Goal: Task Accomplishment & Management: Manage account settings

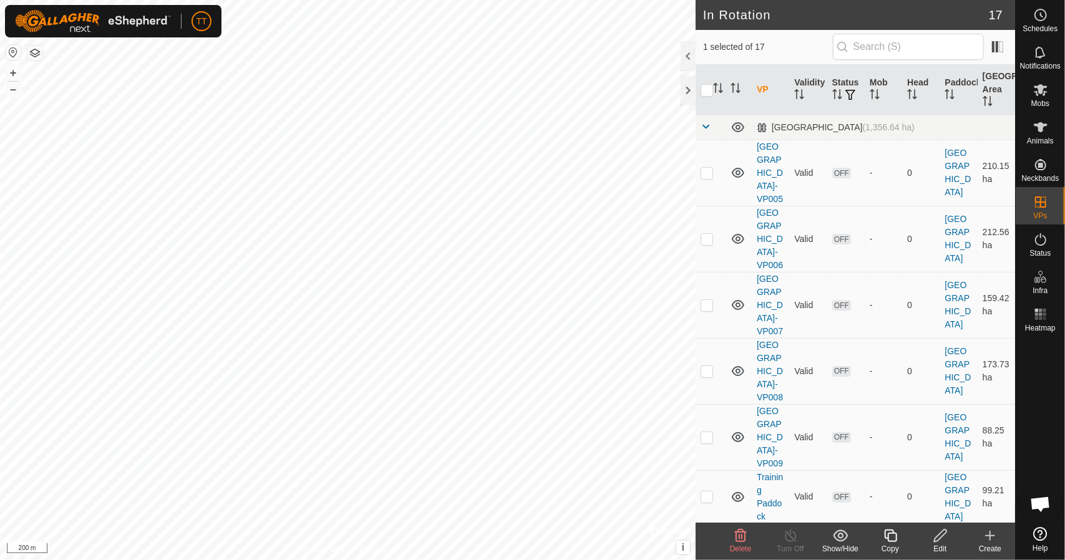
click at [942, 538] on icon at bounding box center [941, 535] width 16 height 15
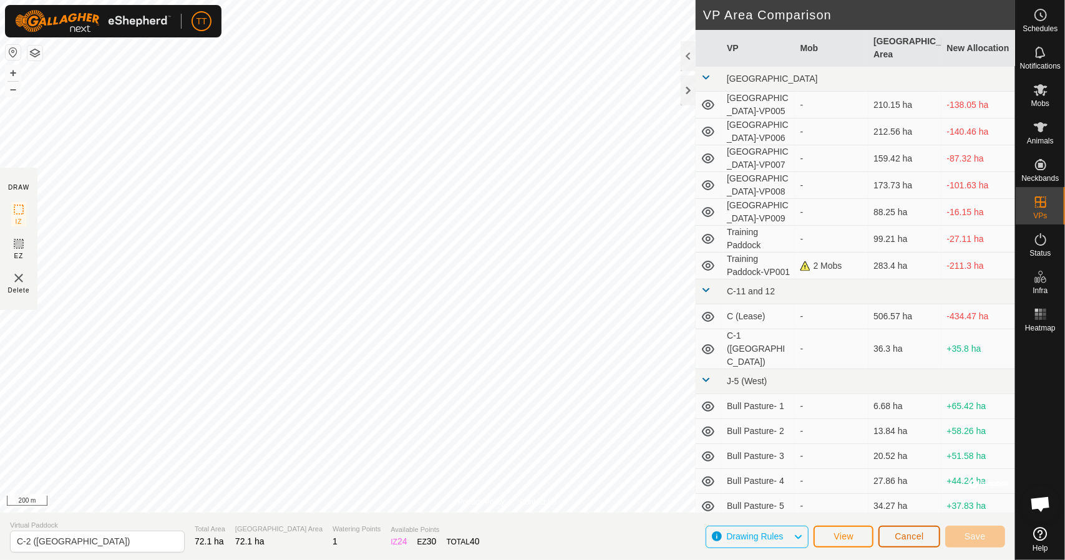
click at [898, 533] on span "Cancel" at bounding box center [909, 537] width 29 height 10
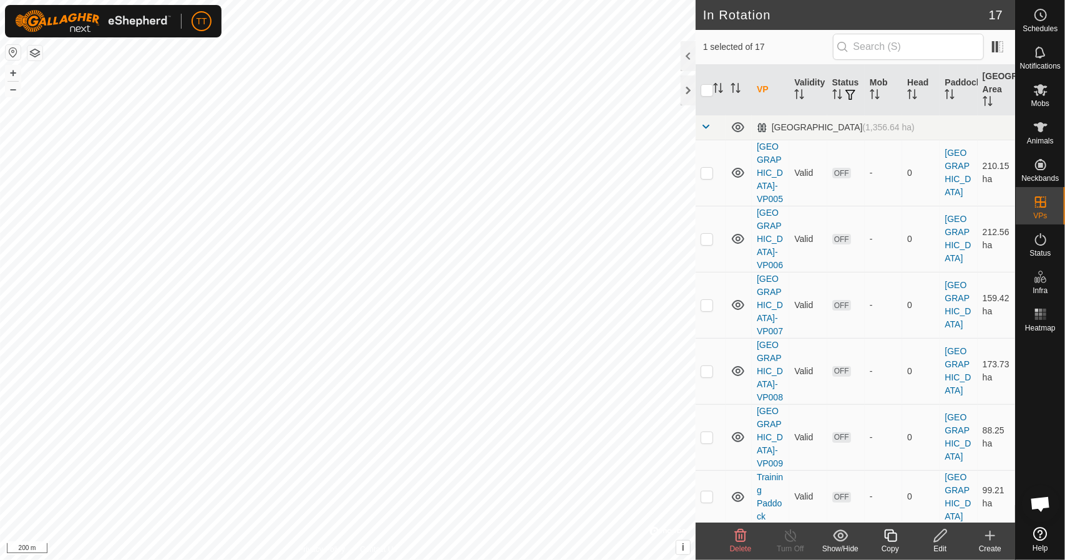
checkbox input "false"
click at [744, 546] on span "Delete" at bounding box center [741, 549] width 22 height 9
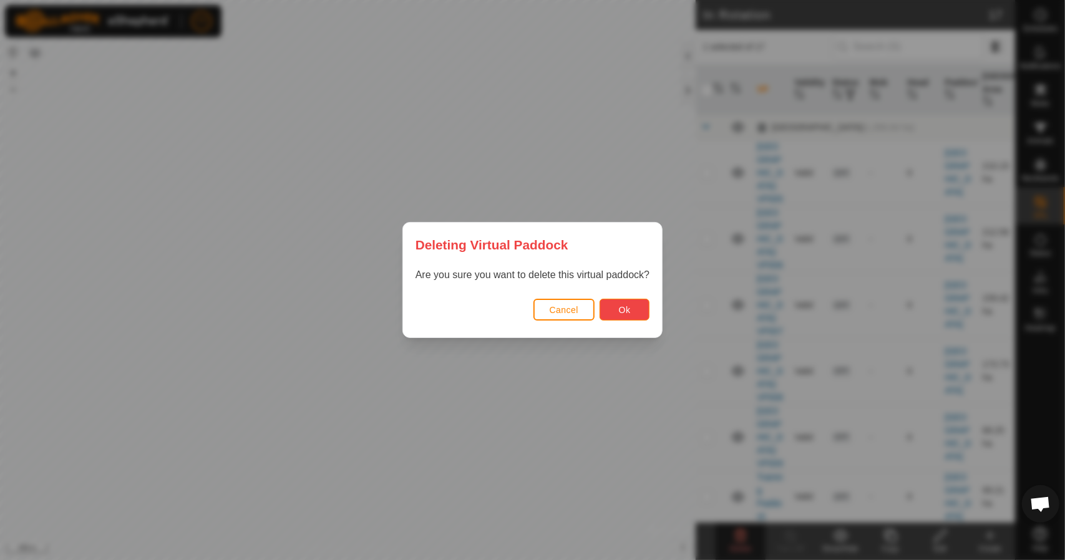
click at [610, 314] on button "Ok" at bounding box center [625, 310] width 50 height 22
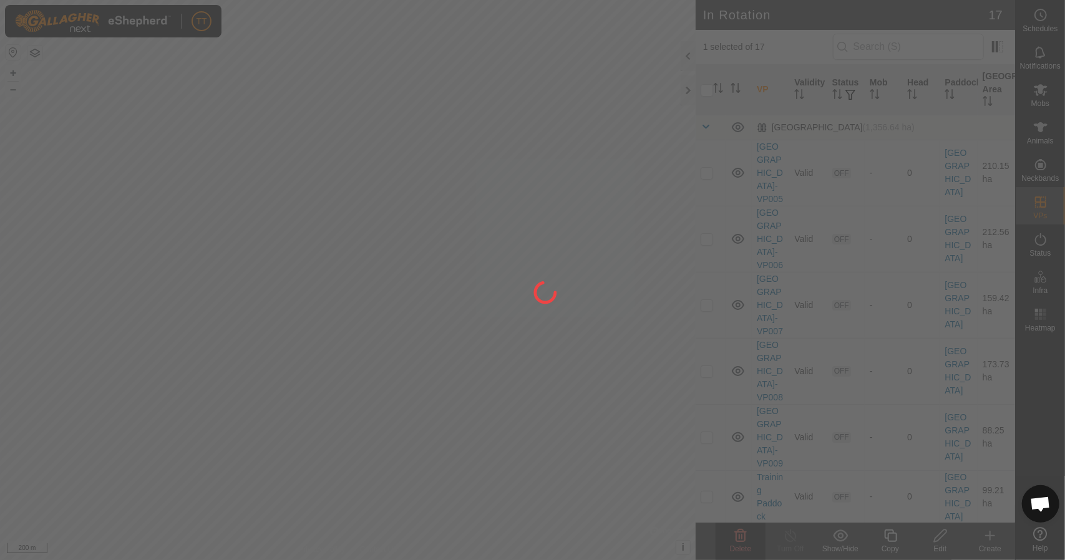
checkbox input "false"
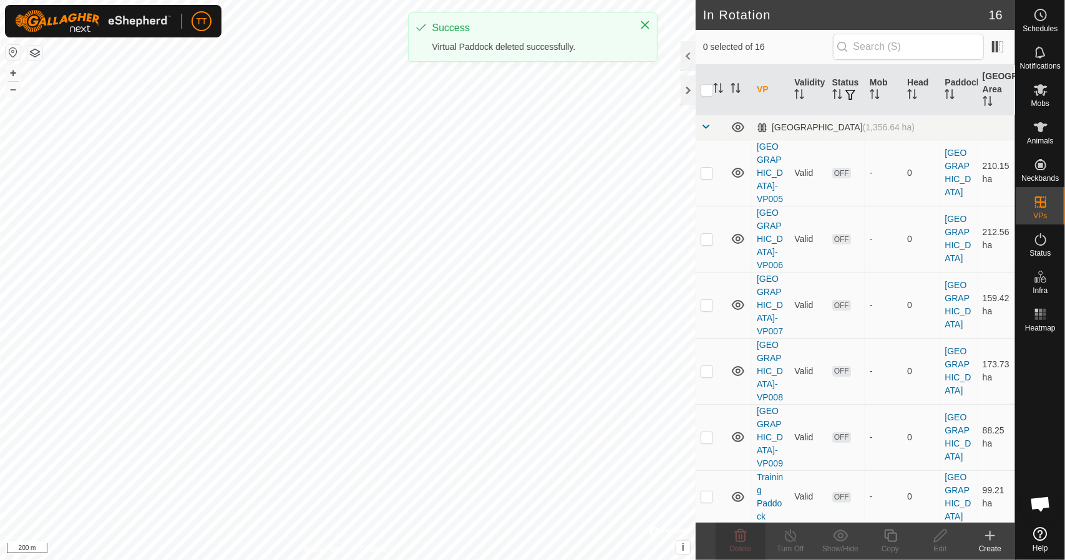
checkbox input "true"
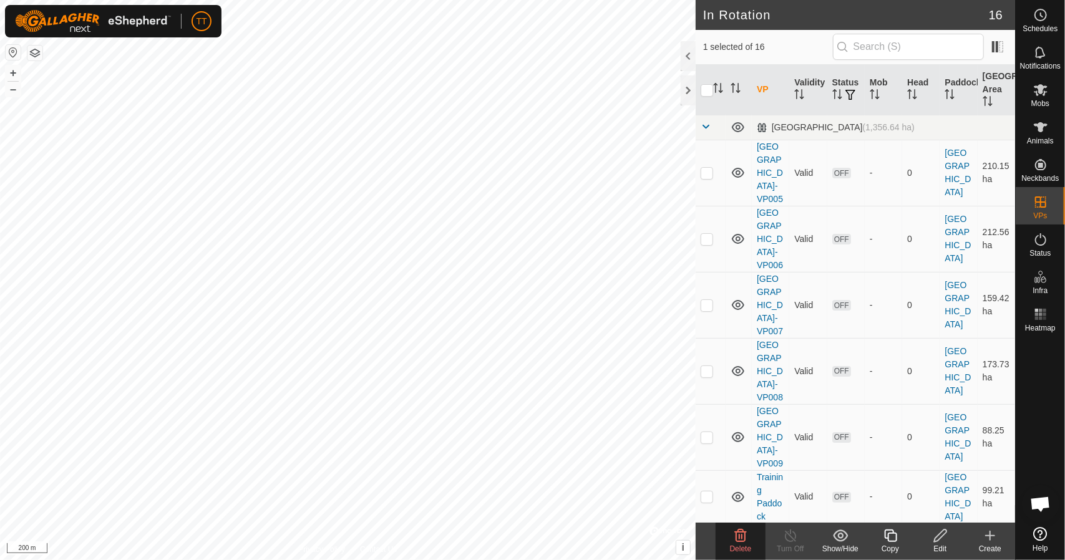
click at [945, 540] on icon at bounding box center [941, 535] width 16 height 15
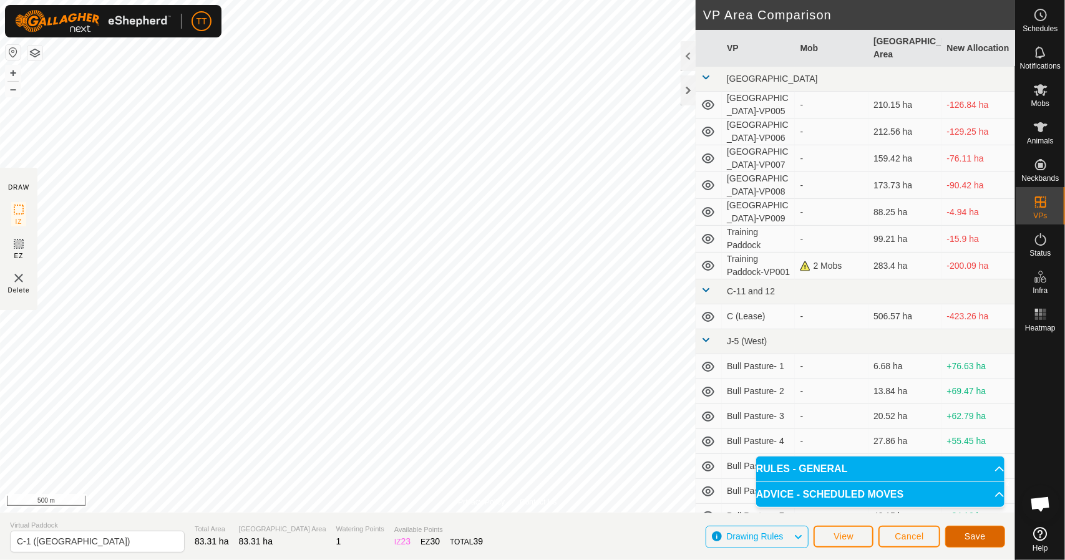
click at [965, 536] on span "Save" at bounding box center [975, 537] width 21 height 10
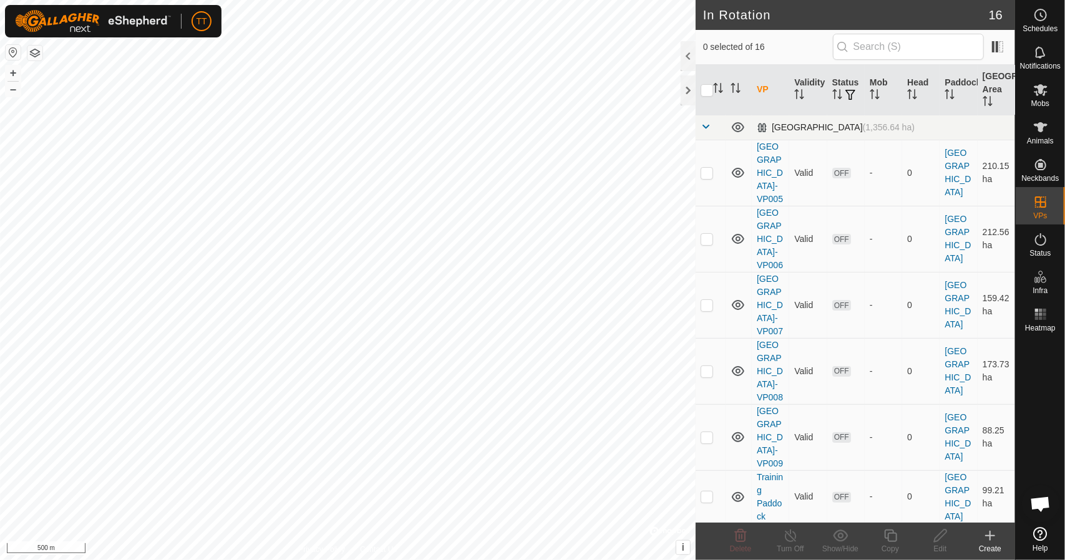
click at [708, 125] on span at bounding box center [706, 127] width 10 height 10
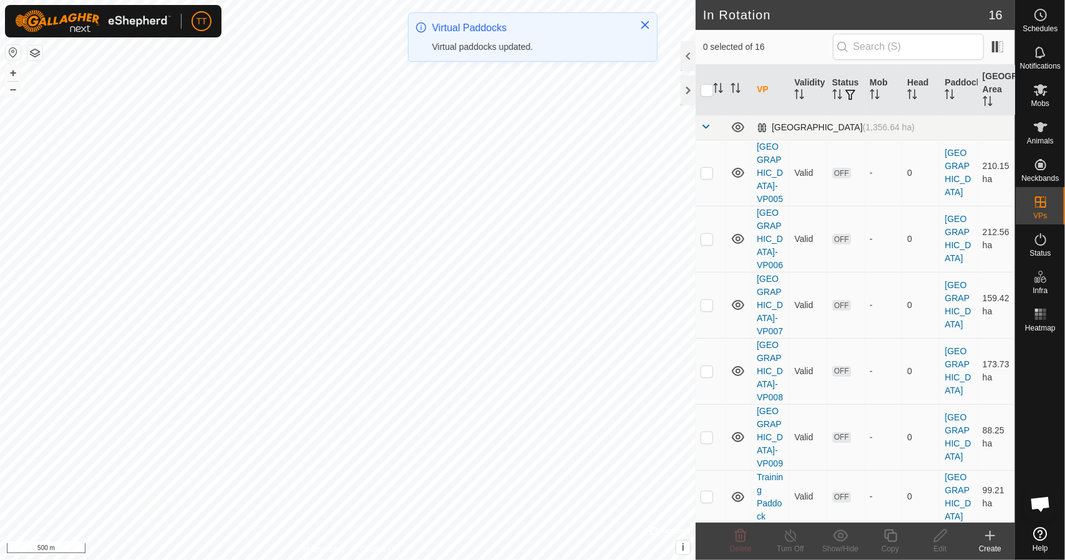
click at [710, 124] on span at bounding box center [706, 127] width 10 height 10
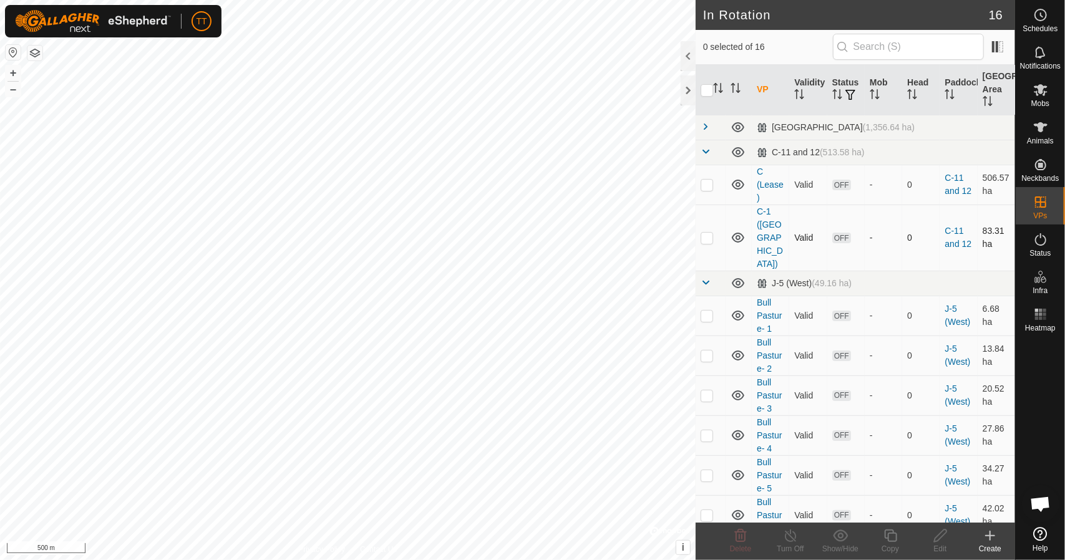
click at [708, 236] on p-checkbox at bounding box center [707, 238] width 12 height 10
checkbox input "true"
click at [890, 534] on icon at bounding box center [891, 535] width 16 height 15
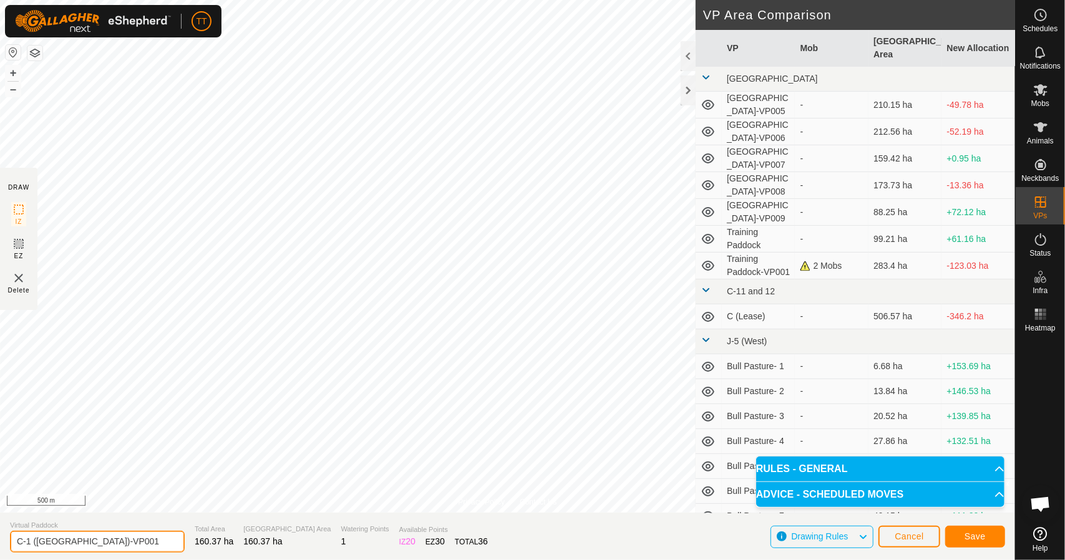
drag, startPoint x: 57, startPoint y: 543, endPoint x: 106, endPoint y: 545, distance: 48.7
click at [106, 545] on input "C-1 (North East Corner)-VP001" at bounding box center [97, 542] width 175 height 22
click at [31, 541] on input "C-1 (North)-VP001" at bounding box center [97, 542] width 175 height 22
drag, startPoint x: 100, startPoint y: 540, endPoint x: 62, endPoint y: 543, distance: 37.6
click at [62, 543] on input "C-2 (North)-VP001" at bounding box center [97, 542] width 175 height 22
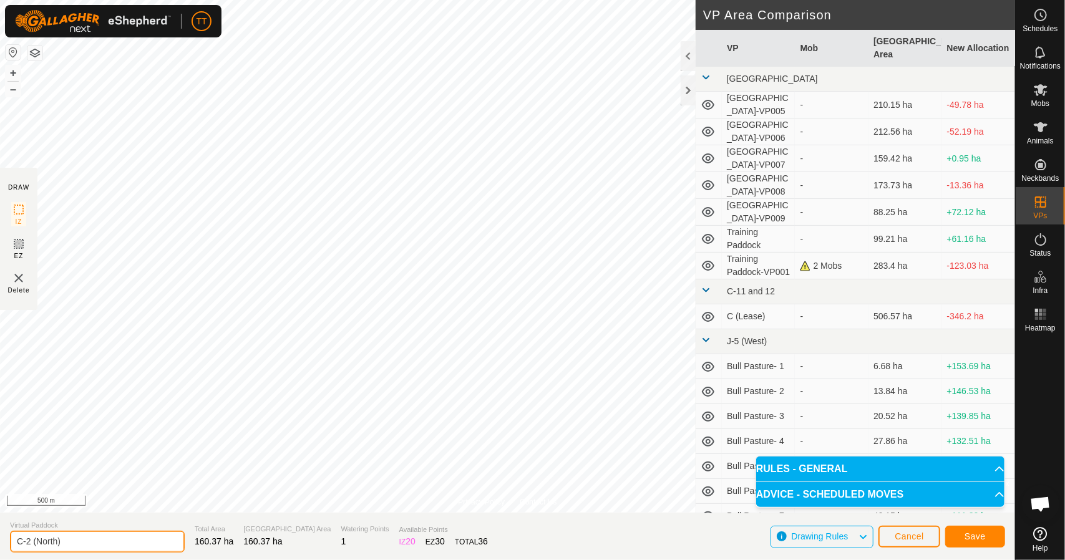
type input "C-2 (North)"
click at [978, 533] on span "Save" at bounding box center [975, 537] width 21 height 10
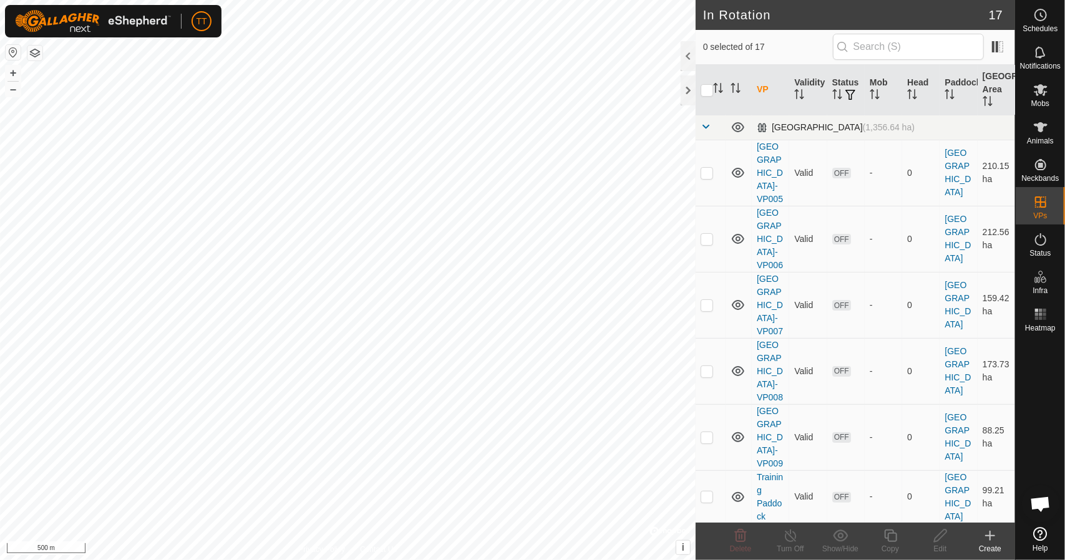
click at [708, 124] on span at bounding box center [706, 127] width 10 height 10
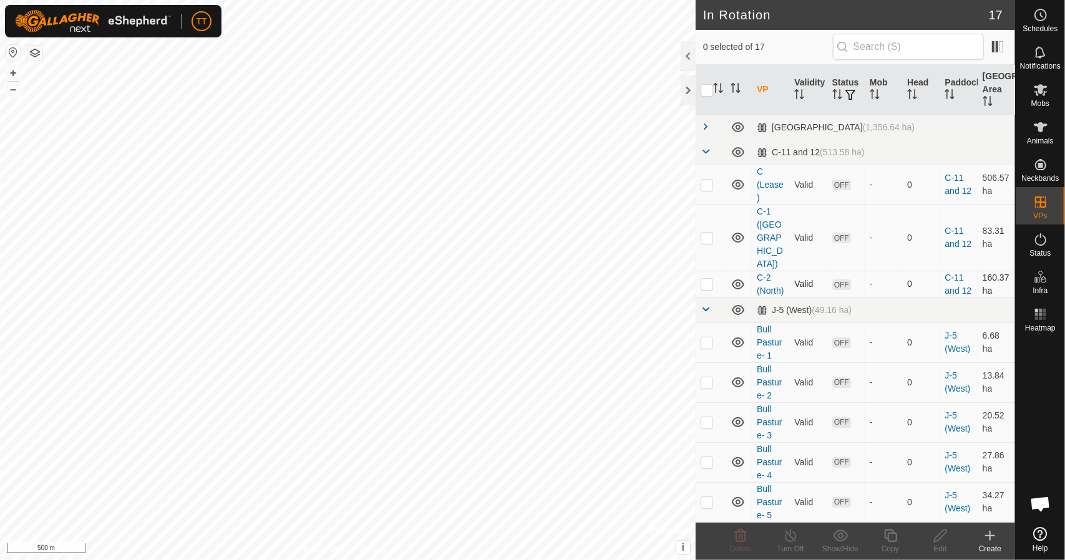
click at [711, 289] on p-checkbox at bounding box center [707, 284] width 12 height 10
checkbox input "true"
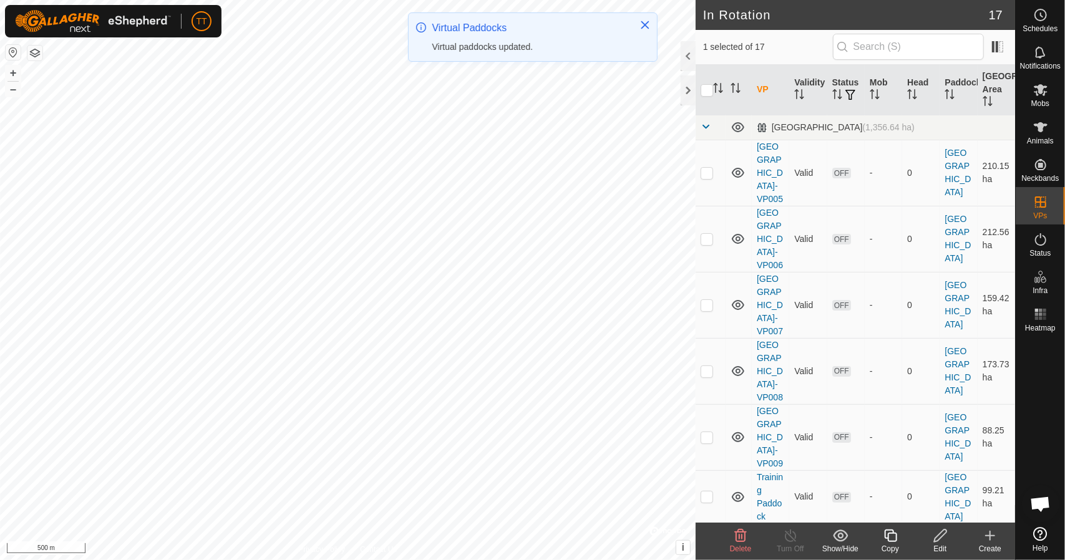
click at [895, 540] on icon at bounding box center [891, 535] width 16 height 15
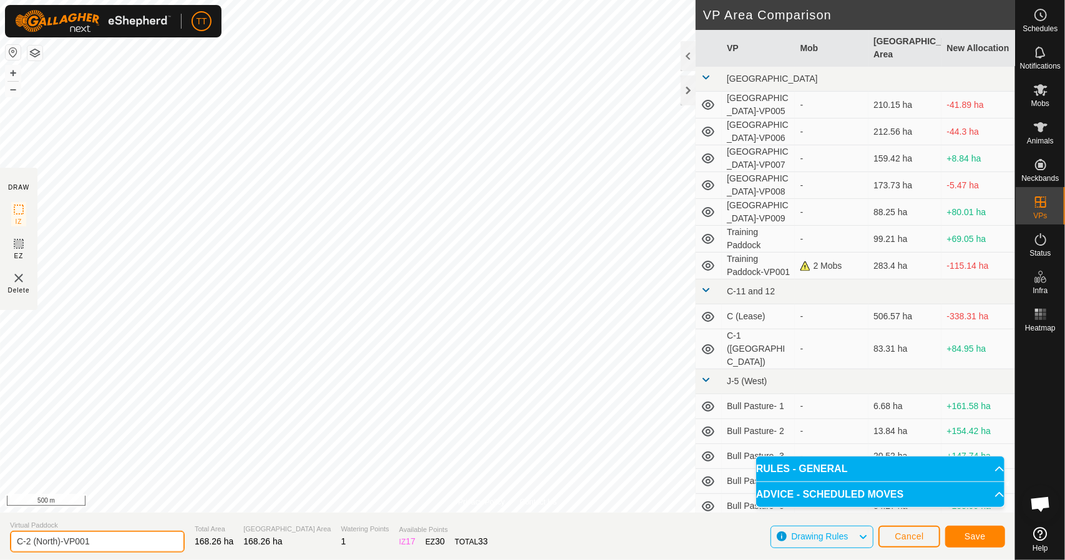
click at [57, 540] on input "C-2 (North)-VP001" at bounding box center [97, 542] width 175 height 22
drag, startPoint x: 111, startPoint y: 540, endPoint x: 82, endPoint y: 545, distance: 29.1
click at [82, 545] on input "C-2 (North West)-VP001" at bounding box center [97, 542] width 175 height 22
click at [32, 542] on input "C-2 (North West)" at bounding box center [97, 542] width 175 height 22
type input "C-3 ([GEOGRAPHIC_DATA])"
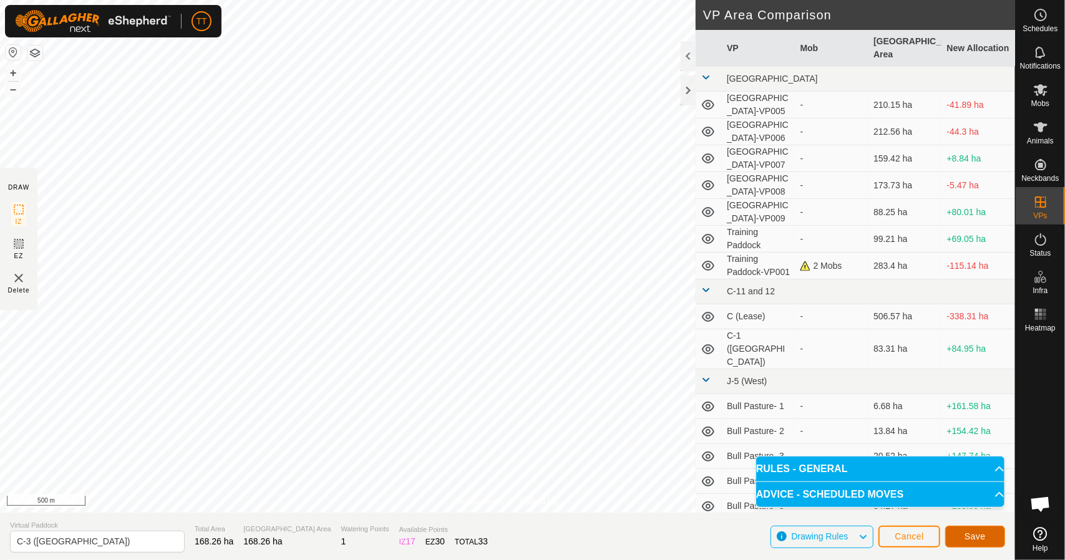
click at [971, 539] on span "Save" at bounding box center [975, 537] width 21 height 10
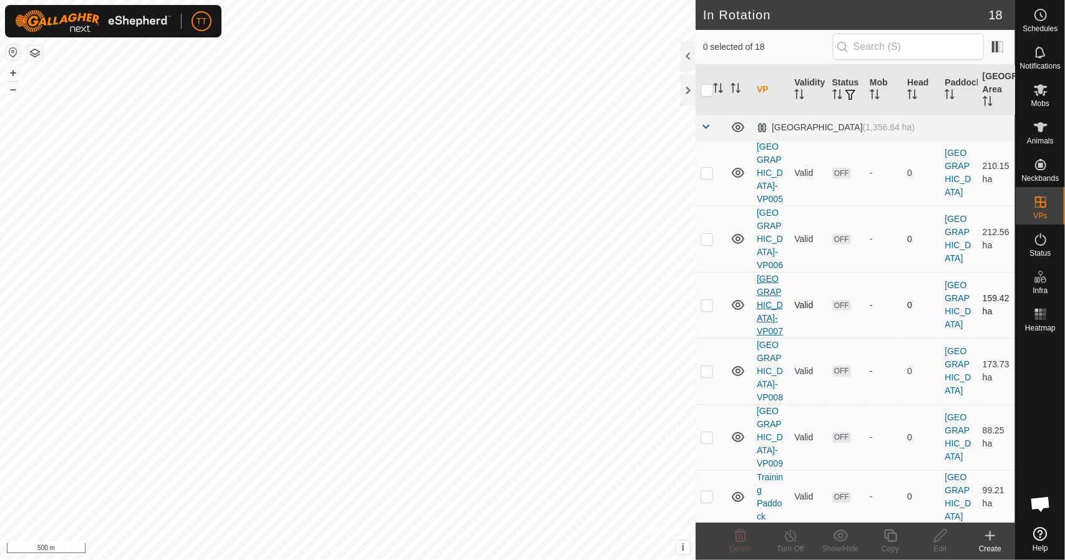
click at [772, 299] on link "[GEOGRAPHIC_DATA]-VP007" at bounding box center [770, 305] width 26 height 62
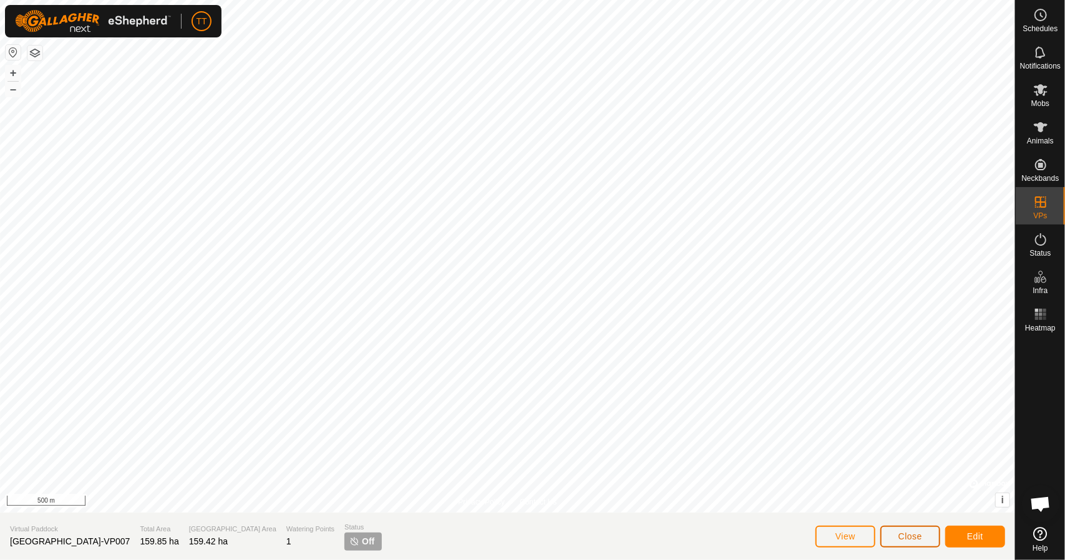
click at [913, 541] on span "Close" at bounding box center [910, 537] width 24 height 10
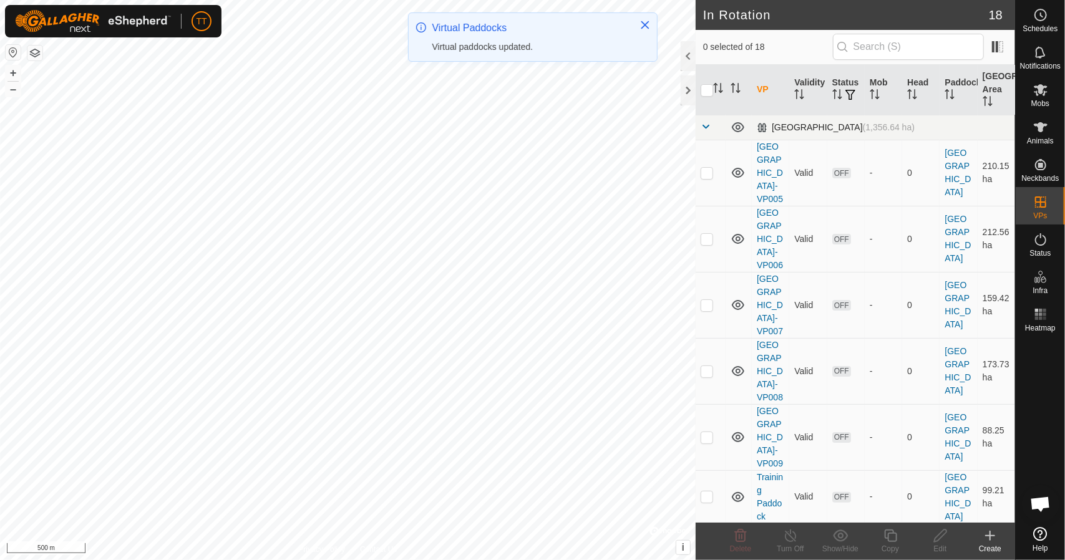
click at [705, 124] on span at bounding box center [706, 127] width 10 height 10
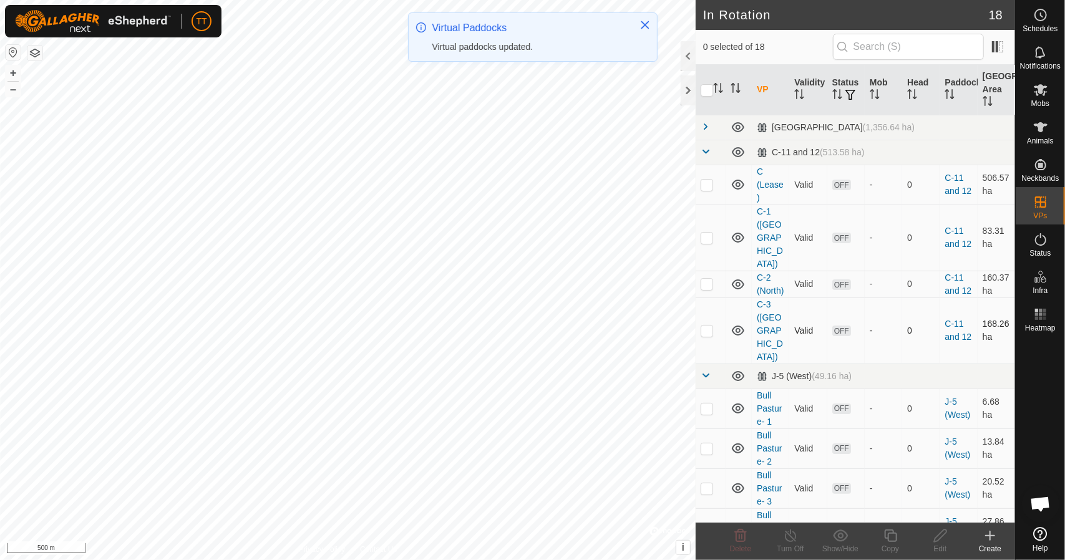
click at [708, 329] on p-checkbox at bounding box center [707, 331] width 12 height 10
checkbox input "true"
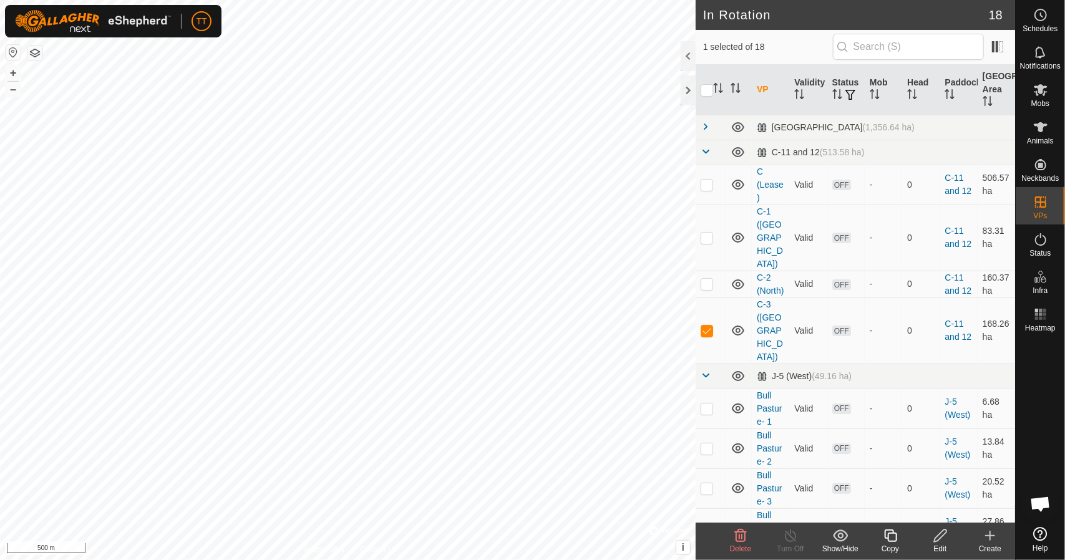
click at [890, 541] on icon at bounding box center [890, 536] width 12 height 12
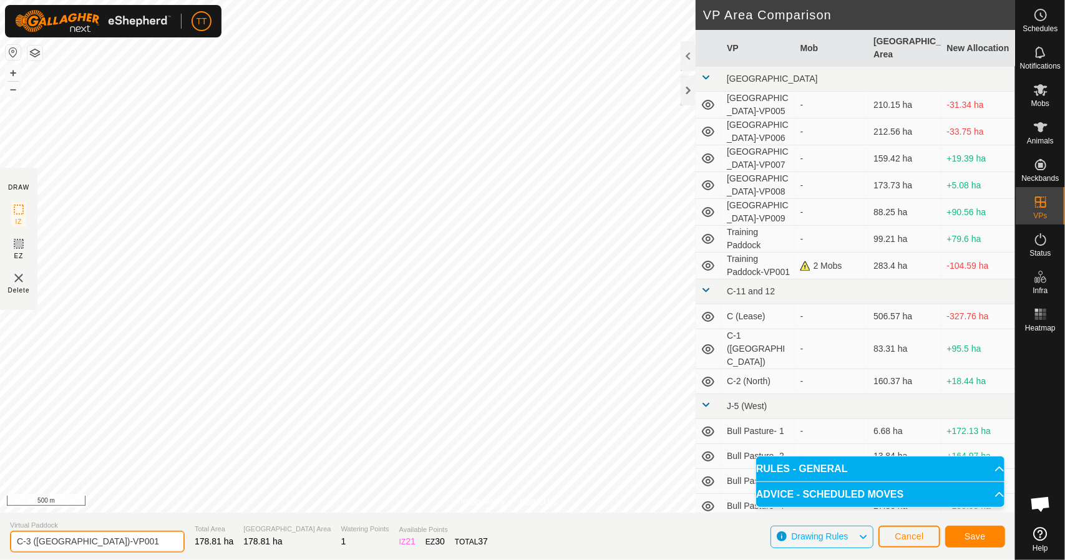
drag, startPoint x: 60, startPoint y: 540, endPoint x: 37, endPoint y: 543, distance: 22.7
click at [37, 543] on input "C-3 (North West)-VP001" at bounding box center [97, 542] width 175 height 22
click at [31, 543] on input "C-3 (West)-VP001" at bounding box center [97, 542] width 175 height 22
drag, startPoint x: 94, startPoint y: 544, endPoint x: 59, endPoint y: 545, distance: 35.0
click at [59, 545] on input "C-4 (West)-VP001" at bounding box center [97, 542] width 175 height 22
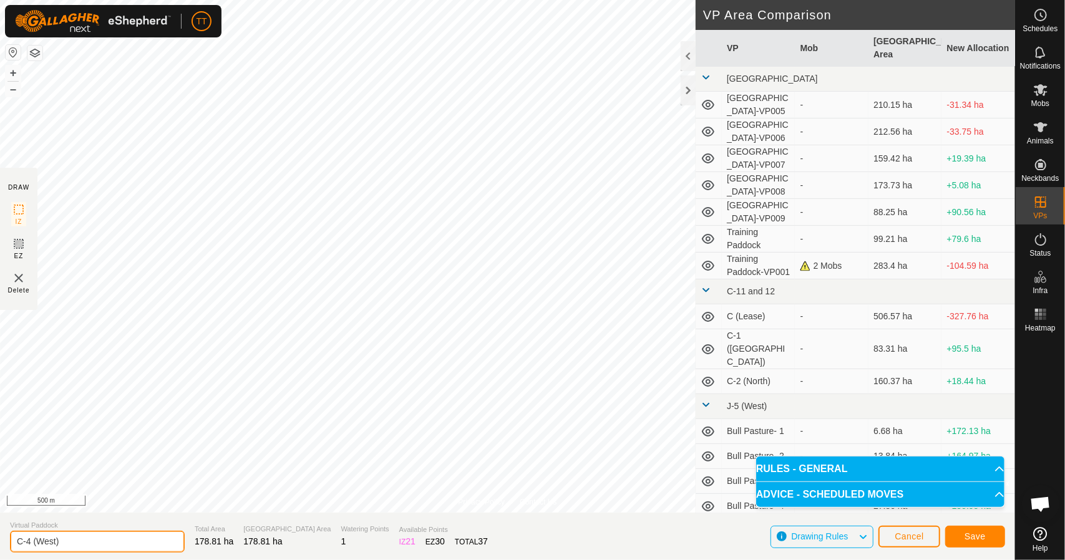
type input "C-4 (West)"
click at [965, 541] on span "Save" at bounding box center [975, 537] width 21 height 10
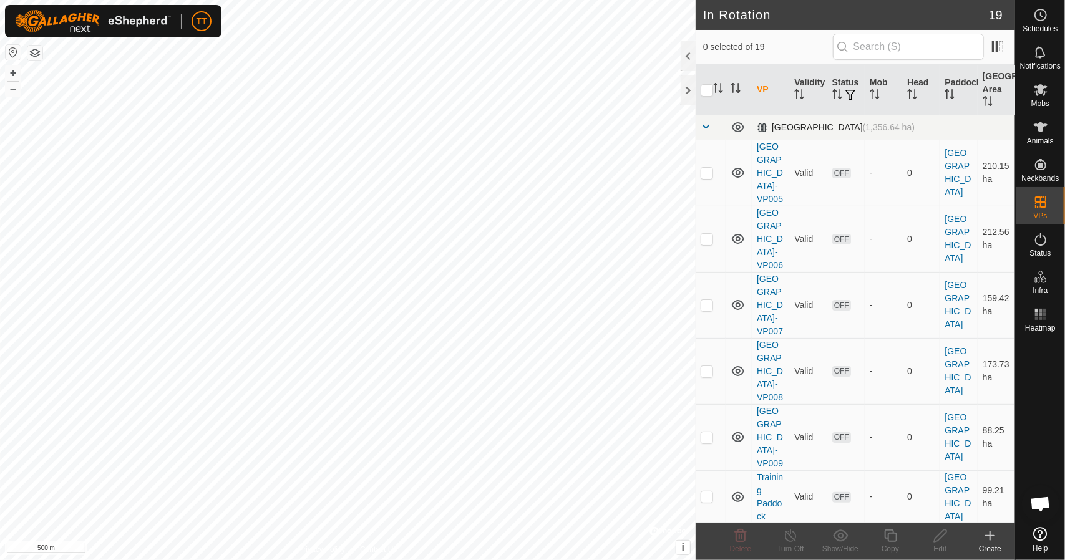
click at [705, 124] on span at bounding box center [706, 127] width 10 height 10
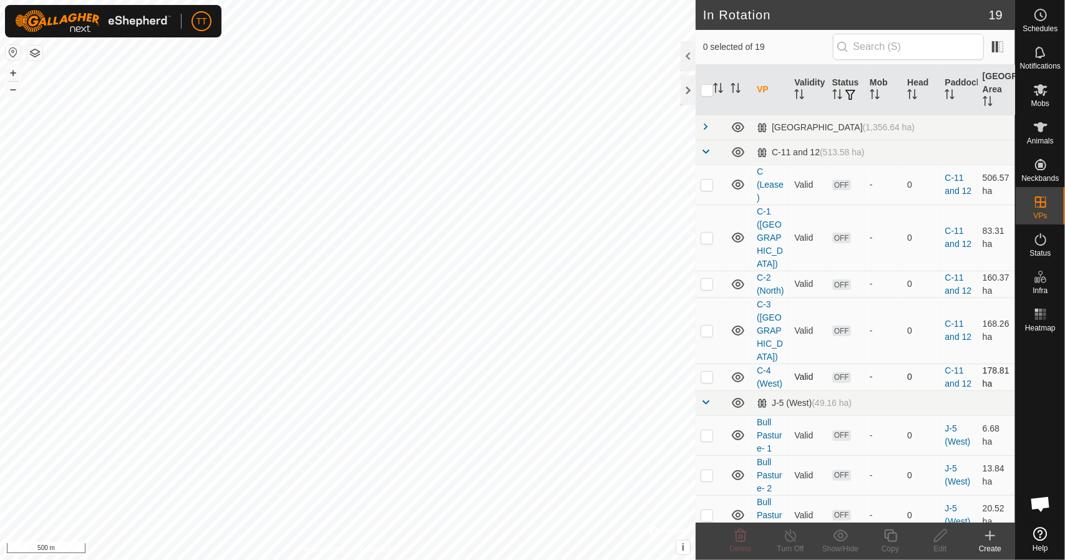
click at [714, 373] on td at bounding box center [711, 377] width 30 height 27
checkbox input "true"
click at [891, 545] on div "Copy" at bounding box center [890, 548] width 50 height 11
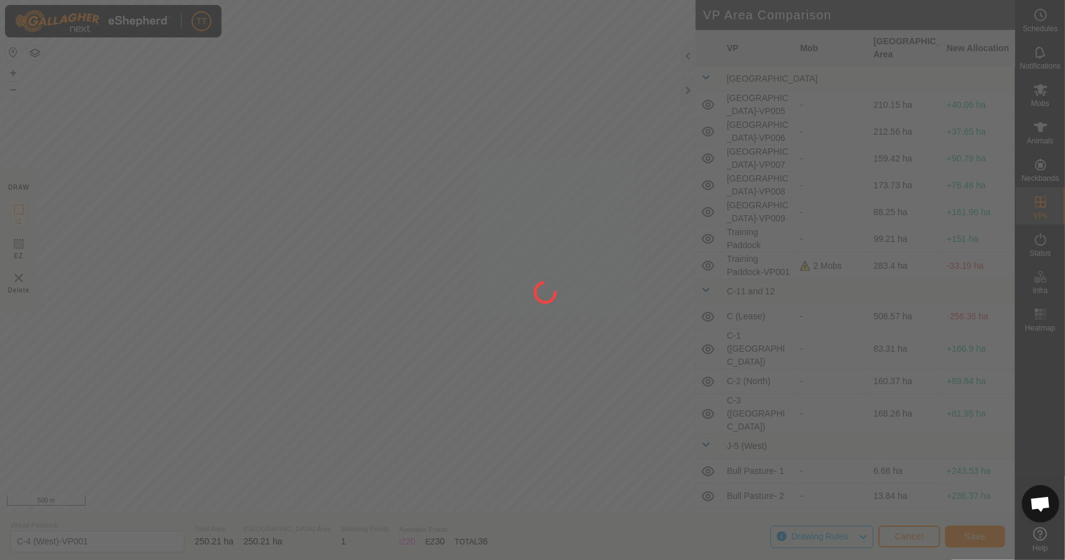
click at [371, 177] on div at bounding box center [532, 280] width 1065 height 560
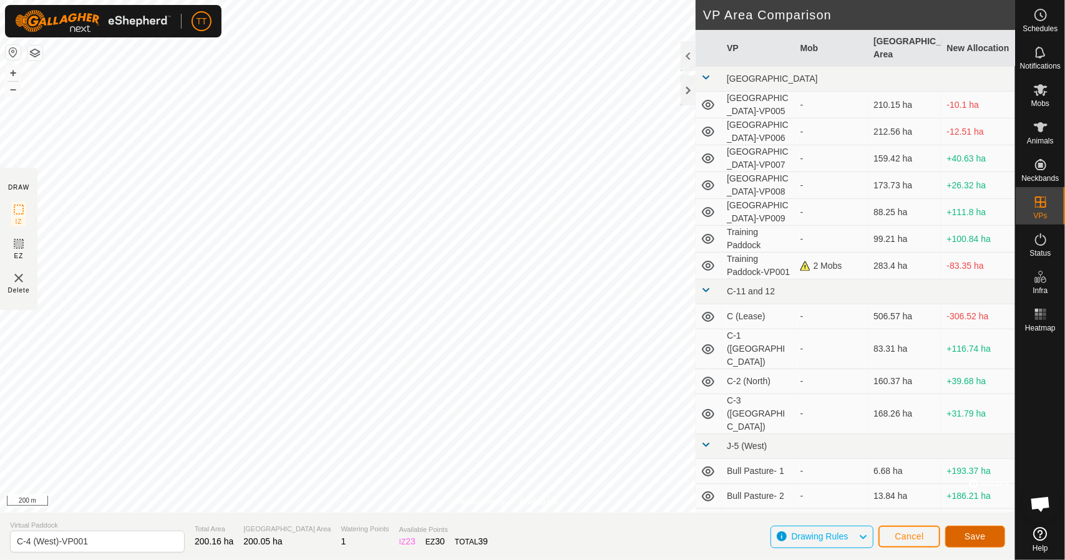
click at [961, 535] on button "Save" at bounding box center [975, 537] width 60 height 22
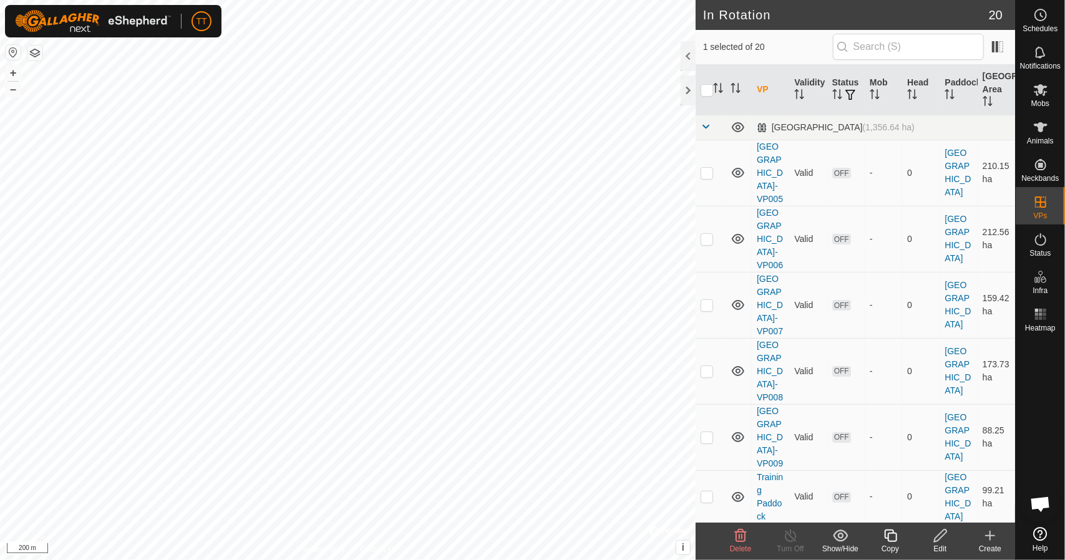
checkbox input "false"
checkbox input "true"
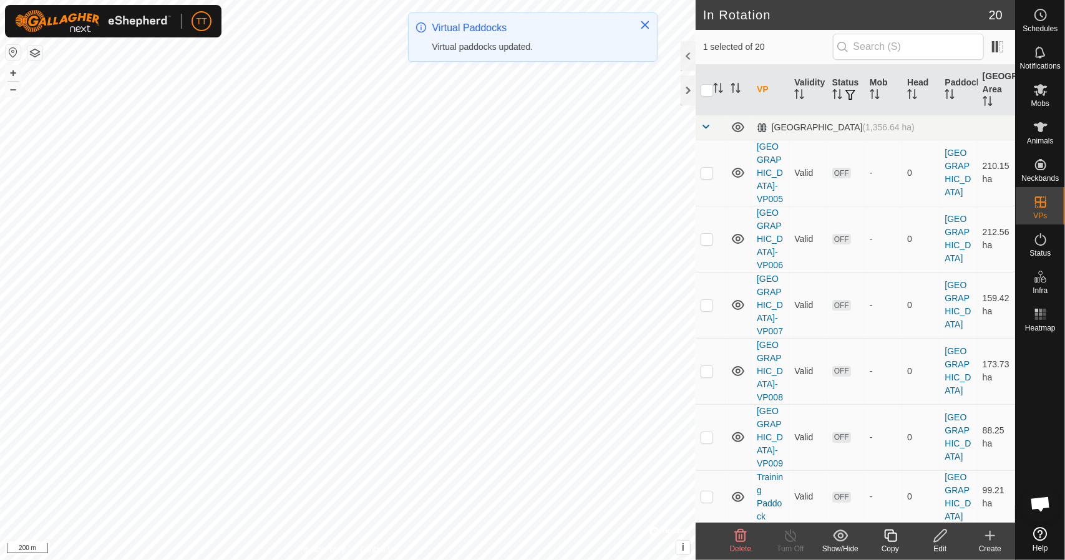
click at [942, 538] on icon at bounding box center [941, 535] width 16 height 15
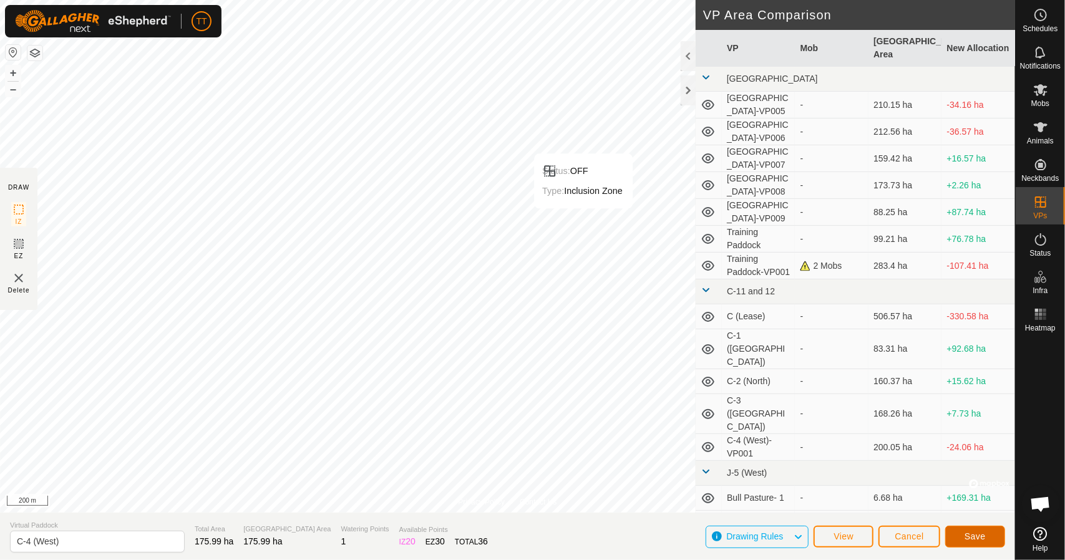
click at [978, 541] on span "Save" at bounding box center [975, 537] width 21 height 10
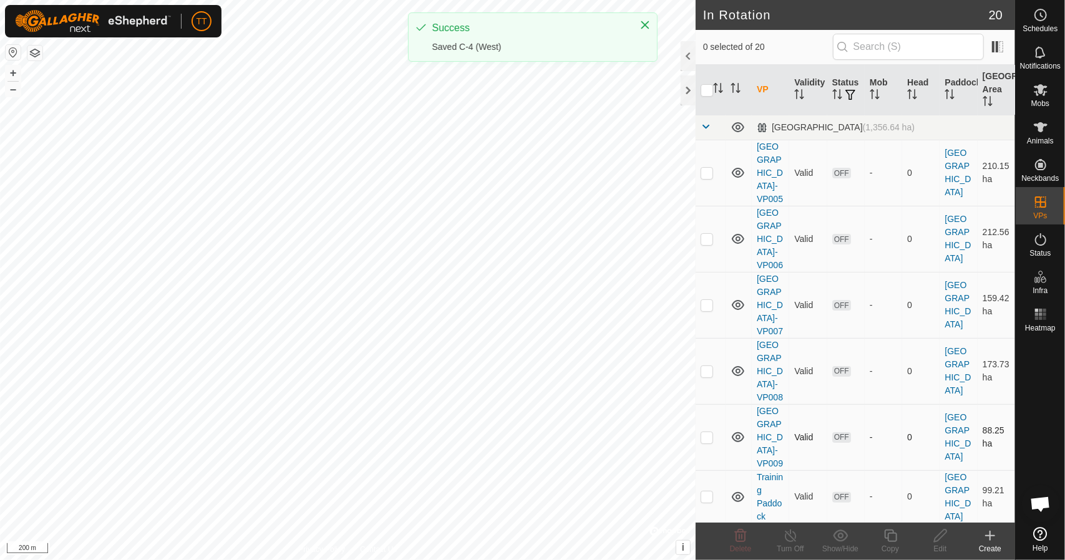
checkbox input "true"
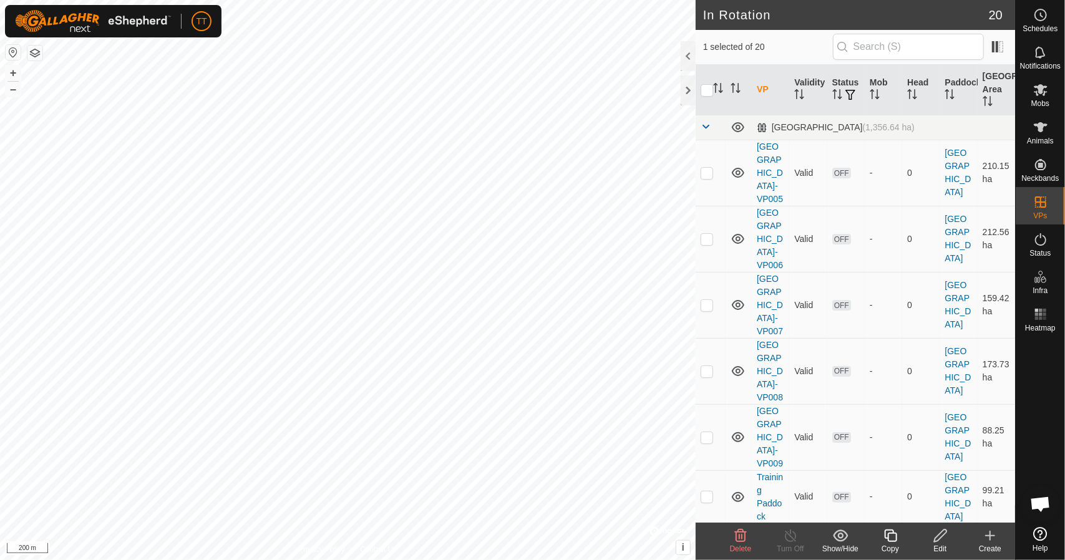
click at [888, 542] on icon at bounding box center [891, 535] width 16 height 15
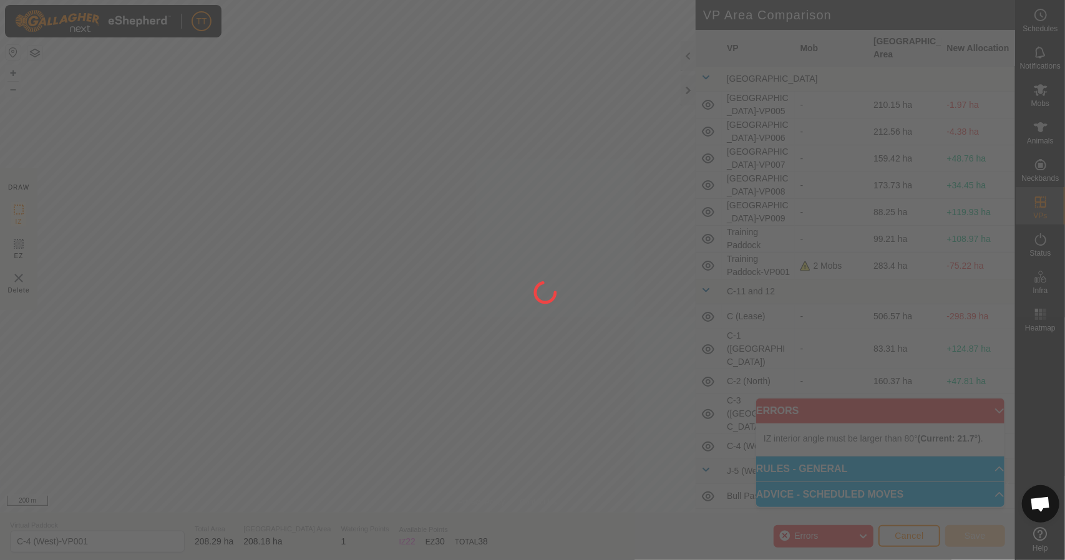
click at [525, 266] on div "TT Schedules Notifications Mobs Animals Neckbands VPs Status Infra Heatmap Help…" at bounding box center [532, 280] width 1065 height 560
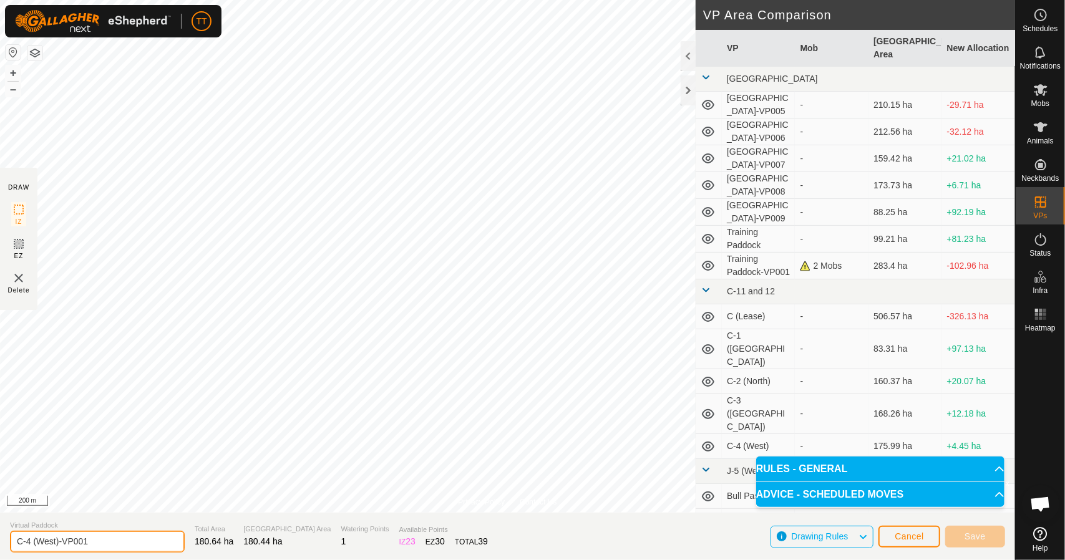
drag, startPoint x: 55, startPoint y: 541, endPoint x: 35, endPoint y: 546, distance: 20.6
click at [35, 546] on input "C-4 (West)-VP001" at bounding box center [97, 542] width 175 height 22
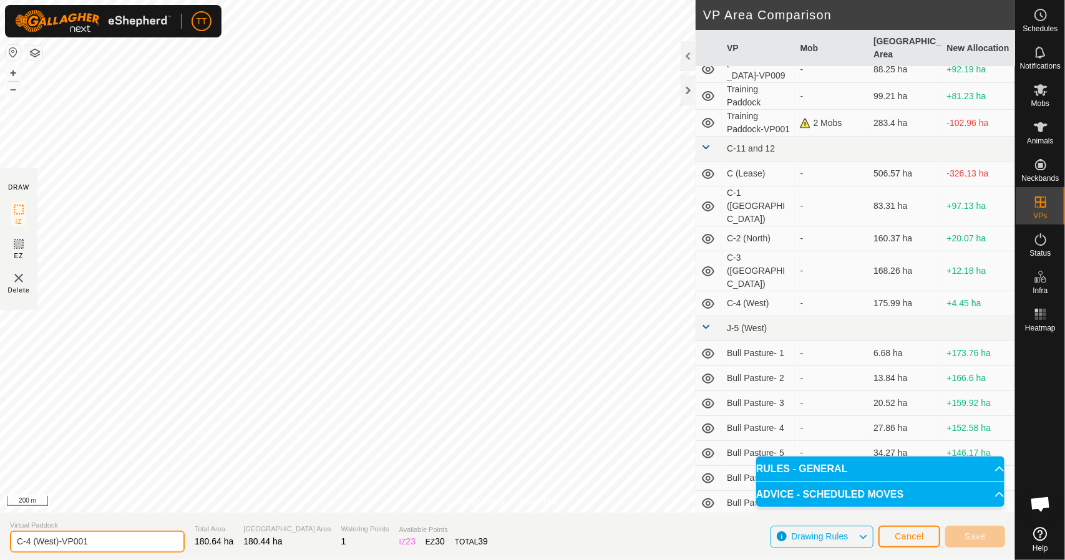
scroll to position [143, 0]
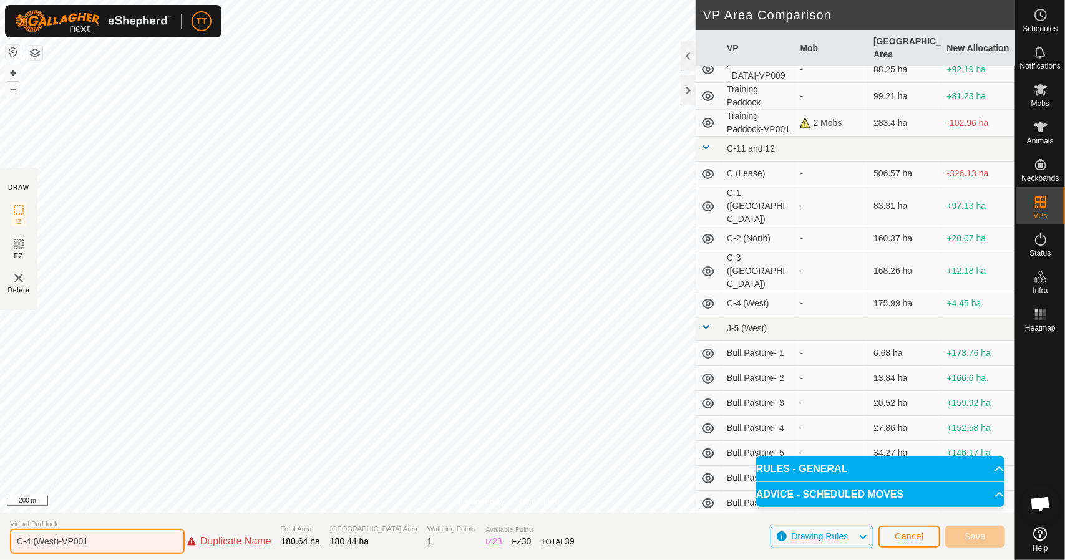
click at [54, 540] on input "C-4 (West)-VP001" at bounding box center [97, 541] width 175 height 25
drag, startPoint x: 56, startPoint y: 540, endPoint x: 37, endPoint y: 545, distance: 19.8
click at [37, 545] on input "C-4 (West)-VP001" at bounding box center [97, 541] width 175 height 25
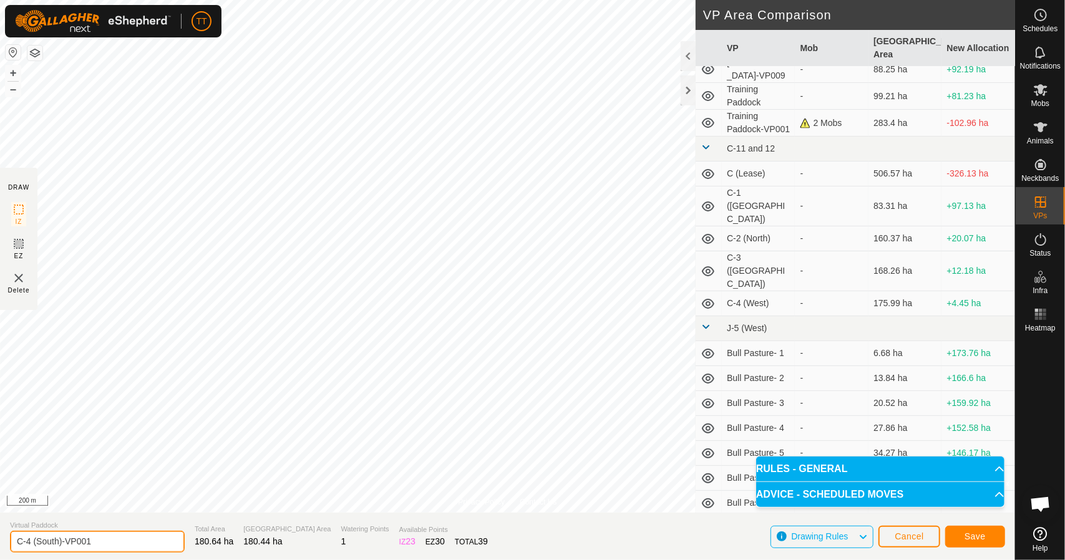
drag, startPoint x: 110, startPoint y: 541, endPoint x: 62, endPoint y: 543, distance: 48.1
click at [62, 543] on input "C-4 (South)-VP001" at bounding box center [97, 542] width 175 height 22
type input "C-4 (South)"
click at [964, 531] on button "Save" at bounding box center [975, 537] width 60 height 22
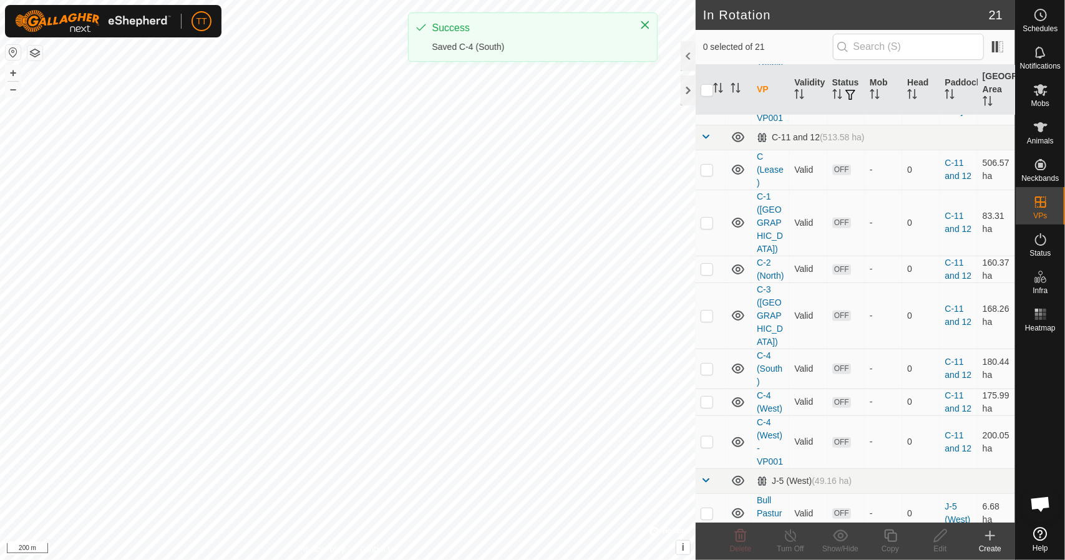
scroll to position [528, 0]
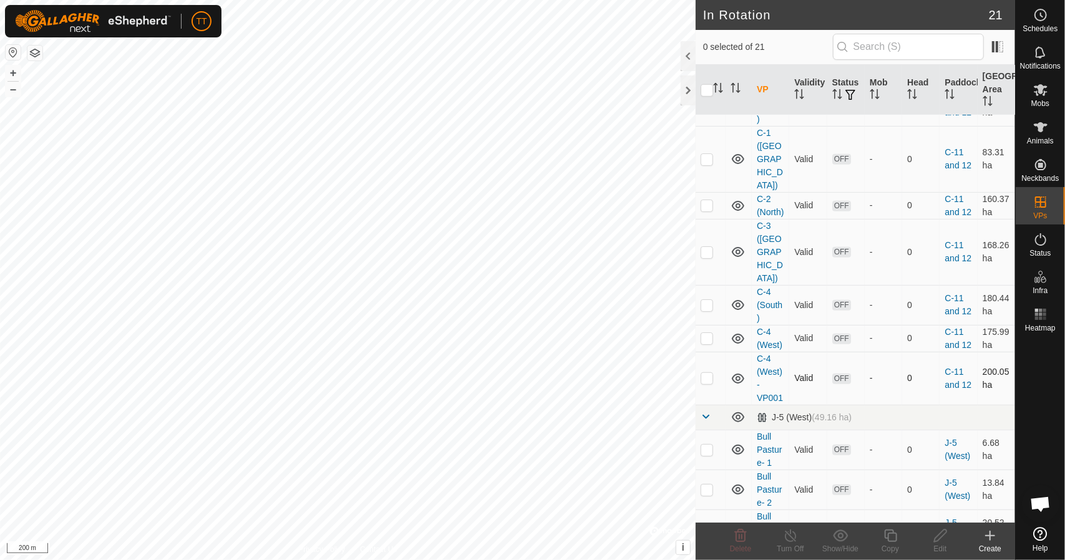
click at [708, 375] on p-checkbox at bounding box center [707, 378] width 12 height 10
checkbox input "true"
click at [937, 542] on icon at bounding box center [941, 535] width 16 height 15
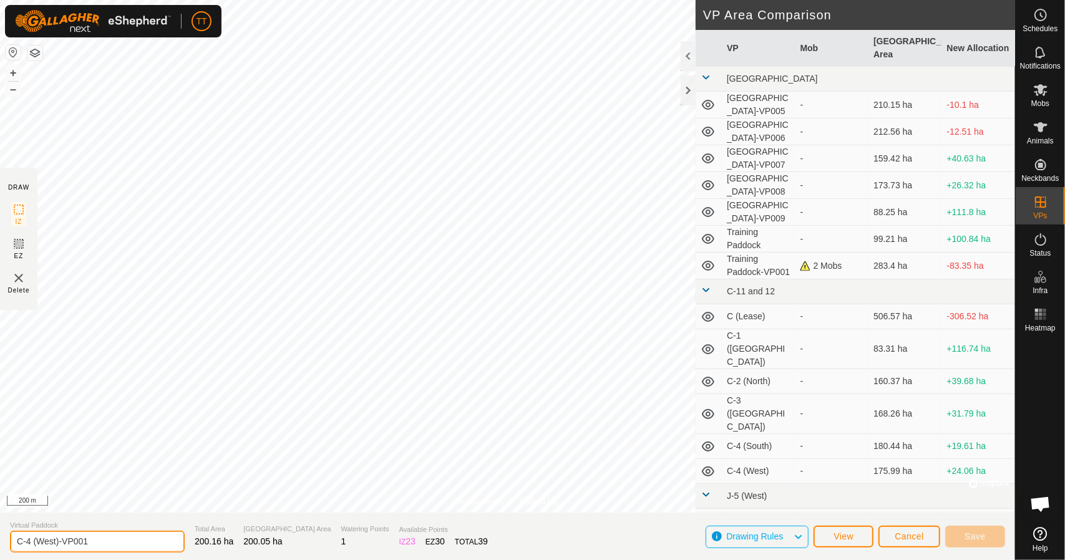
click at [27, 543] on input "C-4 (West)-VP001" at bounding box center [97, 542] width 175 height 22
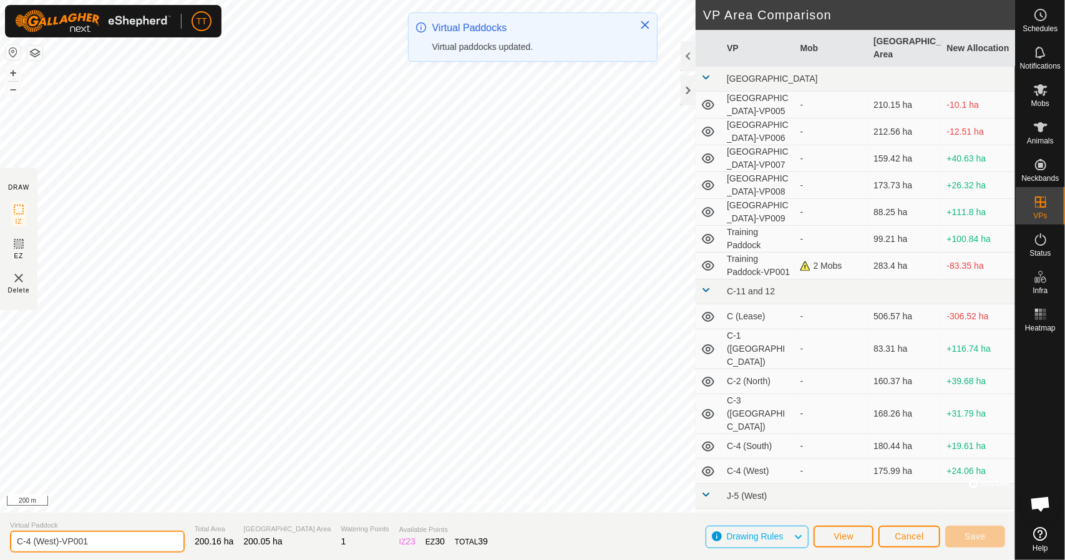
click at [39, 543] on input "C-4 (West)-VP001" at bounding box center [97, 542] width 175 height 22
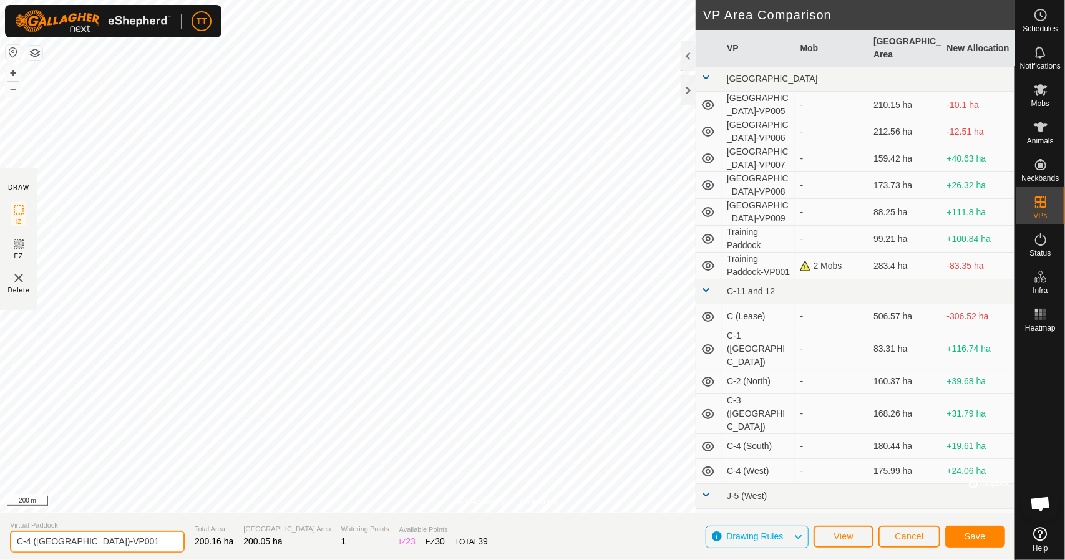
click at [30, 542] on input "C-4 (South West)-VP001" at bounding box center [97, 542] width 175 height 22
drag, startPoint x: 119, startPoint y: 542, endPoint x: 85, endPoint y: 545, distance: 33.2
click at [85, 545] on input "C-5 (South West)-VP001" at bounding box center [97, 542] width 175 height 22
type input "C-5 ([GEOGRAPHIC_DATA])"
click at [976, 539] on span "Save" at bounding box center [975, 537] width 21 height 10
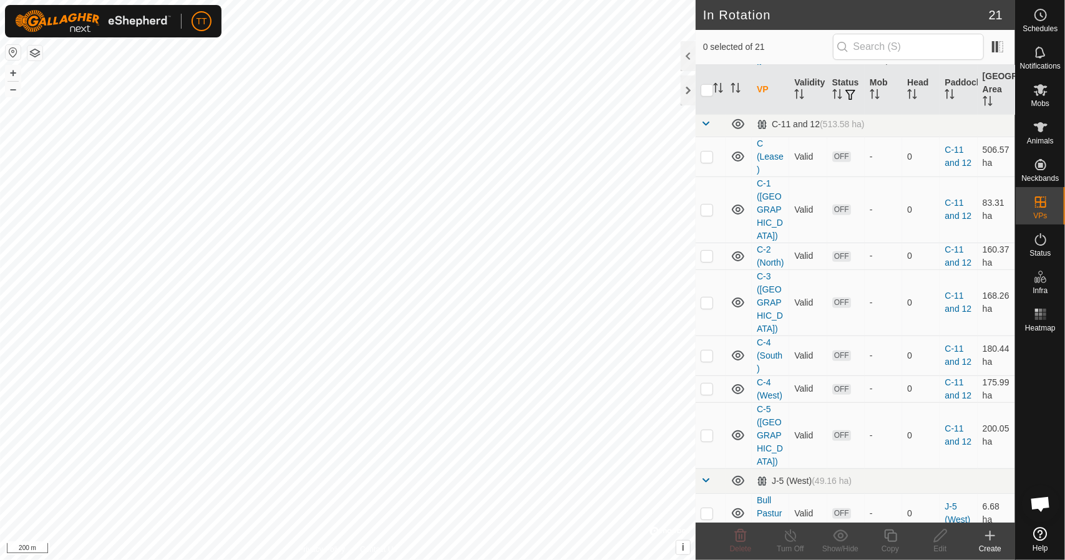
scroll to position [514, 0]
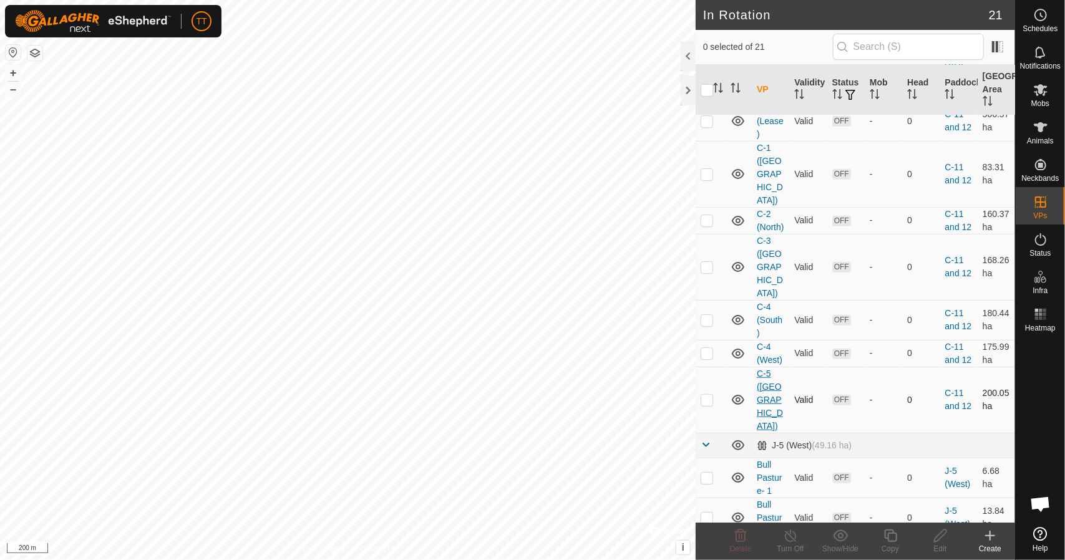
click at [764, 387] on link "C-5 ([GEOGRAPHIC_DATA])" at bounding box center [770, 400] width 26 height 62
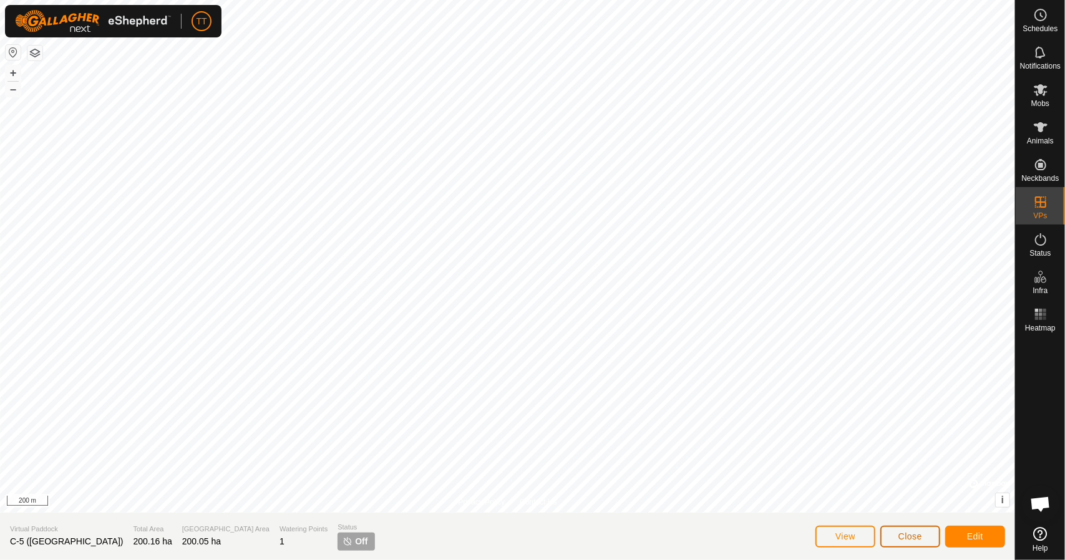
click at [909, 535] on span "Close" at bounding box center [910, 537] width 24 height 10
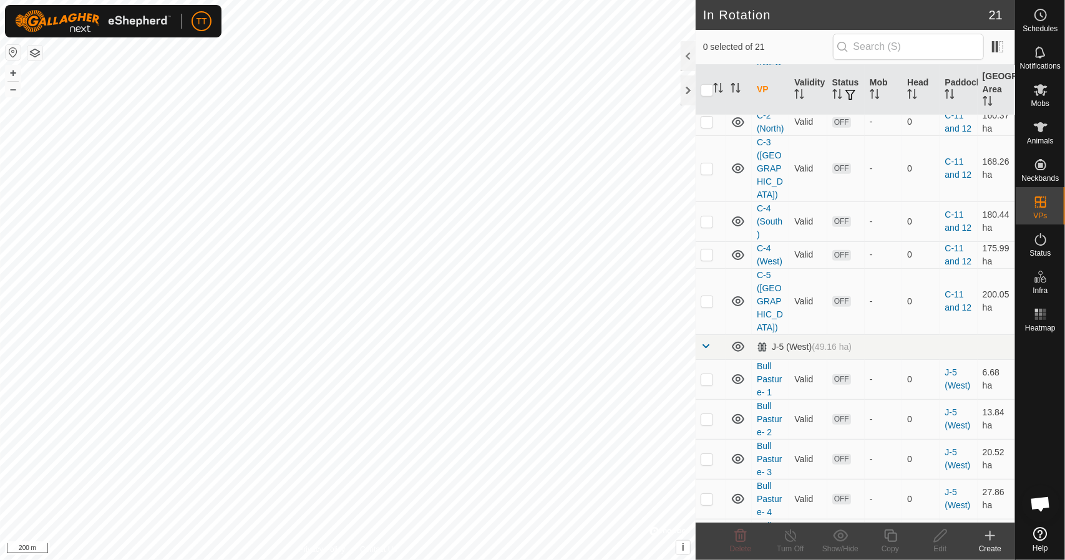
scroll to position [611, 0]
click at [767, 203] on td "C-4 (South)" at bounding box center [770, 223] width 37 height 40
click at [767, 207] on link "C-4 (South)" at bounding box center [770, 223] width 26 height 36
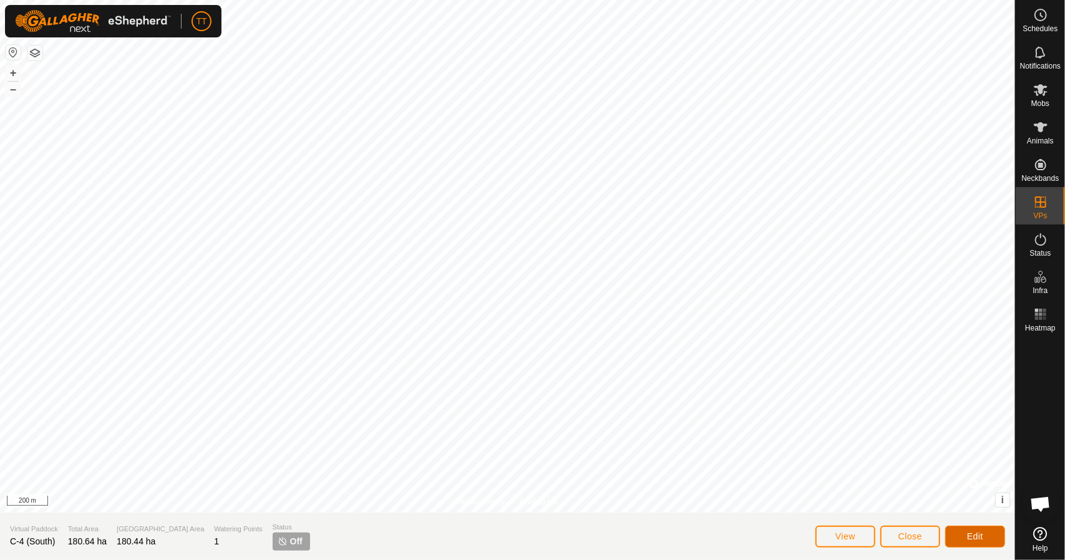
click at [985, 545] on button "Edit" at bounding box center [975, 537] width 60 height 22
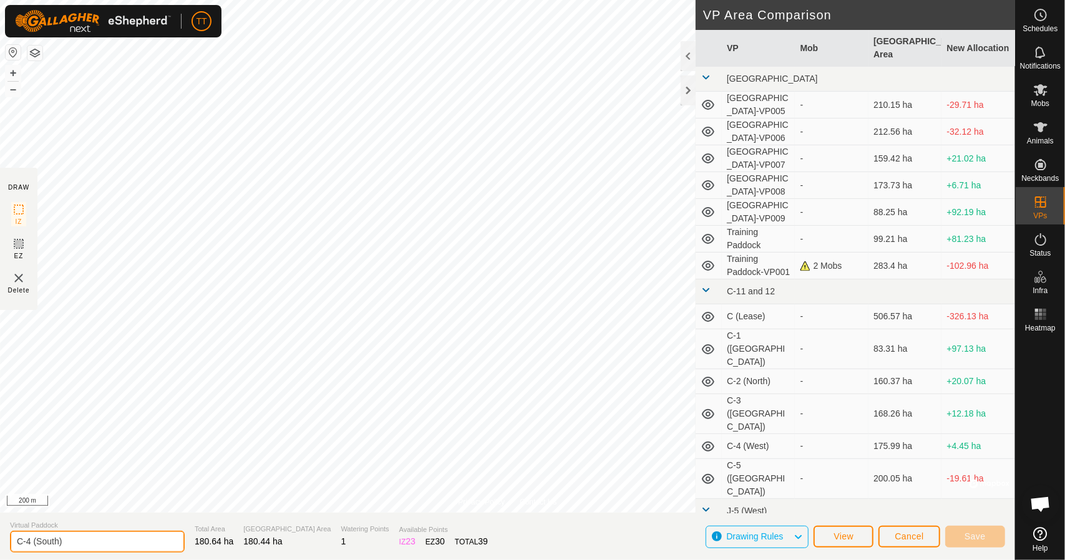
click at [27, 546] on input "C-4 (South)" at bounding box center [97, 542] width 175 height 22
type input "C-6 (South)"
click at [983, 535] on span "Save" at bounding box center [975, 537] width 21 height 10
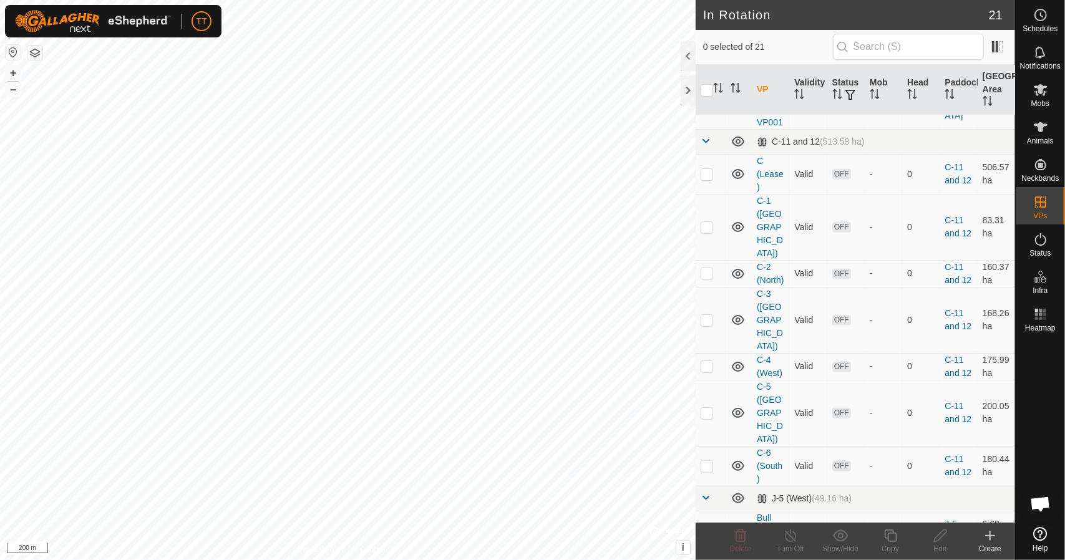
scroll to position [462, 0]
click at [703, 459] on p-checkbox at bounding box center [707, 464] width 12 height 10
checkbox input "true"
click at [894, 536] on icon at bounding box center [891, 535] width 16 height 15
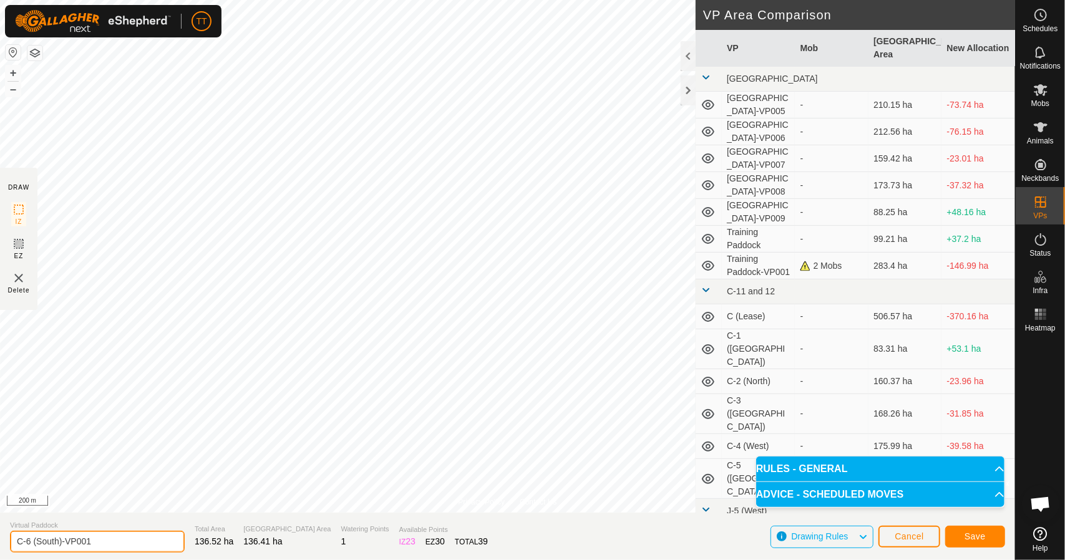
click at [59, 544] on input "C-6 (South)-VP001" at bounding box center [97, 542] width 175 height 22
click at [28, 542] on input "C-6 (South East)-VP001" at bounding box center [97, 542] width 175 height 22
drag, startPoint x: 127, startPoint y: 543, endPoint x: 87, endPoint y: 544, distance: 39.3
click at [87, 544] on input "C-67 (South East)-VP001" at bounding box center [97, 542] width 175 height 22
click at [30, 543] on input "C-67 (South East)" at bounding box center [97, 542] width 175 height 22
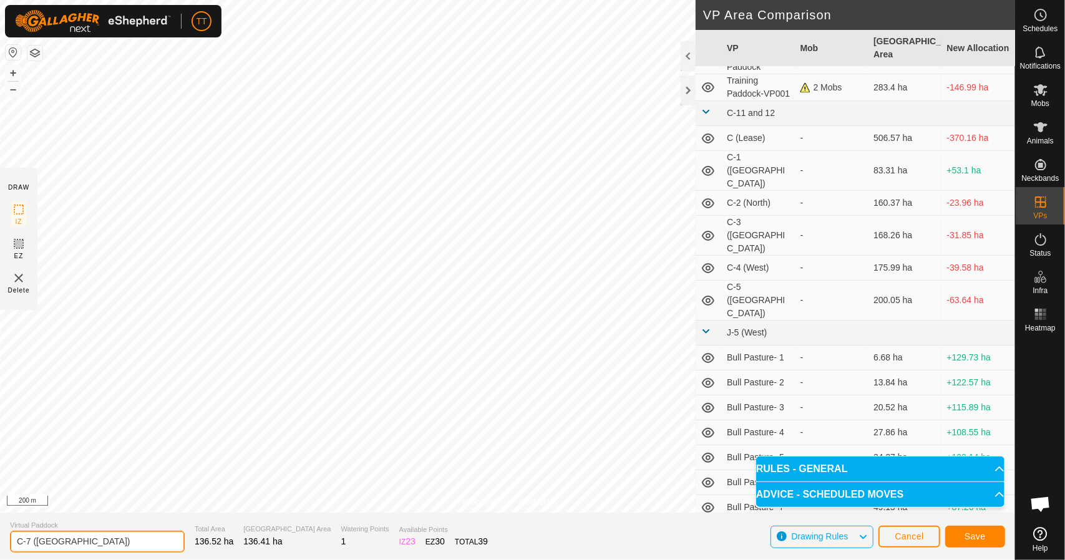
scroll to position [182, 0]
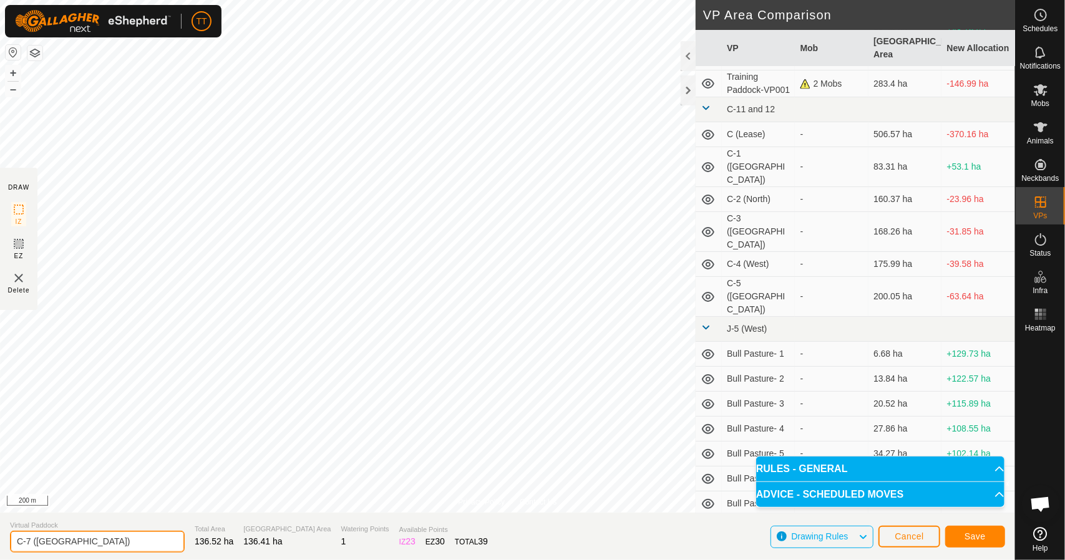
type input "C-7 ([GEOGRAPHIC_DATA])"
click at [981, 535] on span "Save" at bounding box center [975, 537] width 21 height 10
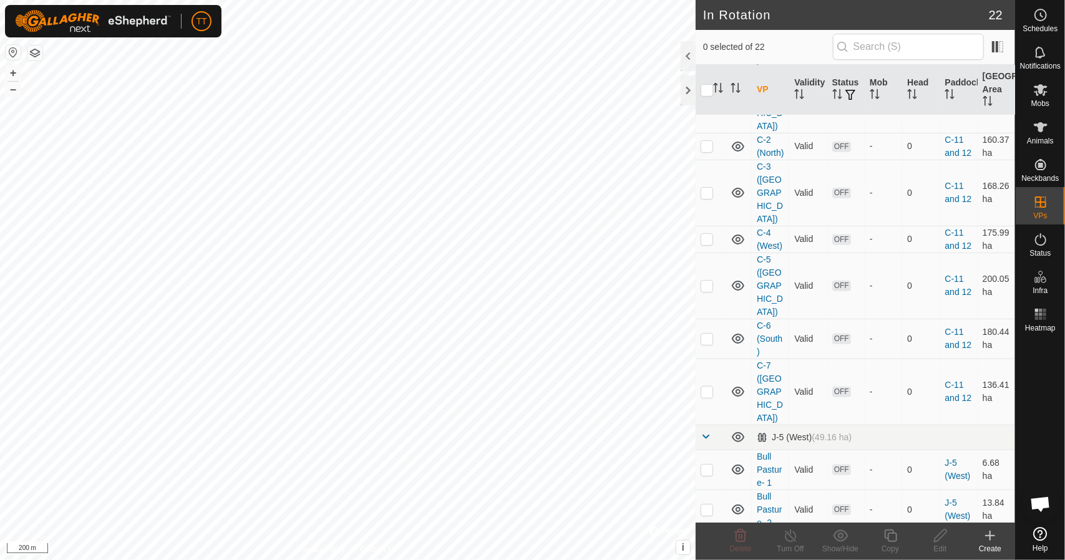
scroll to position [586, 0]
click at [708, 389] on p-checkbox at bounding box center [707, 394] width 12 height 10
checkbox input "true"
click at [890, 540] on icon at bounding box center [891, 535] width 16 height 15
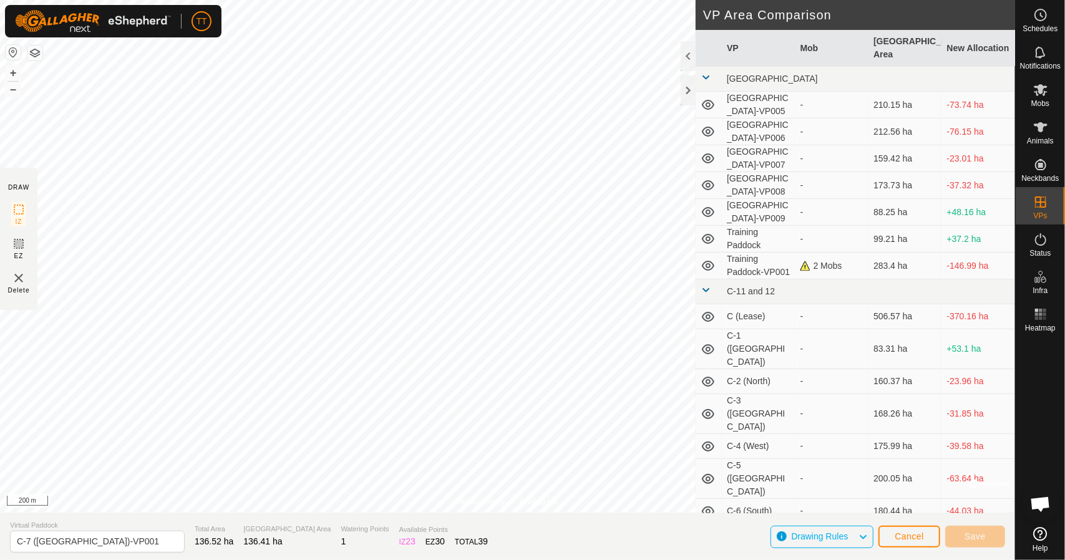
click at [315, 518] on div "Privacy Policy Contact Us Status: OFF Type: Inclusion Zone + – ⇧ i © Mapbox , ©…" at bounding box center [507, 280] width 1015 height 560
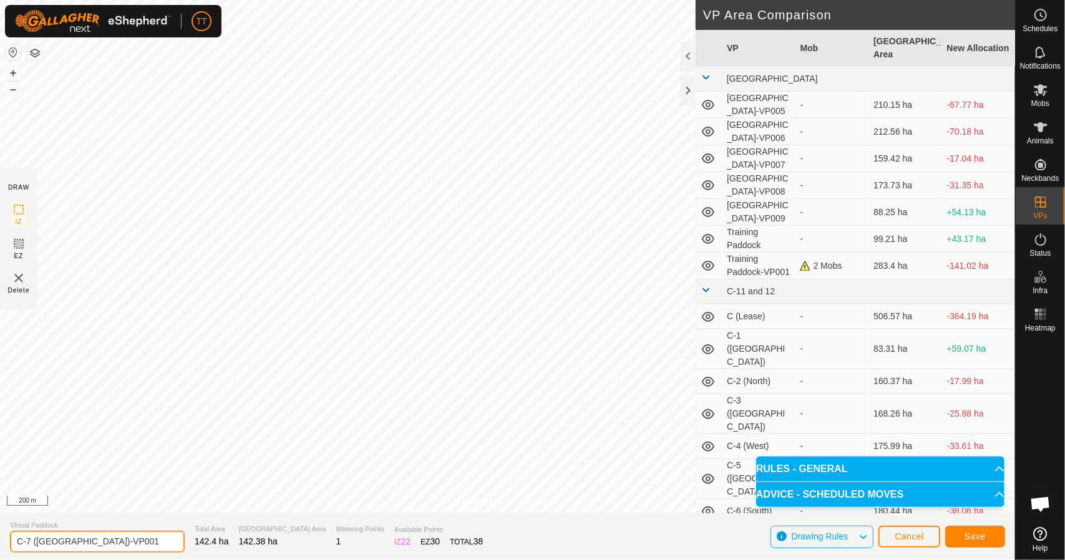
drag, startPoint x: 63, startPoint y: 542, endPoint x: 36, endPoint y: 543, distance: 26.9
click at [36, 543] on input "C-7 (South East)-VP001" at bounding box center [97, 542] width 175 height 22
click at [31, 542] on input "C-7 (East)-VP001" at bounding box center [97, 542] width 175 height 22
drag, startPoint x: 99, startPoint y: 544, endPoint x: 57, endPoint y: 544, distance: 41.8
click at [57, 544] on input "C-8 (East)-VP001" at bounding box center [97, 542] width 175 height 22
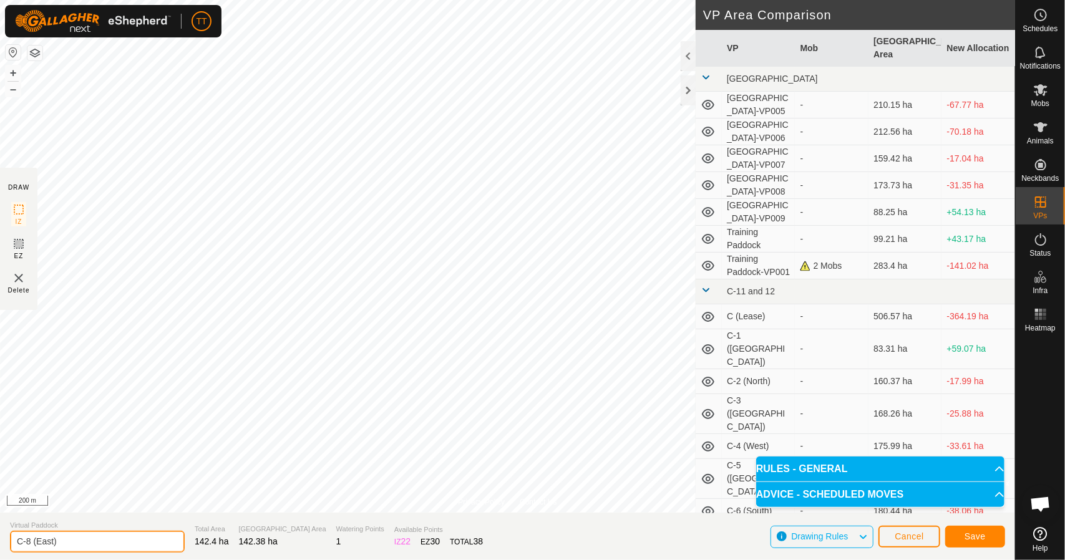
type input "C-8 (East)"
click at [968, 535] on span "Save" at bounding box center [975, 537] width 21 height 10
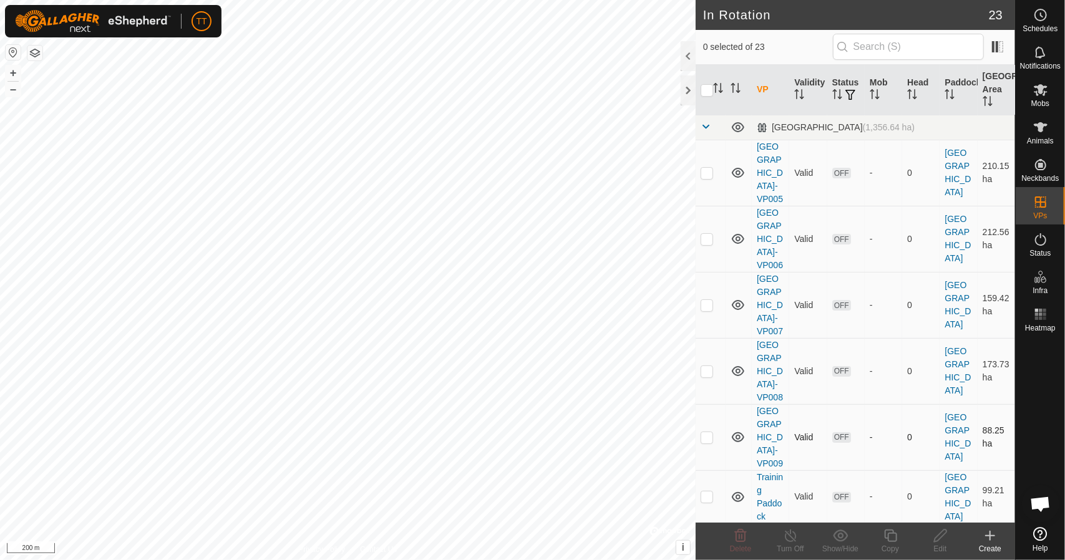
checkbox input "true"
click at [941, 542] on icon at bounding box center [941, 535] width 16 height 15
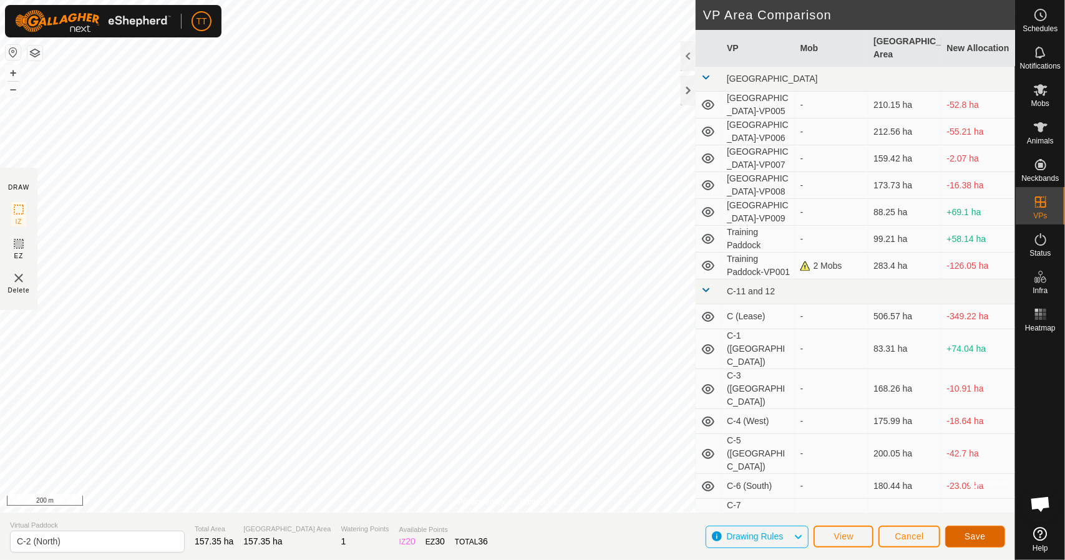
click at [964, 536] on button "Save" at bounding box center [975, 537] width 60 height 22
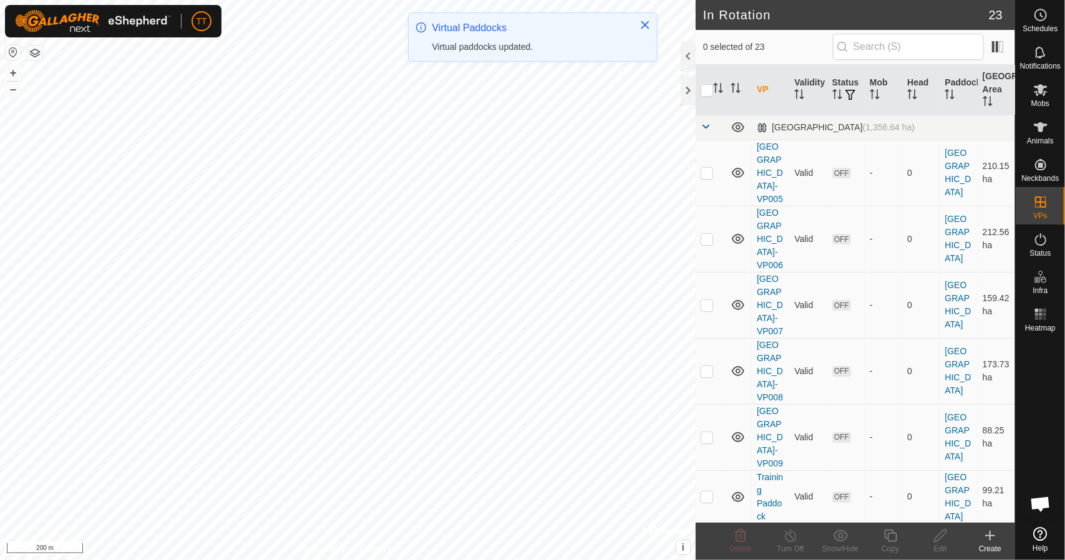
checkbox input "true"
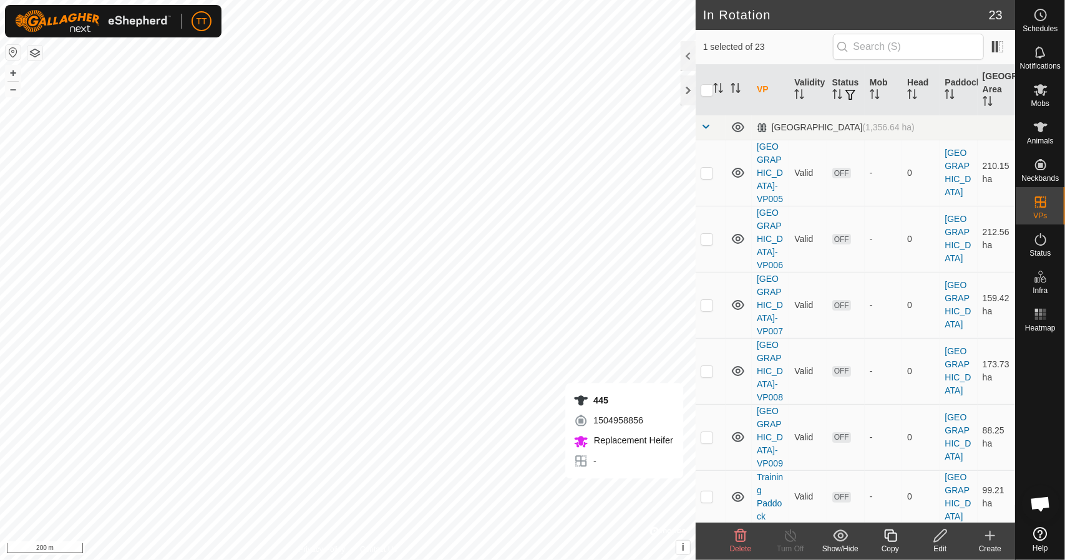
click at [934, 541] on icon at bounding box center [940, 536] width 12 height 12
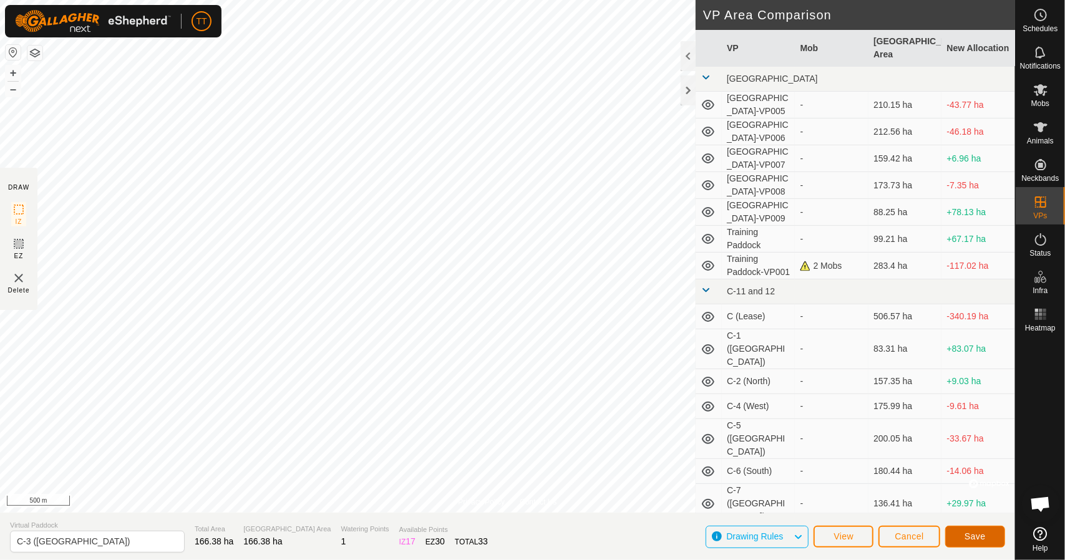
click at [963, 541] on button "Save" at bounding box center [975, 537] width 60 height 22
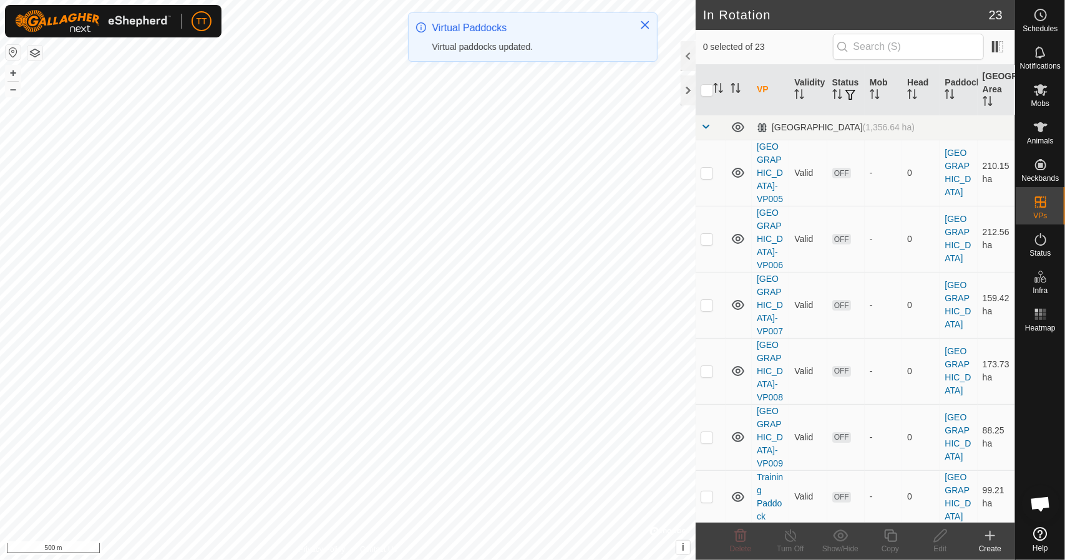
click at [997, 538] on icon at bounding box center [990, 535] width 15 height 15
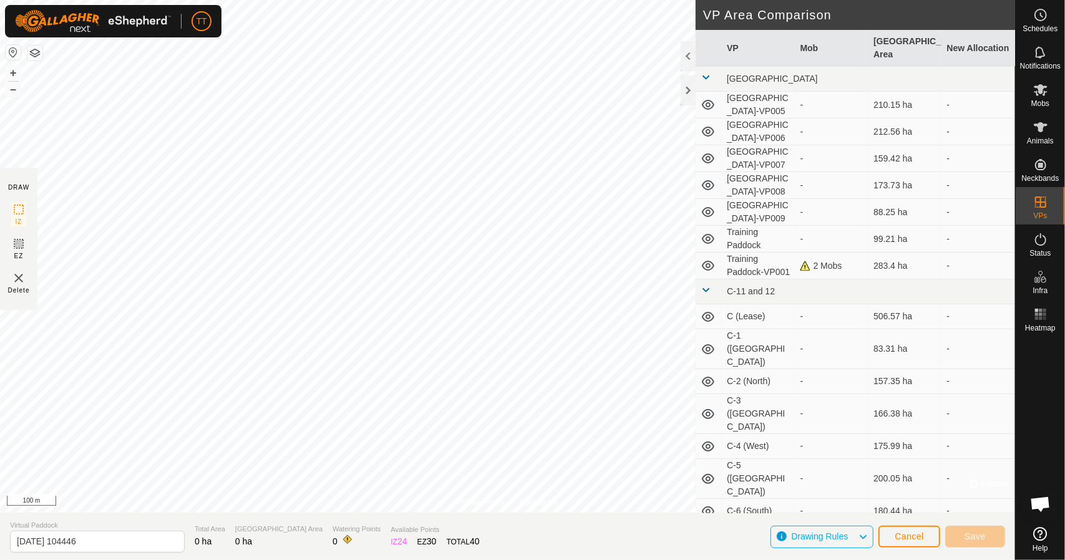
click at [151, 0] on html "TT Schedules Notifications Mobs Animals Neckbands VPs Status Infra Heatmap Help…" at bounding box center [532, 280] width 1065 height 560
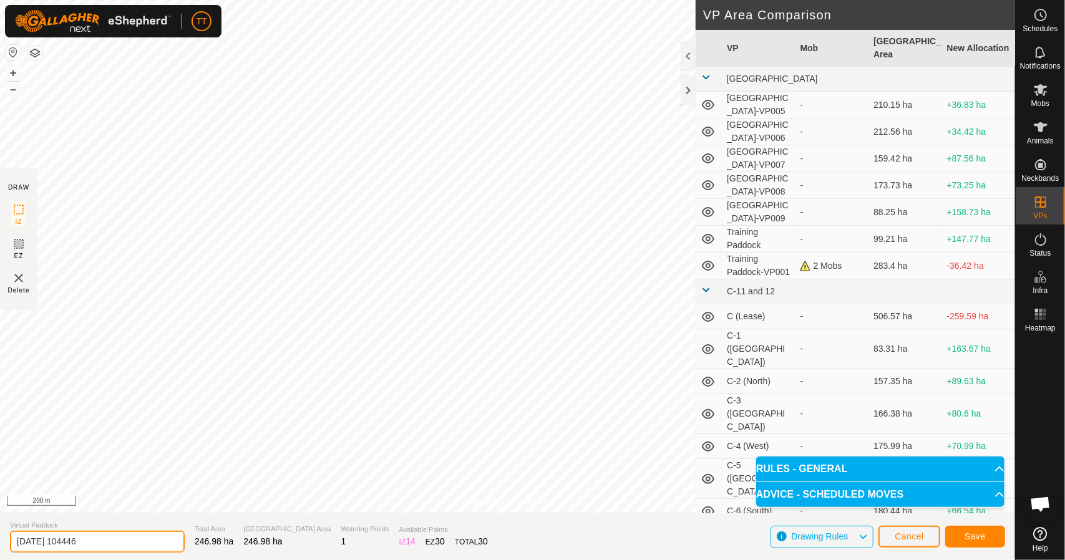
drag, startPoint x: 101, startPoint y: 537, endPoint x: 1, endPoint y: 514, distance: 102.6
click at [1, 514] on section "Virtual Paddock 2025-10-08 104446 Total Area 246.98 ha Grazing Area 246.98 ha W…" at bounding box center [507, 536] width 1015 height 47
type input "Gravel Haul Route VP"
click at [979, 537] on span "Save" at bounding box center [975, 537] width 21 height 10
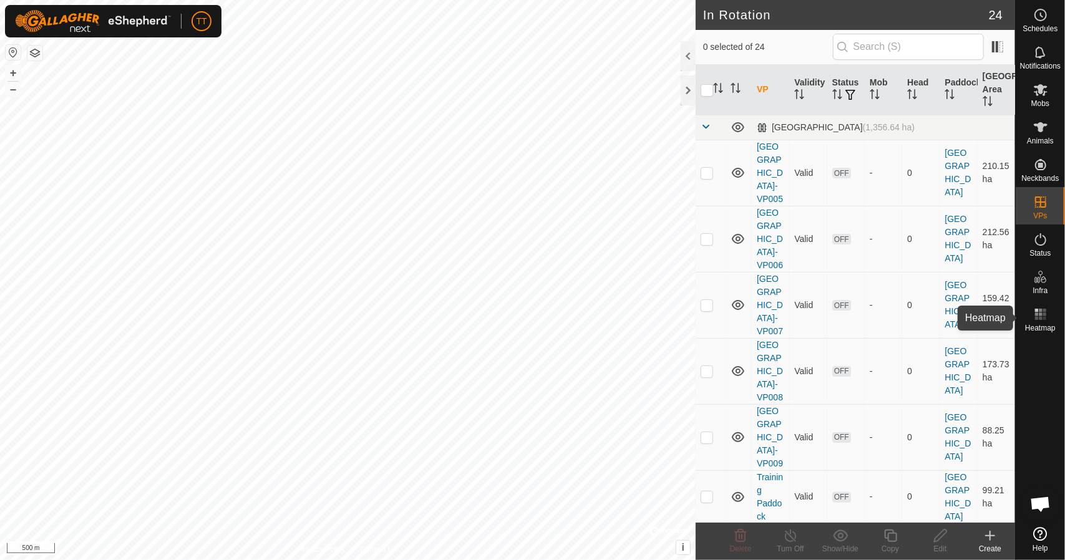
click at [1049, 319] on es-heatmap-svg-icon at bounding box center [1041, 314] width 22 height 20
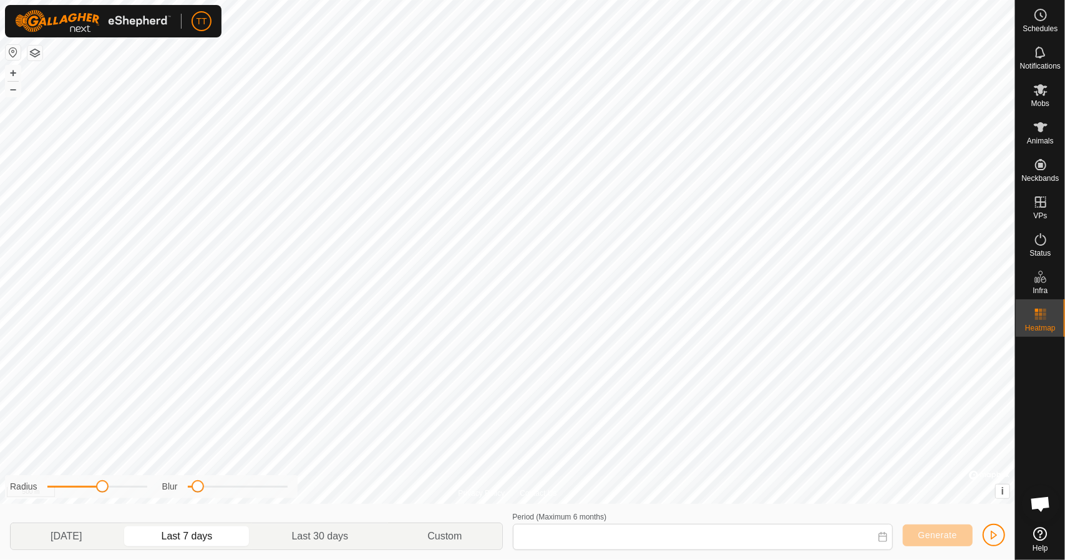
type input "[DATE] - [DATE]"
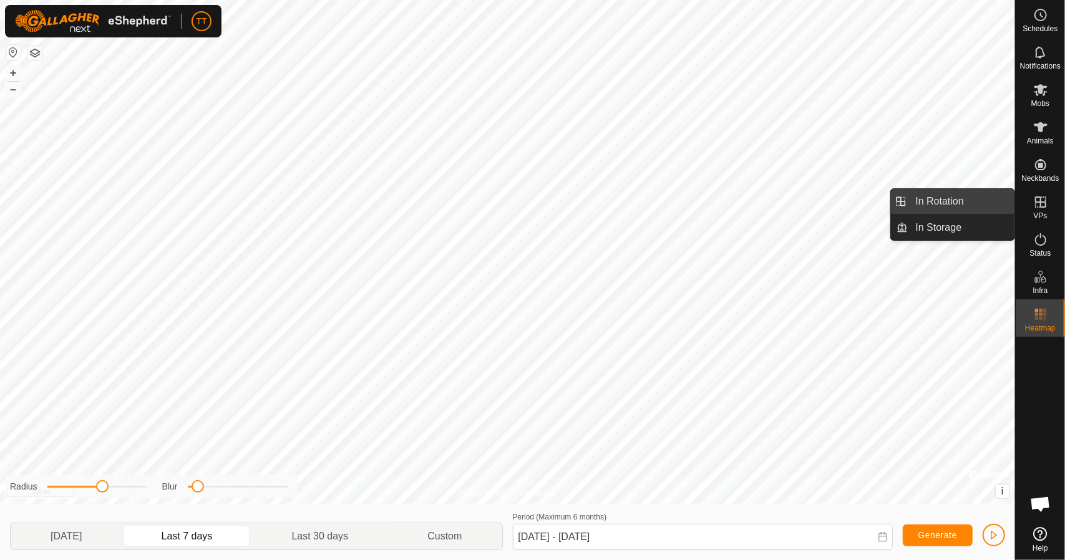
click at [954, 200] on link "In Rotation" at bounding box center [961, 201] width 107 height 25
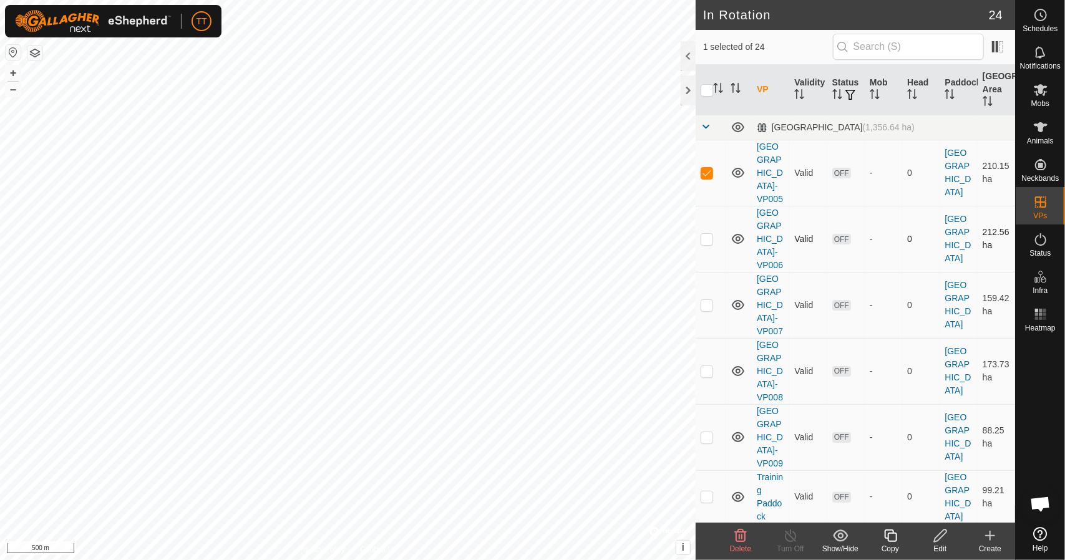
checkbox input "true"
click at [945, 543] on div "Edit" at bounding box center [940, 548] width 50 height 11
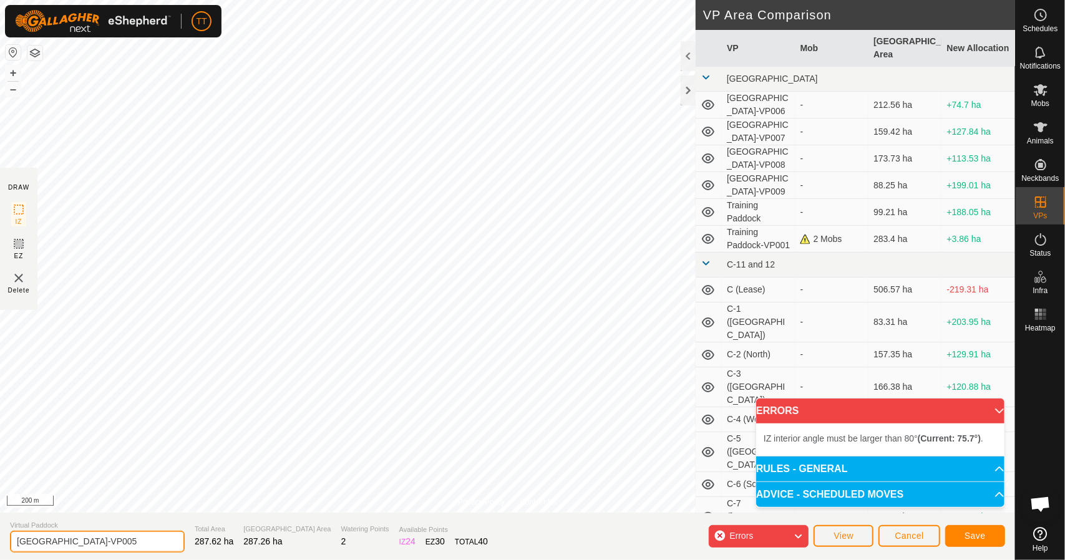
drag, startPoint x: 139, startPoint y: 542, endPoint x: 13, endPoint y: 535, distance: 125.6
click at [13, 535] on input "South East Paddock-VP005" at bounding box center [97, 542] width 175 height 22
type input "Training 3"
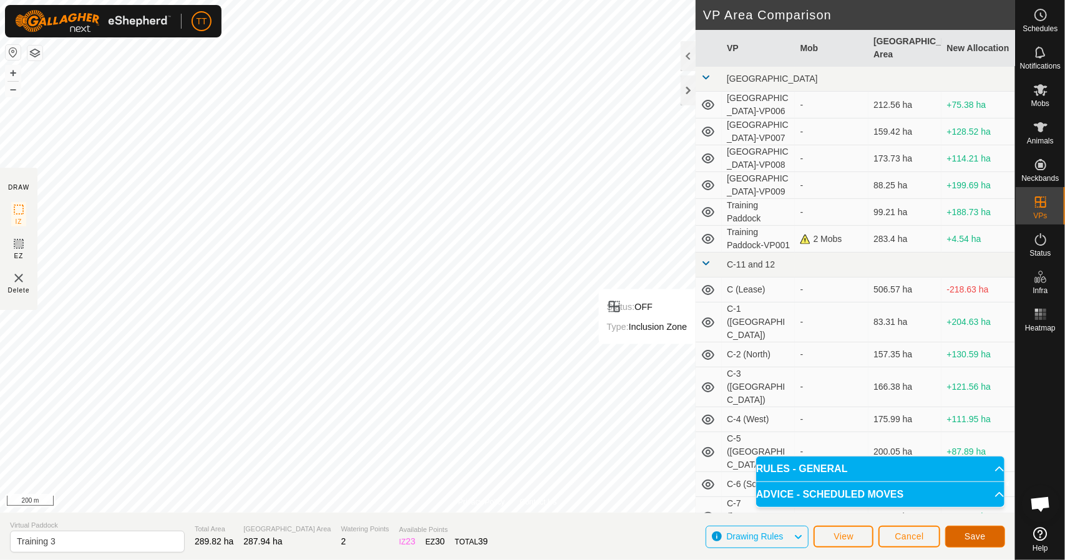
click at [972, 534] on span "Save" at bounding box center [975, 537] width 21 height 10
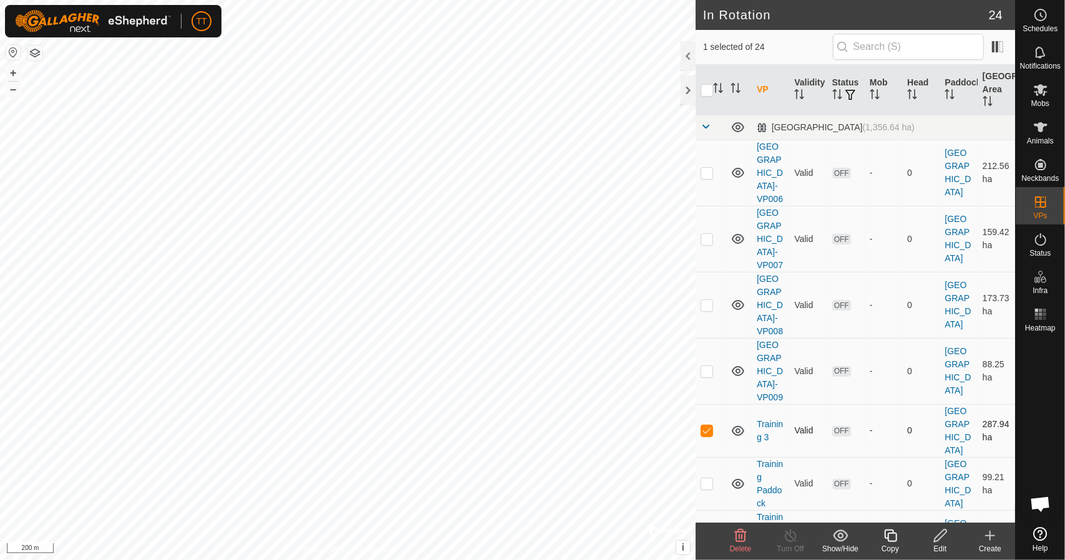
click at [707, 426] on p-checkbox at bounding box center [707, 431] width 12 height 10
checkbox input "false"
click at [706, 373] on p-checkbox at bounding box center [707, 371] width 12 height 10
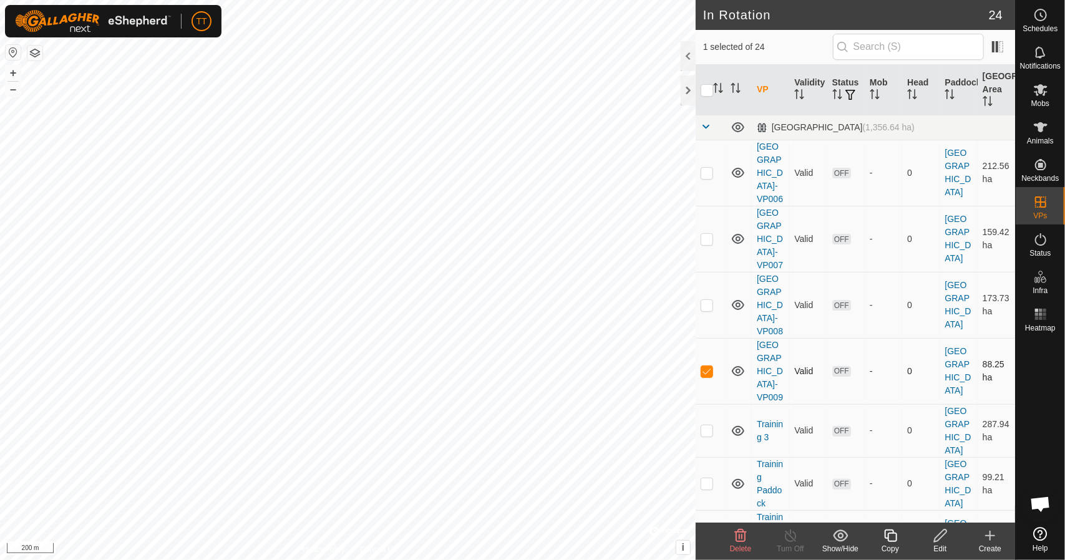
click at [706, 373] on p-checkbox at bounding box center [707, 371] width 12 height 10
checkbox input "false"
click at [709, 305] on p-checkbox at bounding box center [707, 305] width 12 height 10
checkbox input "false"
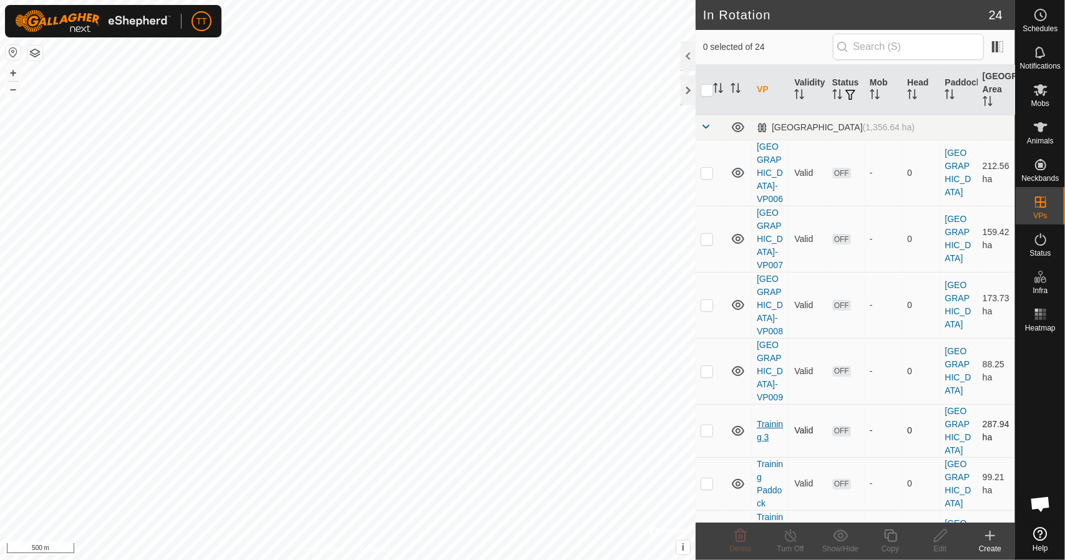
click at [767, 419] on link "Training 3" at bounding box center [770, 430] width 26 height 23
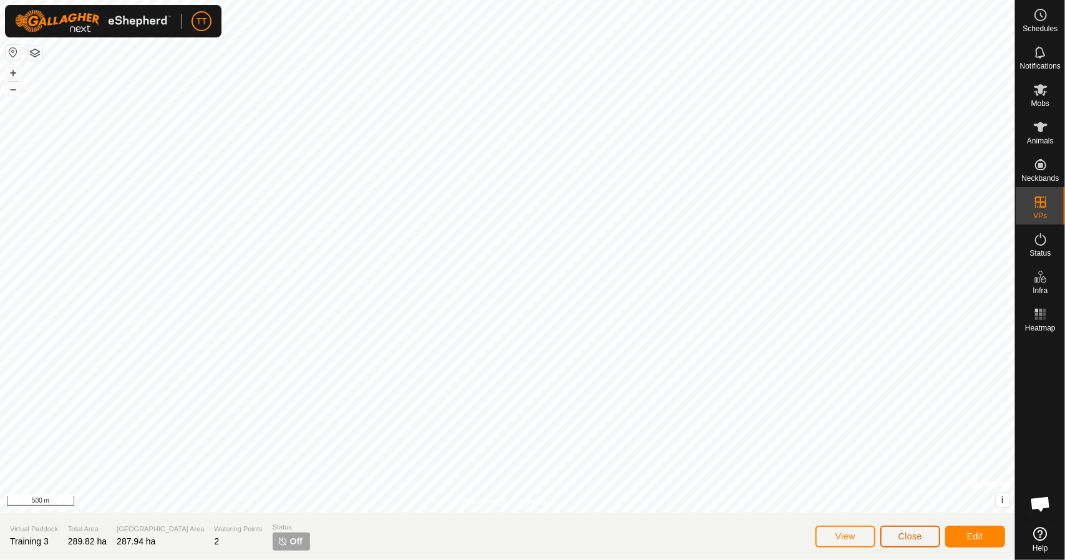
click at [928, 536] on button "Close" at bounding box center [910, 537] width 60 height 22
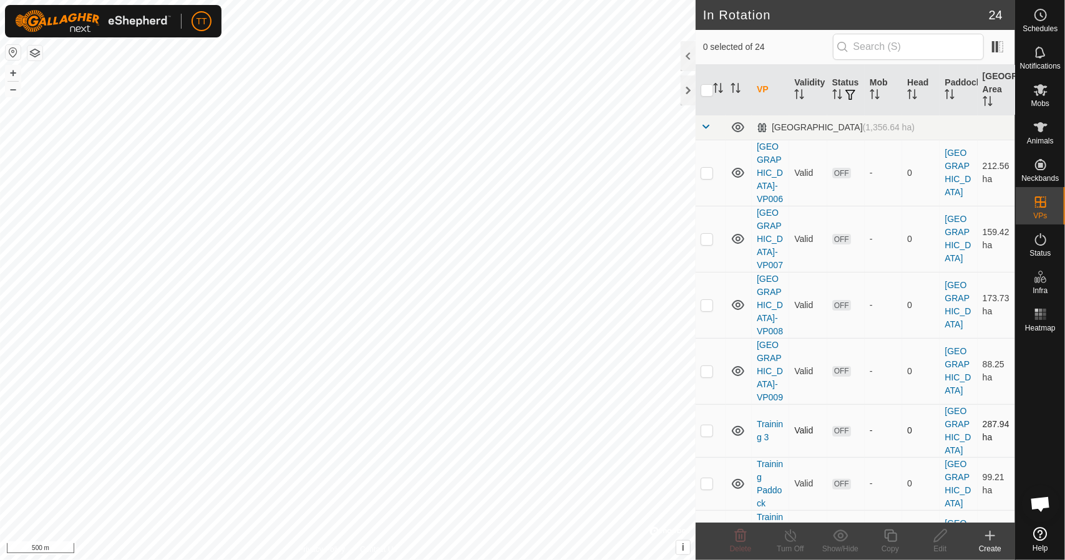
click at [703, 427] on p-checkbox at bounding box center [707, 431] width 12 height 10
checkbox input "true"
click at [889, 541] on icon at bounding box center [890, 536] width 12 height 12
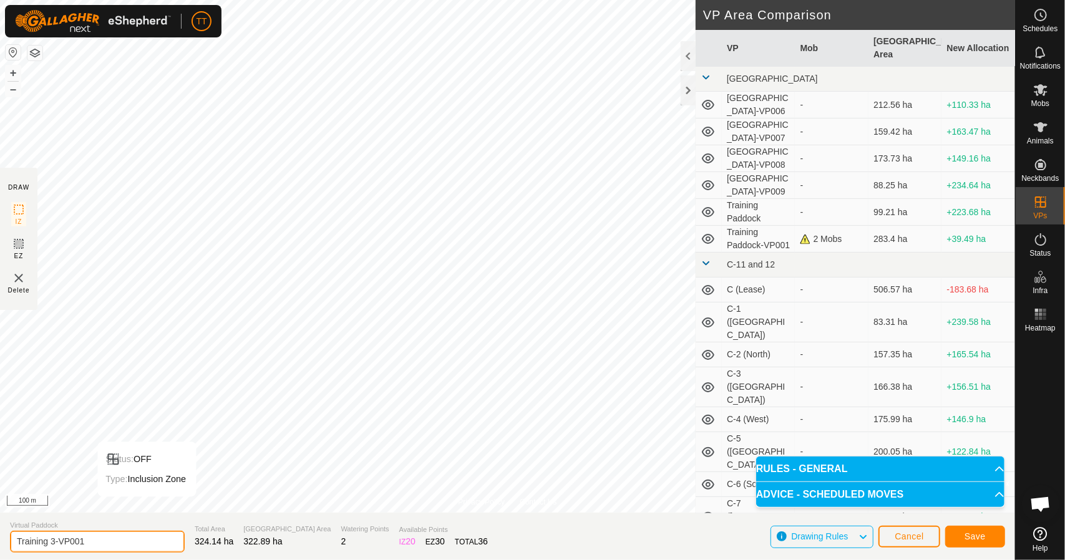
drag, startPoint x: 102, startPoint y: 539, endPoint x: 50, endPoint y: 543, distance: 52.0
click at [50, 543] on input "Training 3-VP001" at bounding box center [97, 542] width 175 height 22
type input "Training 4"
click at [975, 537] on span "Save" at bounding box center [975, 537] width 21 height 10
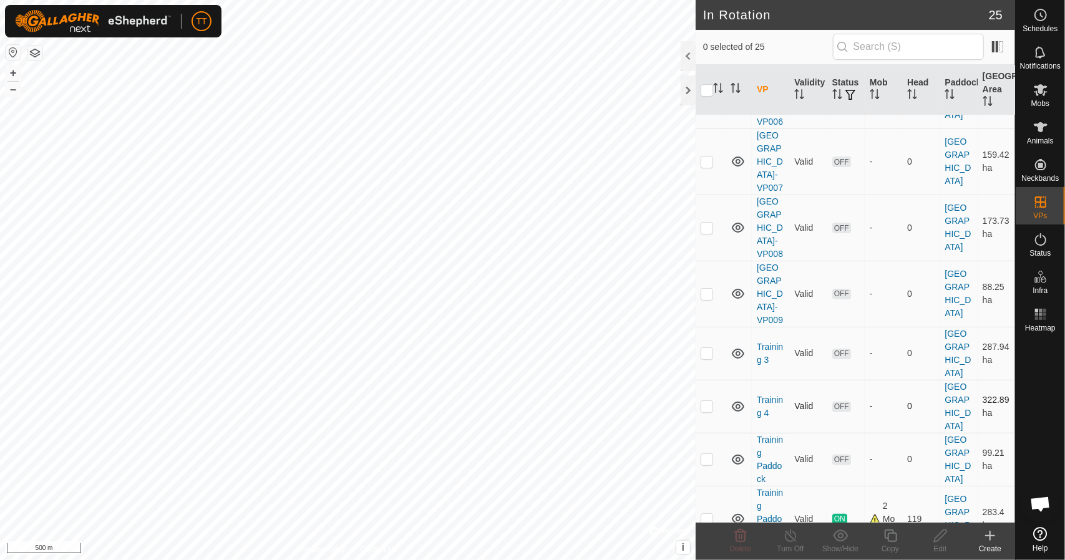
scroll to position [79, 0]
click at [708, 399] on p-checkbox at bounding box center [707, 404] width 12 height 10
checkbox input "true"
click at [892, 543] on icon at bounding box center [891, 535] width 16 height 15
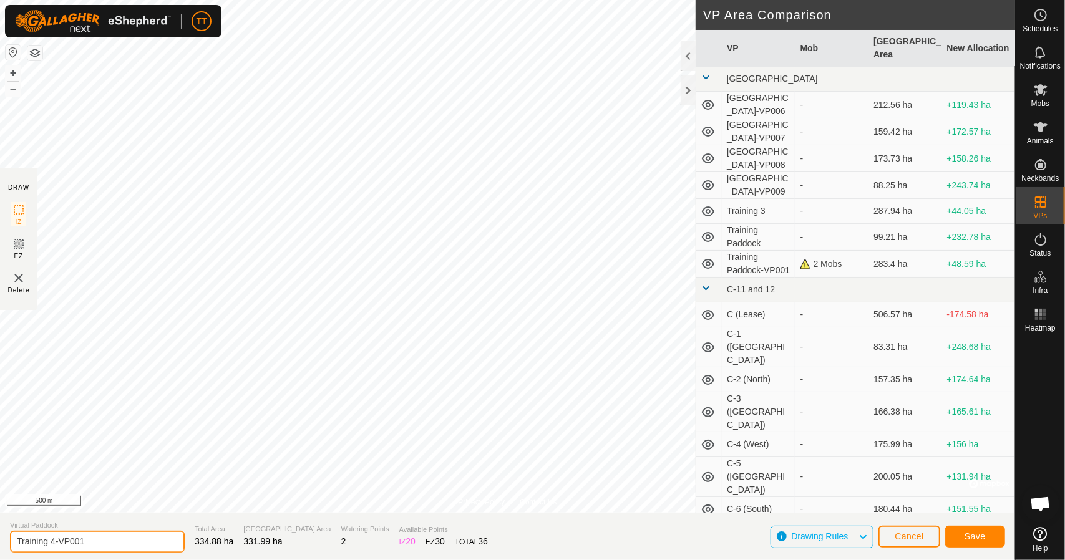
drag, startPoint x: 90, startPoint y: 540, endPoint x: 50, endPoint y: 545, distance: 40.3
click at [50, 545] on input "Training 4-VP001" at bounding box center [97, 542] width 175 height 22
type input "Training 5"
click at [990, 535] on button "Save" at bounding box center [975, 537] width 60 height 22
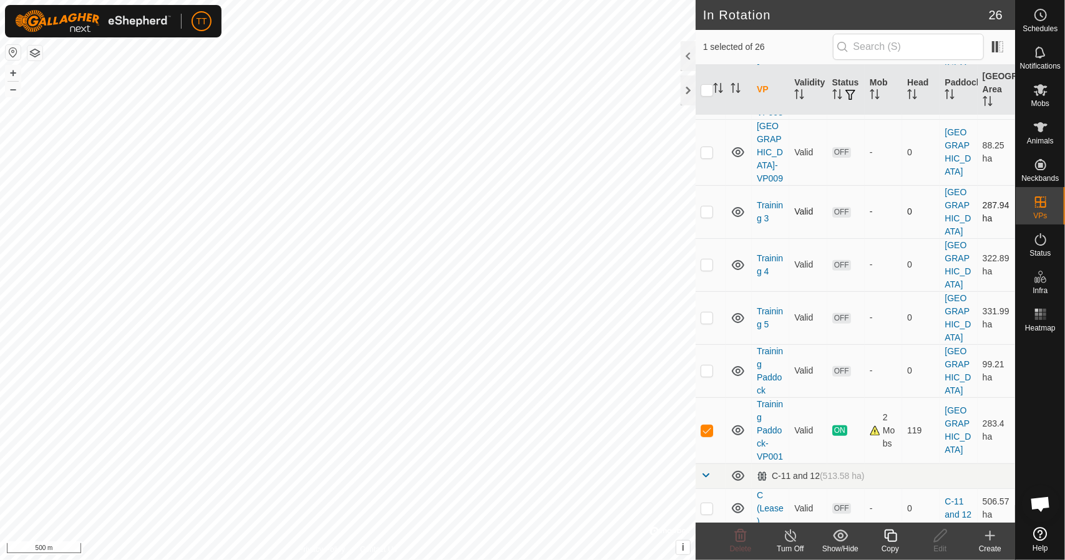
scroll to position [215, 0]
click at [706, 401] on td at bounding box center [711, 434] width 30 height 66
checkbox input "false"
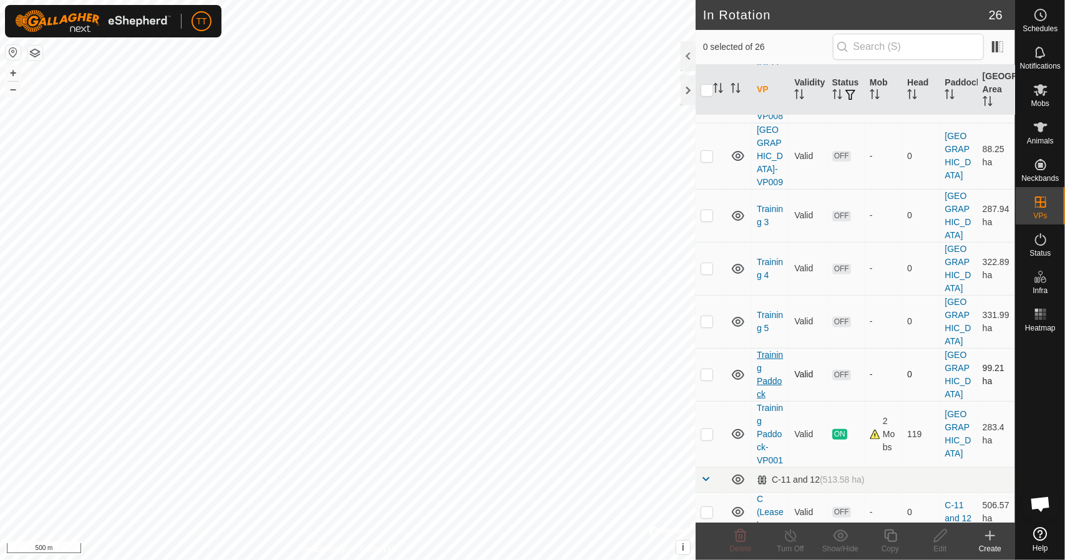
click at [759, 350] on link "Training Paddock" at bounding box center [770, 374] width 26 height 49
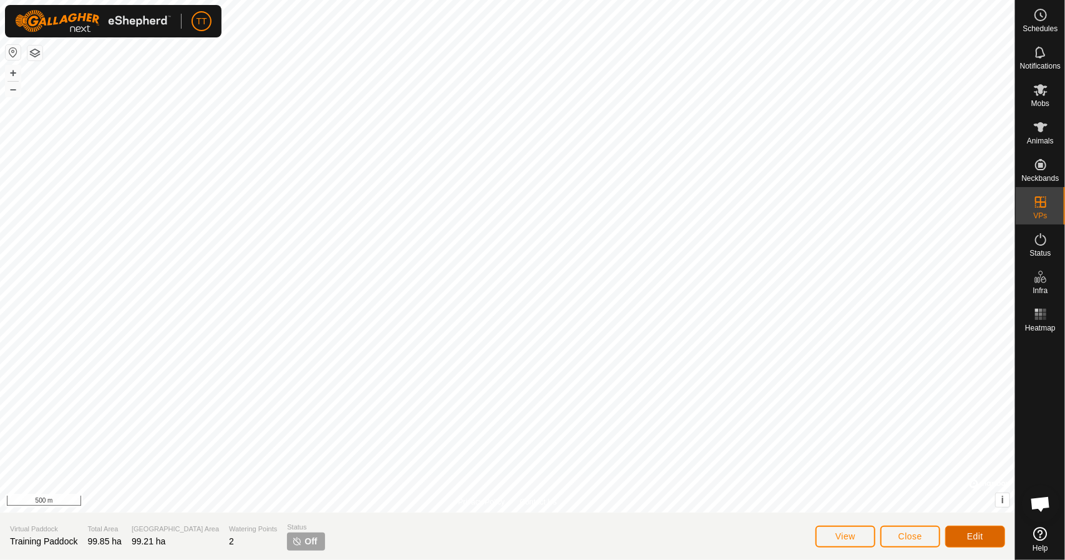
click at [963, 535] on button "Edit" at bounding box center [975, 537] width 60 height 22
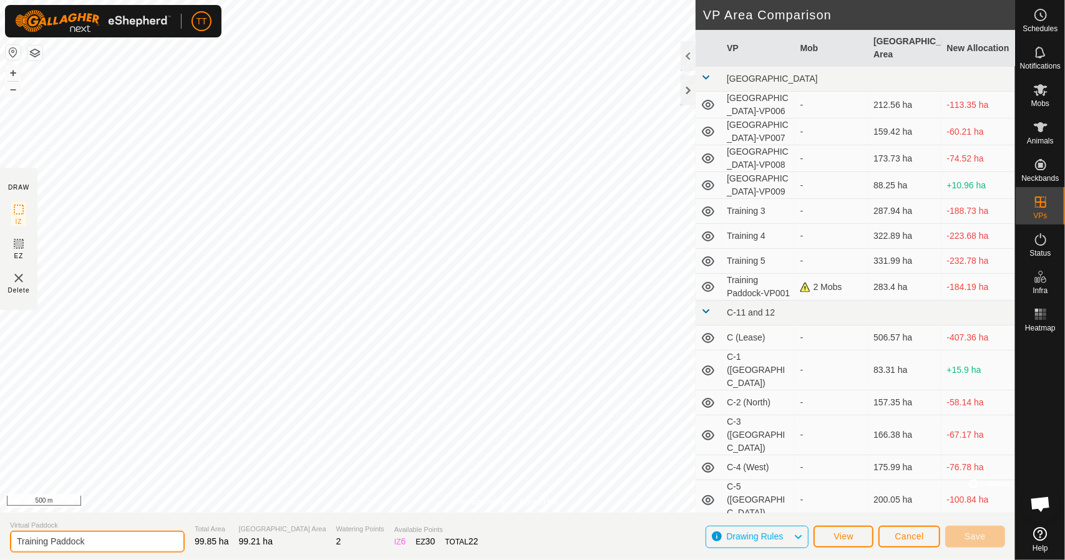
drag, startPoint x: 95, startPoint y: 539, endPoint x: 51, endPoint y: 541, distance: 44.3
click at [51, 541] on input "Training Paddock" at bounding box center [97, 542] width 175 height 22
type input "Training 1"
click at [511, 543] on section "Virtual Paddock Training 1 Total Area 99.85 ha Grazing Area 99.21 ha Watering P…" at bounding box center [507, 536] width 1015 height 47
click at [959, 537] on button "Save" at bounding box center [975, 537] width 60 height 22
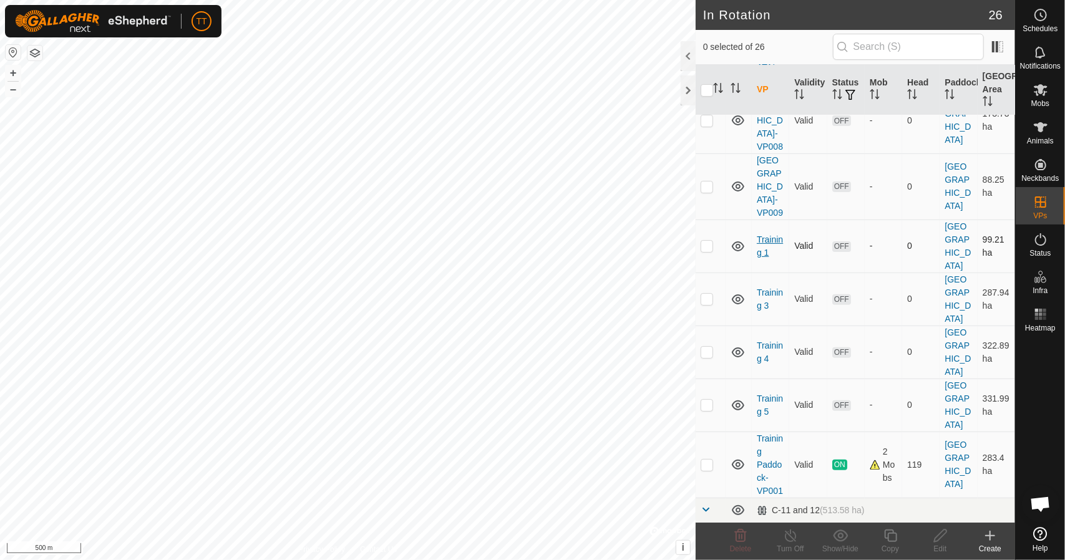
scroll to position [187, 0]
click at [711, 398] on p-checkbox at bounding box center [707, 403] width 12 height 10
checkbox input "true"
click at [895, 540] on icon at bounding box center [891, 535] width 16 height 15
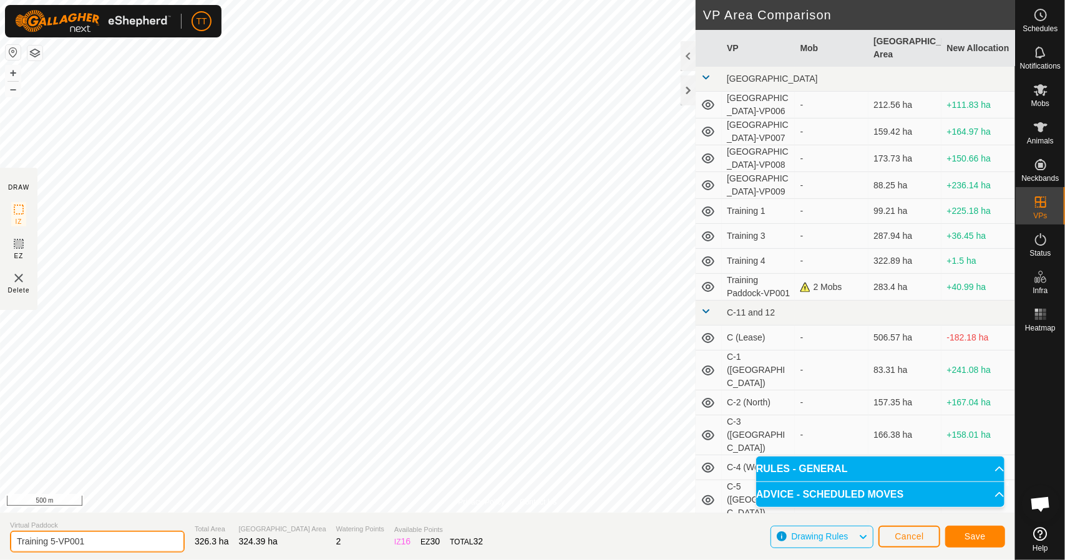
drag, startPoint x: 112, startPoint y: 540, endPoint x: 51, endPoint y: 541, distance: 60.5
click at [51, 541] on input "Training 5-VP001" at bounding box center [97, 542] width 175 height 22
type input "Training 6"
click at [974, 543] on button "Save" at bounding box center [975, 537] width 60 height 22
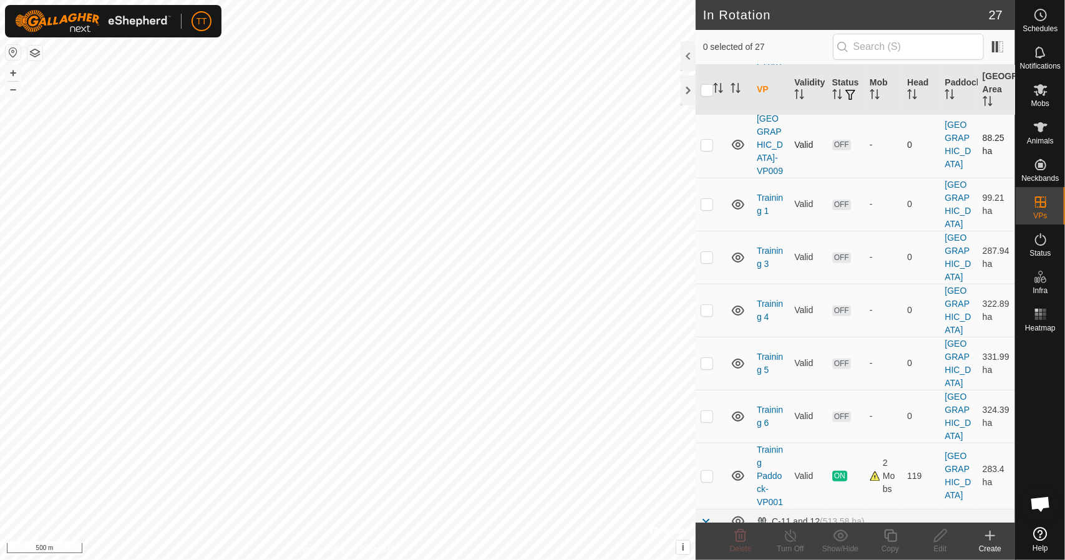
scroll to position [229, 0]
click at [705, 409] on p-checkbox at bounding box center [707, 414] width 12 height 10
checkbox input "true"
click at [888, 541] on icon at bounding box center [890, 536] width 12 height 12
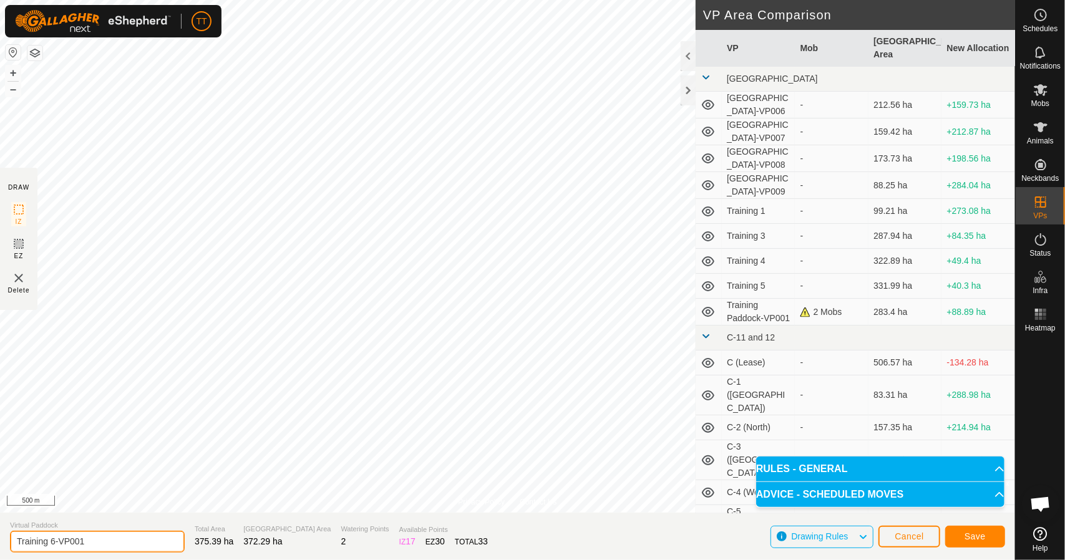
drag, startPoint x: 117, startPoint y: 543, endPoint x: 52, endPoint y: 545, distance: 64.3
click at [52, 545] on input "Training 6-VP001" at bounding box center [97, 542] width 175 height 22
type input "Training 7"
click at [967, 537] on span "Save" at bounding box center [975, 537] width 21 height 10
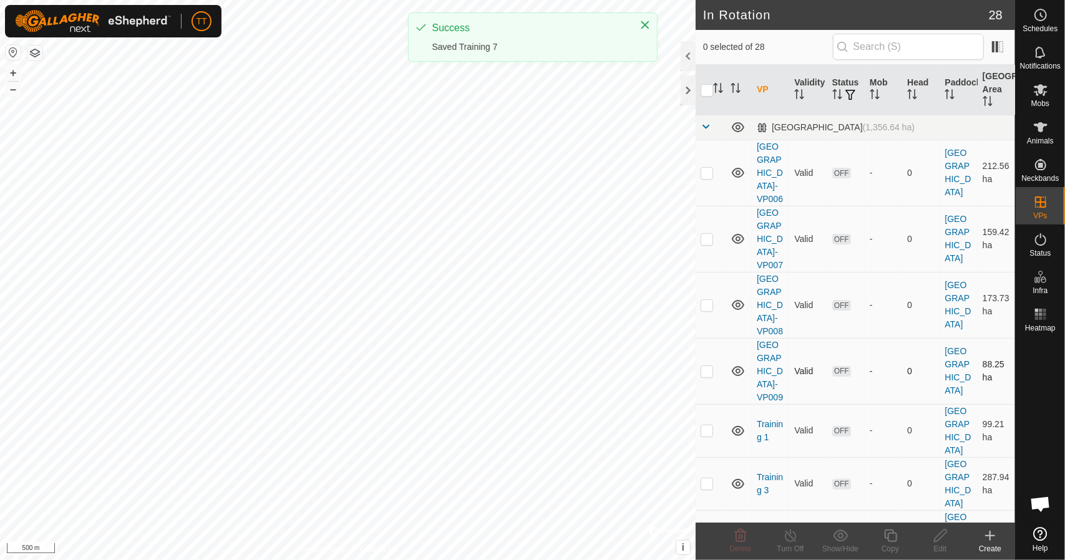
click at [708, 369] on p-checkbox at bounding box center [707, 371] width 12 height 10
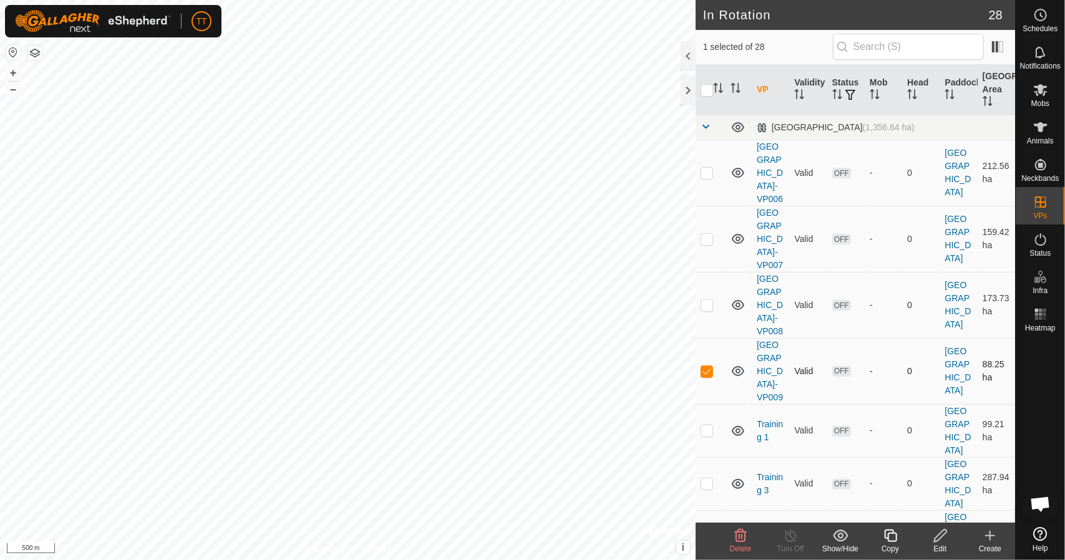
click at [708, 369] on p-checkbox at bounding box center [707, 371] width 12 height 10
checkbox input "false"
click at [711, 305] on p-checkbox at bounding box center [707, 305] width 12 height 10
checkbox input "true"
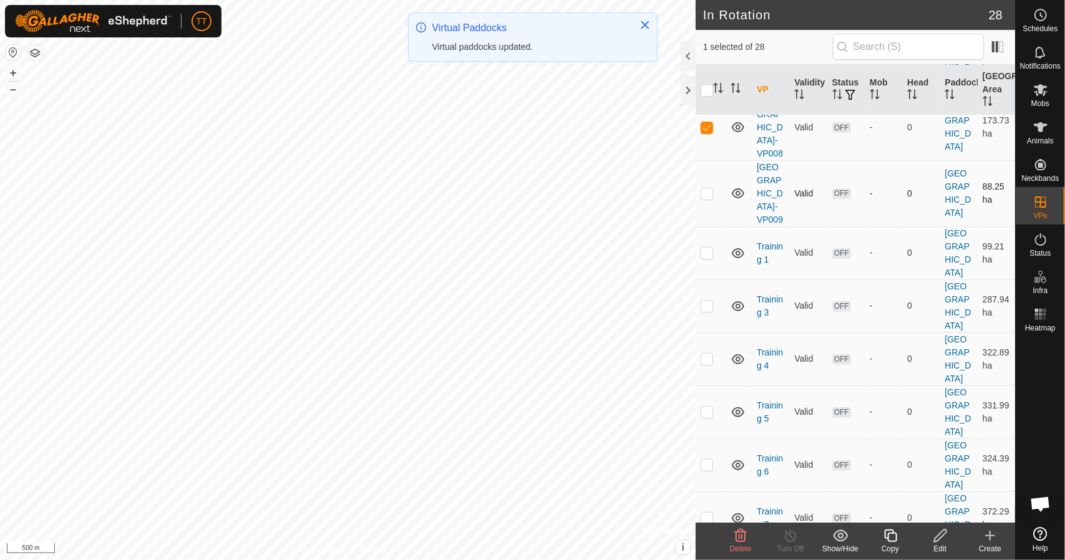
scroll to position [178, 0]
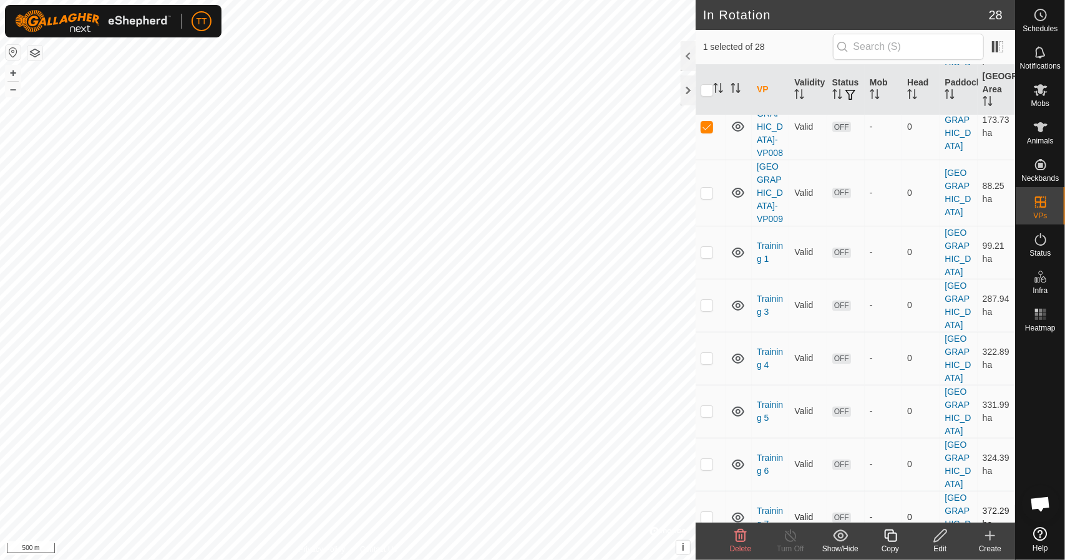
click at [711, 512] on p-checkbox at bounding box center [707, 517] width 12 height 10
checkbox input "false"
click at [937, 539] on icon at bounding box center [941, 535] width 16 height 15
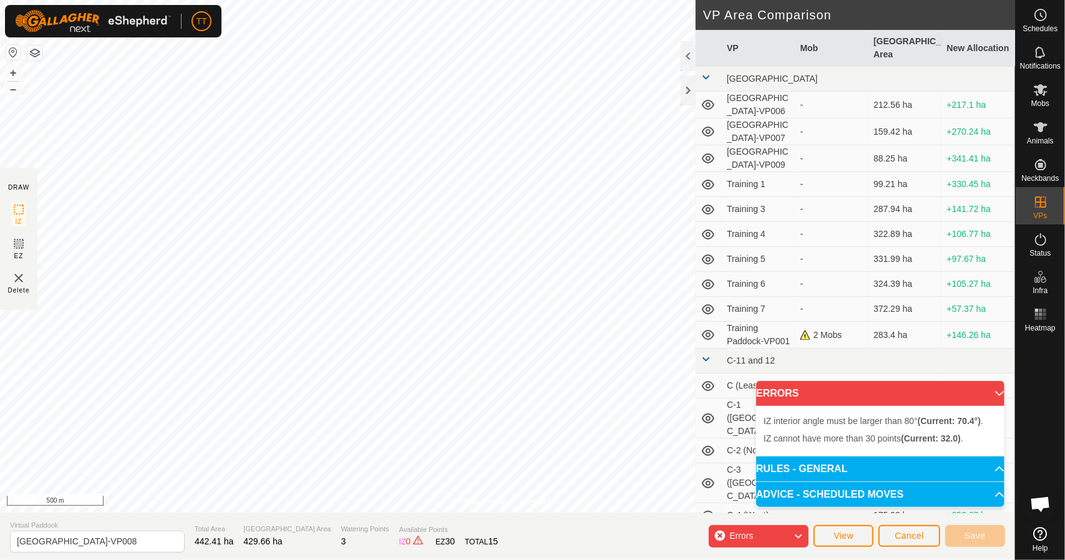
click at [596, 556] on div "Privacy Policy Contact Us Status: OFF Type: Inclusion Zone + – ⇧ i © Mapbox , ©…" at bounding box center [507, 280] width 1015 height 560
click at [822, 213] on div "Privacy Policy Contact Us Status: OFF Type: Inclusion Zone + – ⇧ i © Mapbox , ©…" at bounding box center [507, 280] width 1015 height 560
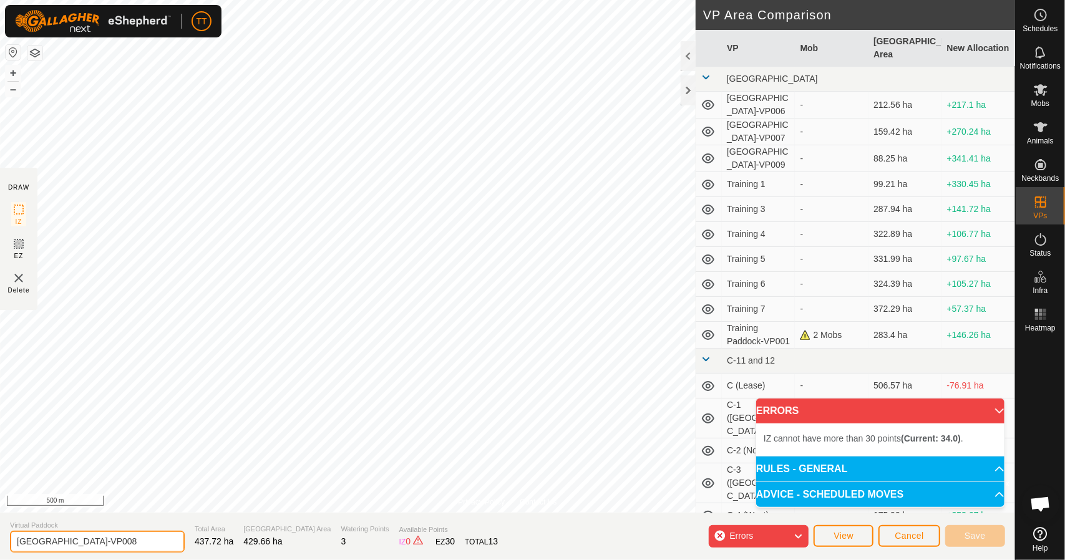
drag, startPoint x: 142, startPoint y: 544, endPoint x: 1, endPoint y: 549, distance: 141.7
click at [1, 549] on section "Virtual [GEOGRAPHIC_DATA]-VP008 Total Area 437.72 ha Grazing Area 429.66 ha Wat…" at bounding box center [507, 536] width 1015 height 47
type input "Training 9"
click at [487, 549] on section "Virtual Paddock Training 9 Total Area 437.72 ha Grazing Area 429.66 ha Watering…" at bounding box center [507, 536] width 1015 height 47
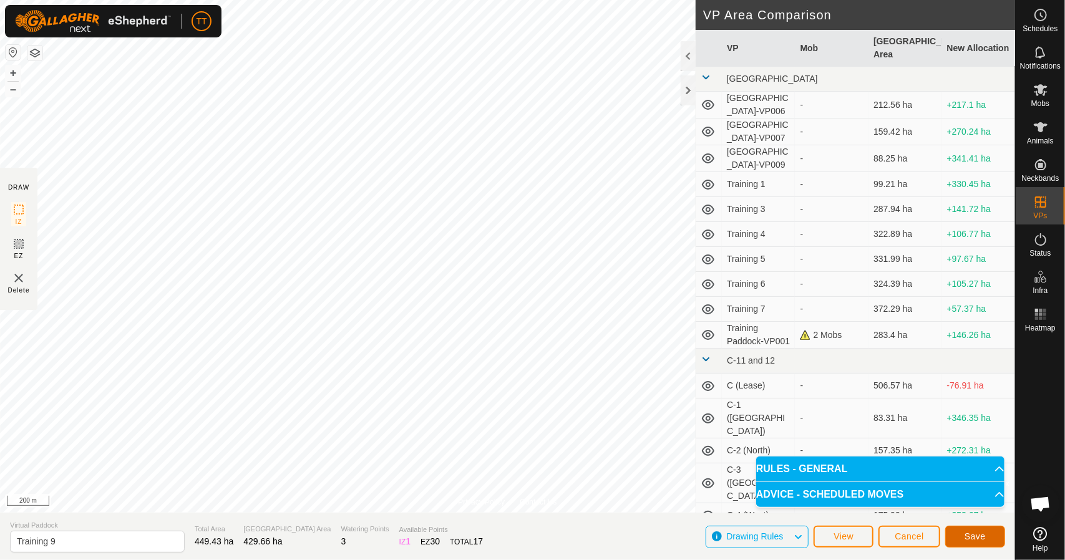
click at [961, 534] on button "Save" at bounding box center [975, 537] width 60 height 22
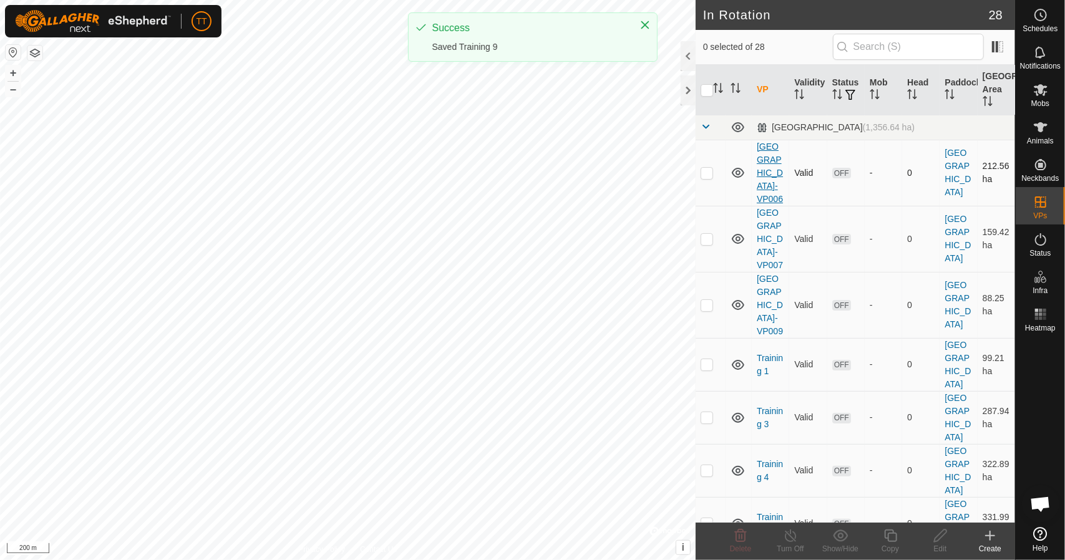
click at [765, 169] on link "[GEOGRAPHIC_DATA]-VP006" at bounding box center [770, 173] width 26 height 62
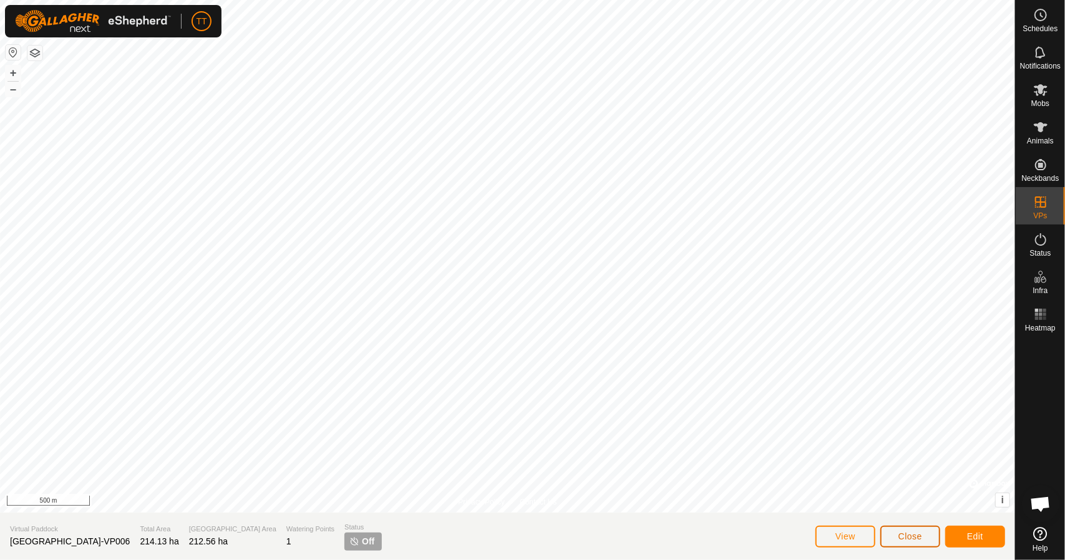
click at [908, 532] on span "Close" at bounding box center [910, 537] width 24 height 10
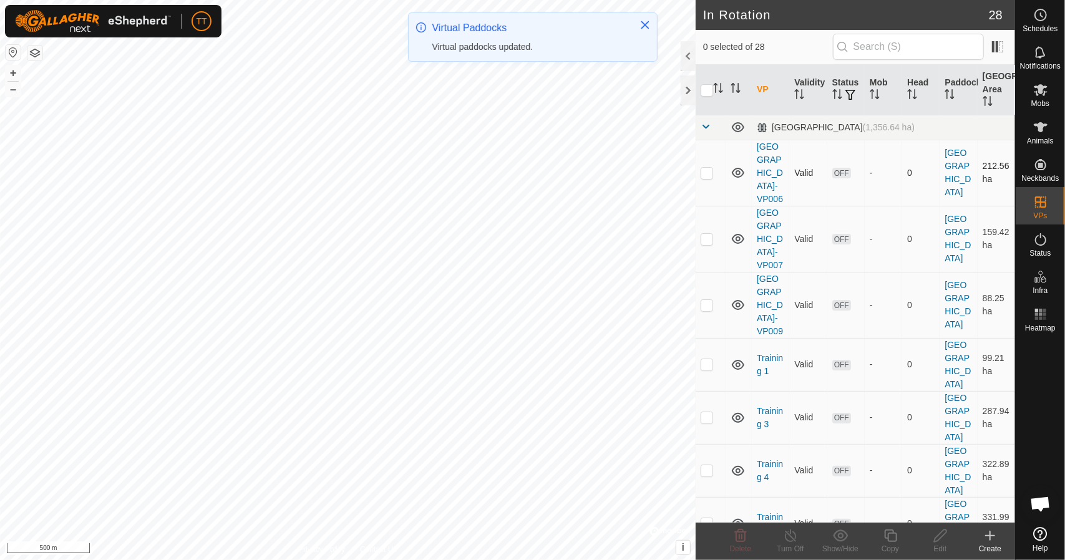
click at [708, 172] on p-checkbox at bounding box center [707, 173] width 12 height 10
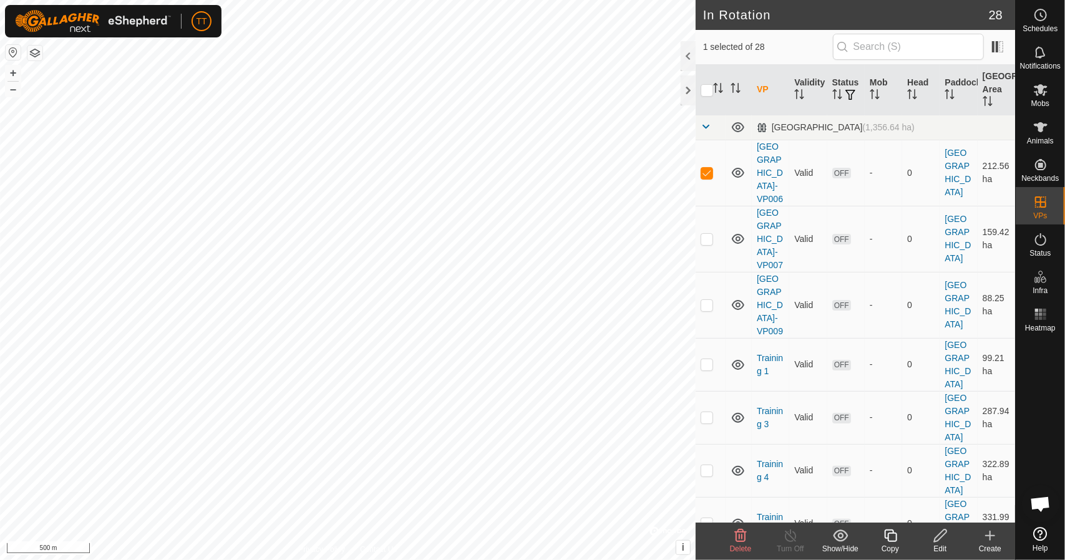
click at [738, 545] on span "Delete" at bounding box center [741, 549] width 22 height 9
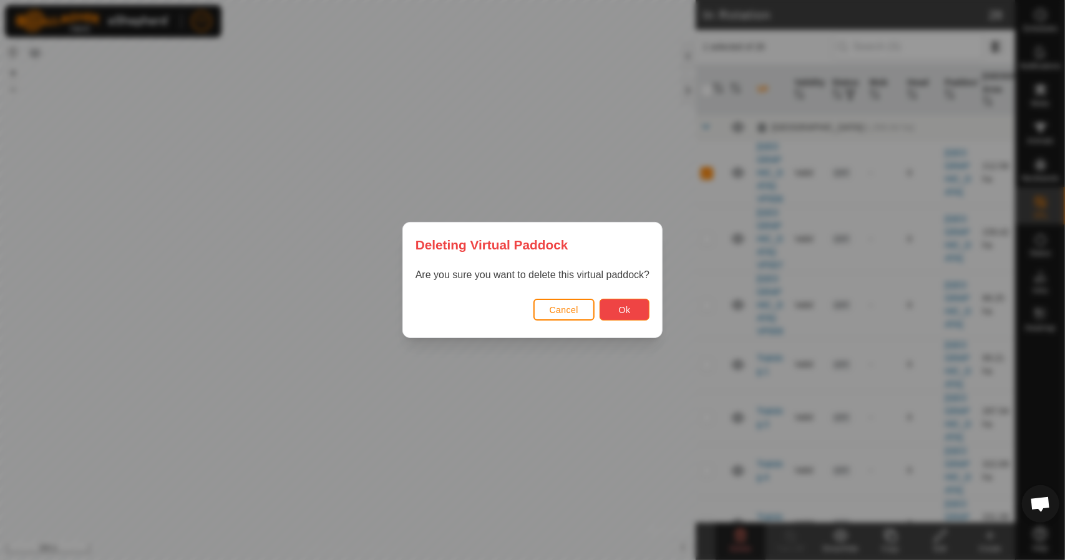
click at [636, 309] on button "Ok" at bounding box center [625, 310] width 50 height 22
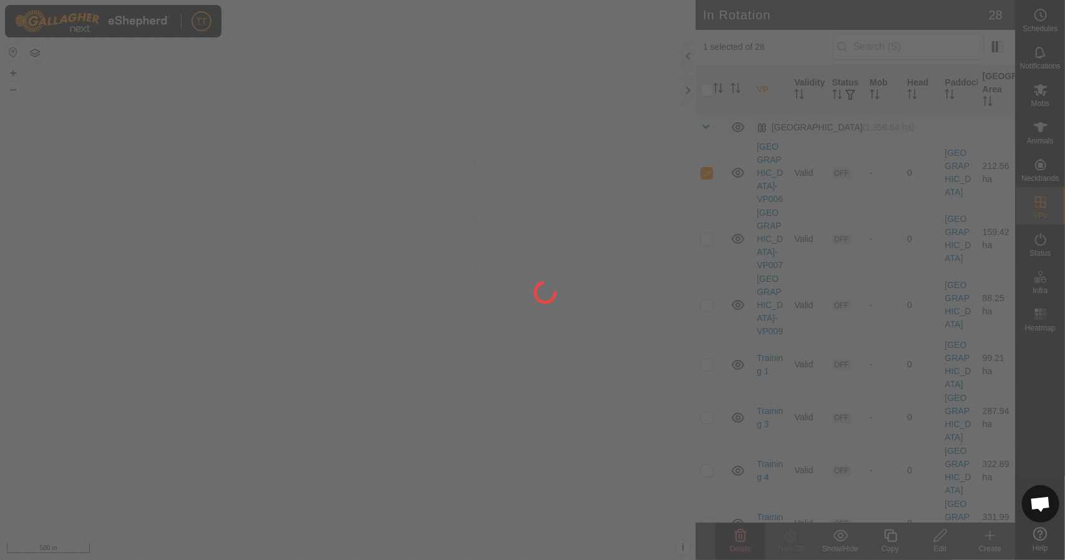
checkbox input "false"
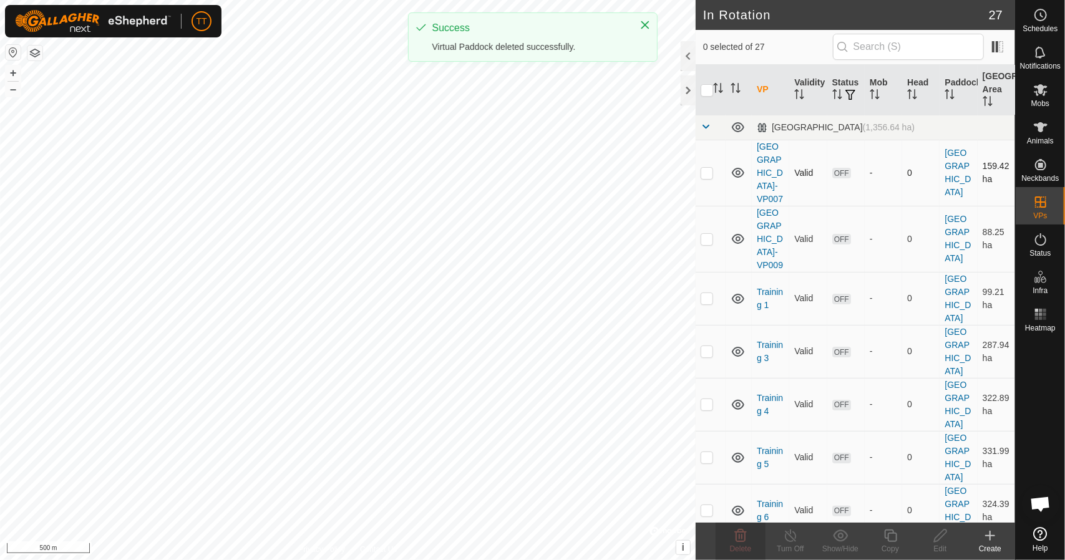
click at [708, 175] on p-checkbox at bounding box center [707, 173] width 12 height 10
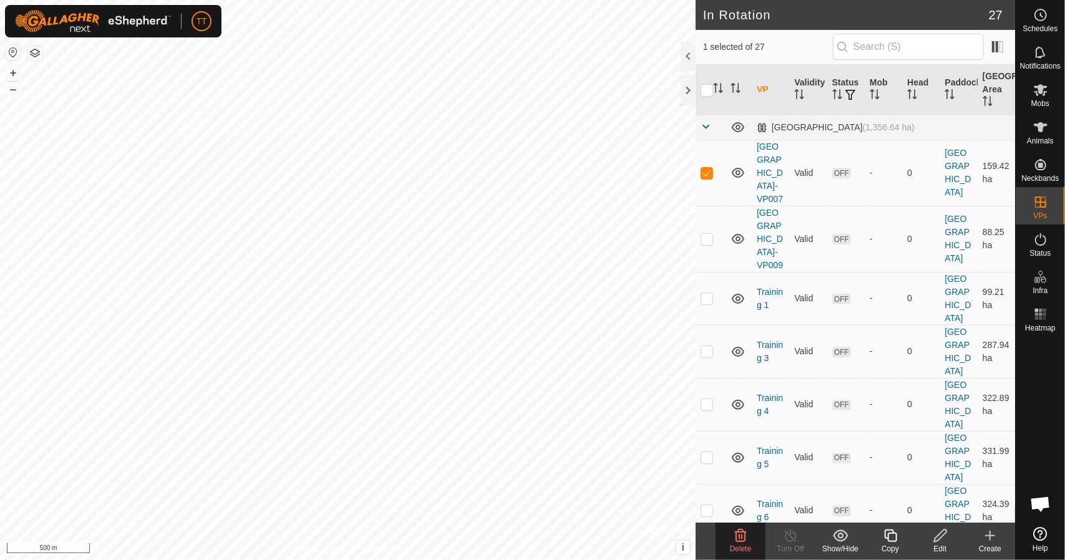
click at [741, 537] on icon at bounding box center [740, 535] width 15 height 15
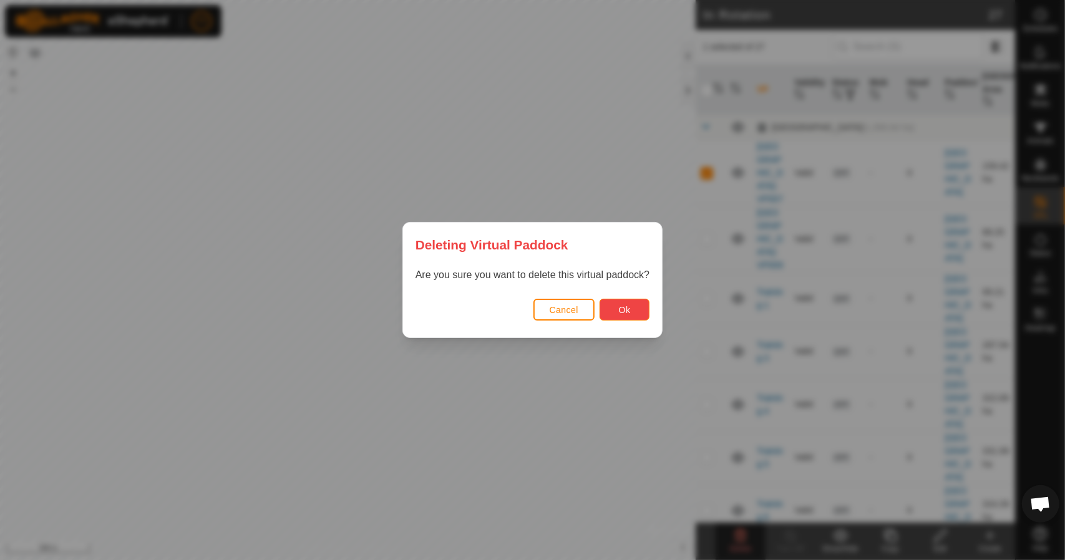
click at [627, 308] on span "Ok" at bounding box center [625, 310] width 12 height 10
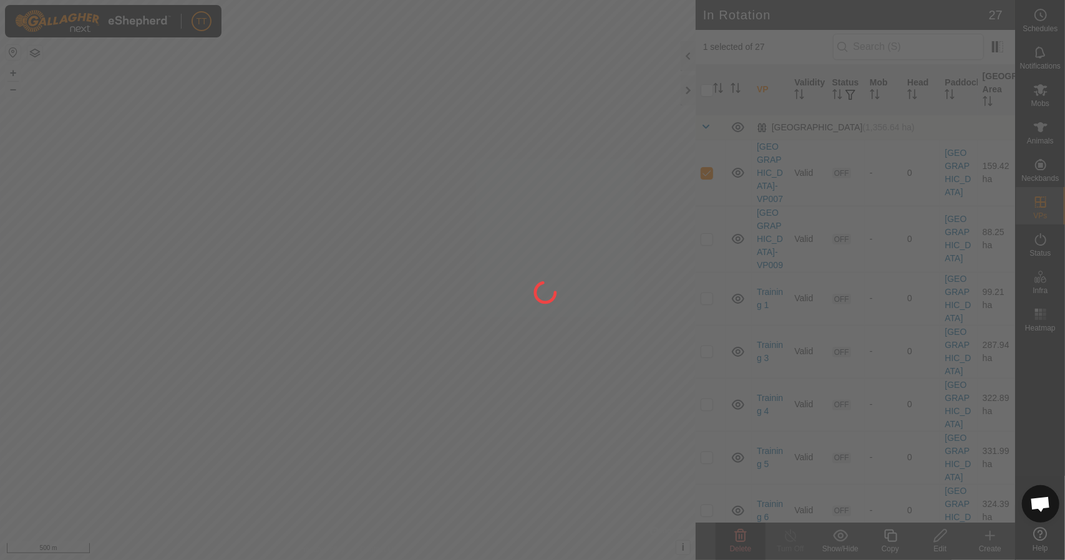
checkbox input "false"
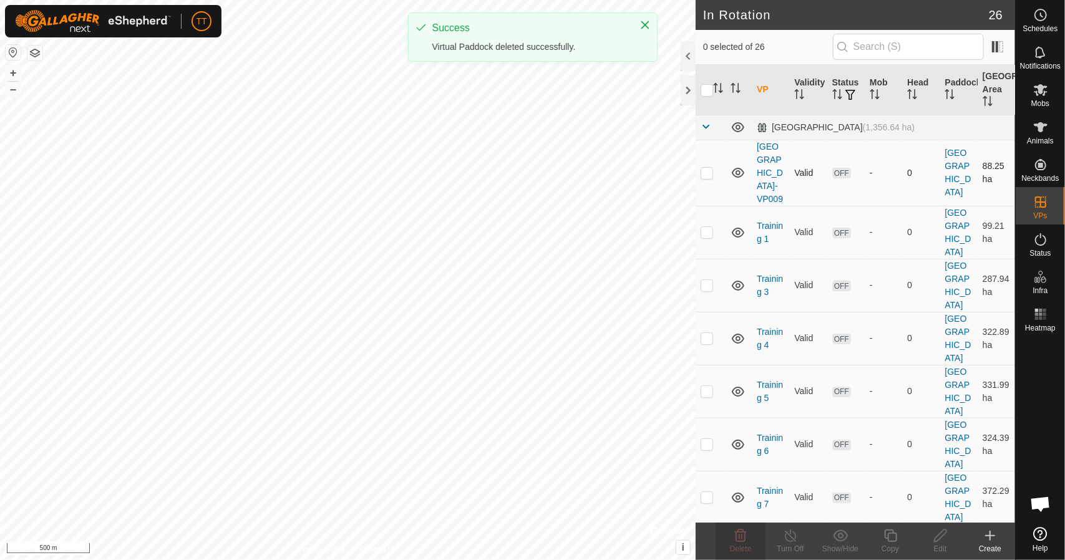
click at [708, 172] on p-checkbox at bounding box center [707, 173] width 12 height 10
checkbox input "true"
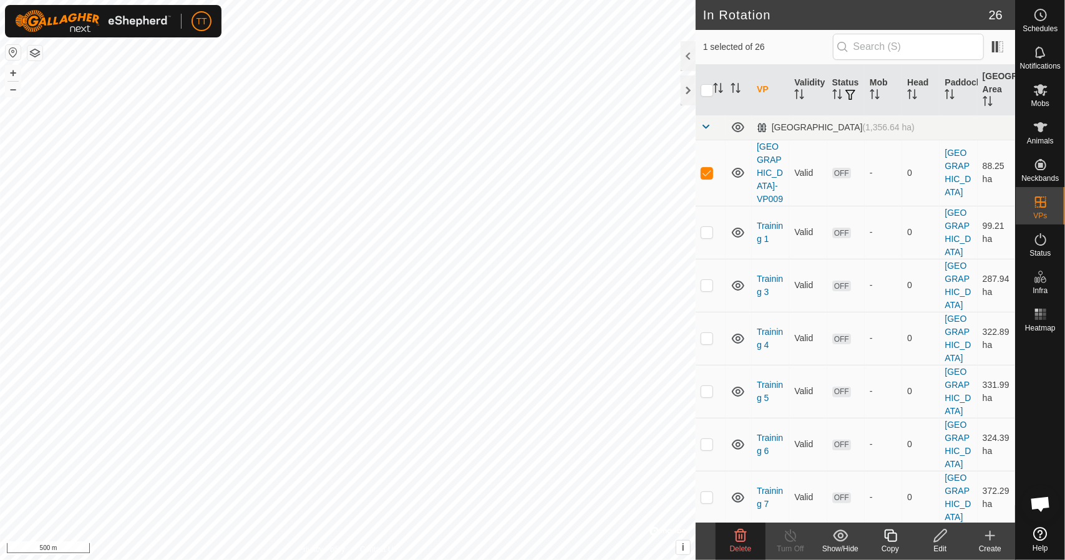
click at [938, 543] on div "Edit" at bounding box center [940, 548] width 50 height 11
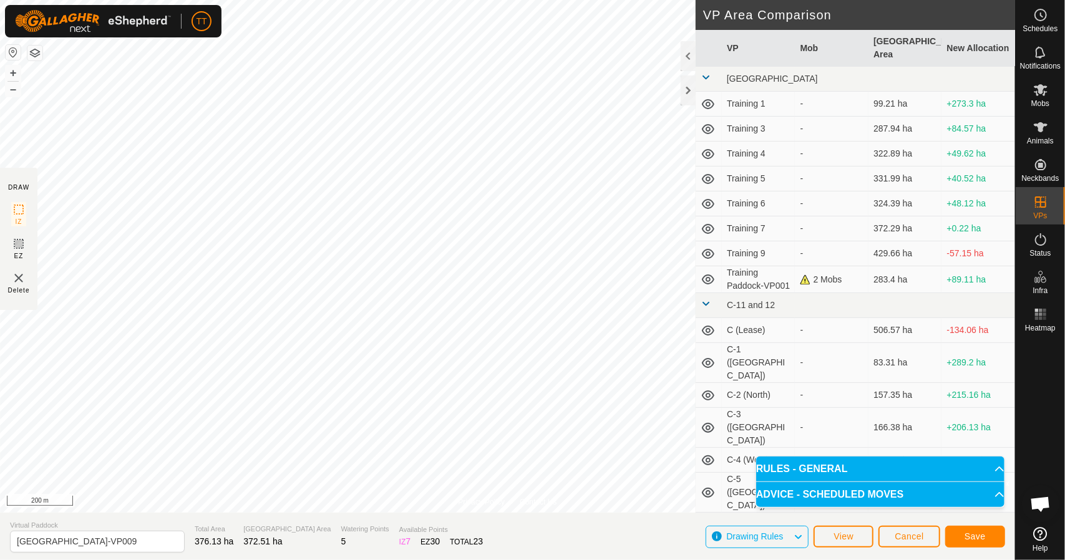
click at [295, 0] on html "TT Schedules Notifications Mobs Animals Neckbands VPs Status Infra Heatmap Help…" at bounding box center [532, 280] width 1065 height 560
drag, startPoint x: 134, startPoint y: 535, endPoint x: 12, endPoint y: 528, distance: 121.8
click at [12, 528] on div "Virtual [GEOGRAPHIC_DATA]-VP009" at bounding box center [97, 536] width 175 height 32
type input "Training 11"
click at [976, 538] on span "Save" at bounding box center [975, 537] width 21 height 10
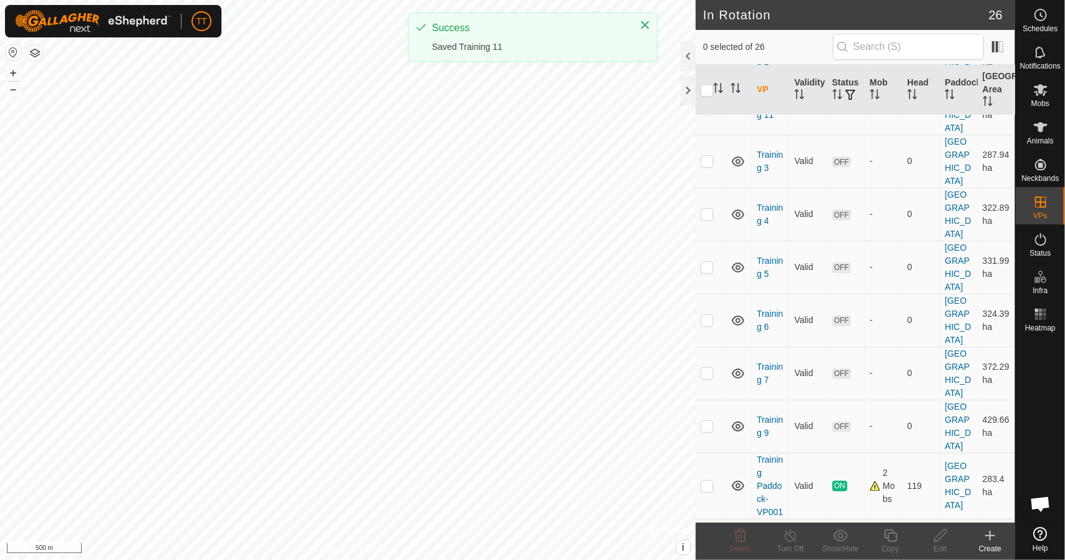
scroll to position [109, 0]
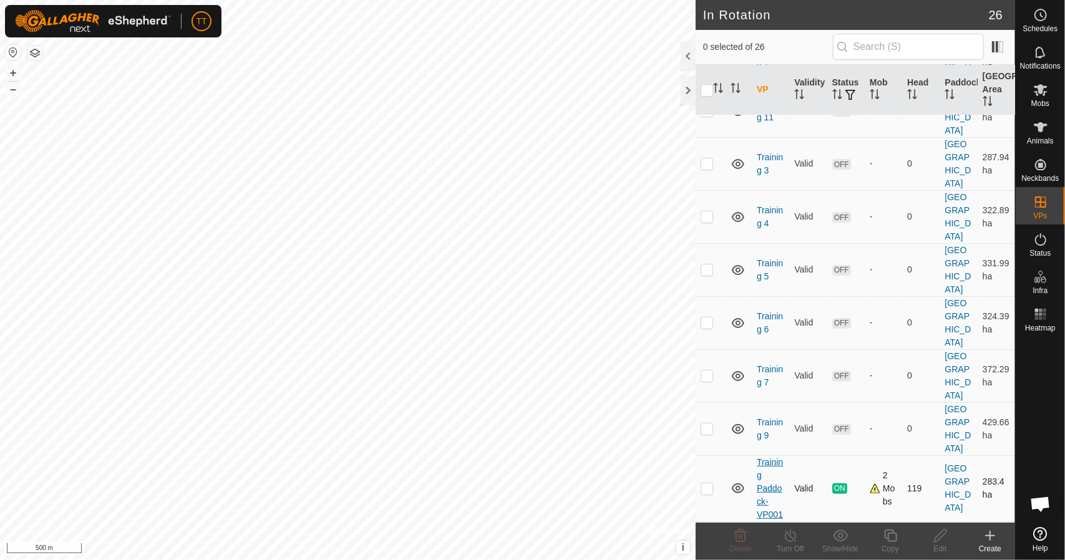
click at [767, 457] on link "Training Paddock-VP001" at bounding box center [770, 488] width 26 height 62
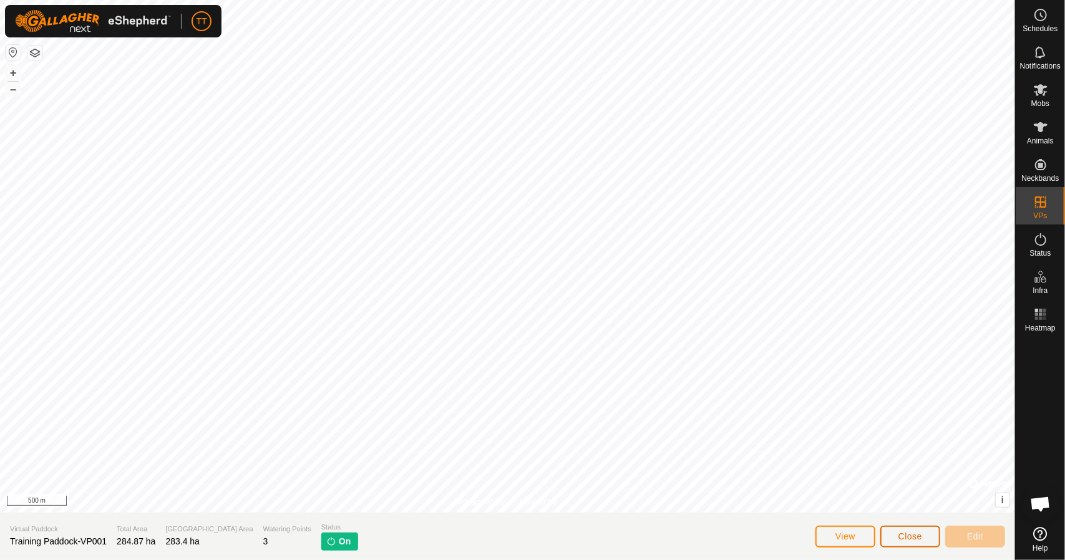
click at [895, 536] on button "Close" at bounding box center [910, 537] width 60 height 22
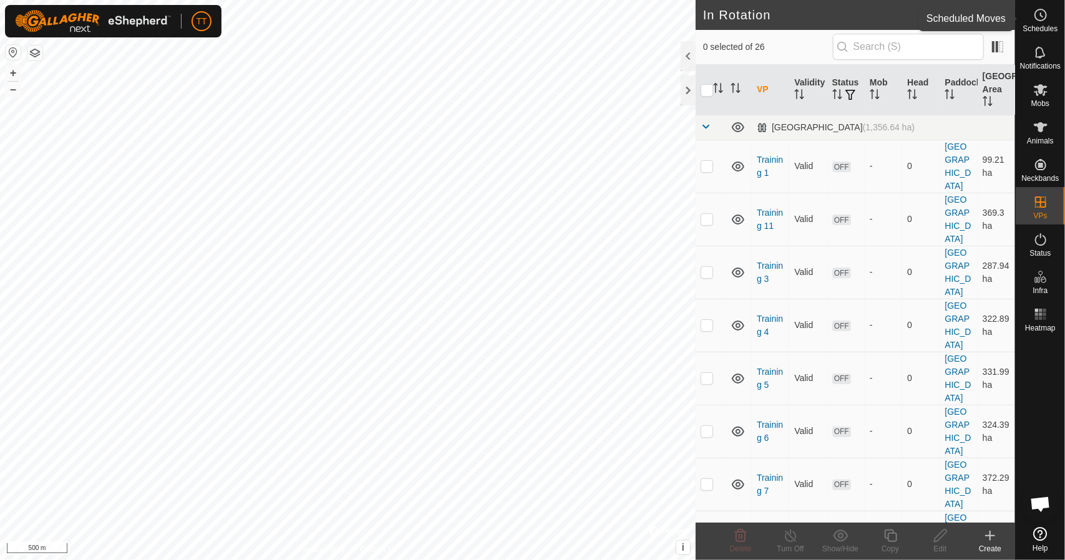
click at [1040, 22] on icon at bounding box center [1040, 14] width 15 height 15
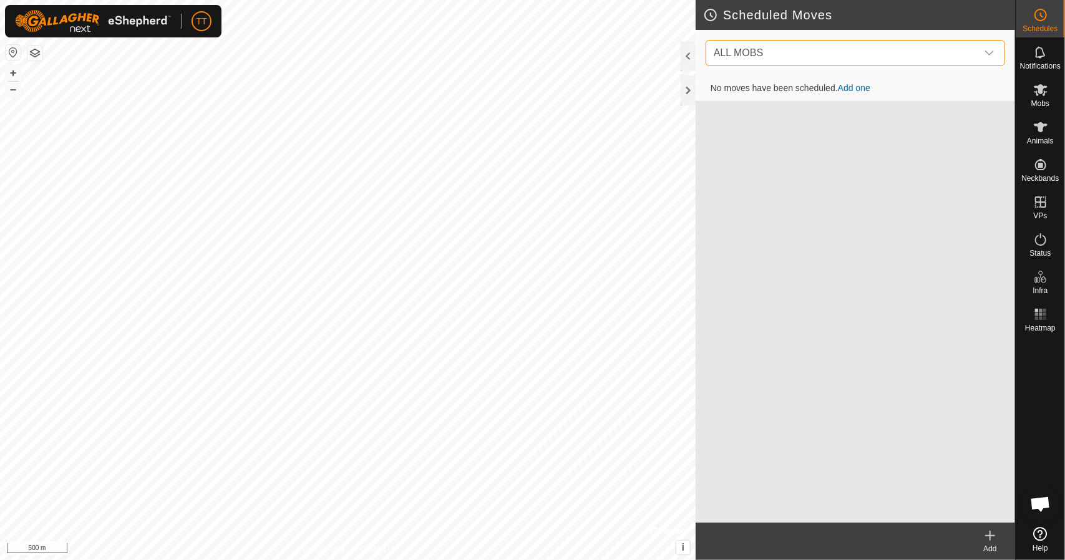
click at [918, 51] on span "ALL MOBS" at bounding box center [843, 53] width 268 height 25
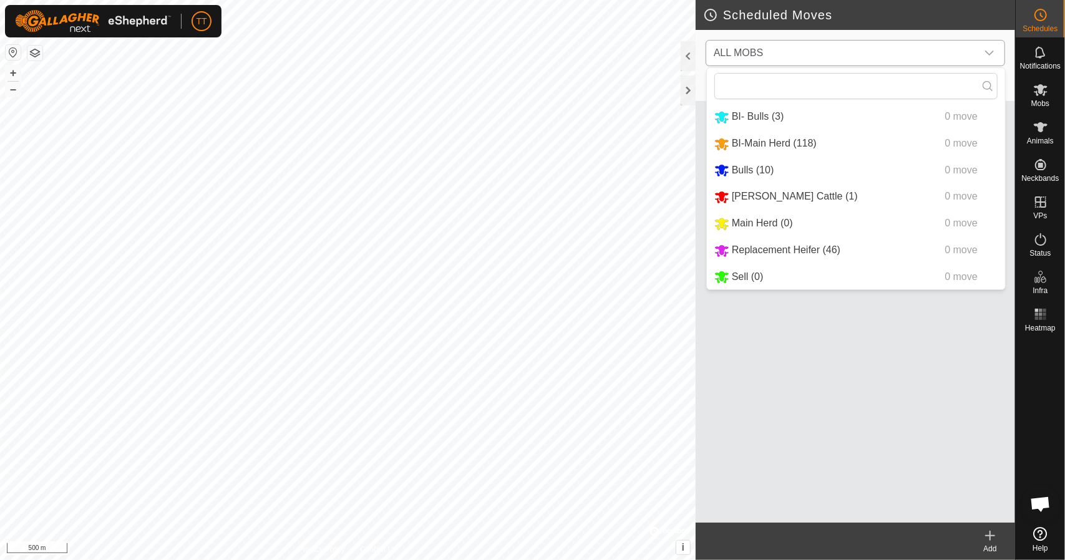
click at [771, 146] on li "BI-Main Herd (118) 0 move" at bounding box center [856, 144] width 298 height 26
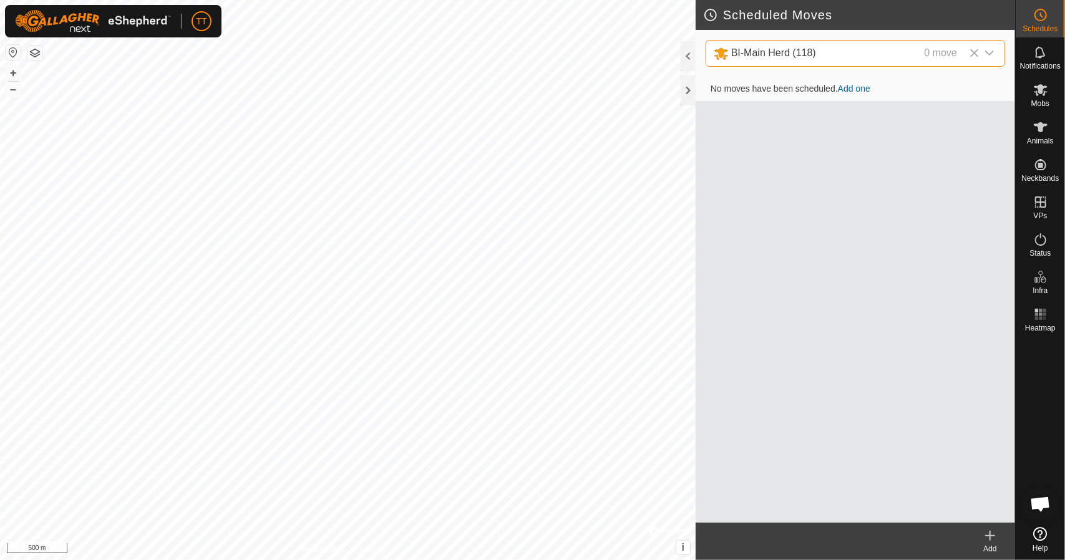
click at [864, 88] on link "Add one" at bounding box center [854, 89] width 32 height 10
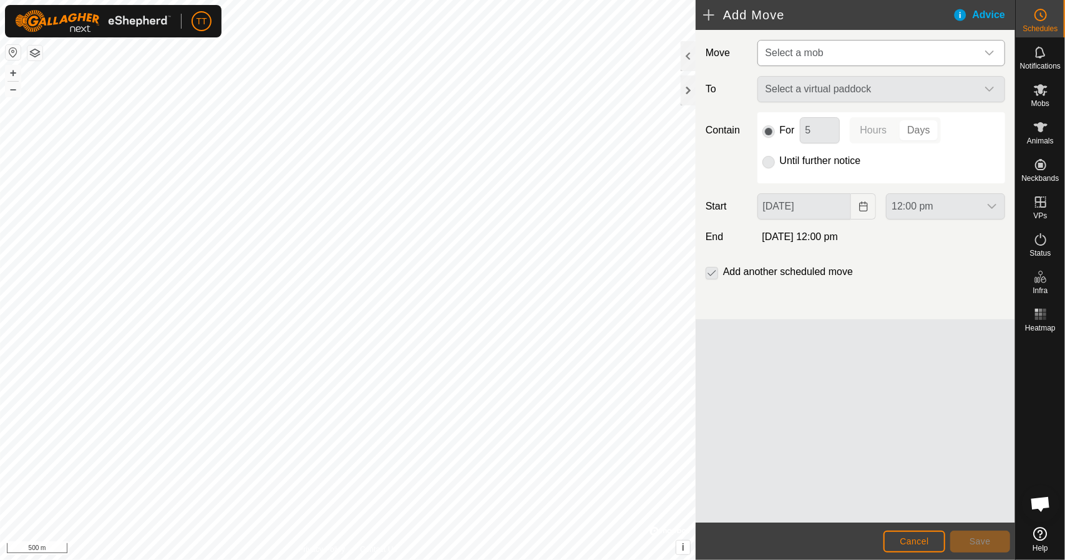
click at [832, 54] on span "Select a mob" at bounding box center [869, 53] width 217 height 25
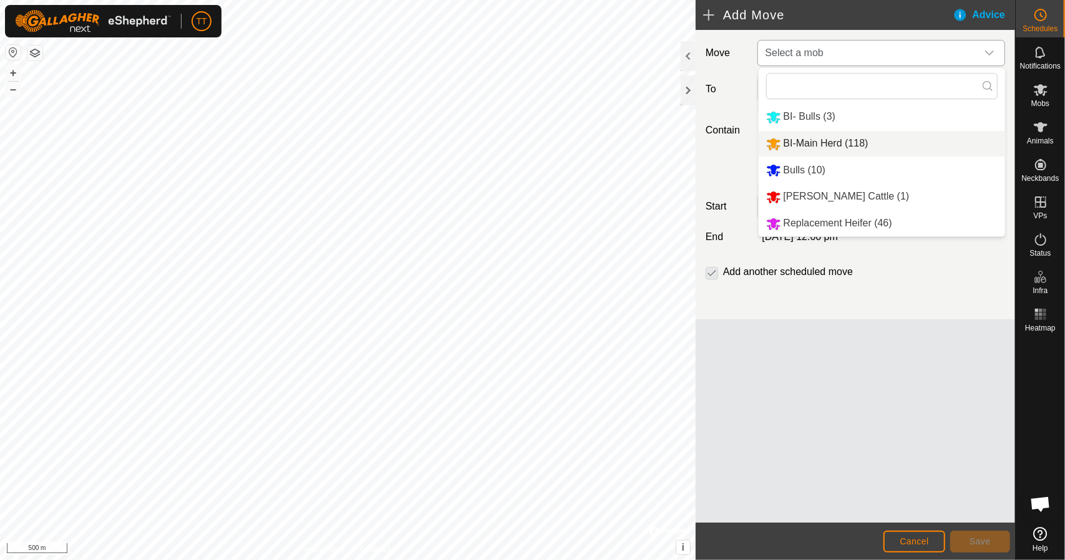
click at [802, 142] on li "BI-Main Herd (118)" at bounding box center [882, 144] width 246 height 26
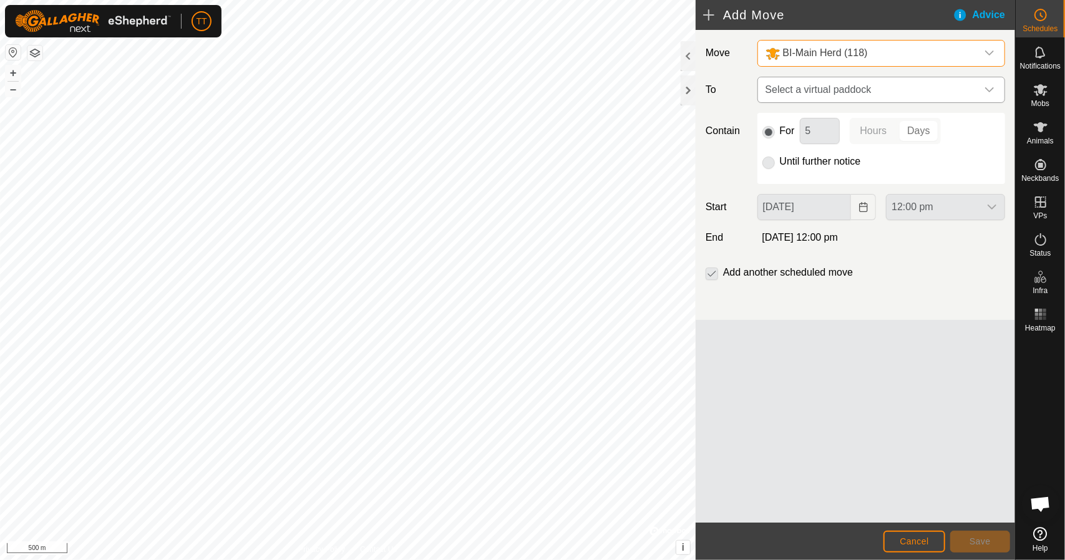
click at [803, 94] on span "Select a virtual paddock" at bounding box center [869, 89] width 217 height 25
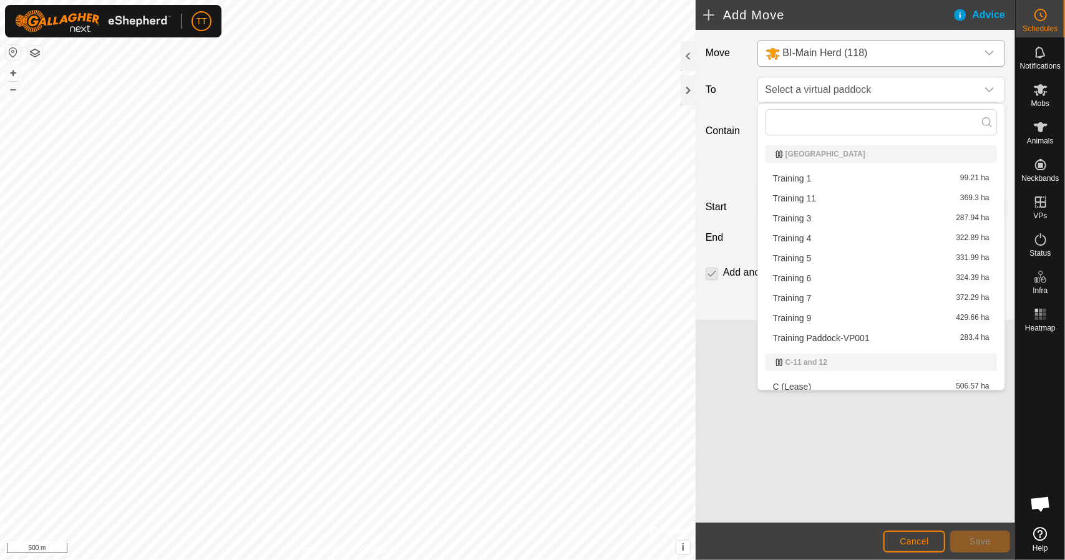
click at [819, 336] on li "Training Paddock-VP001 283.4 ha" at bounding box center [881, 338] width 231 height 19
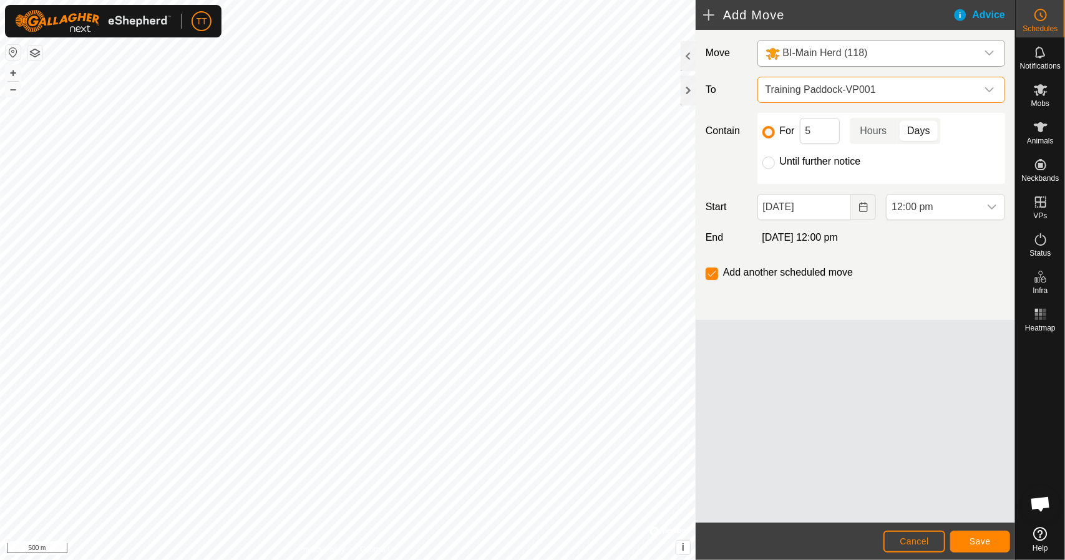
click at [830, 94] on span "Training Paddock-VP001" at bounding box center [869, 89] width 217 height 25
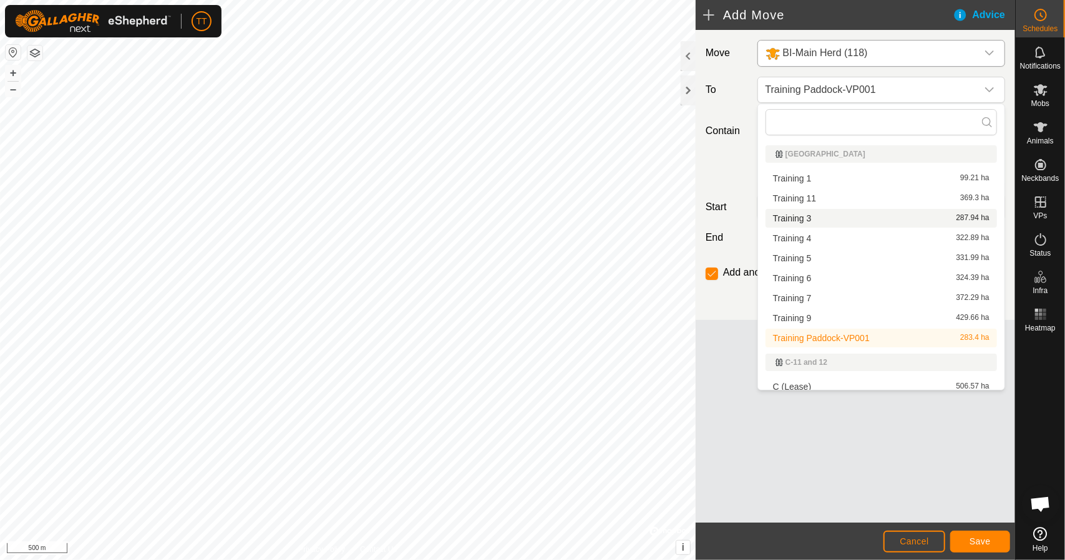
click at [810, 218] on li "Training 3 287.94 ha" at bounding box center [881, 218] width 231 height 19
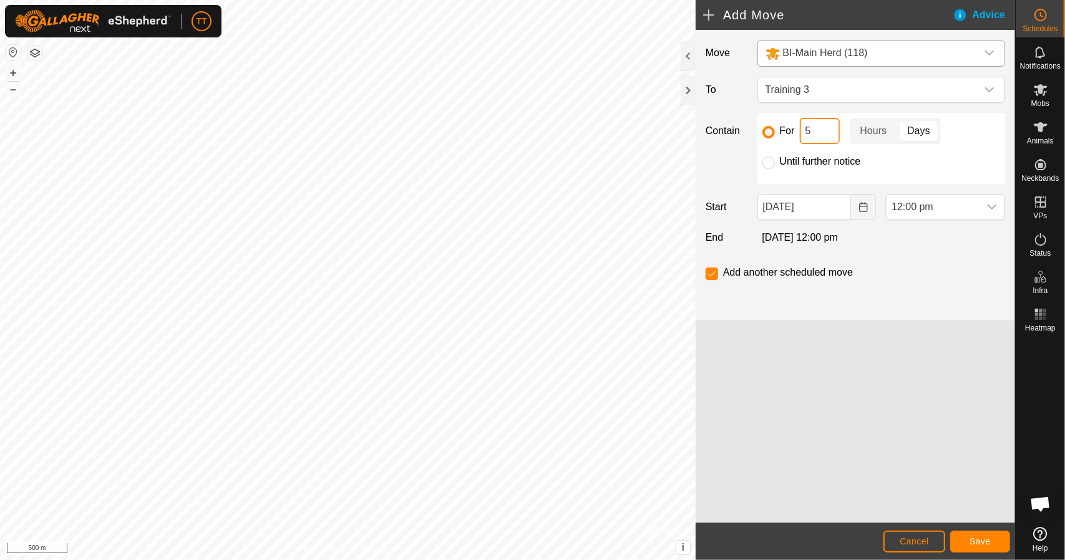
drag, startPoint x: 812, startPoint y: 132, endPoint x: 799, endPoint y: 132, distance: 13.7
click at [799, 132] on div "For 5 Hours Days" at bounding box center [881, 131] width 238 height 26
type input "6"
click at [862, 384] on div "Move BI-Main Herd (118) To Training 3 Contain For 6 Hours Days Until further no…" at bounding box center [855, 276] width 319 height 493
click at [861, 205] on icon "Choose Date" at bounding box center [864, 207] width 10 height 10
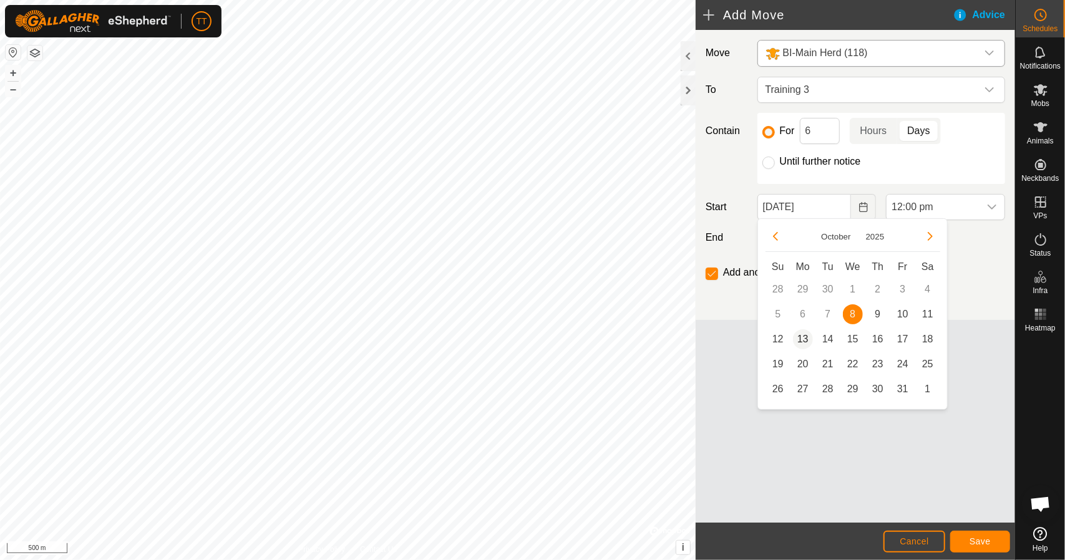
click at [801, 341] on span "13" at bounding box center [803, 339] width 20 height 20
type input "[DATE]"
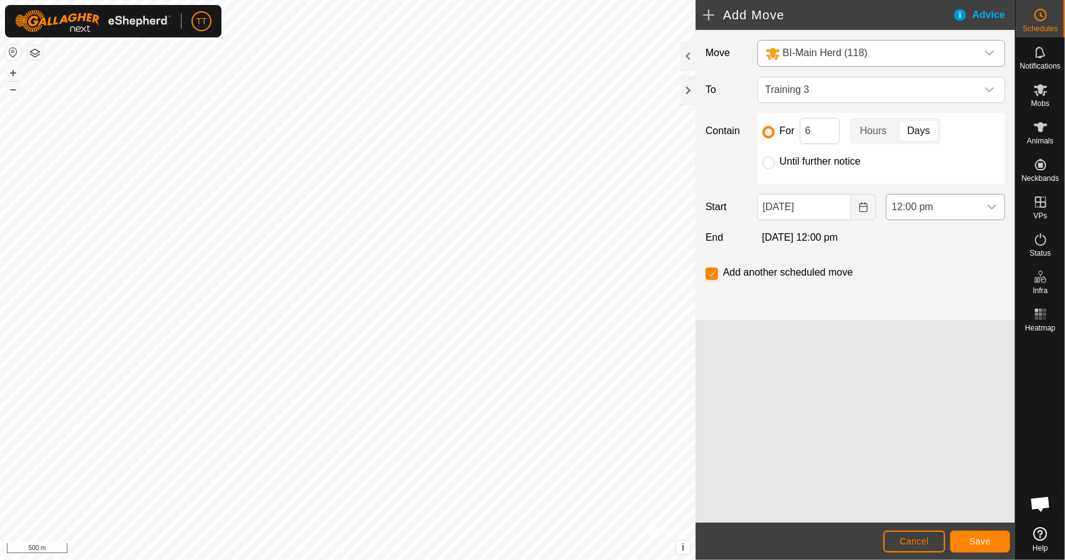
click at [986, 207] on div "dropdown trigger" at bounding box center [992, 207] width 25 height 25
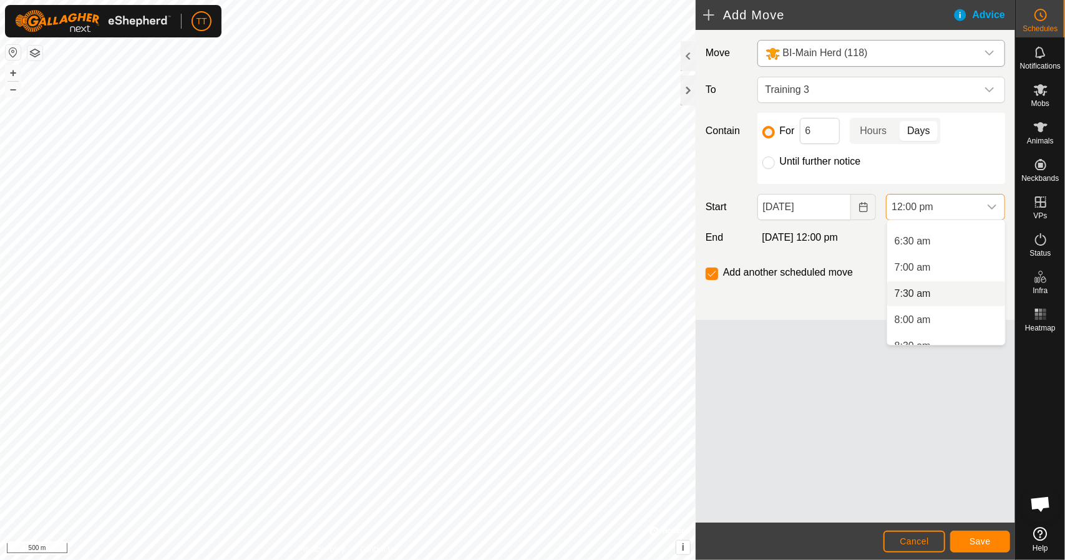
scroll to position [331, 0]
click at [931, 268] on li "7:00 am" at bounding box center [946, 268] width 118 height 25
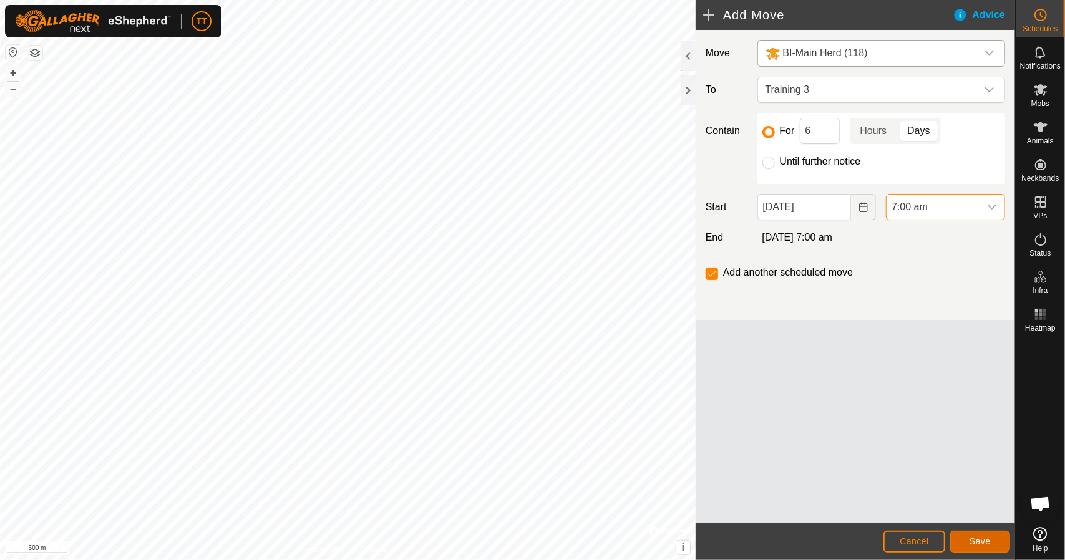
click at [977, 543] on span "Save" at bounding box center [980, 542] width 21 height 10
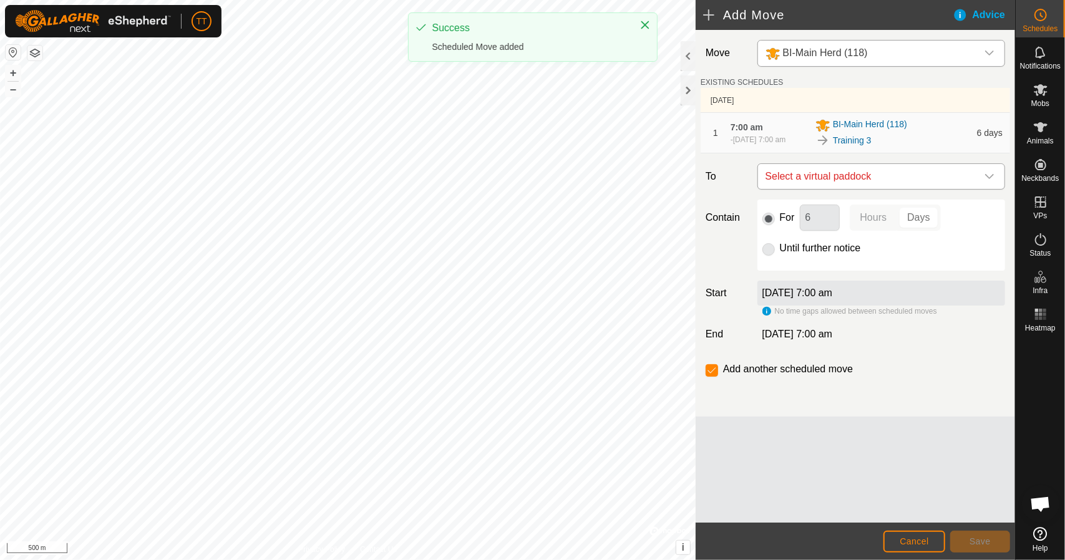
click at [884, 175] on span "Select a virtual paddock" at bounding box center [869, 176] width 217 height 25
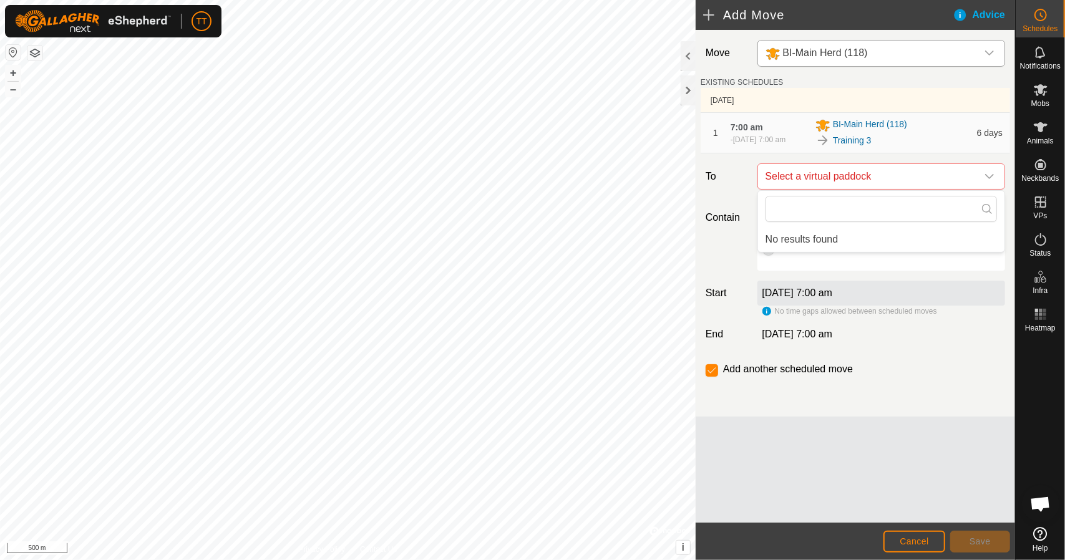
click at [869, 462] on div "Move BI-Main Herd (118) EXISTING SCHEDULES [DATE] 1 7:00 am [DATE], 7:00 am [GE…" at bounding box center [855, 276] width 319 height 493
click at [922, 173] on span "Select a virtual paddock" at bounding box center [869, 176] width 217 height 25
click at [816, 439] on div "Move BI-Main Herd (118) EXISTING SCHEDULES [DATE] 1 7:00 am [DATE], 7:00 am [GE…" at bounding box center [855, 276] width 319 height 493
click at [714, 373] on input "checkbox" at bounding box center [712, 370] width 12 height 12
checkbox input "false"
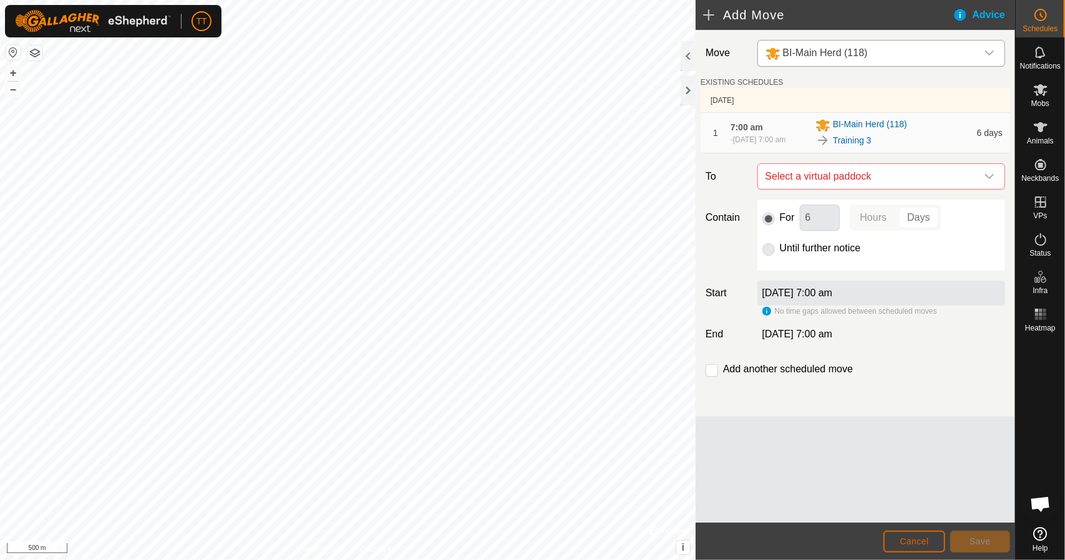
click at [930, 543] on button "Cancel" at bounding box center [915, 542] width 62 height 22
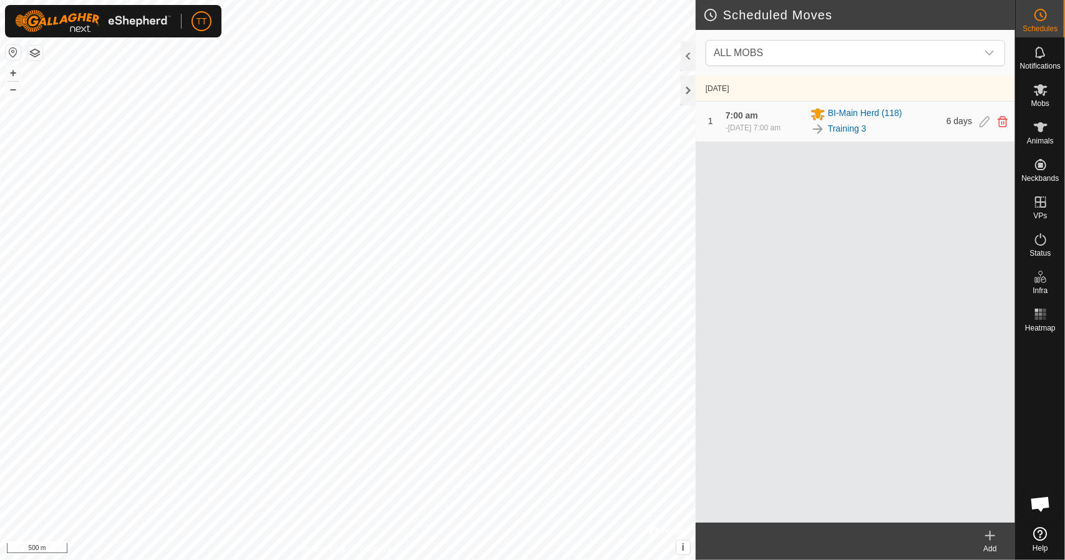
click at [988, 543] on icon at bounding box center [990, 535] width 15 height 15
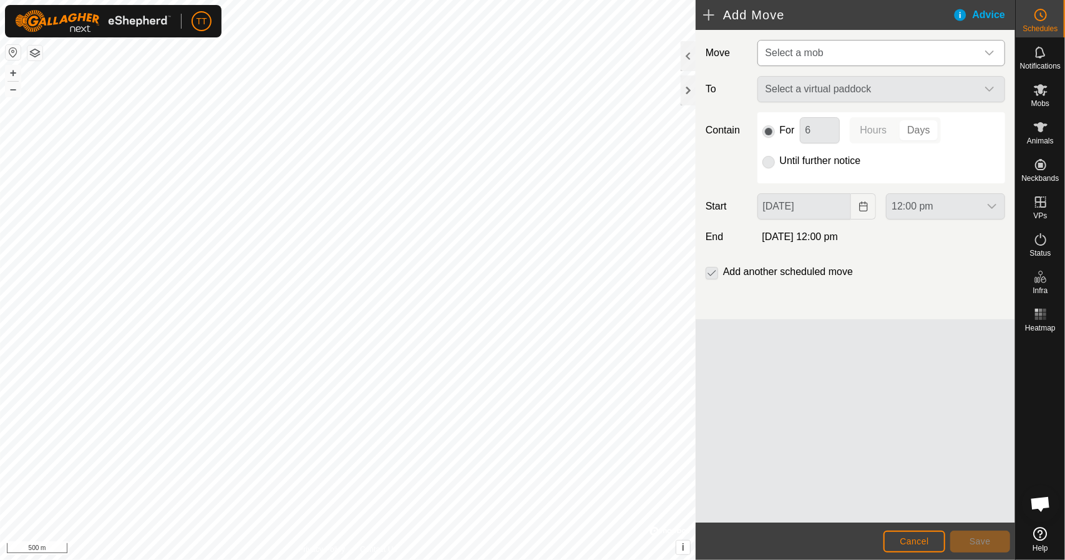
click at [864, 54] on span "Select a mob" at bounding box center [869, 53] width 217 height 25
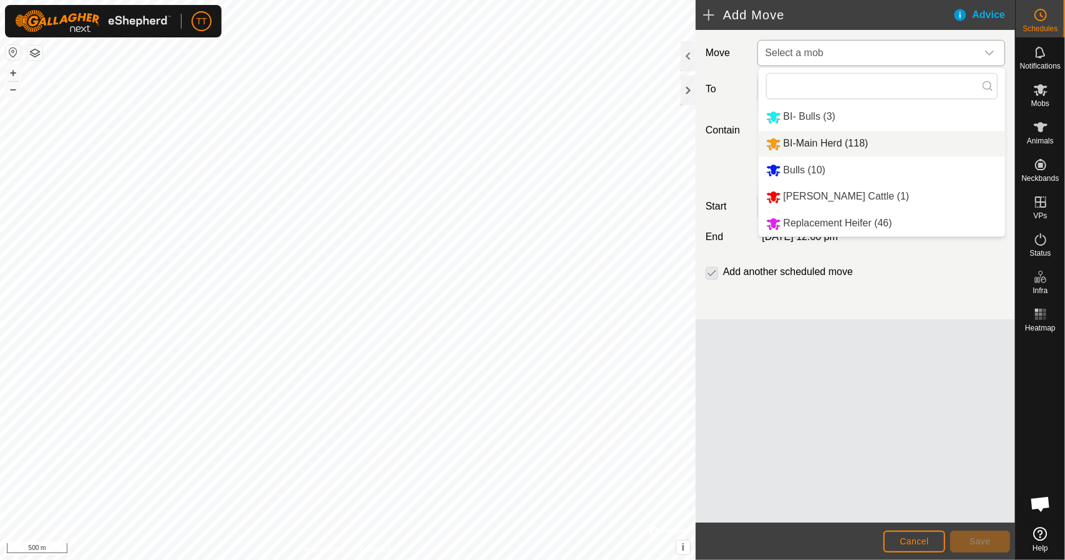
click at [829, 140] on li "BI-Main Herd (118)" at bounding box center [882, 144] width 246 height 26
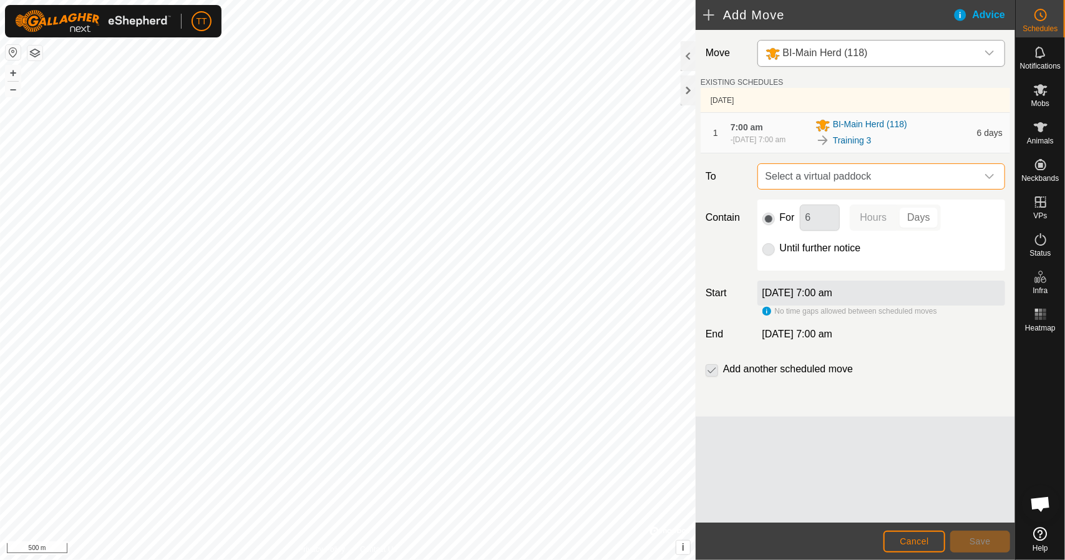
click at [859, 180] on span "Select a virtual paddock" at bounding box center [869, 176] width 217 height 25
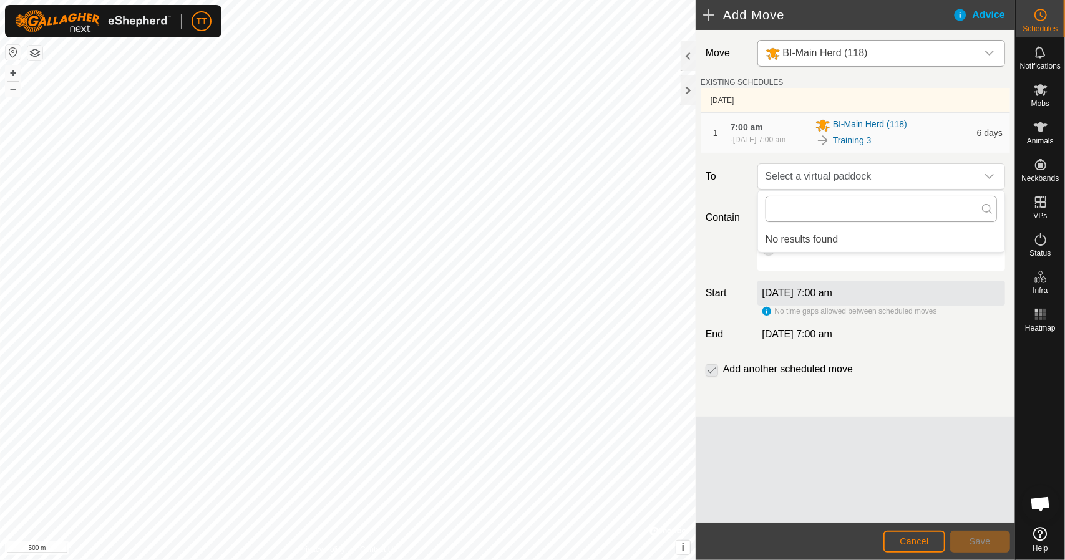
click at [842, 215] on input "text" at bounding box center [881, 209] width 231 height 26
type input "t"
click at [1032, 21] on es-schedule-vp-svg-icon at bounding box center [1041, 15] width 22 height 20
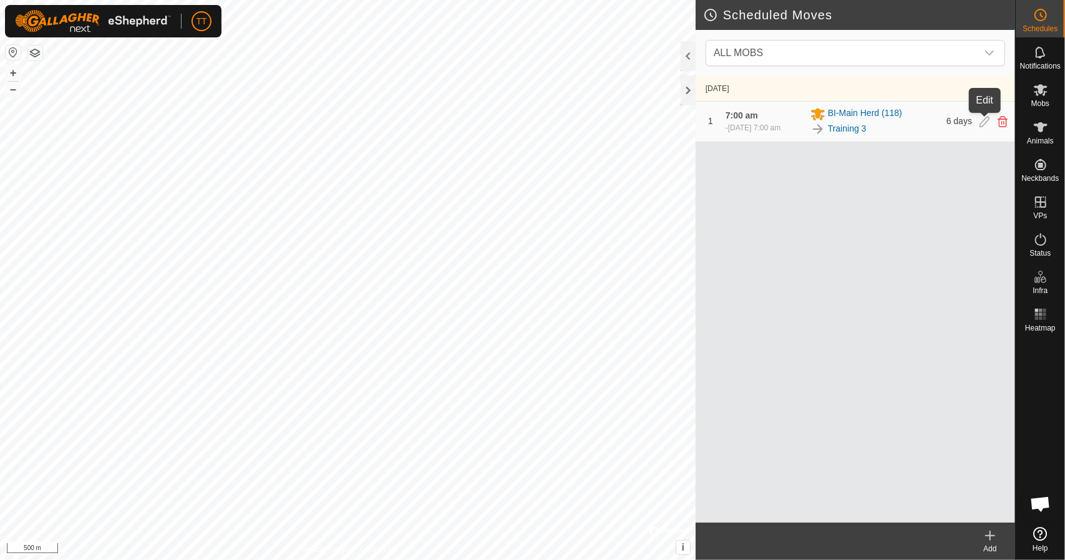
click at [981, 125] on icon at bounding box center [985, 121] width 10 height 11
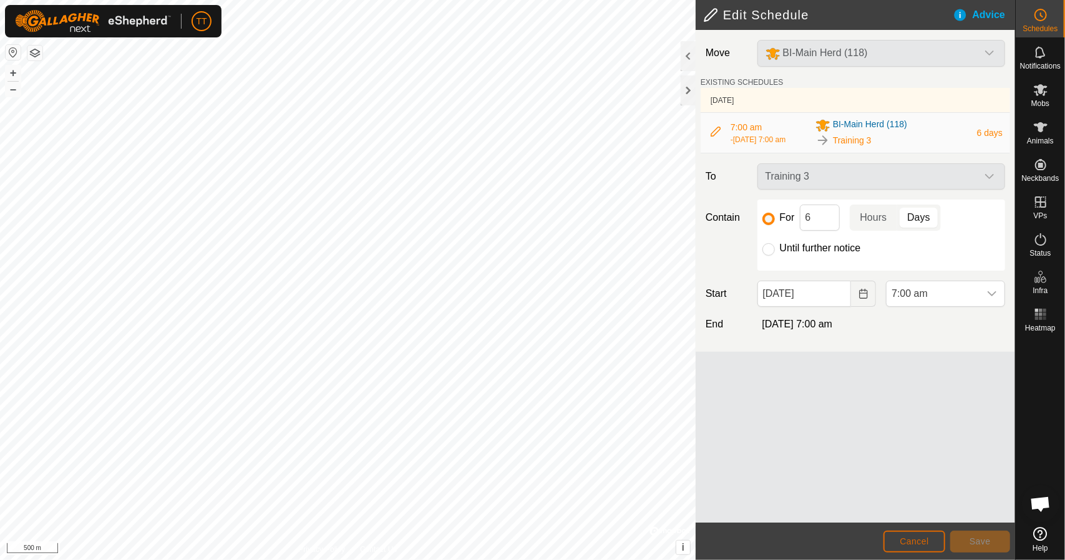
click at [912, 540] on span "Cancel" at bounding box center [914, 542] width 29 height 10
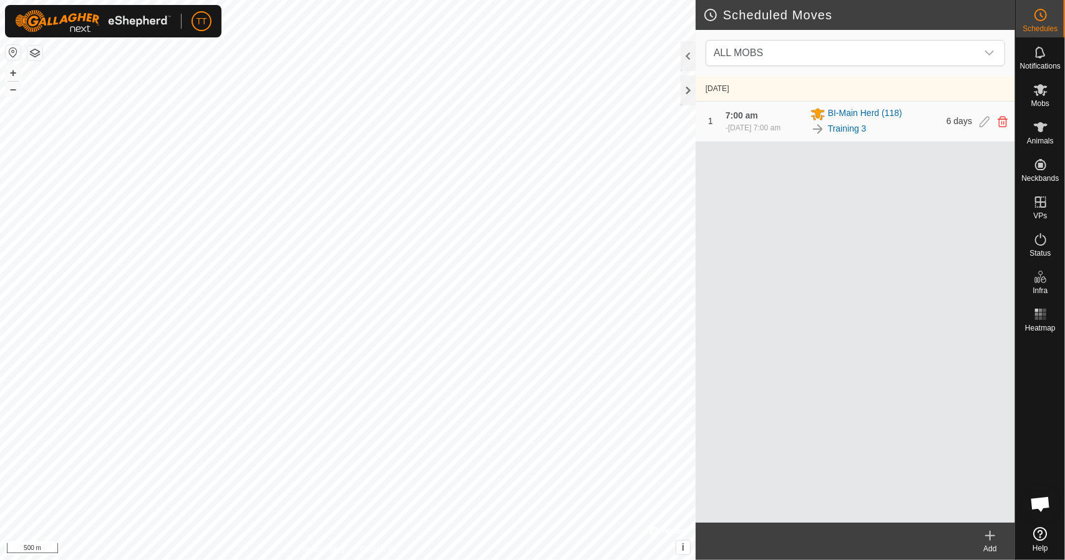
click at [990, 540] on icon at bounding box center [990, 536] width 0 height 9
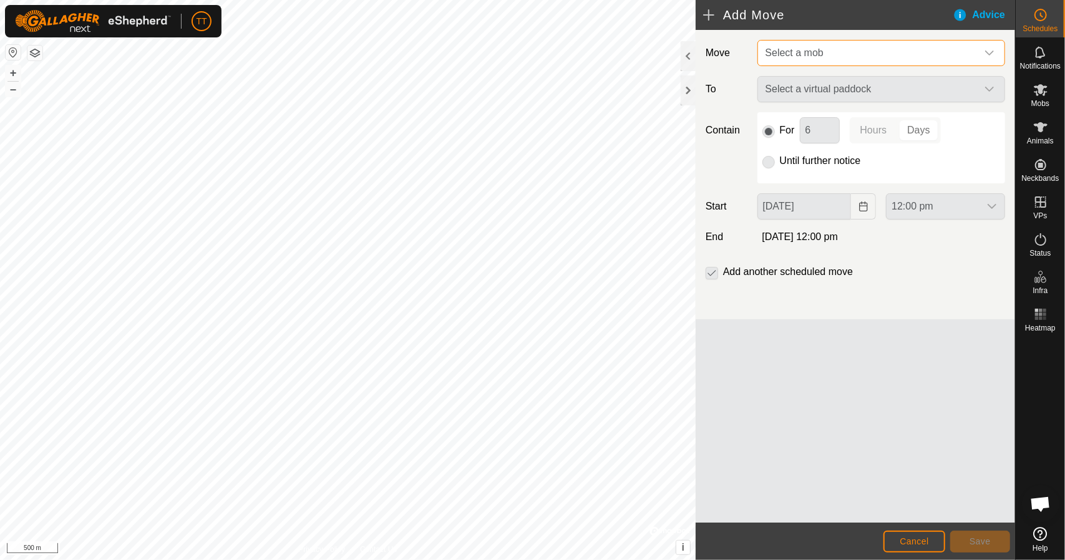
click at [832, 55] on span "Select a mob" at bounding box center [869, 53] width 217 height 25
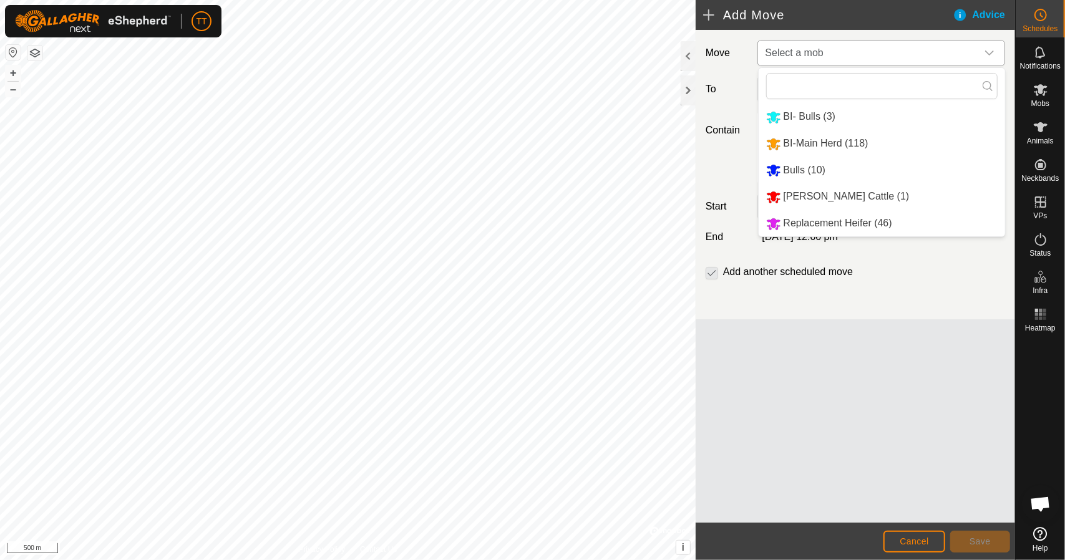
click at [824, 140] on li "BI-Main Herd (118)" at bounding box center [882, 144] width 246 height 26
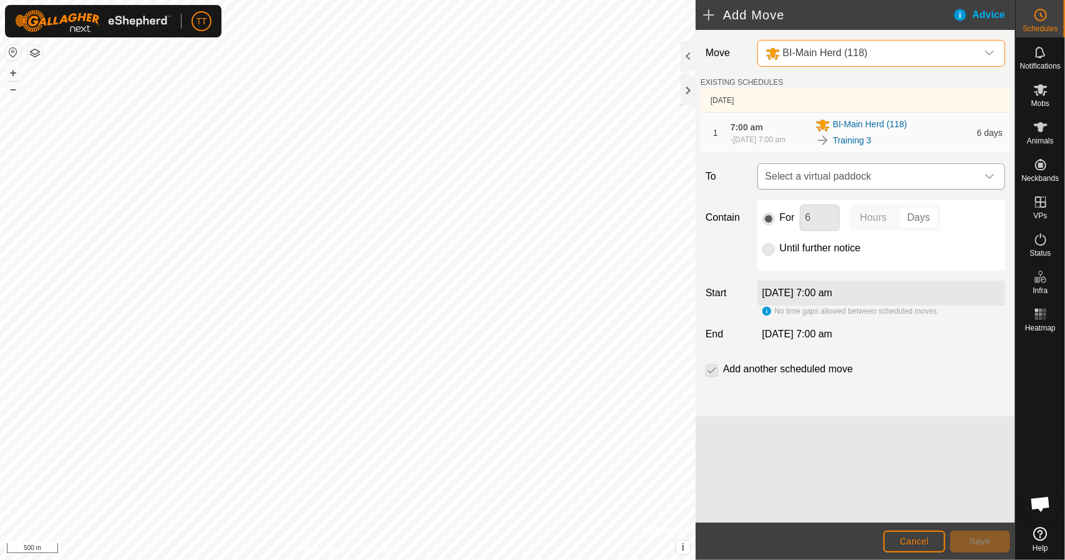
click at [840, 176] on span "Select a virtual paddock" at bounding box center [869, 176] width 217 height 25
click at [830, 210] on input "text" at bounding box center [881, 209] width 231 height 26
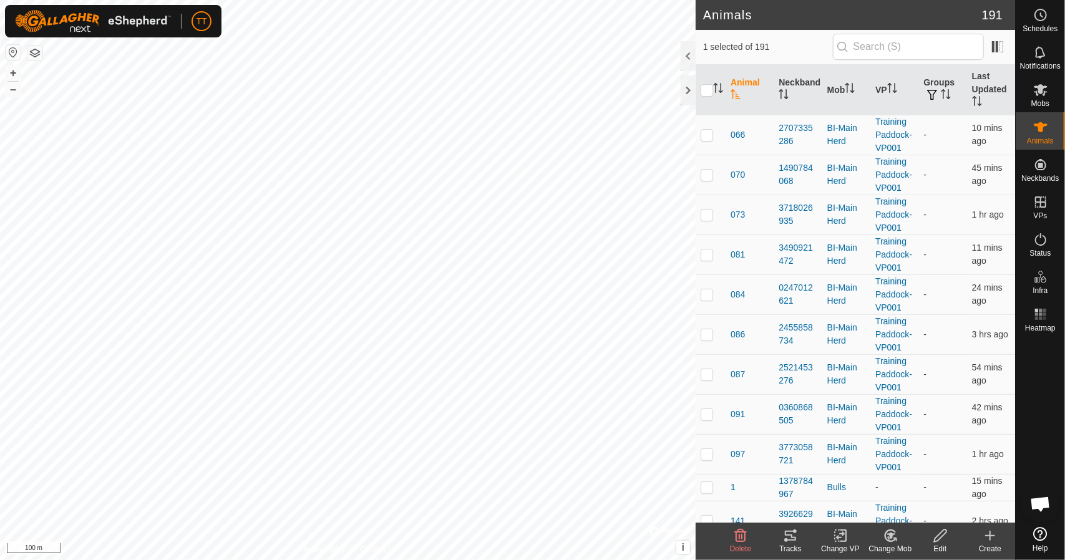
click at [791, 543] on div "Tracks" at bounding box center [791, 548] width 50 height 11
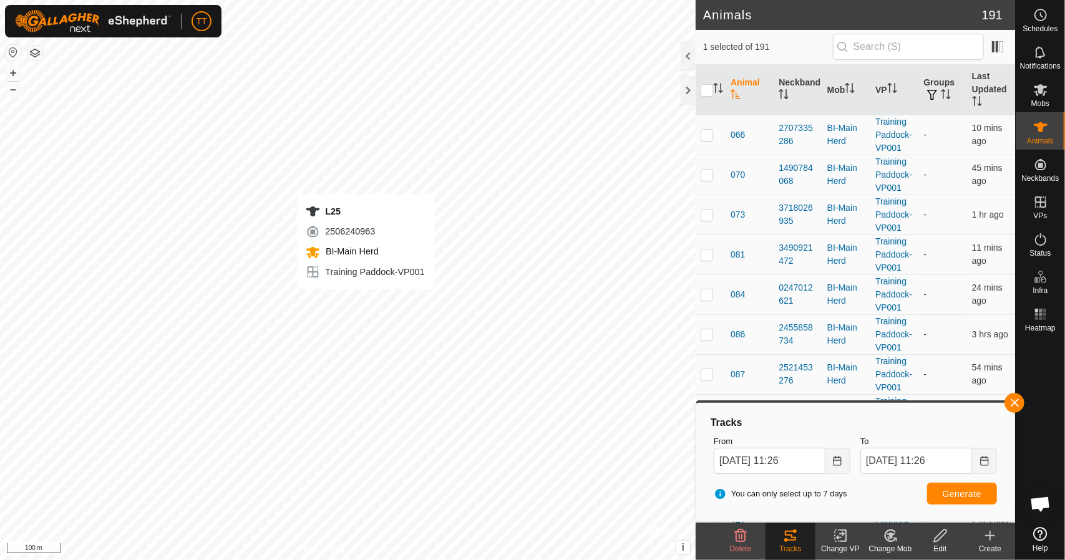
checkbox input "false"
checkbox input "true"
click at [953, 497] on span "Generate" at bounding box center [962, 494] width 39 height 10
click at [1020, 400] on button "button" at bounding box center [1015, 403] width 20 height 20
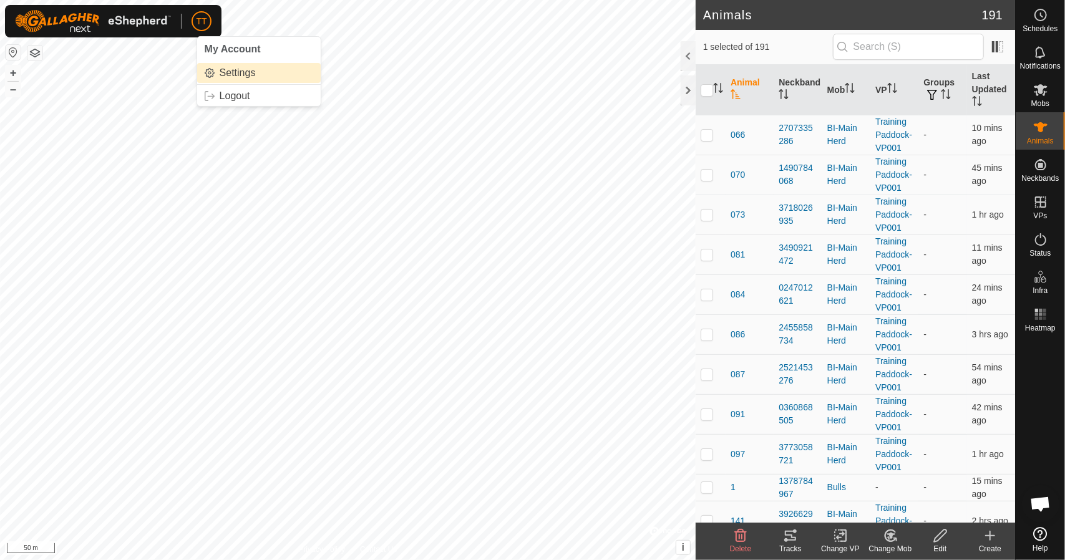
click at [228, 79] on link "Settings" at bounding box center [259, 73] width 124 height 20
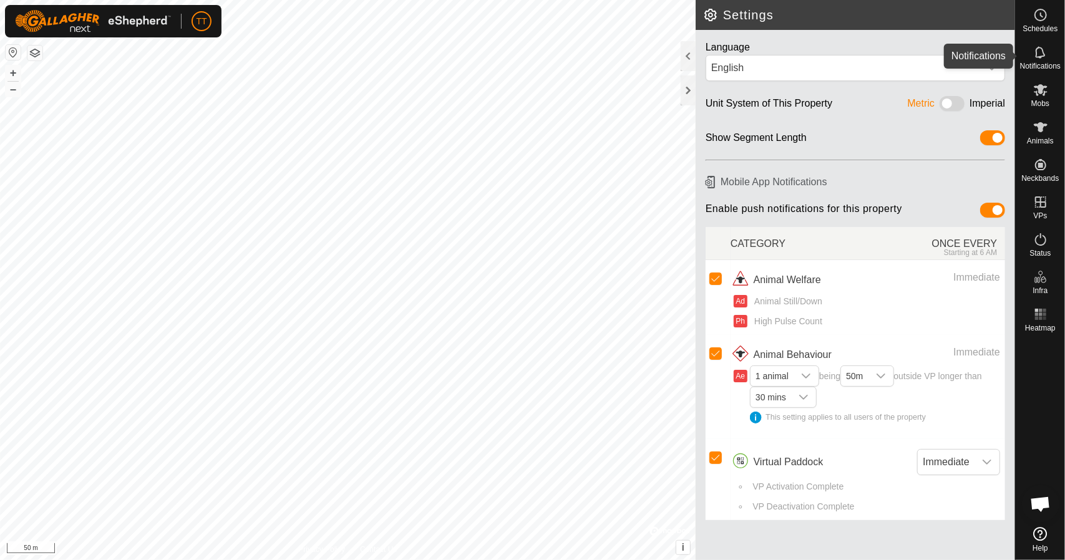
click at [1045, 56] on icon at bounding box center [1040, 52] width 15 height 15
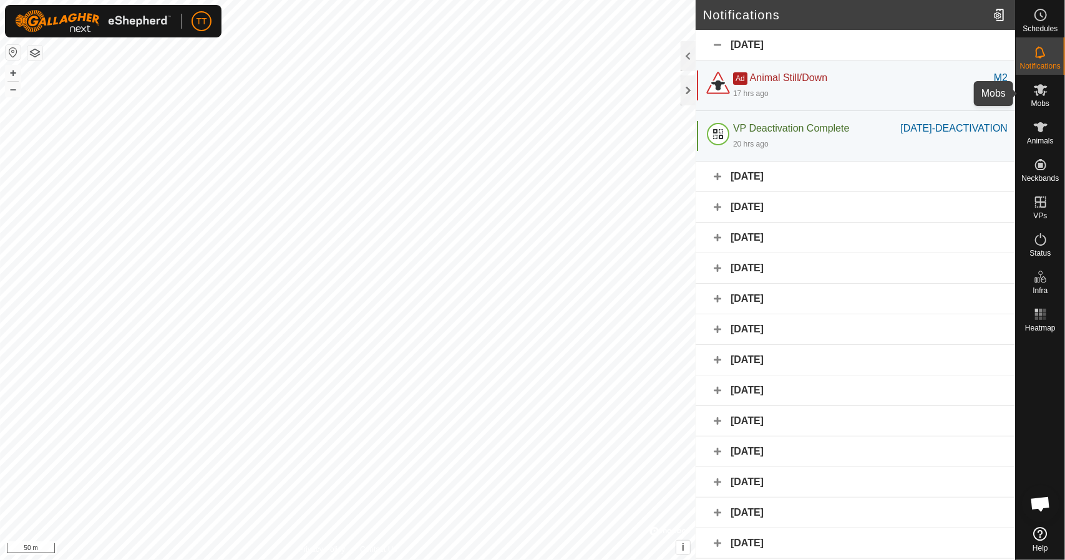
click at [1042, 96] on icon at bounding box center [1040, 89] width 15 height 15
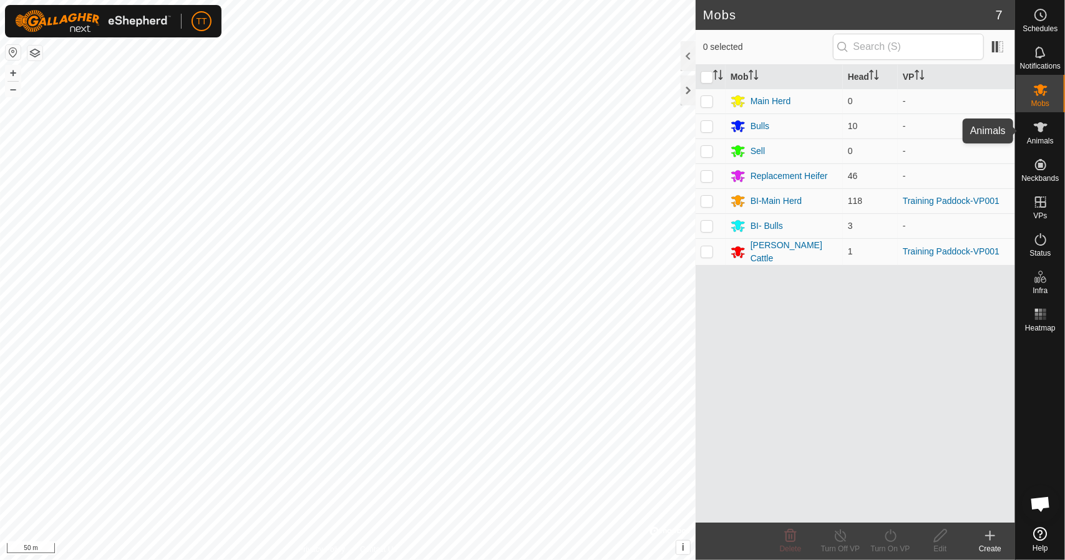
click at [1036, 139] on span "Animals" at bounding box center [1040, 140] width 27 height 7
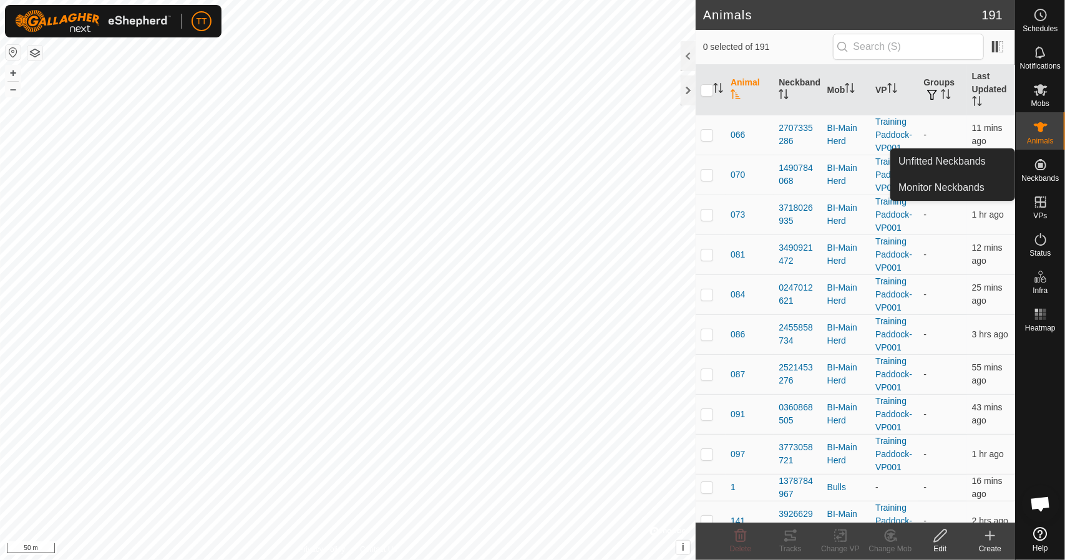
click at [1042, 167] on icon at bounding box center [1040, 164] width 11 height 11
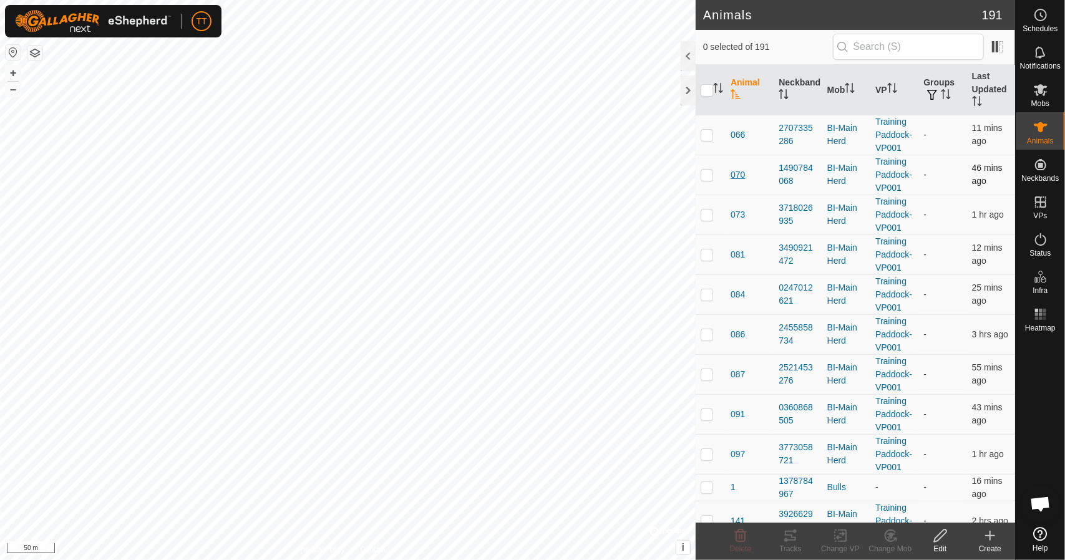
click at [736, 174] on span "070" at bounding box center [738, 174] width 14 height 13
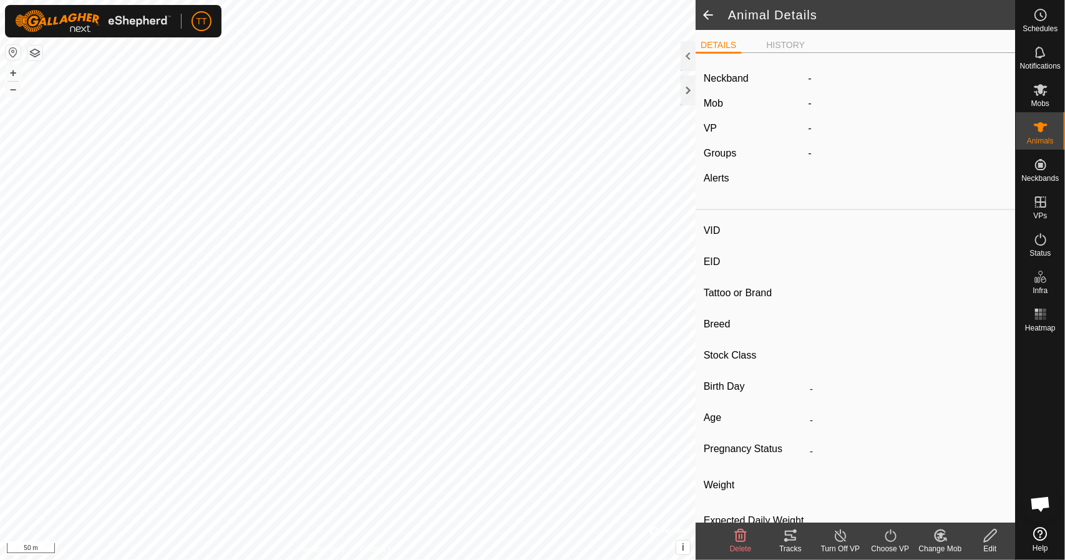
type input "070"
type input "124000208387628"
type input "Y"
type input "Mixed"
type input "Heifer"
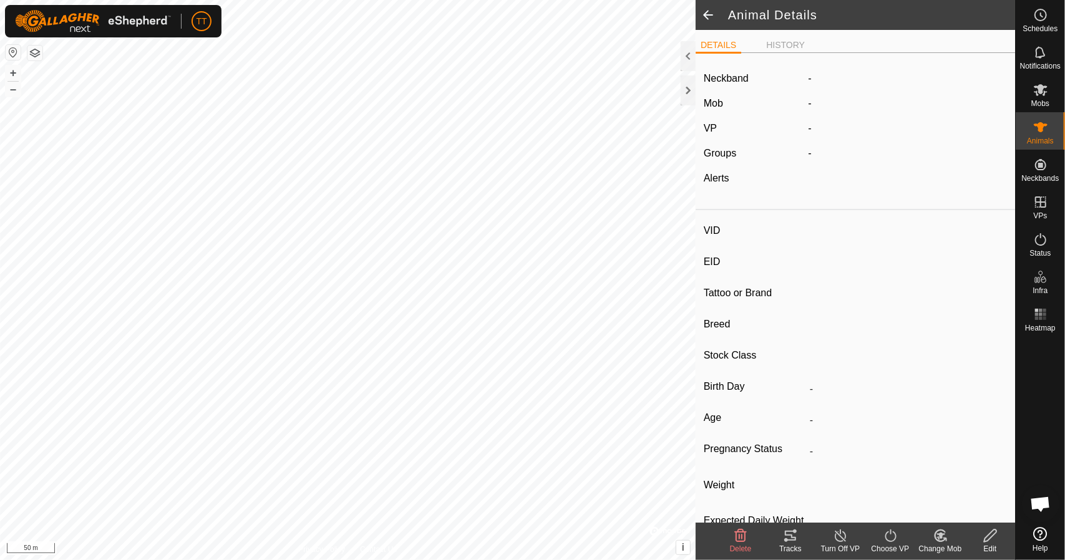
type input "0 kg"
type input "-"
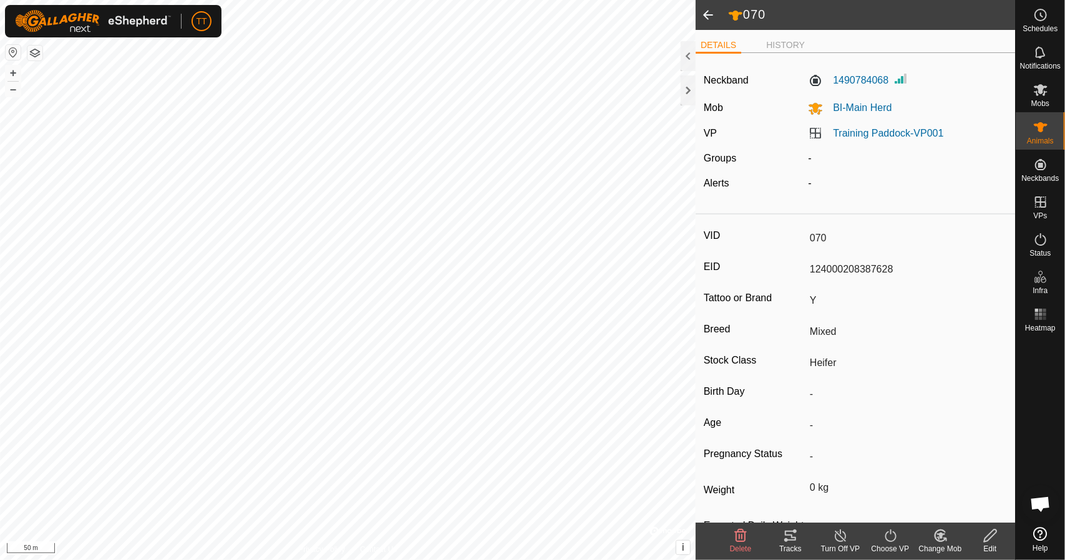
click at [793, 541] on icon at bounding box center [790, 536] width 11 height 10
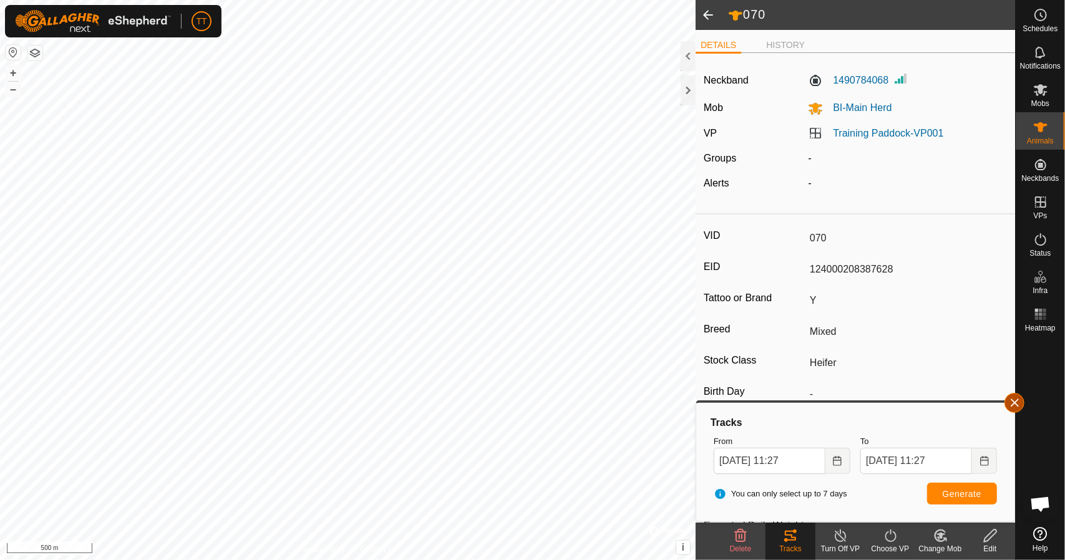
click at [1012, 406] on button "button" at bounding box center [1015, 403] width 20 height 20
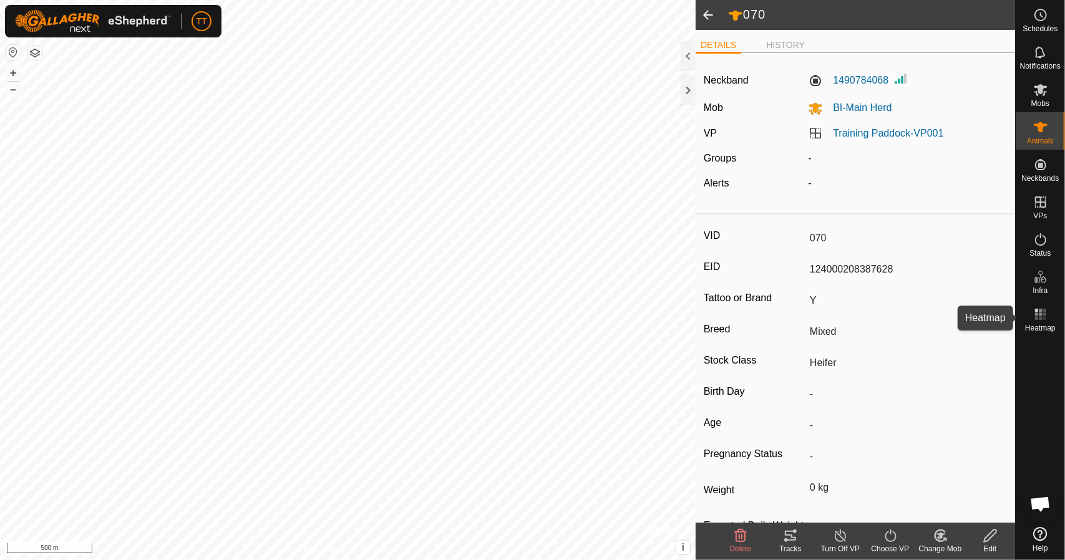
click at [1044, 320] on icon at bounding box center [1040, 314] width 15 height 15
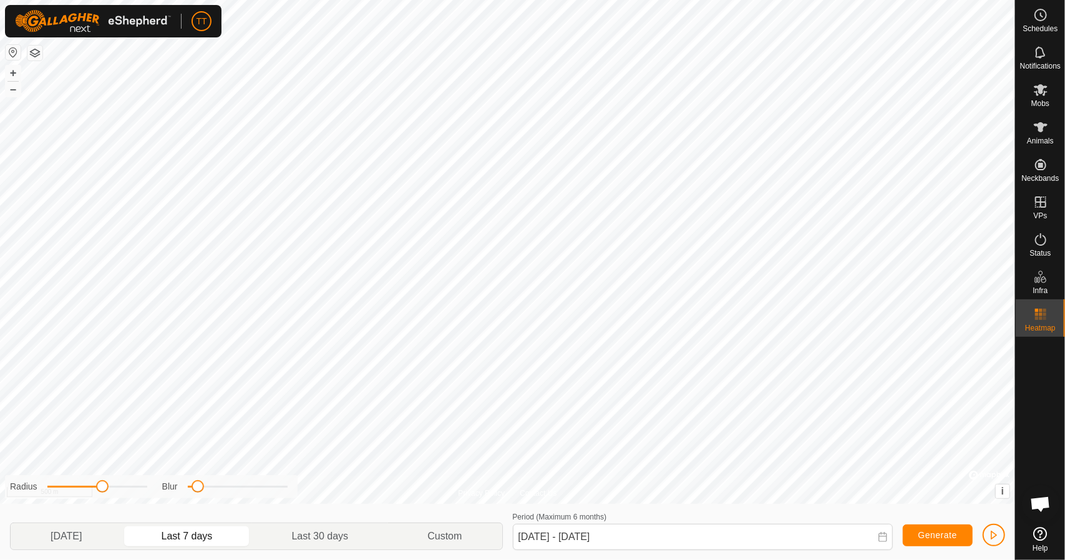
click at [881, 538] on icon at bounding box center [883, 537] width 10 height 10
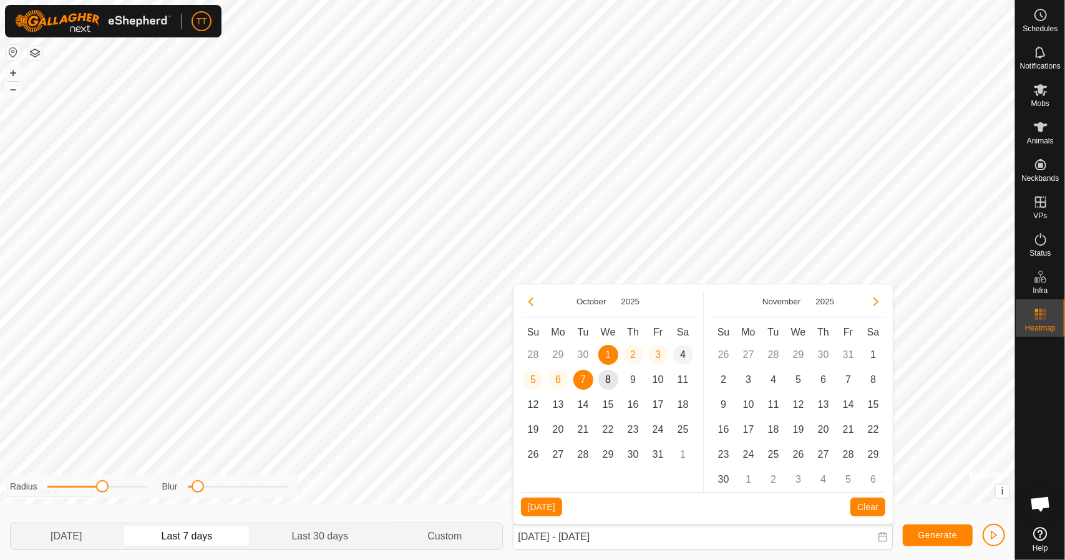
click at [688, 353] on span "4" at bounding box center [683, 355] width 20 height 20
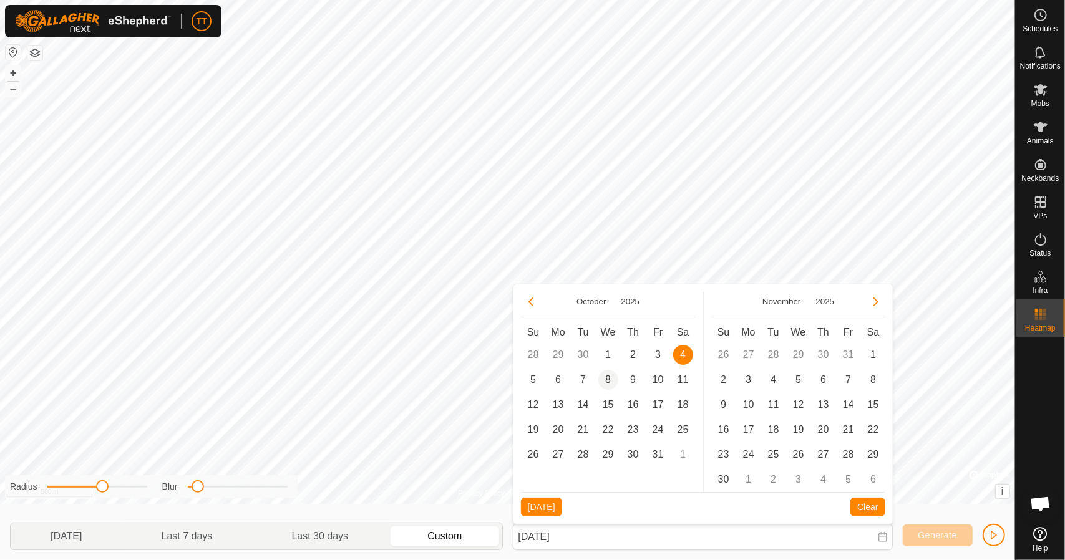
click at [606, 380] on span "8" at bounding box center [608, 380] width 20 height 20
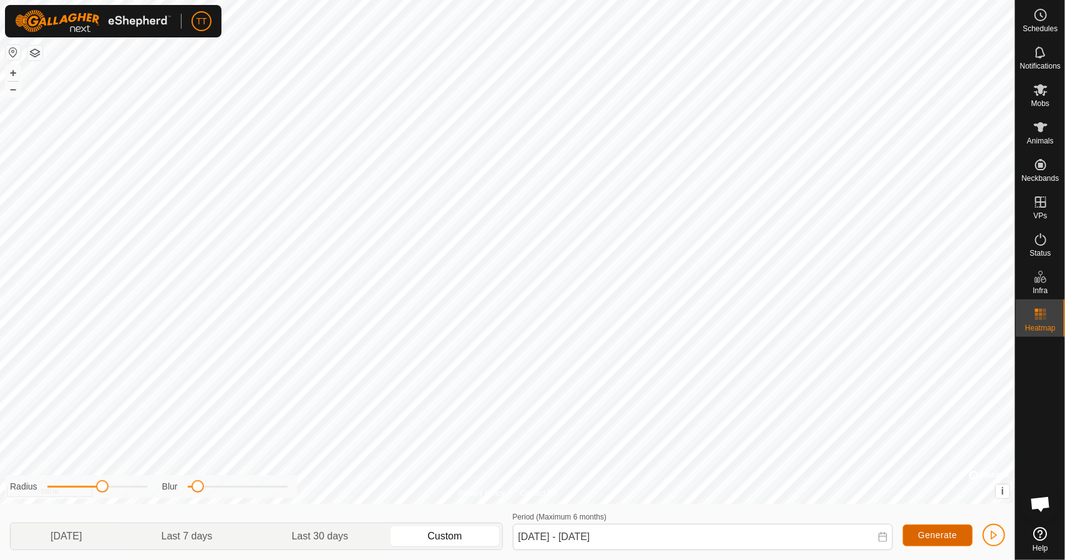
click at [952, 542] on button "Generate" at bounding box center [938, 536] width 70 height 22
click at [95, 538] on p-togglebutton "[DATE]" at bounding box center [66, 536] width 111 height 26
click at [882, 538] on icon at bounding box center [883, 537] width 10 height 10
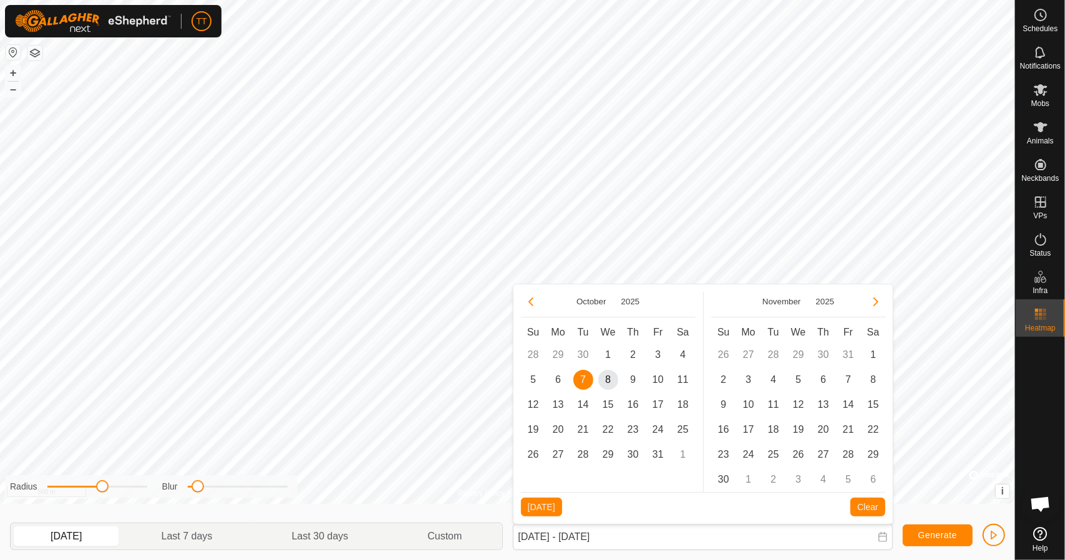
click at [553, 346] on td "29" at bounding box center [558, 355] width 25 height 25
click at [562, 356] on td "29" at bounding box center [558, 355] width 25 height 25
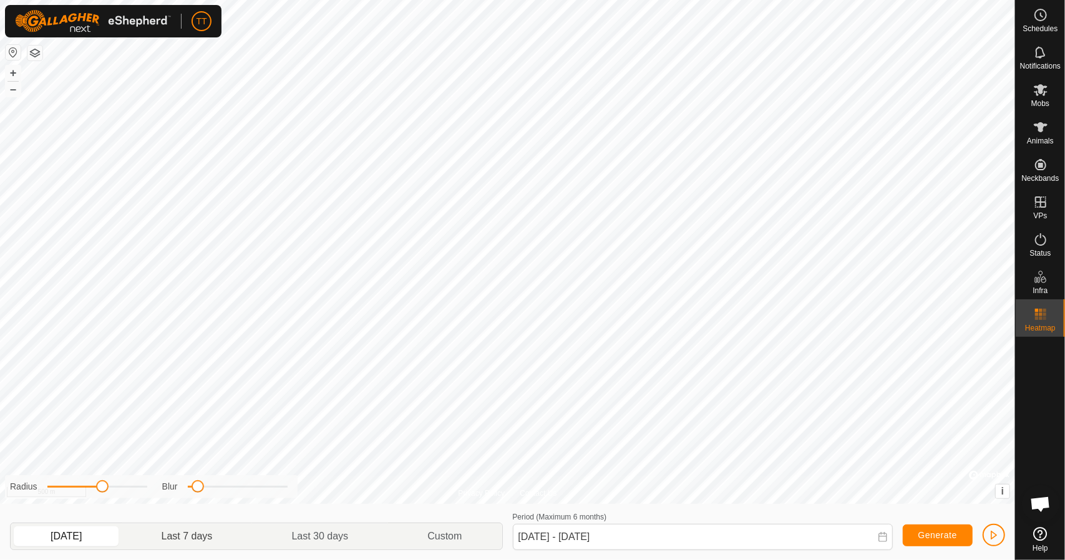
click at [191, 540] on p-togglebutton "Last 7 days" at bounding box center [187, 536] width 130 height 26
click at [306, 535] on p-togglebutton "Last 30 days" at bounding box center [320, 536] width 136 height 26
click at [216, 540] on p-togglebutton "Last 7 days" at bounding box center [187, 536] width 130 height 26
click at [88, 541] on p-togglebutton "[DATE]" at bounding box center [66, 536] width 111 height 26
click at [170, 532] on p-togglebutton "Last 7 days" at bounding box center [187, 536] width 130 height 26
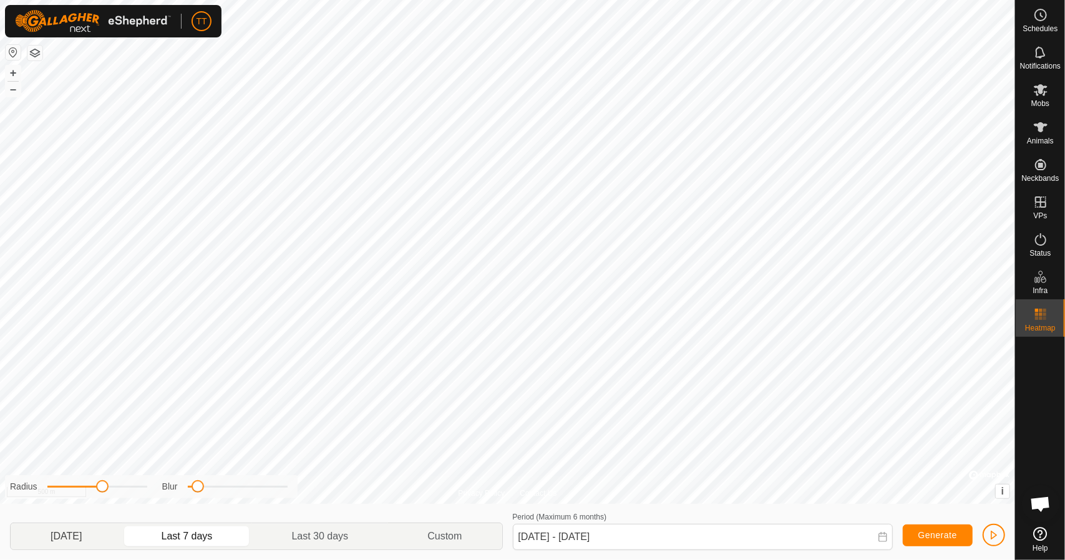
click at [107, 527] on p-togglebutton "[DATE]" at bounding box center [66, 536] width 111 height 26
click at [190, 535] on p-togglebutton "Last 7 days" at bounding box center [187, 536] width 130 height 26
click at [97, 541] on p-togglebutton "[DATE]" at bounding box center [66, 536] width 111 height 26
type input "[DATE] - [DATE]"
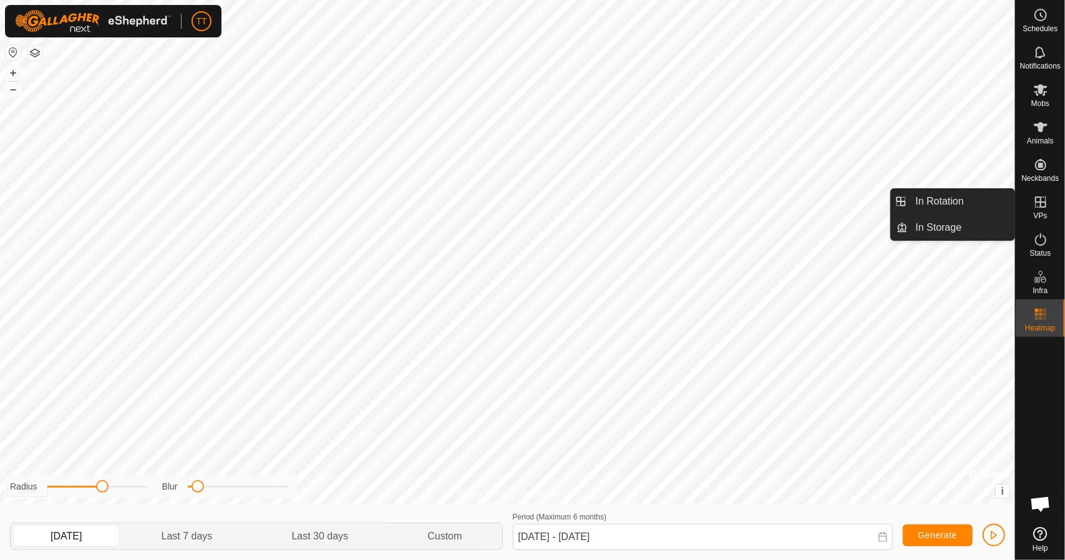
click at [1039, 213] on span "VPs" at bounding box center [1040, 215] width 14 height 7
click at [972, 202] on link "In Rotation" at bounding box center [961, 201] width 107 height 25
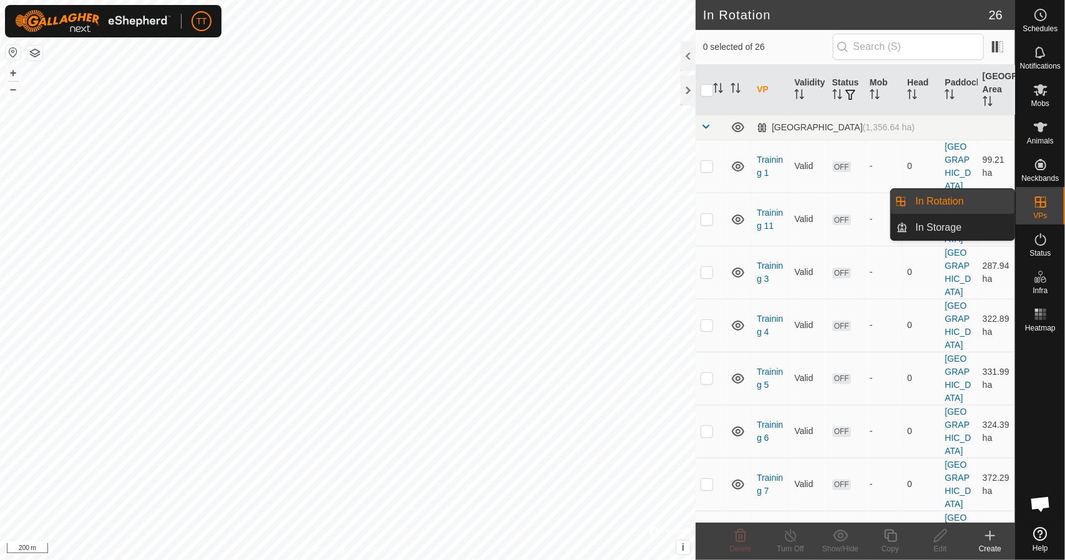
click at [972, 202] on link "In Rotation" at bounding box center [961, 201] width 107 height 25
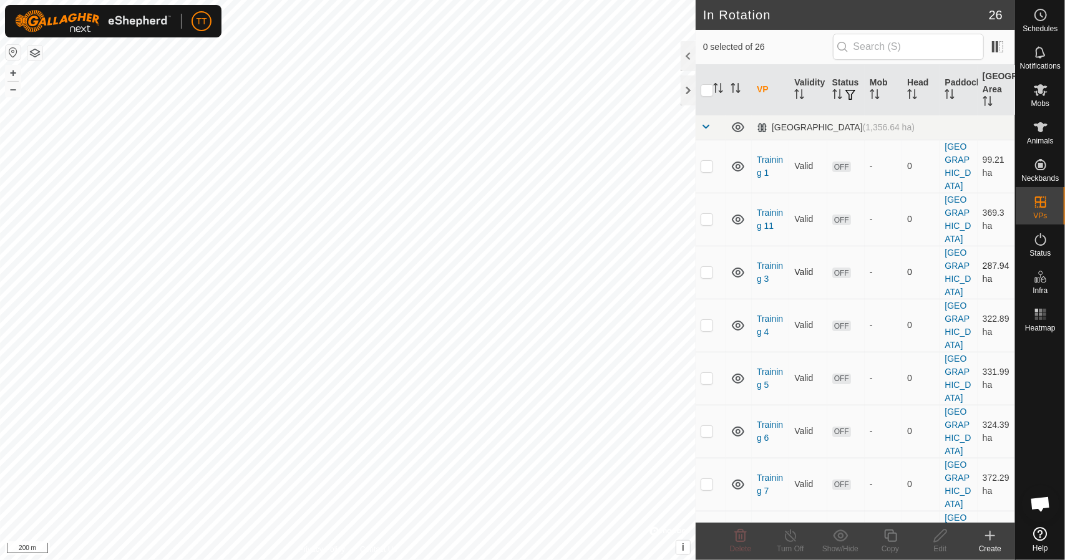
click at [704, 267] on p-checkbox at bounding box center [707, 272] width 12 height 10
click at [707, 267] on p-checkbox at bounding box center [707, 272] width 12 height 10
checkbox input "false"
click at [704, 320] on p-checkbox at bounding box center [707, 325] width 12 height 10
checkbox input "true"
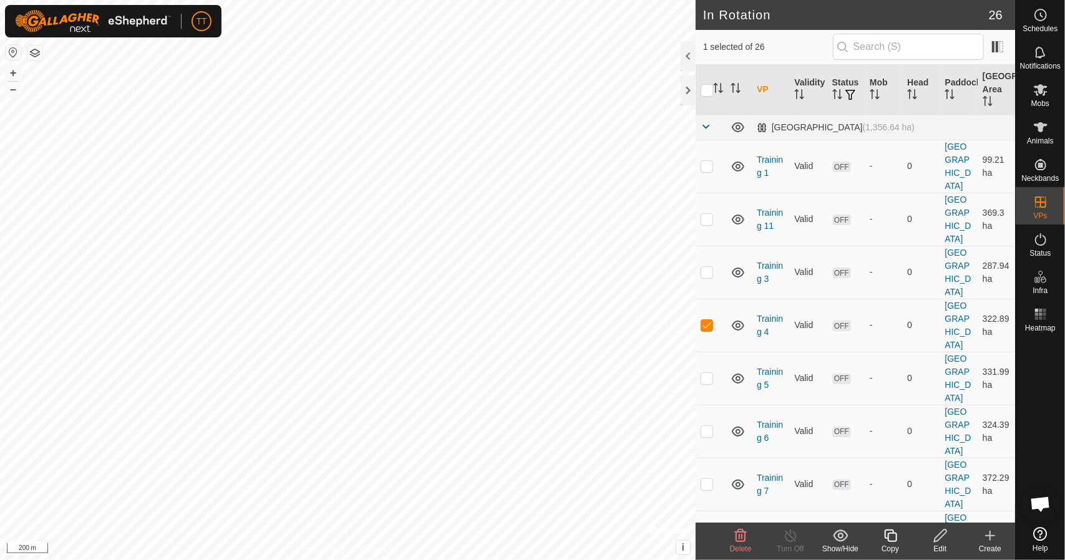
click at [937, 533] on icon at bounding box center [941, 535] width 16 height 15
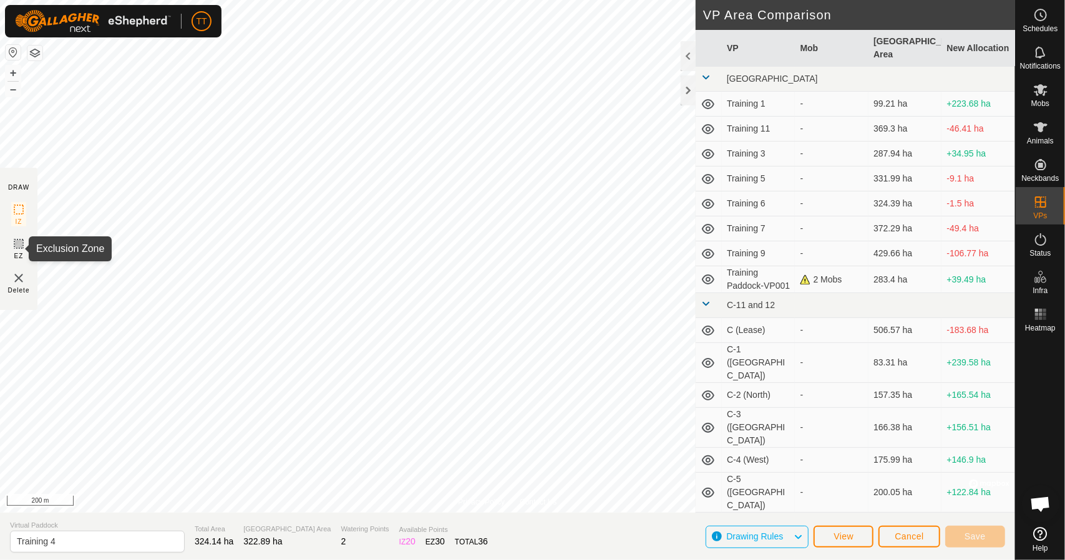
click at [19, 243] on icon at bounding box center [18, 243] width 15 height 15
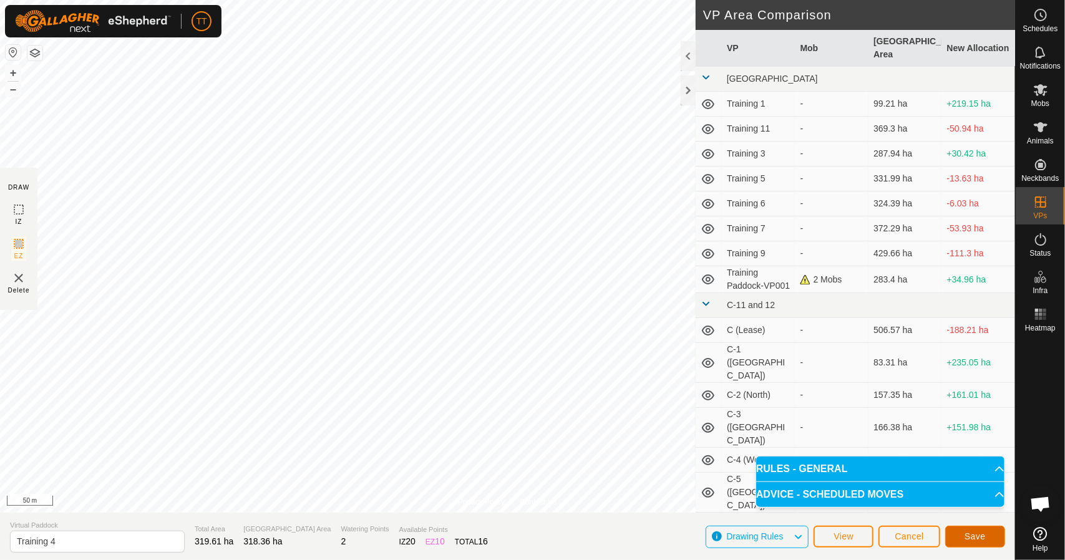
click at [971, 535] on span "Save" at bounding box center [975, 537] width 21 height 10
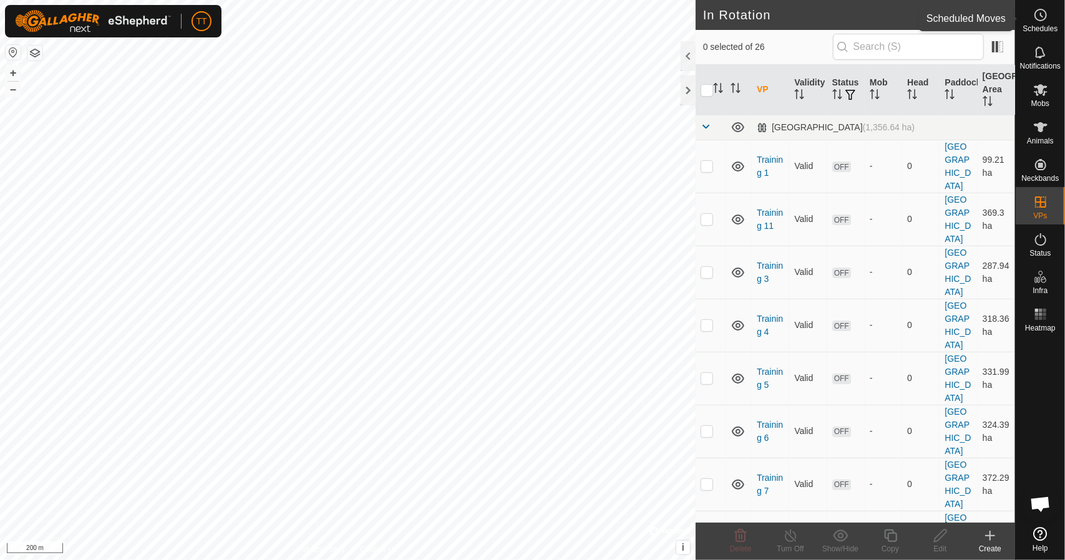
click at [1040, 18] on icon at bounding box center [1040, 14] width 15 height 15
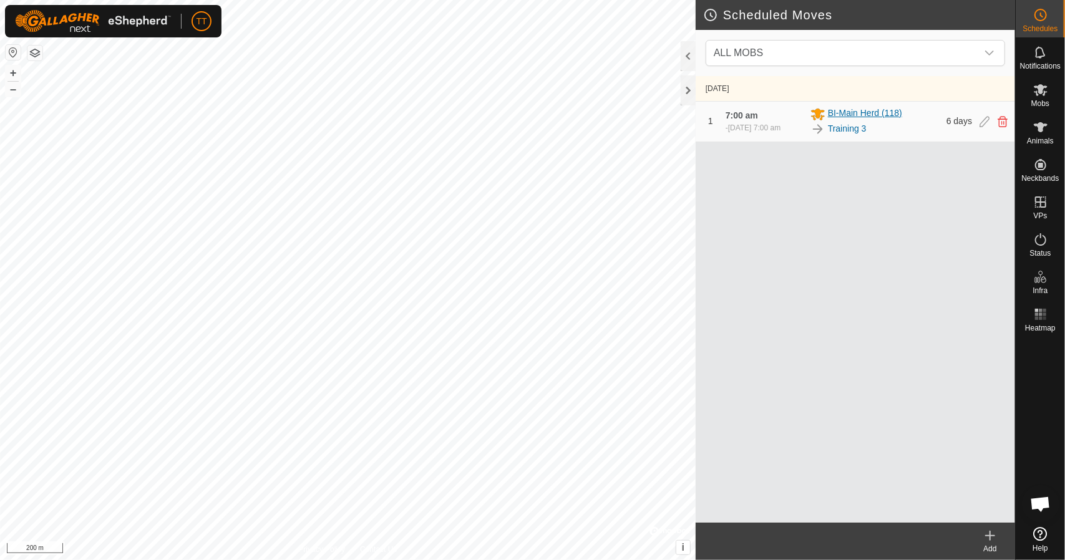
click at [872, 117] on span "BI-Main Herd (118)" at bounding box center [865, 114] width 74 height 15
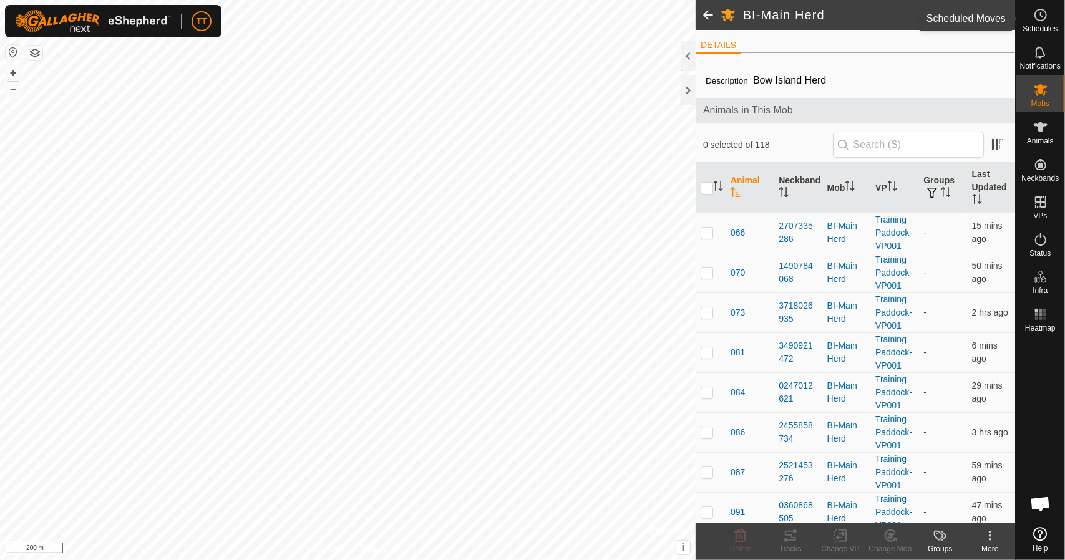
click at [1048, 21] on es-schedule-vp-svg-icon at bounding box center [1041, 15] width 22 height 20
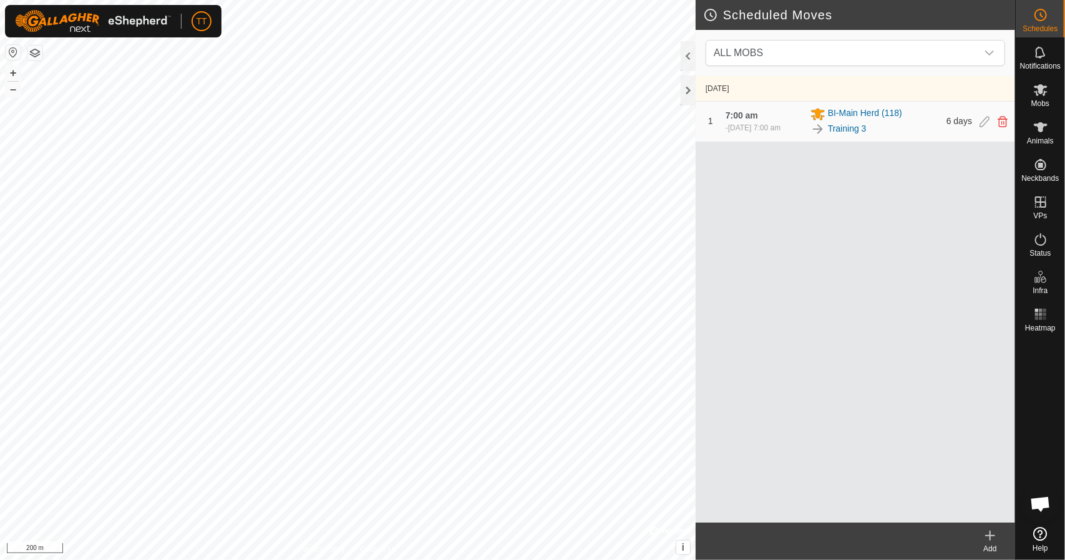
click at [775, 127] on span "[DATE] 7:00 am" at bounding box center [754, 128] width 52 height 9
click at [855, 130] on link "Training 3" at bounding box center [847, 128] width 39 height 13
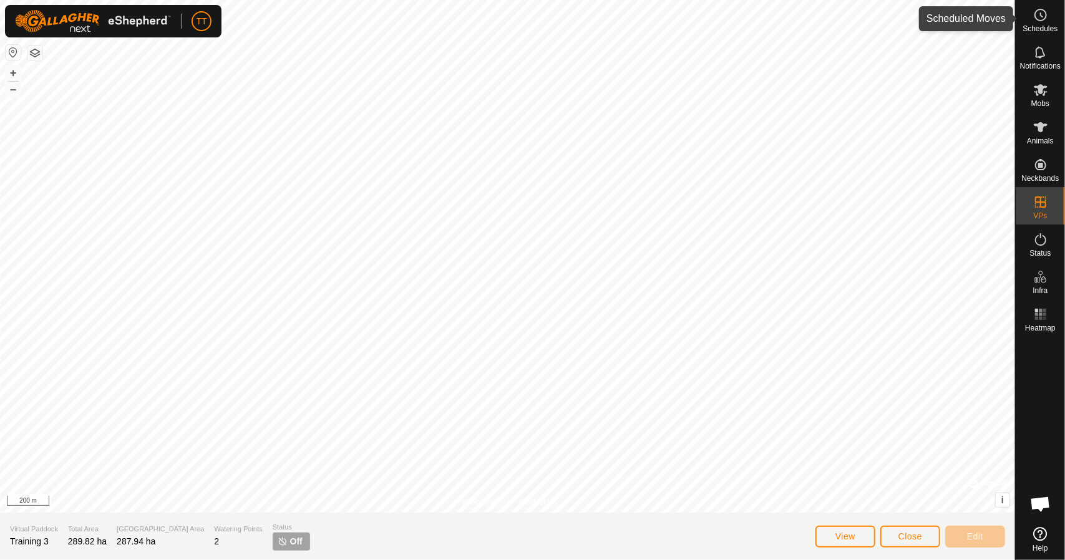
click at [1045, 29] on span "Schedules" at bounding box center [1040, 28] width 35 height 7
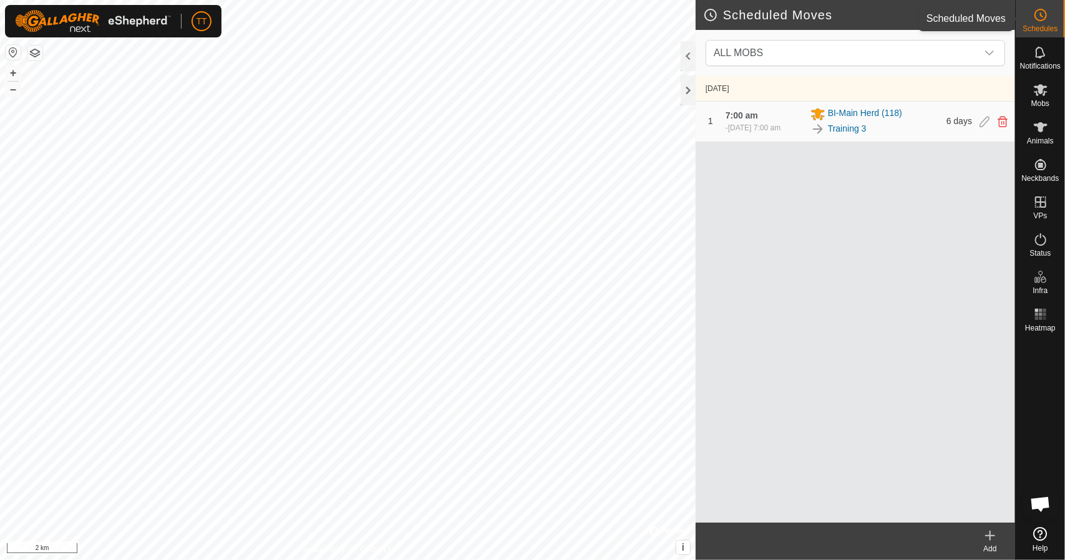
click at [1039, 19] on icon at bounding box center [1040, 14] width 15 height 15
click at [1049, 135] on es-animals-svg-icon at bounding box center [1041, 127] width 22 height 20
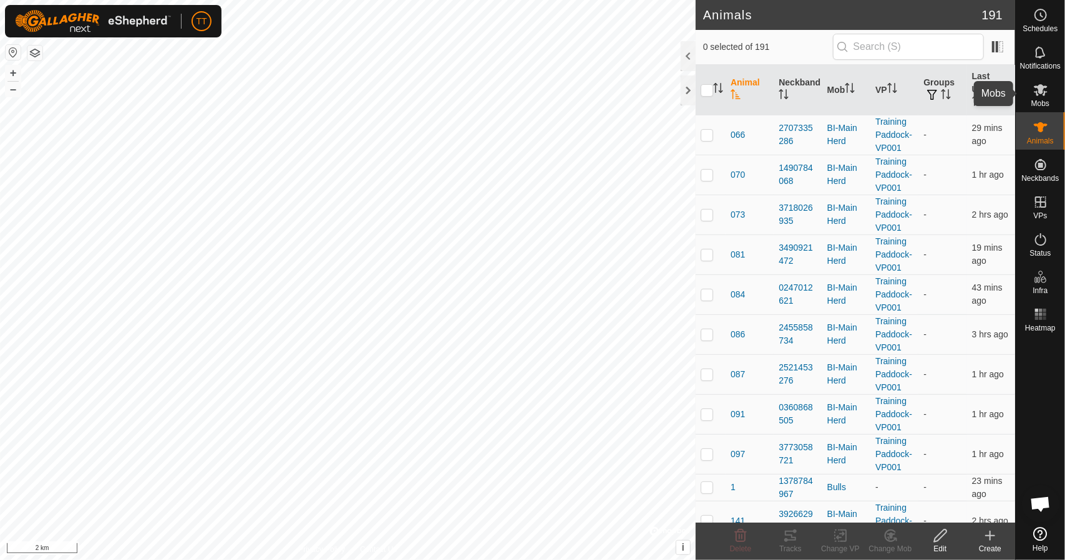
click at [1042, 94] on icon at bounding box center [1040, 89] width 15 height 15
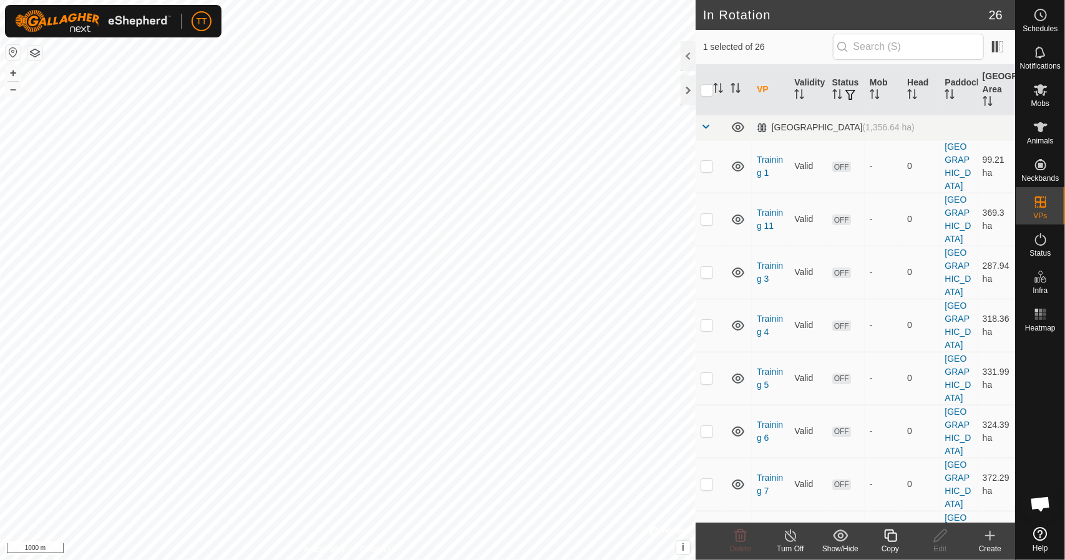
checkbox input "false"
checkbox input "true"
click at [705, 122] on span at bounding box center [706, 127] width 10 height 10
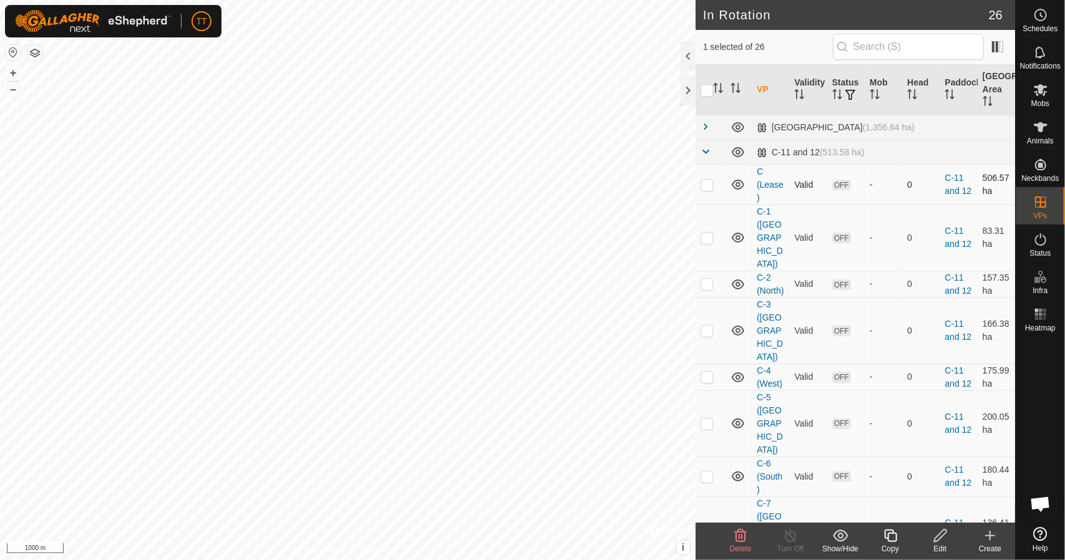
click at [708, 184] on p-checkbox at bounding box center [707, 185] width 12 height 10
checkbox input "true"
click at [765, 183] on link "C (Lease)" at bounding box center [770, 185] width 27 height 36
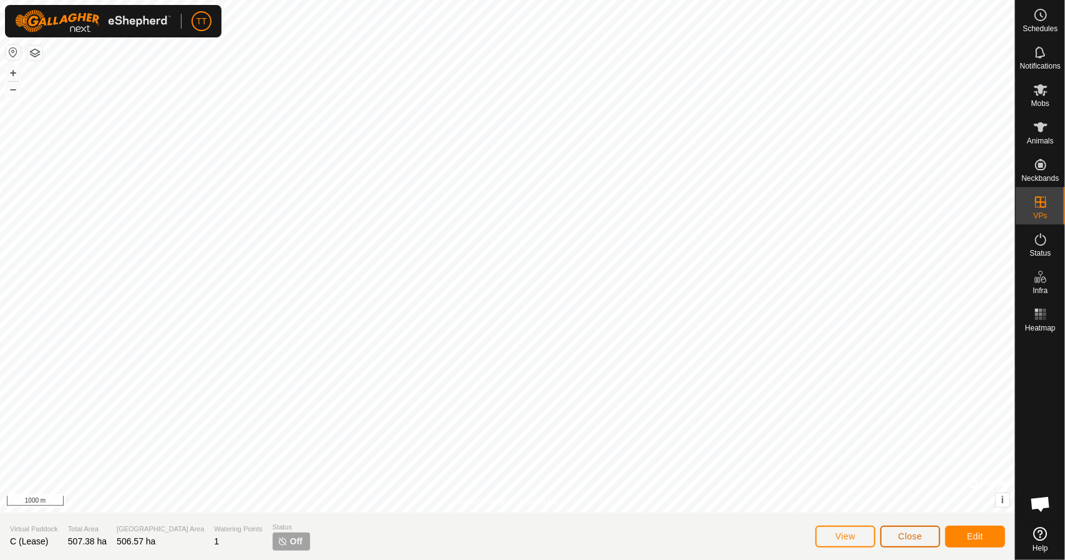
click at [904, 540] on span "Close" at bounding box center [910, 537] width 24 height 10
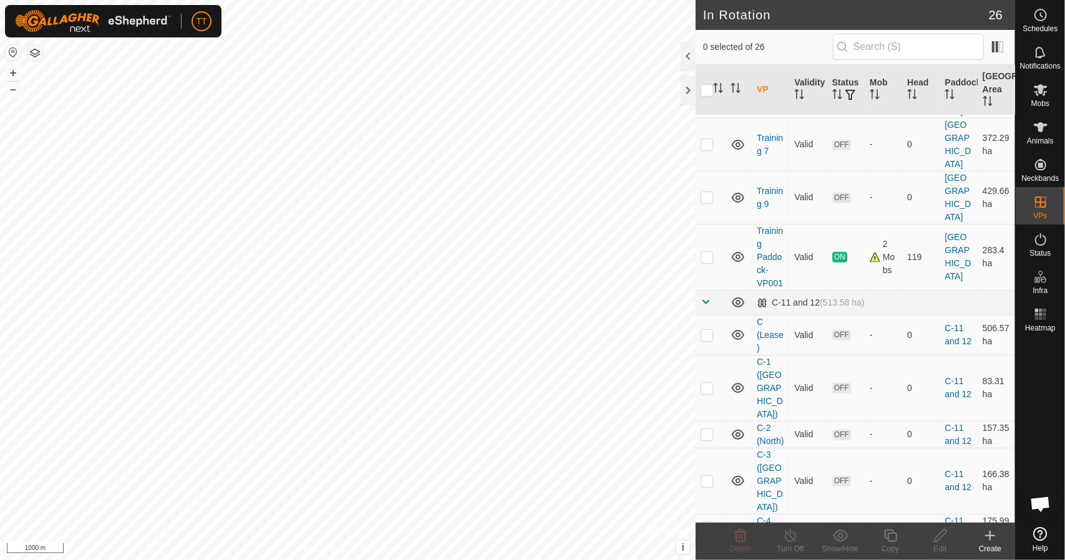
scroll to position [341, 0]
click at [765, 316] on link "C (Lease)" at bounding box center [770, 334] width 27 height 36
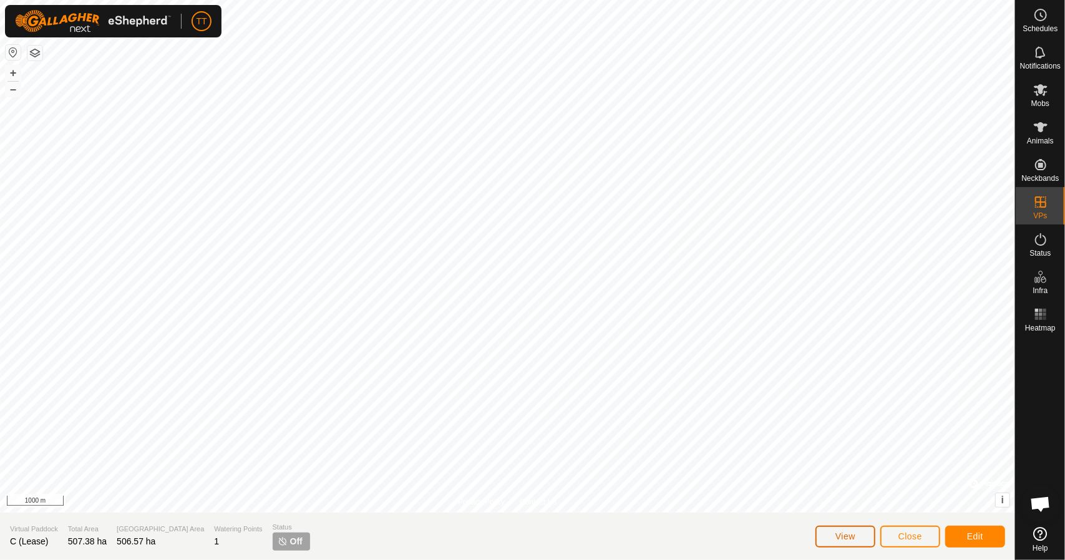
click at [861, 538] on button "View" at bounding box center [846, 537] width 60 height 22
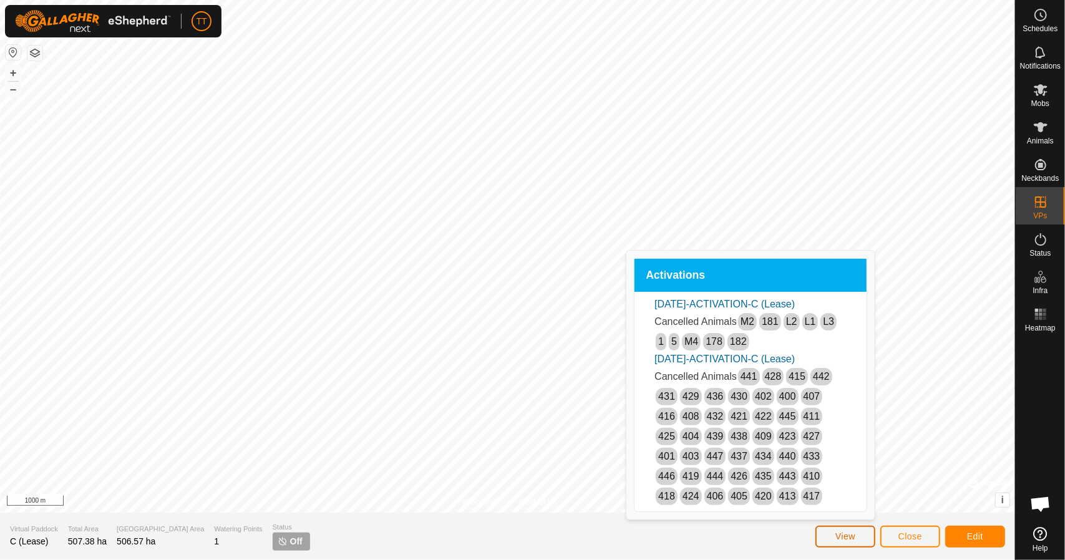
click at [861, 538] on button "View" at bounding box center [846, 537] width 60 height 22
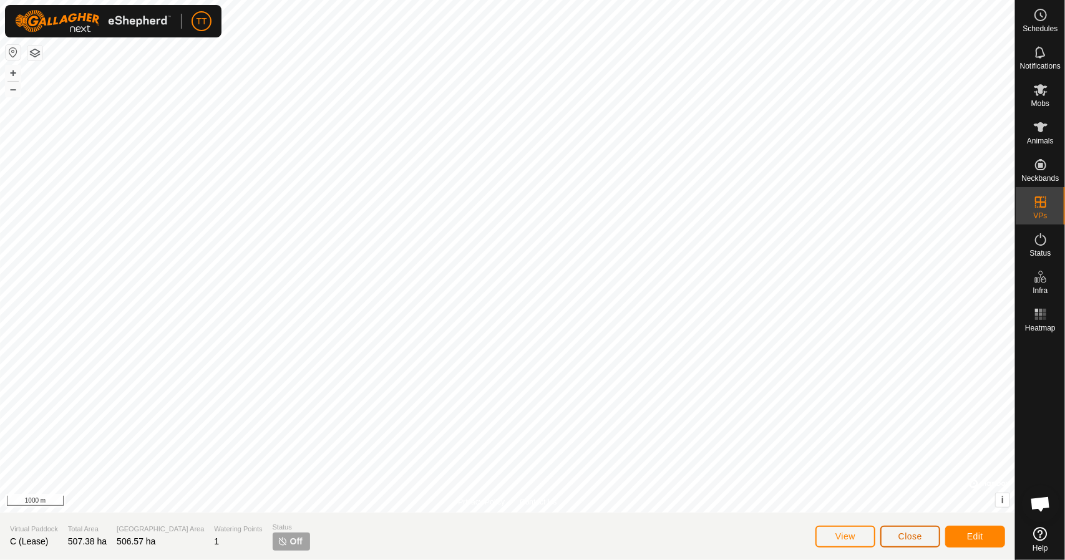
click at [905, 542] on button "Close" at bounding box center [910, 537] width 60 height 22
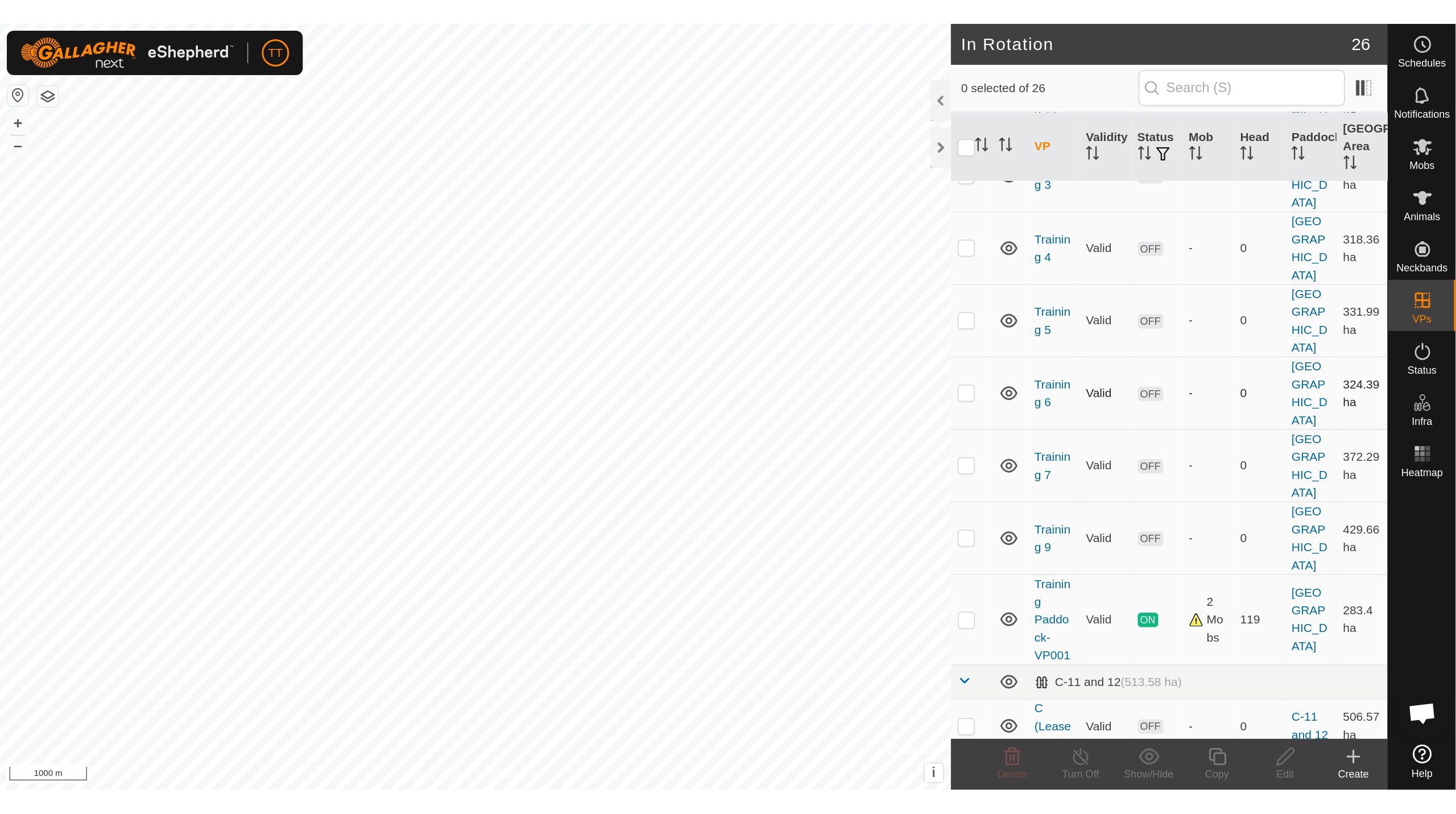
scroll to position [146, 0]
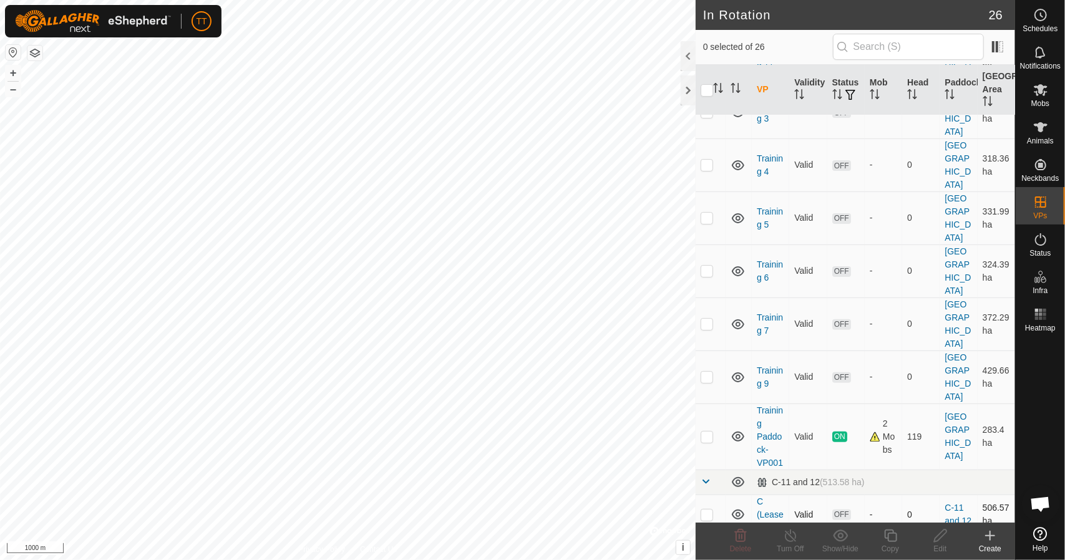
click at [711, 510] on p-checkbox at bounding box center [707, 515] width 12 height 10
checkbox input "true"
click at [1038, 94] on icon at bounding box center [1040, 89] width 15 height 15
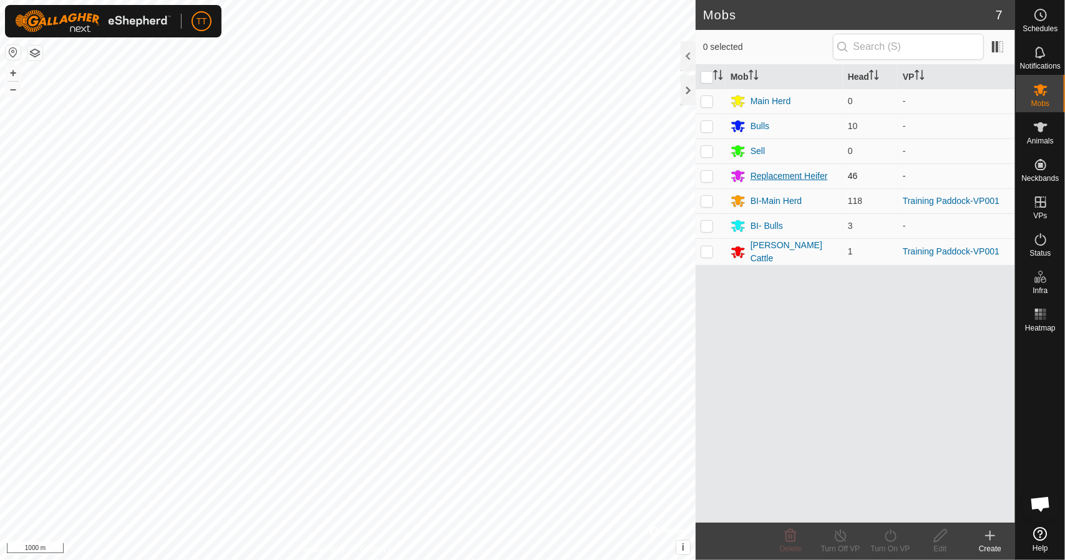
click at [757, 174] on div "Replacement Heifer" at bounding box center [789, 176] width 77 height 13
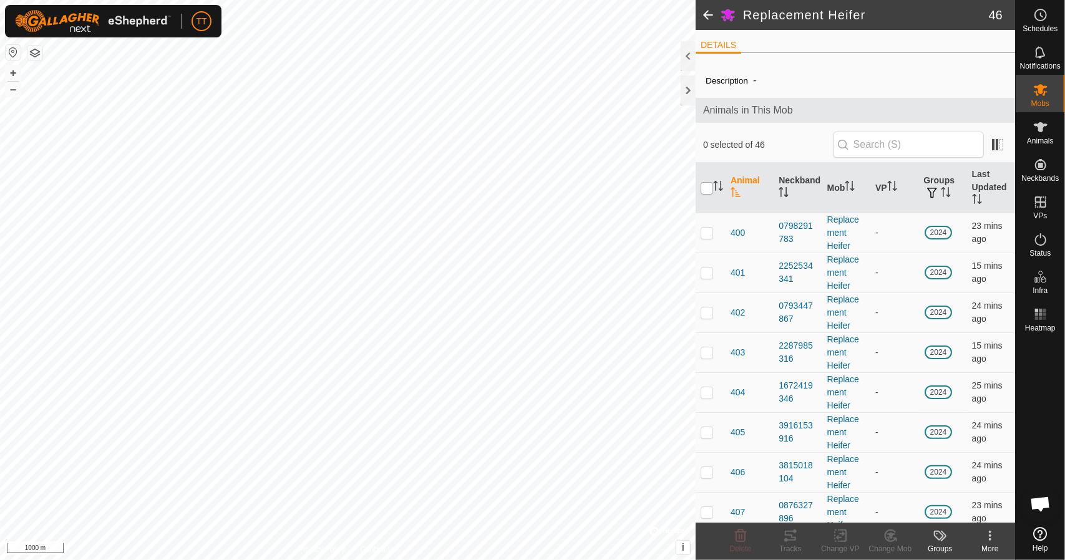
click at [707, 188] on input "checkbox" at bounding box center [707, 188] width 12 height 12
checkbox input "true"
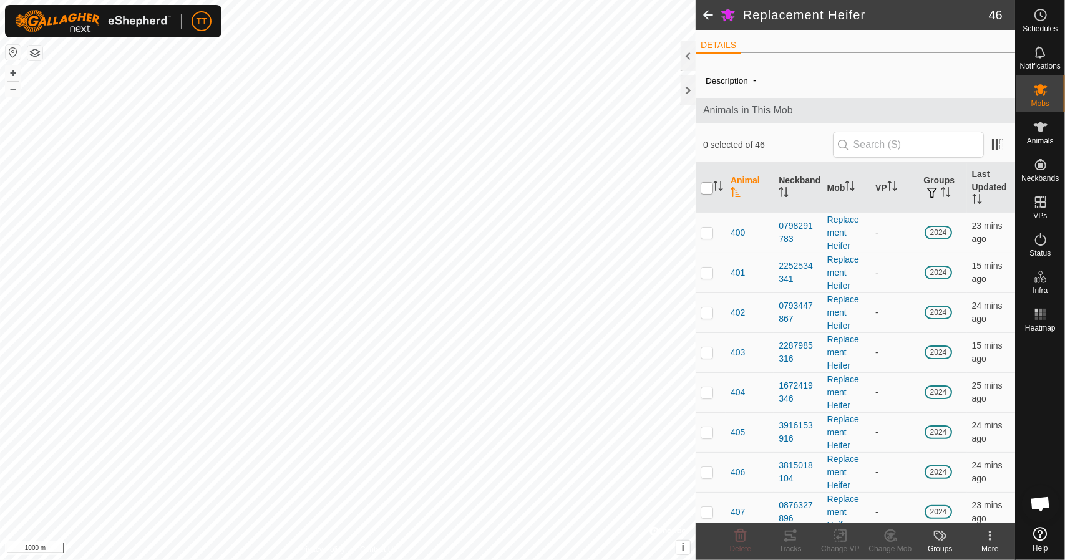
checkbox input "true"
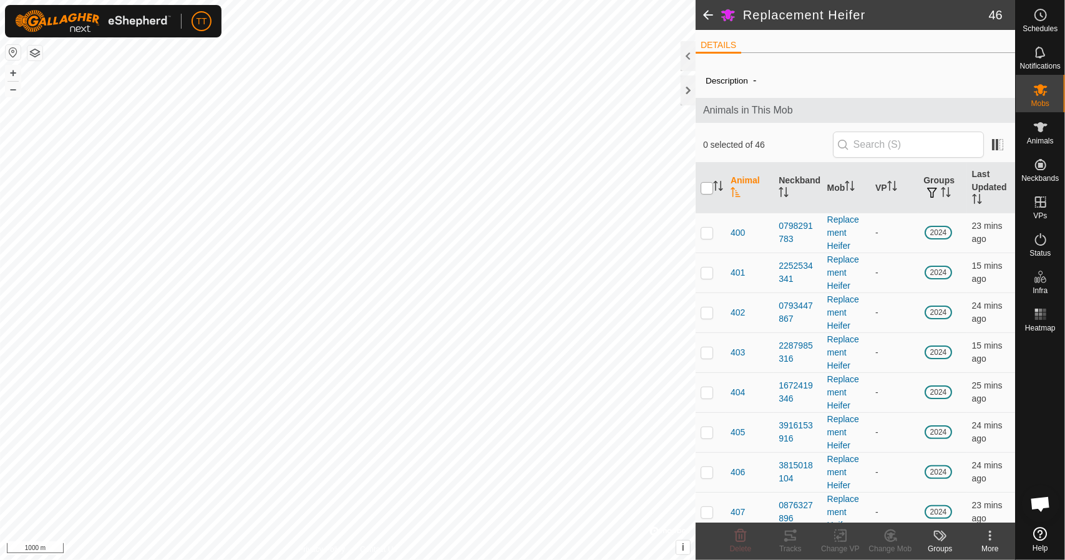
checkbox input "true"
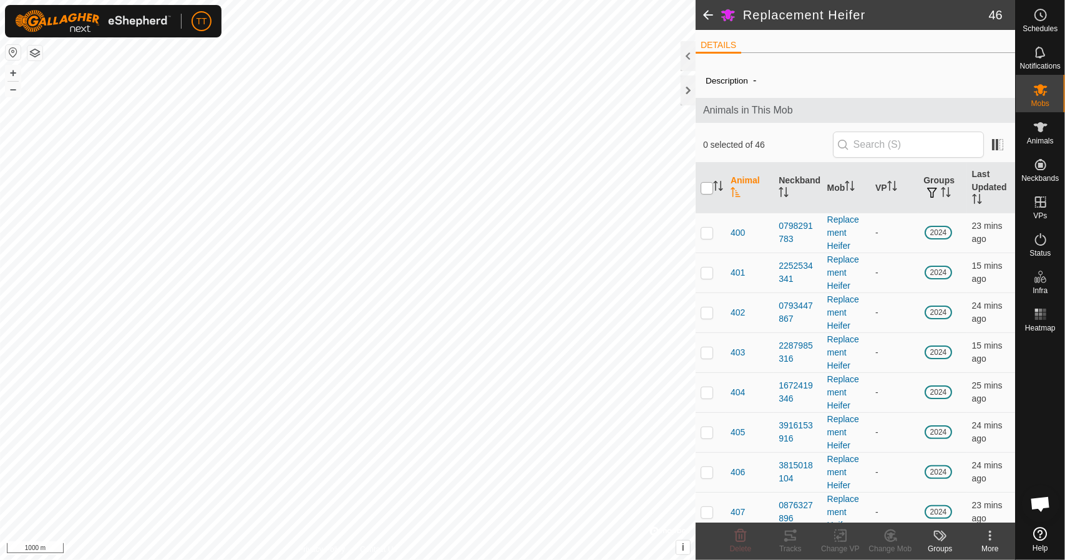
checkbox input "true"
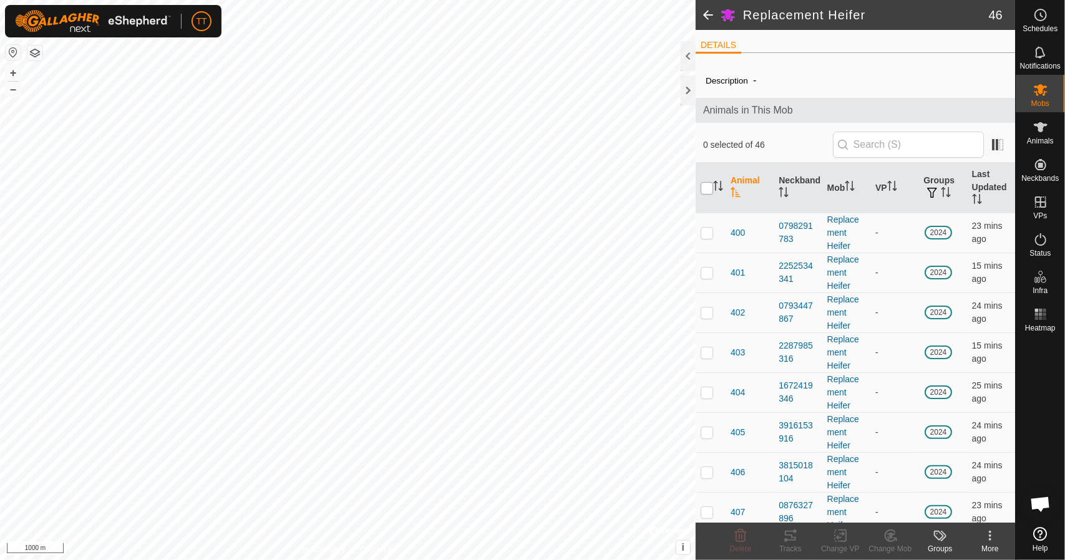
checkbox input "true"
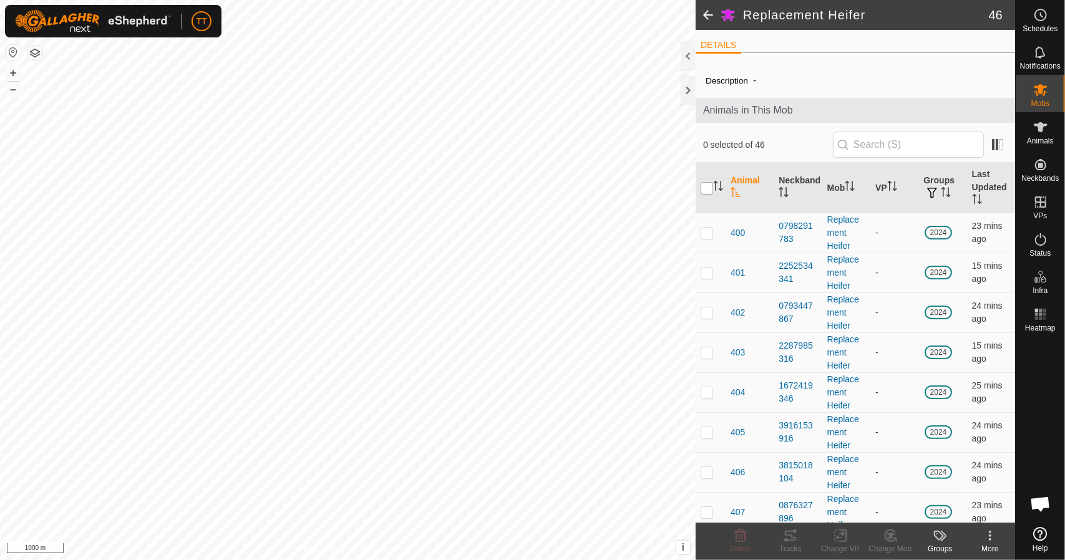
checkbox input "true"
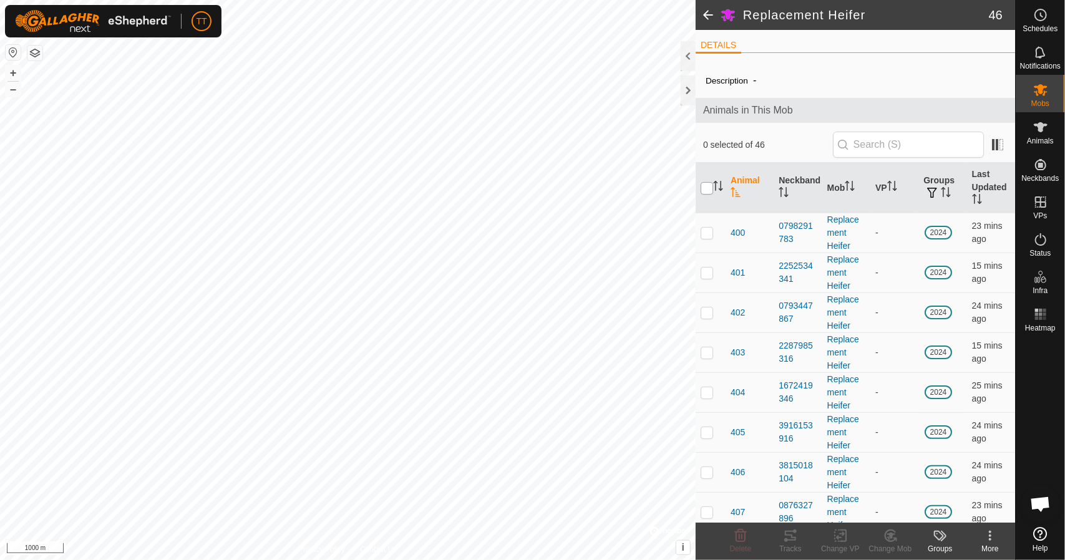
checkbox input "true"
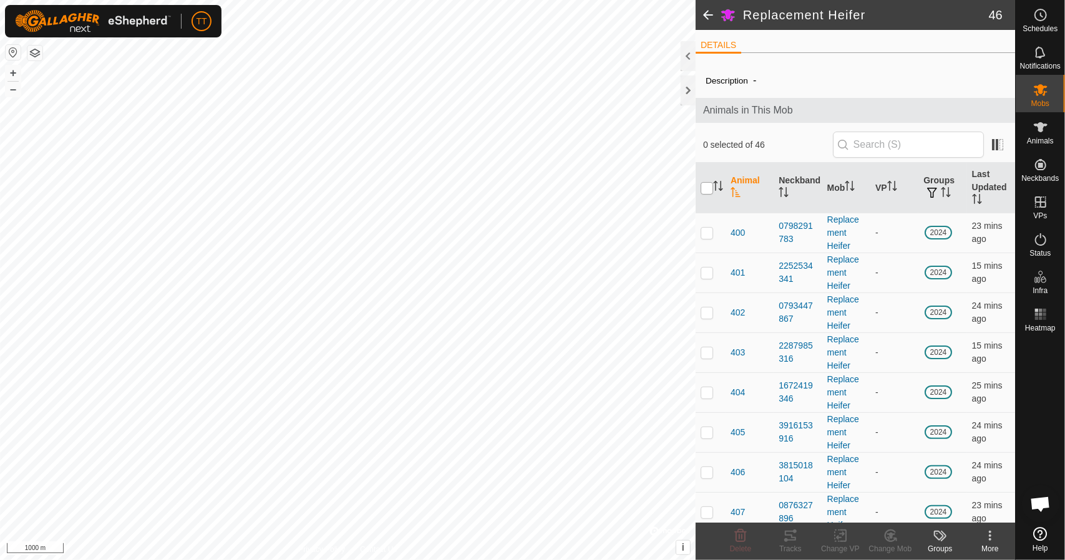
checkbox input "true"
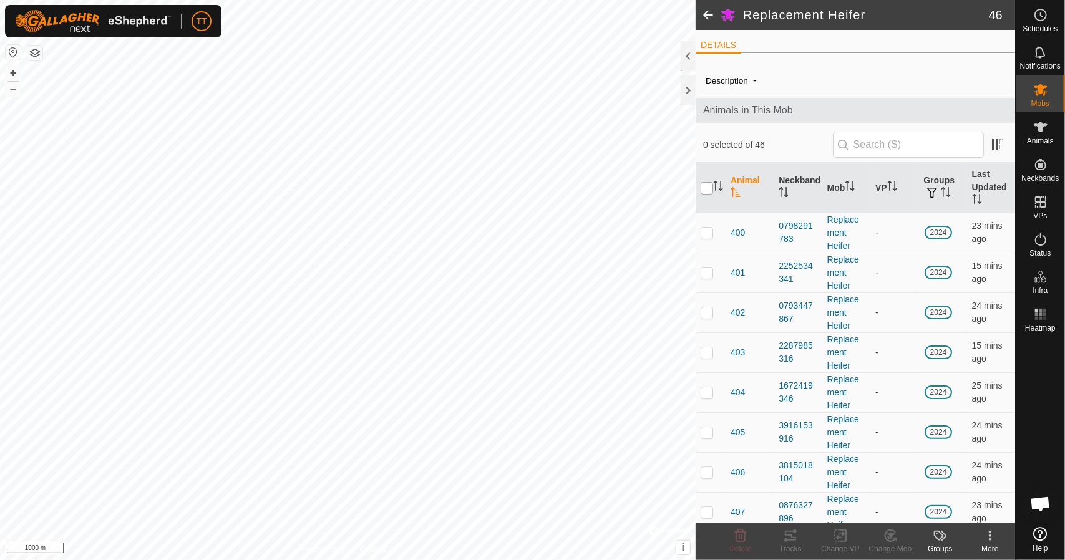
checkbox input "true"
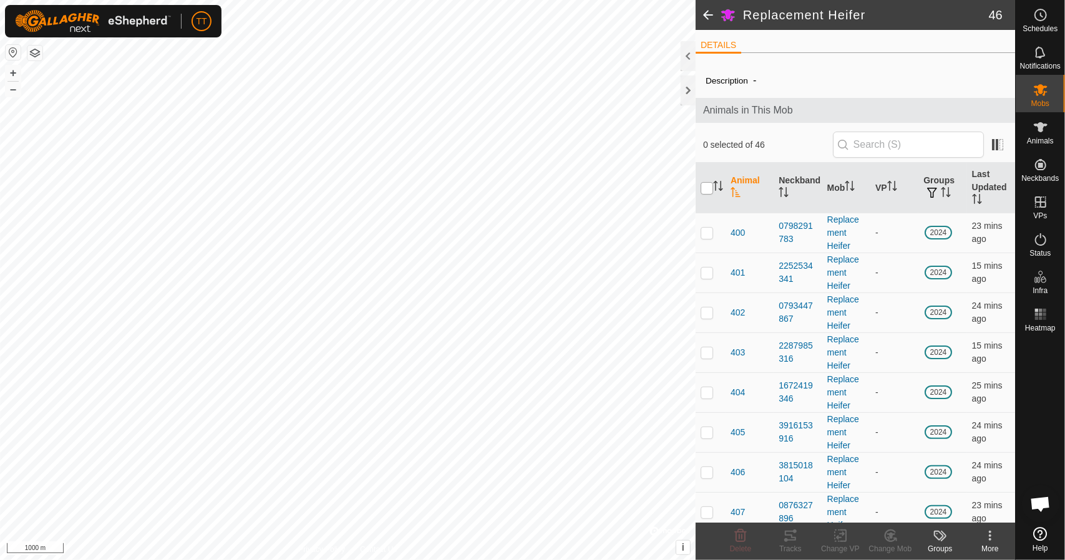
checkbox input "true"
click at [843, 536] on icon at bounding box center [840, 536] width 9 height 8
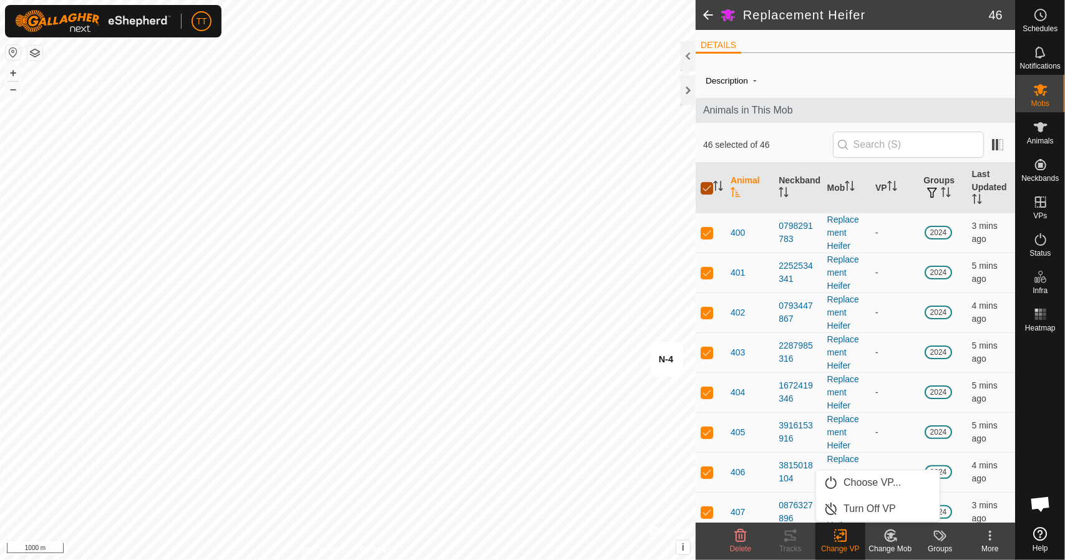
click at [707, 184] on input "checkbox" at bounding box center [707, 188] width 12 height 12
checkbox input "false"
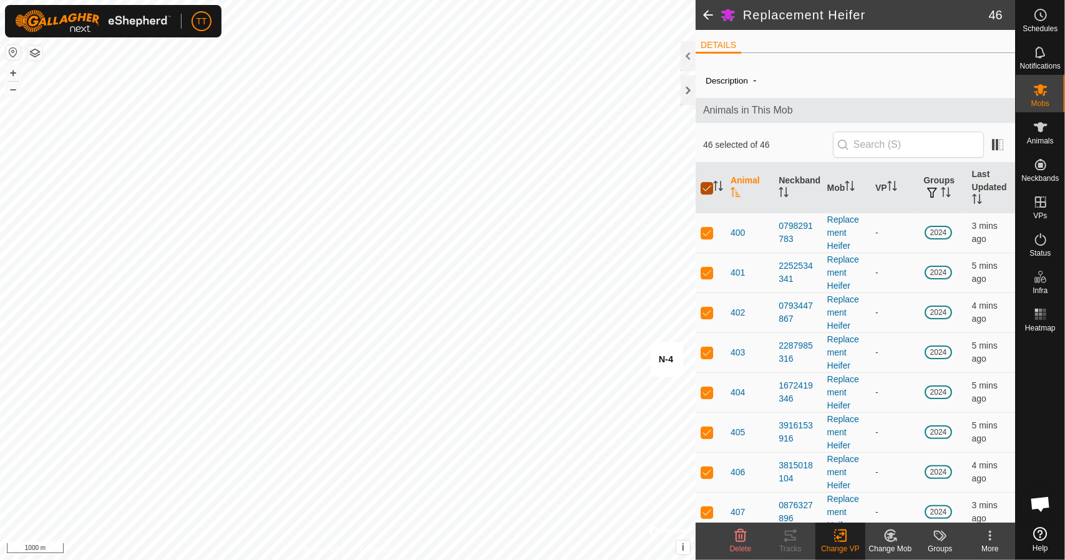
checkbox input "false"
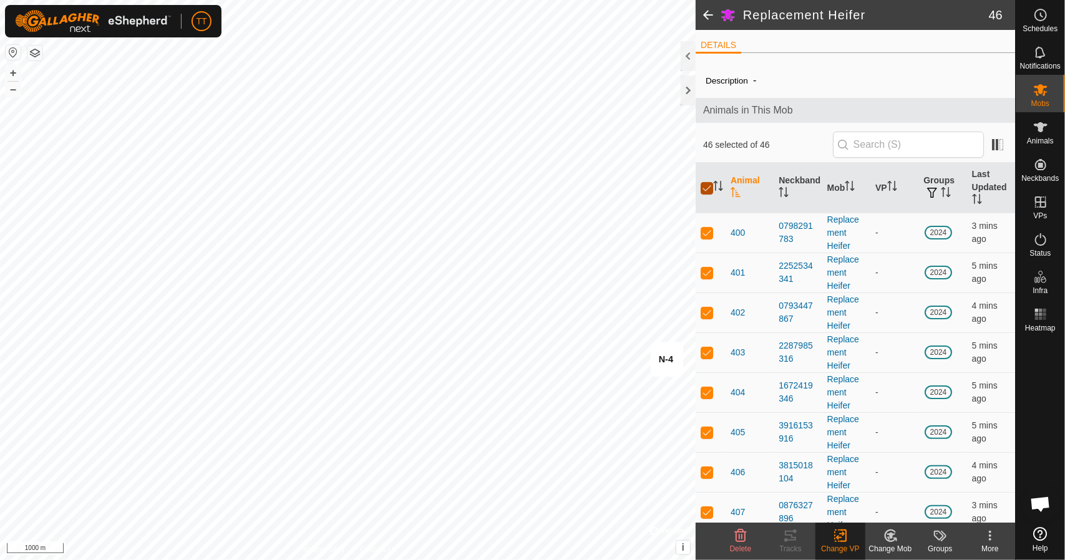
checkbox input "false"
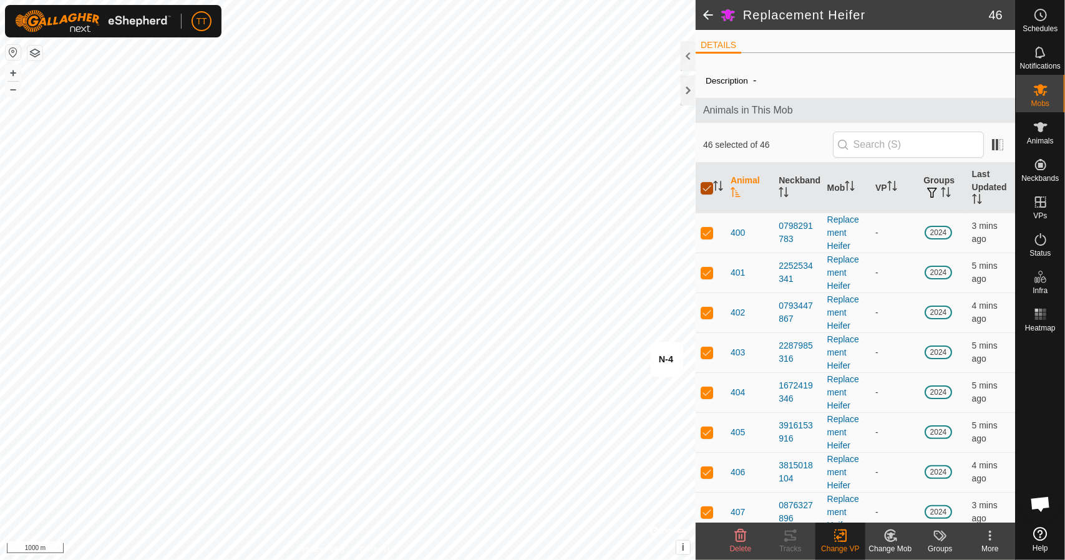
checkbox input "false"
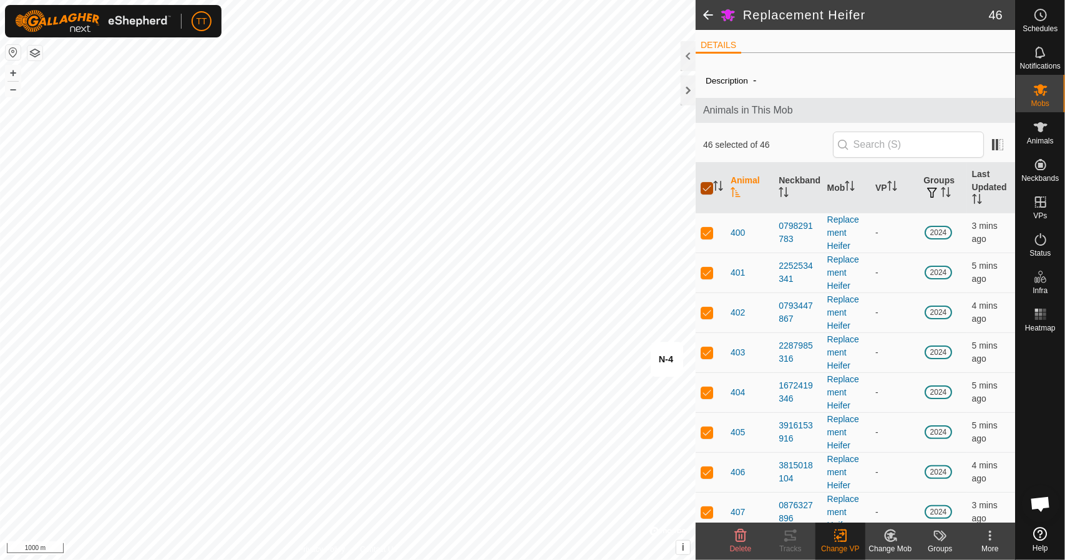
checkbox input "false"
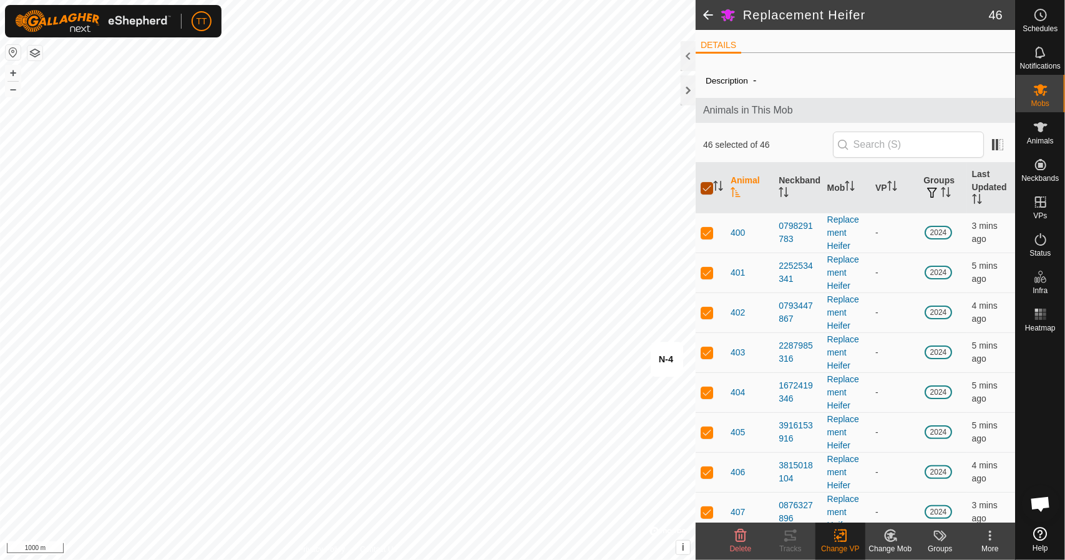
checkbox input "false"
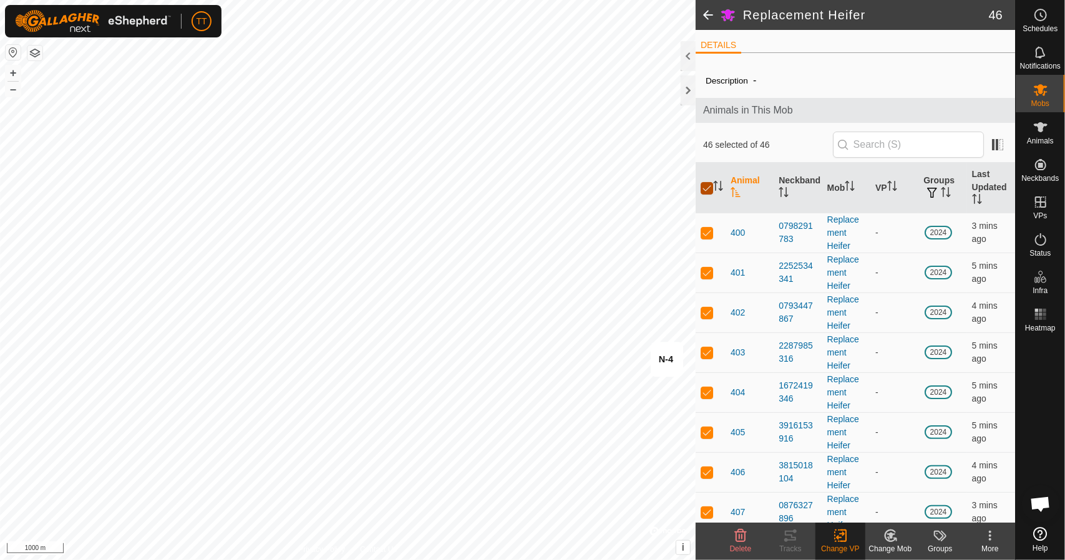
checkbox input "false"
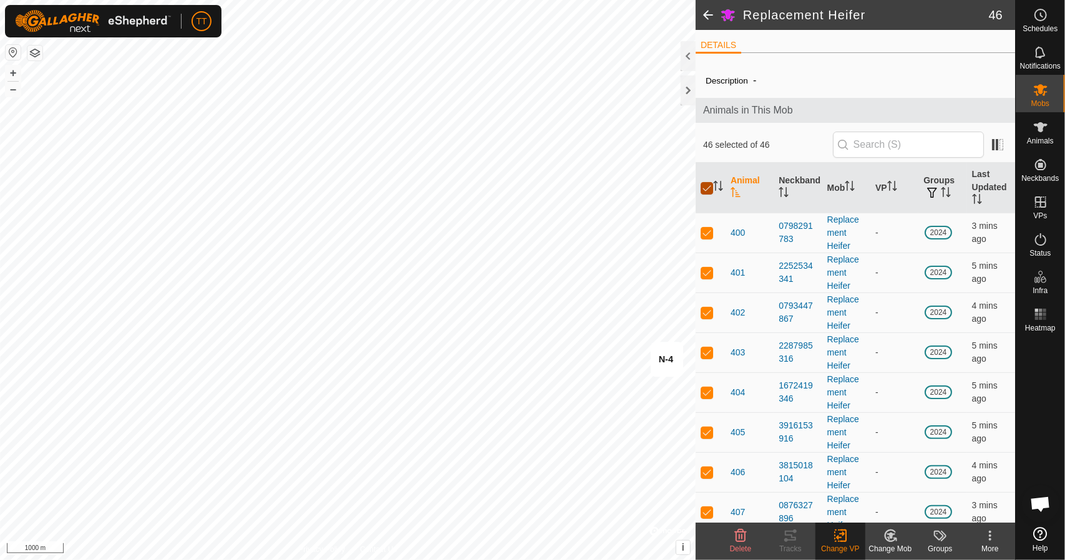
checkbox input "false"
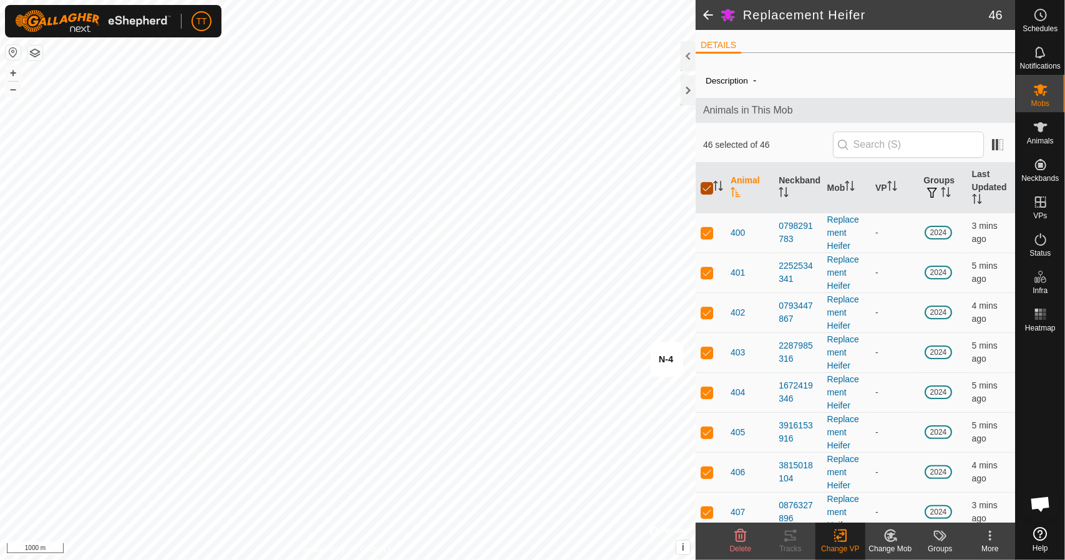
checkbox input "false"
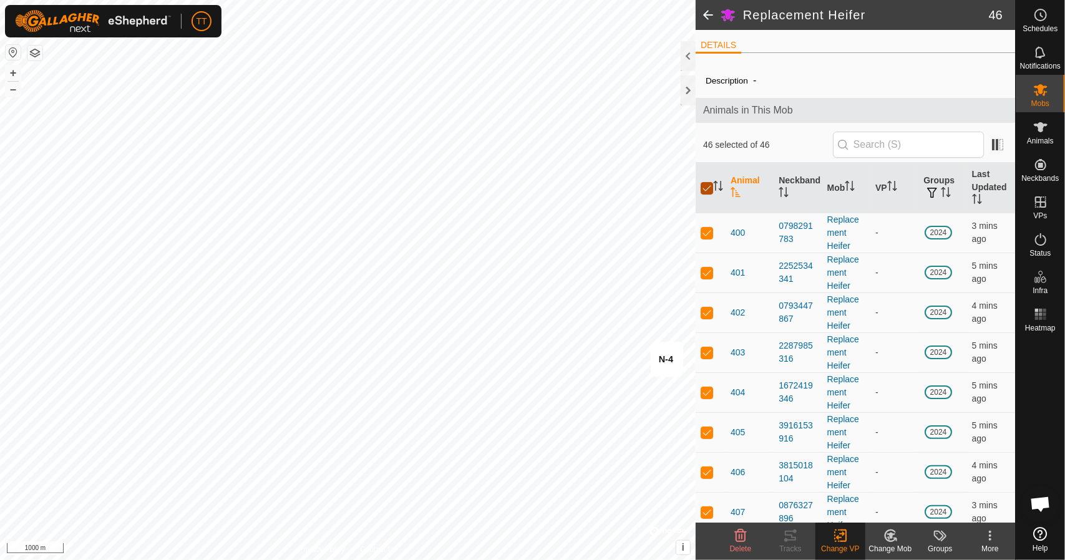
checkbox input "false"
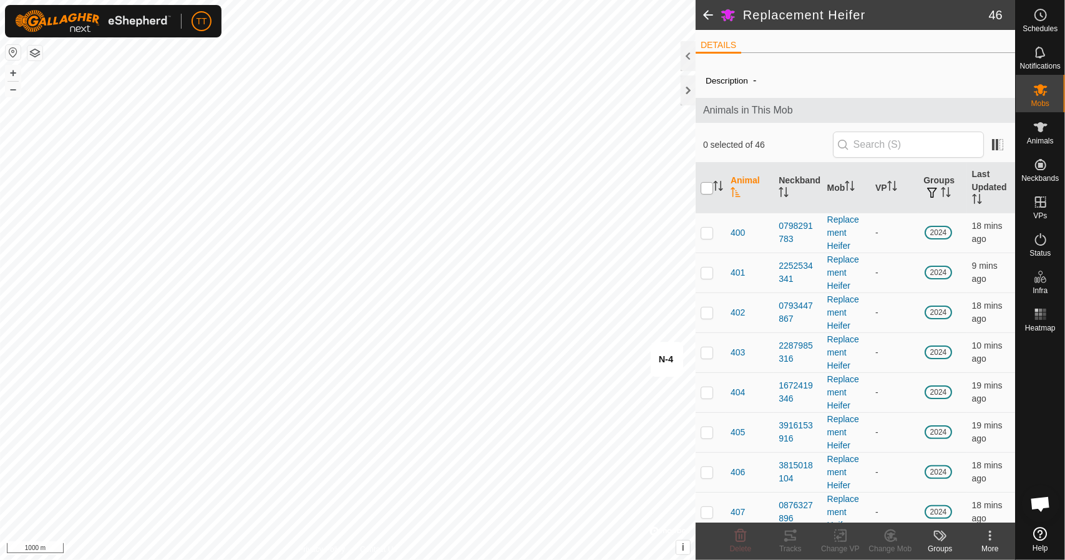
click at [707, 184] on input "checkbox" at bounding box center [707, 188] width 12 height 12
checkbox input "true"
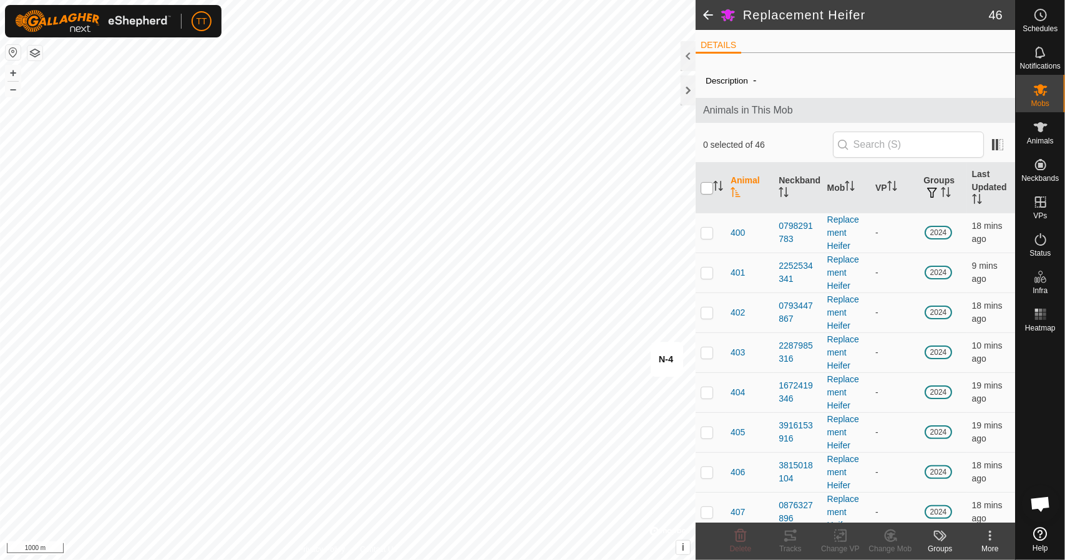
checkbox input "true"
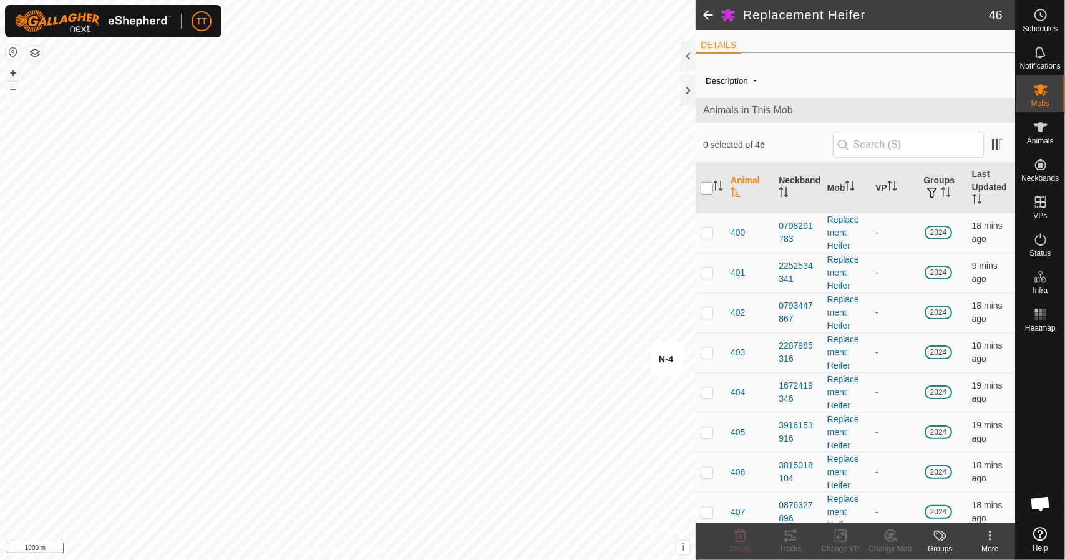
checkbox input "true"
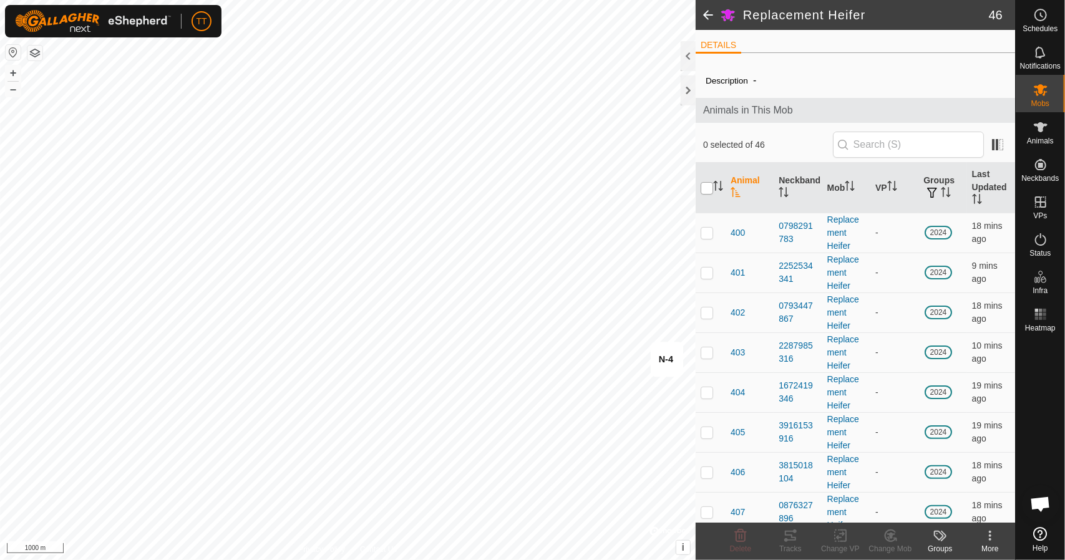
checkbox input "true"
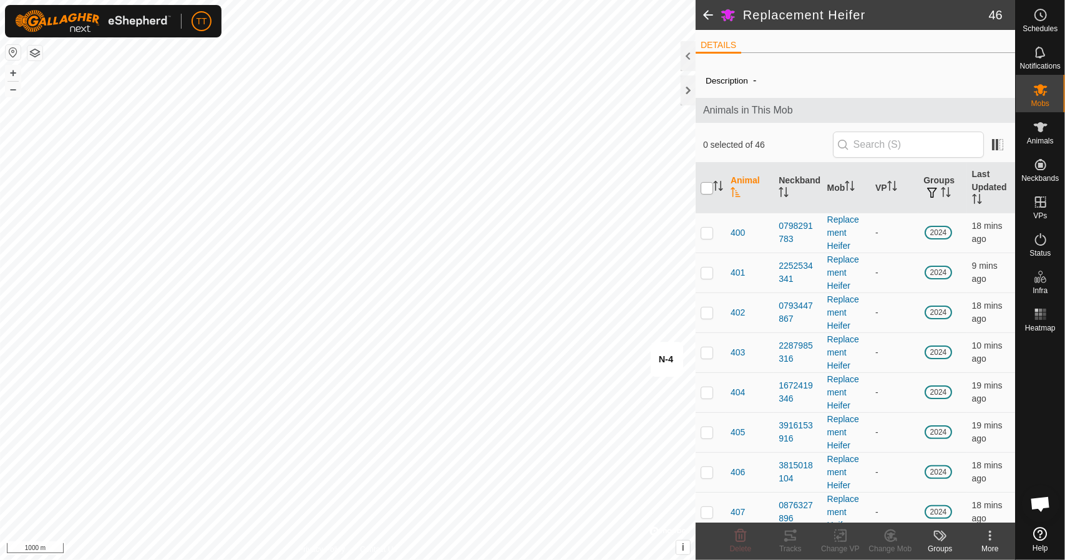
checkbox input "true"
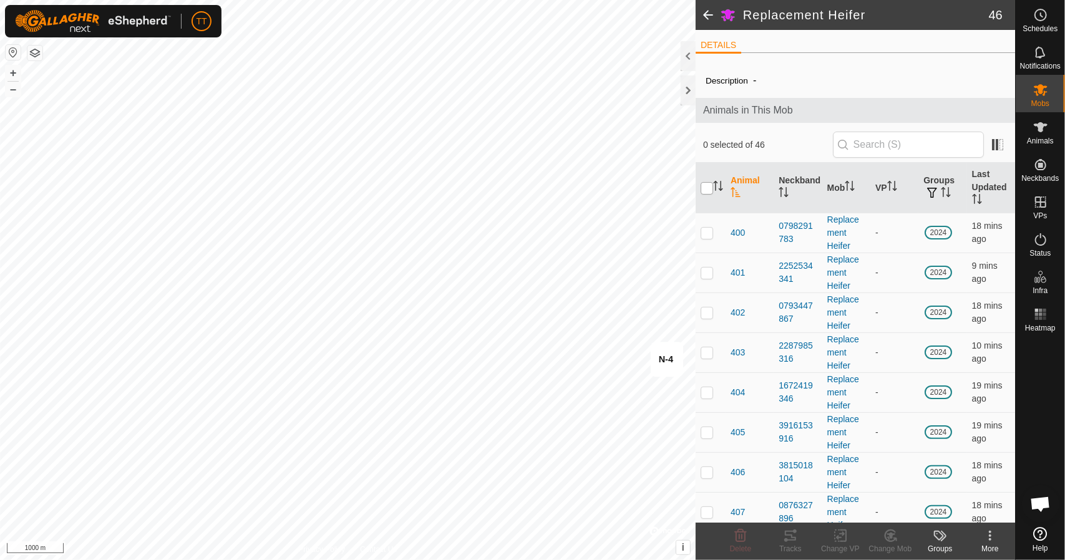
checkbox input "true"
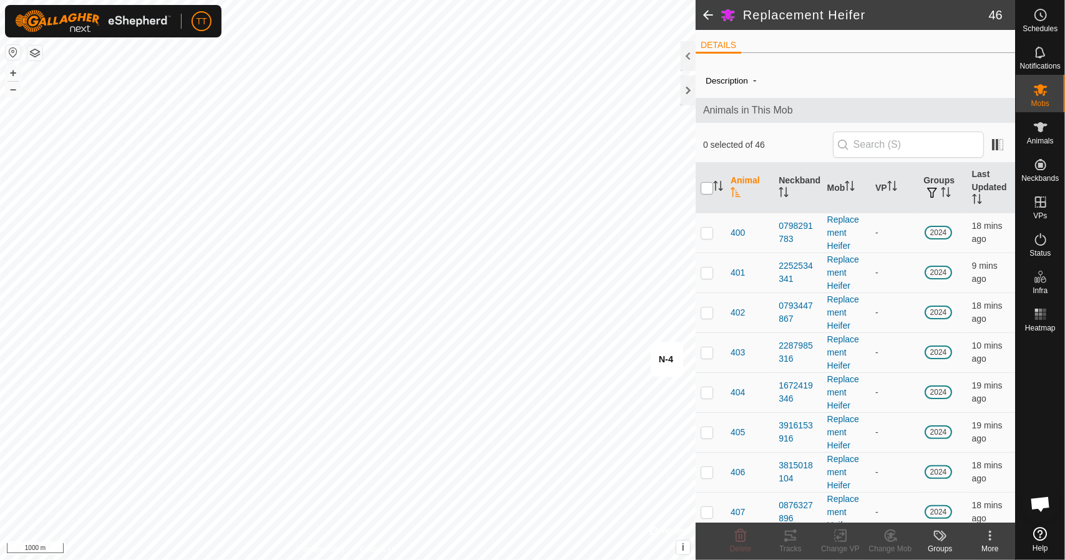
checkbox input "true"
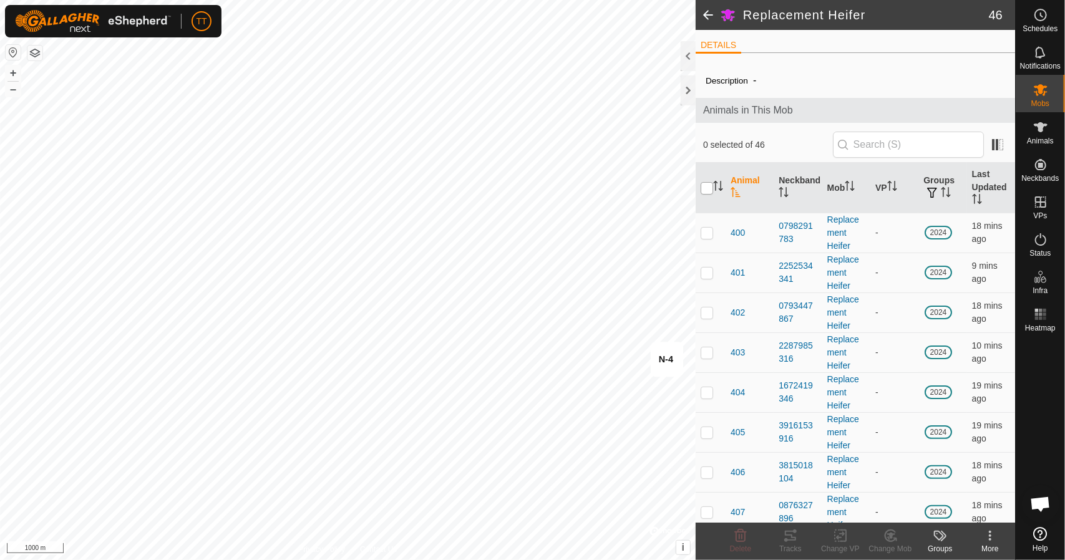
checkbox input "true"
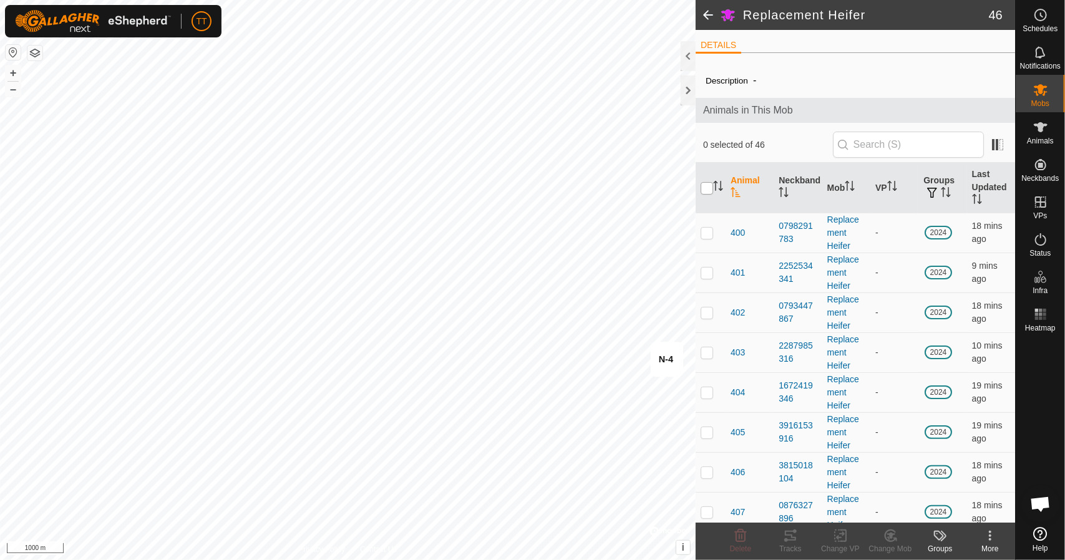
checkbox input "true"
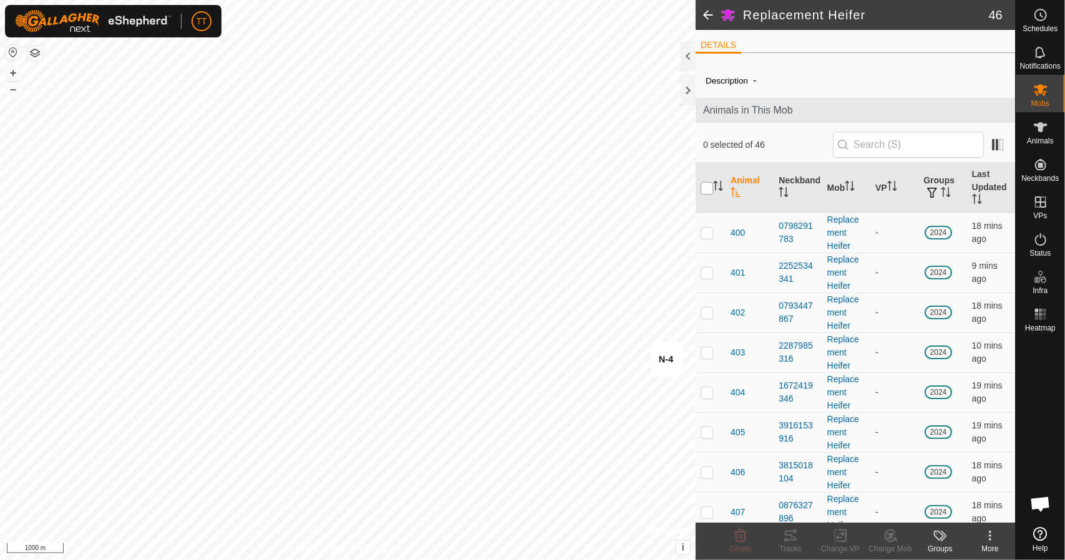
checkbox input "true"
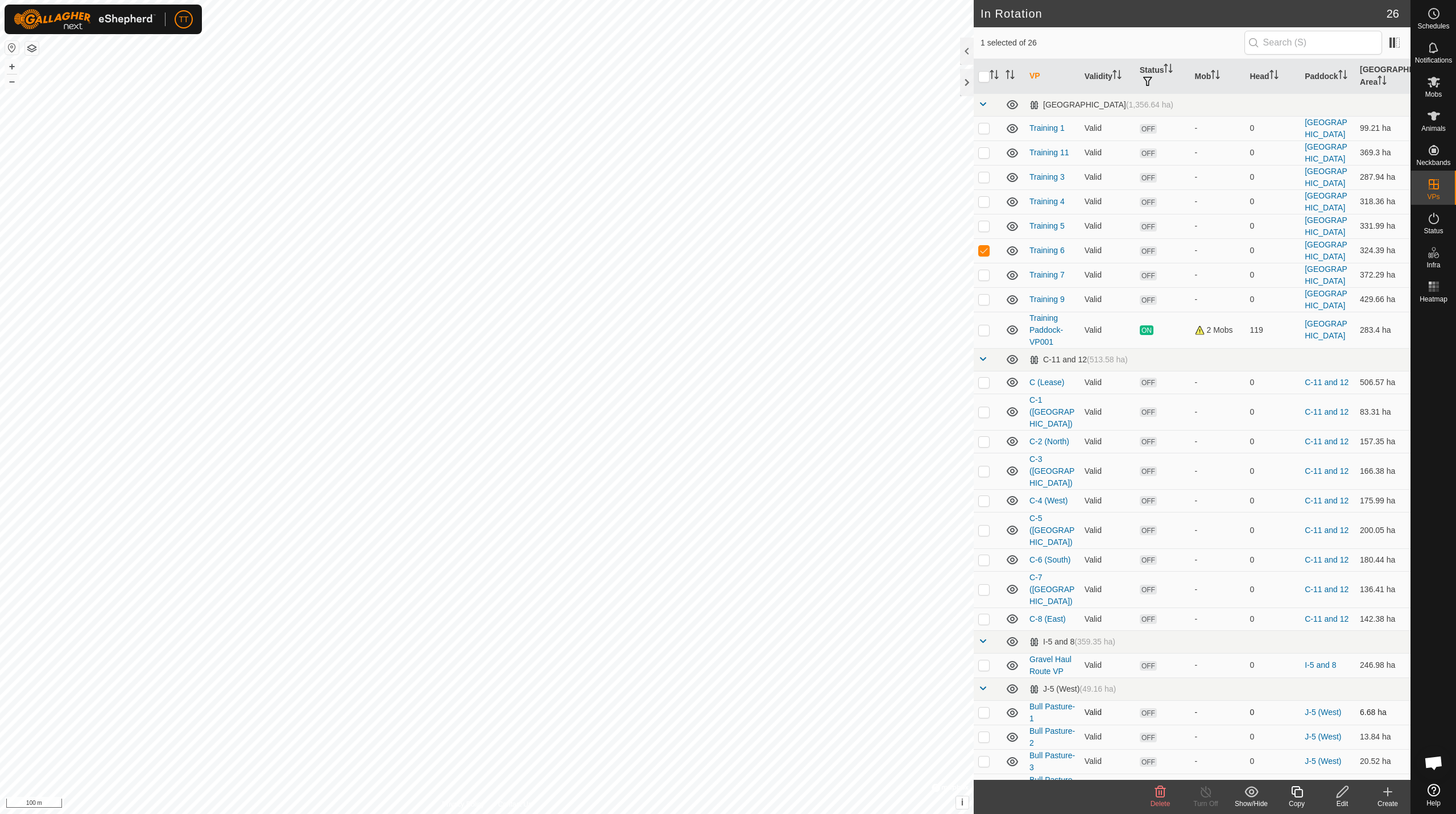
click at [970, 510] on p-checkbox at bounding box center [984, 712] width 11 height 9
checkbox input "true"
click at [970, 510] on p-checkbox at bounding box center [984, 737] width 11 height 9
checkbox input "true"
click at [970, 510] on p-checkbox at bounding box center [984, 761] width 11 height 9
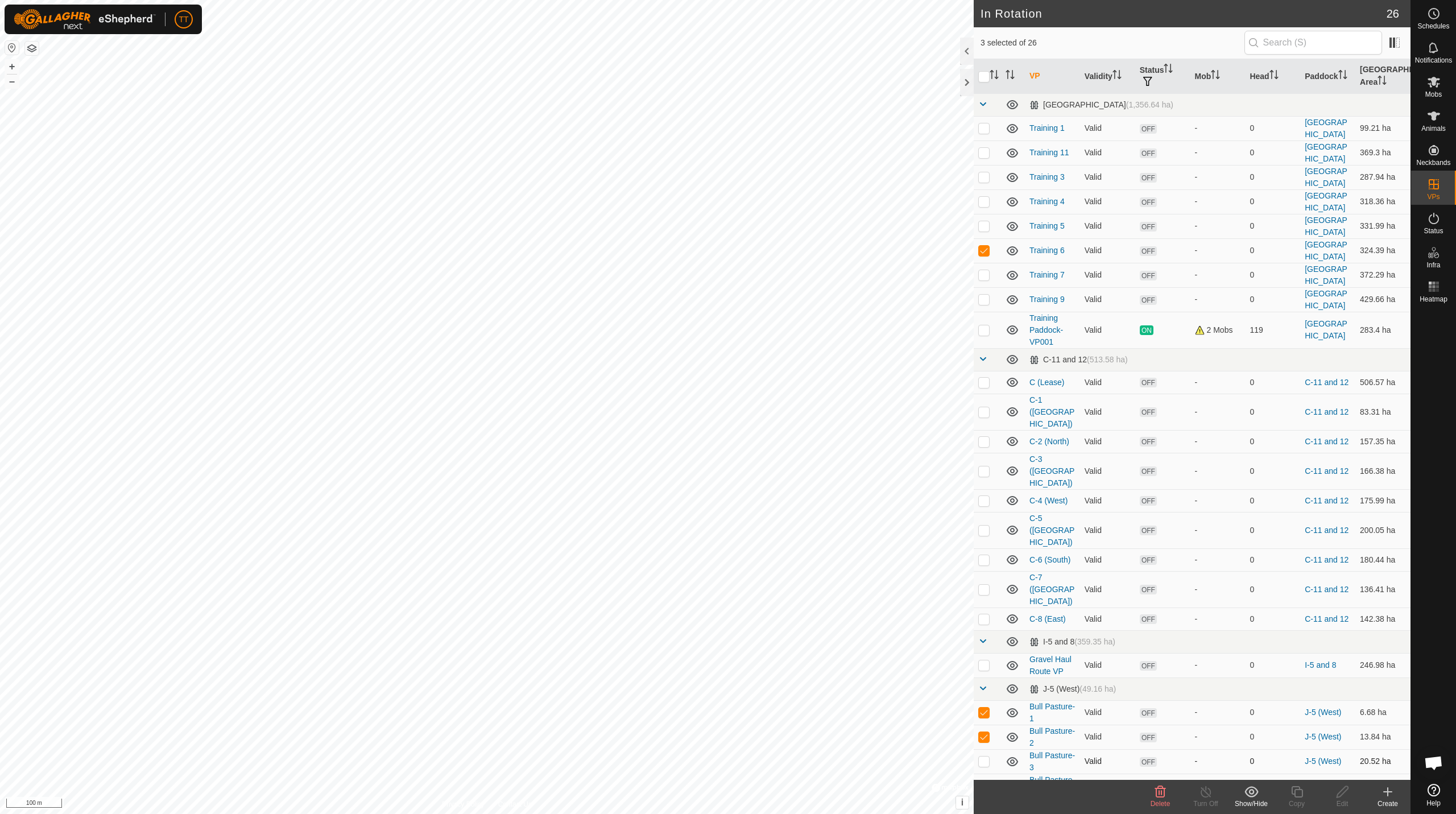
checkbox input "true"
click at [970, 288] on es-heatmap-svg-icon at bounding box center [1434, 286] width 20 height 18
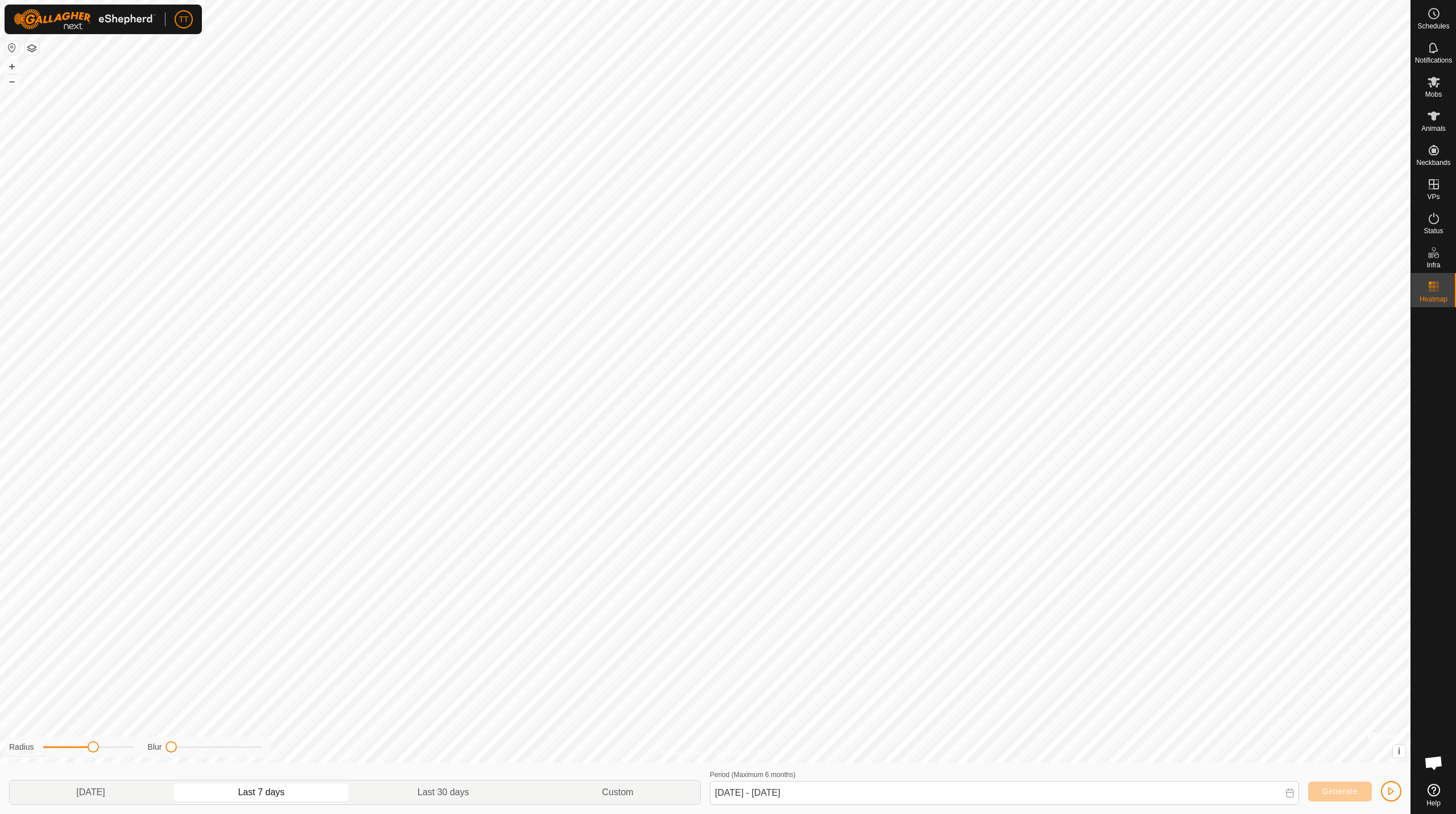
drag, startPoint x: 181, startPoint y: 745, endPoint x: 170, endPoint y: 751, distance: 12.5
click at [170, 510] on span at bounding box center [171, 747] width 11 height 11
drag, startPoint x: 91, startPoint y: 745, endPoint x: 118, endPoint y: 745, distance: 27.0
click at [118, 510] on span at bounding box center [118, 747] width 11 height 11
click at [120, 510] on p-togglebutton "[DATE]" at bounding box center [91, 792] width 162 height 24
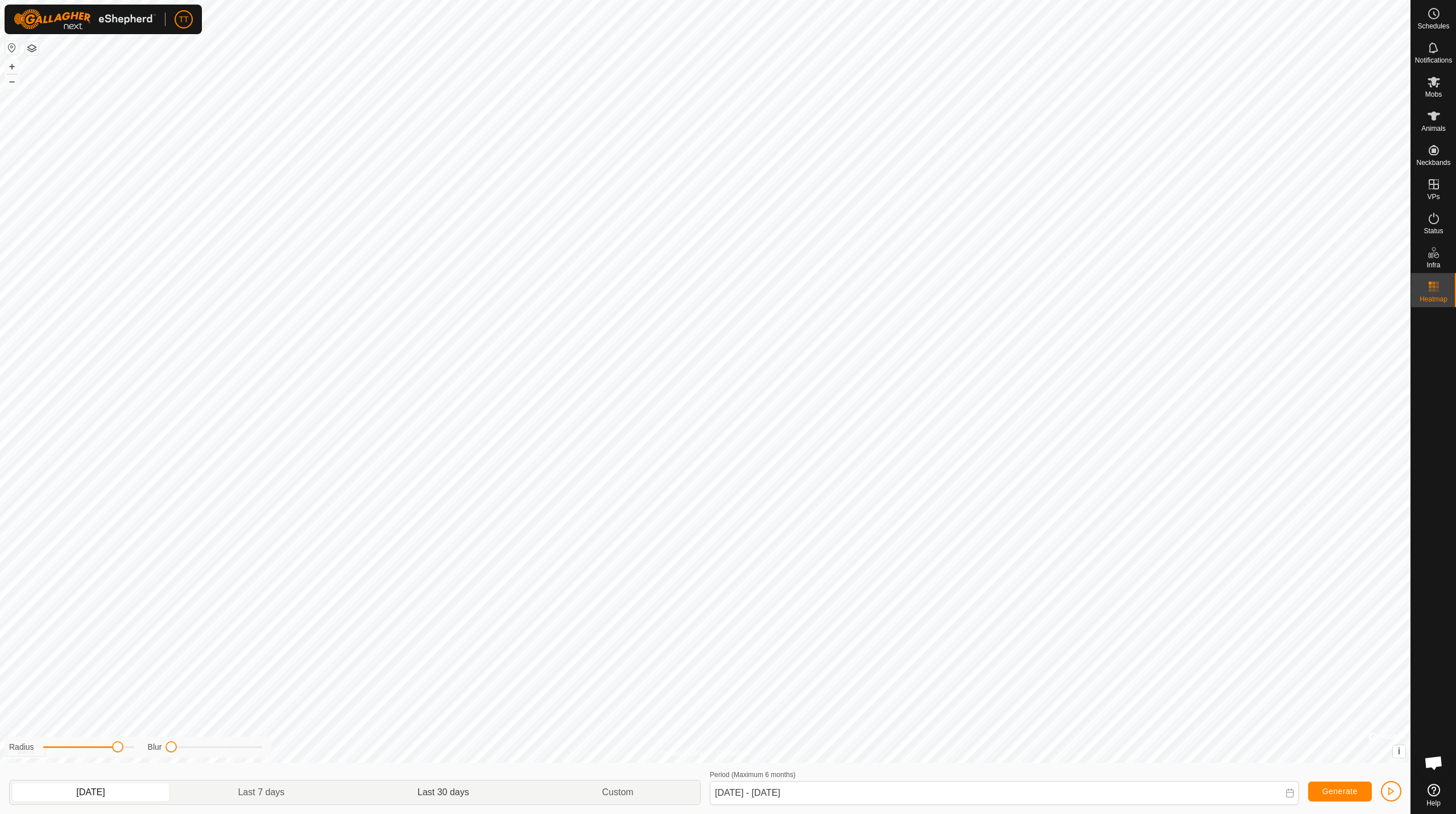
click at [462, 510] on p-togglebutton "Last 30 days" at bounding box center [444, 792] width 184 height 24
click at [100, 510] on p-togglebutton "[DATE]" at bounding box center [91, 792] width 162 height 24
type input "[DATE] - [DATE]"
click at [970, 185] on link "In Rotation" at bounding box center [1361, 183] width 98 height 23
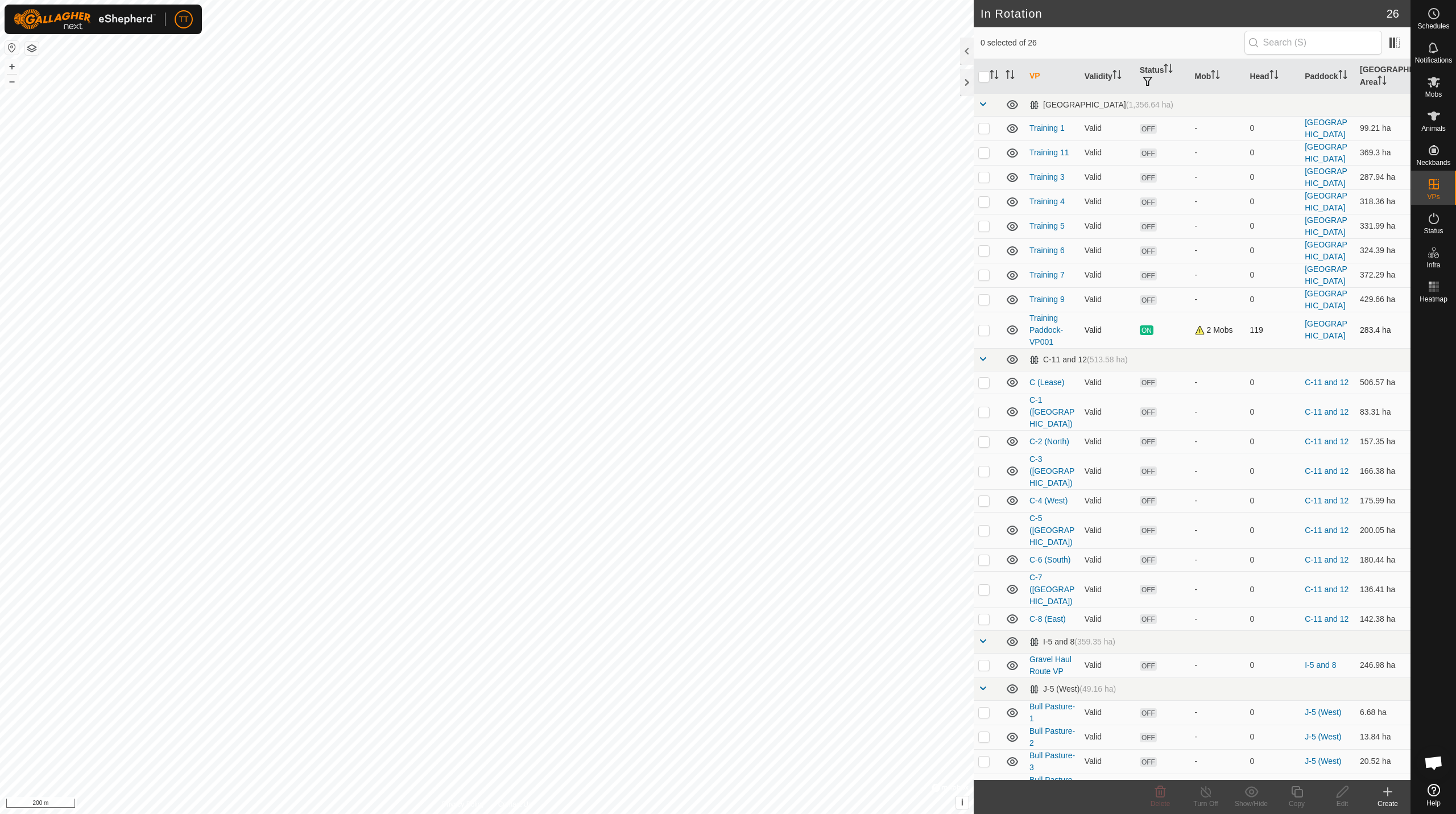
click at [970, 327] on p-checkbox at bounding box center [984, 330] width 11 height 9
checkbox input "true"
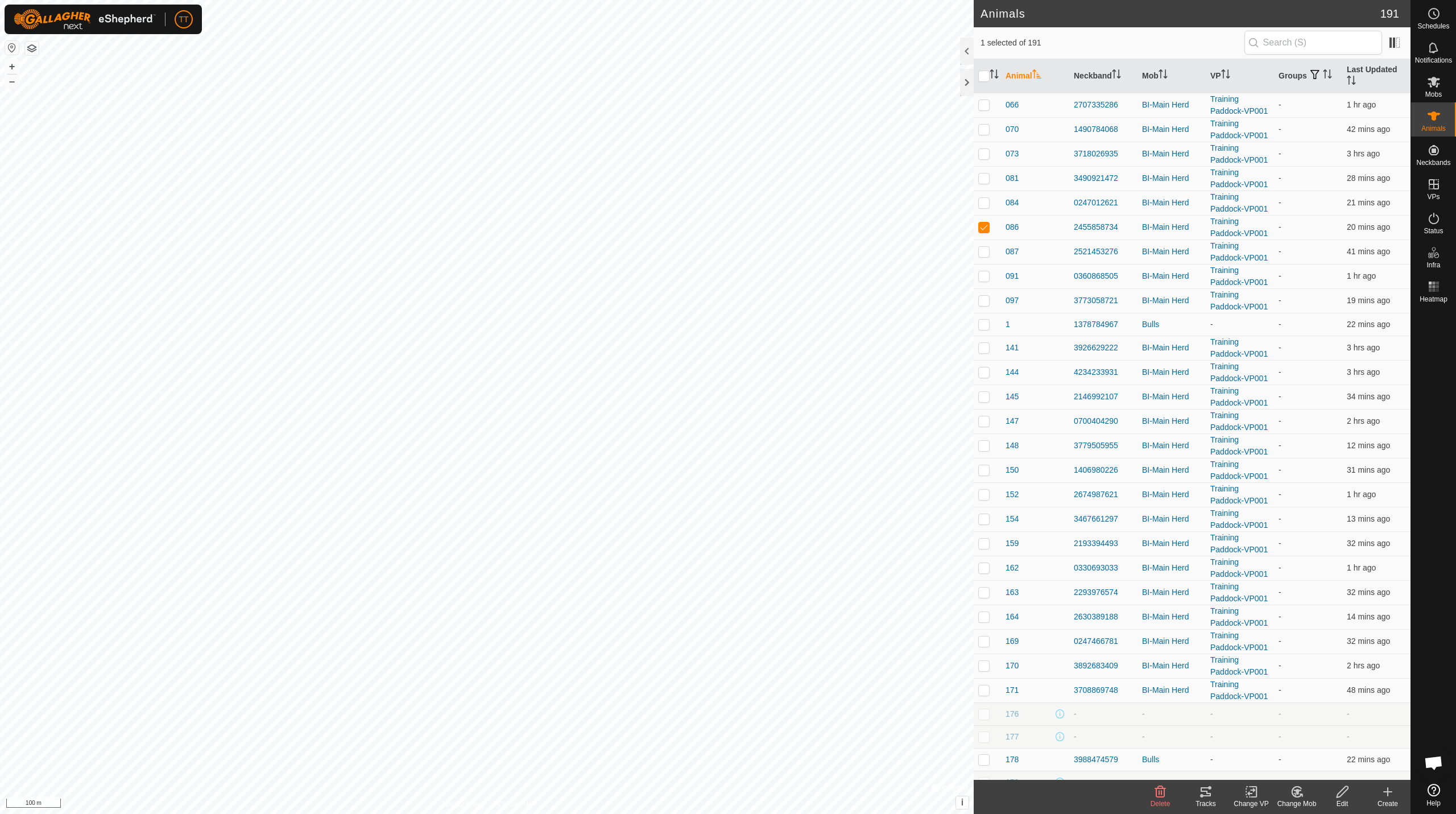
click at [970, 510] on icon at bounding box center [1205, 791] width 14 height 14
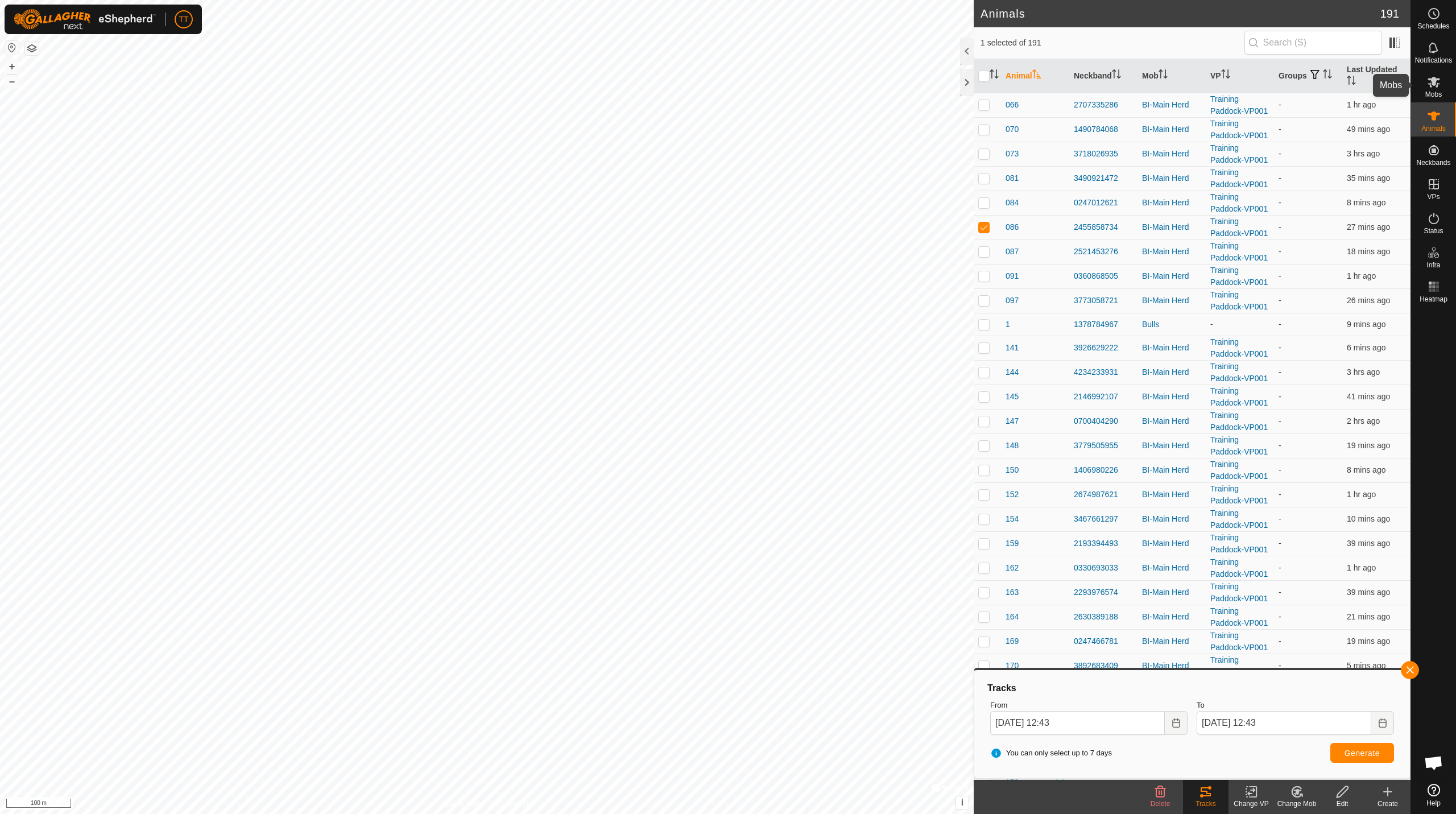
click at [970, 88] on es-mob-svg-icon at bounding box center [1434, 82] width 20 height 18
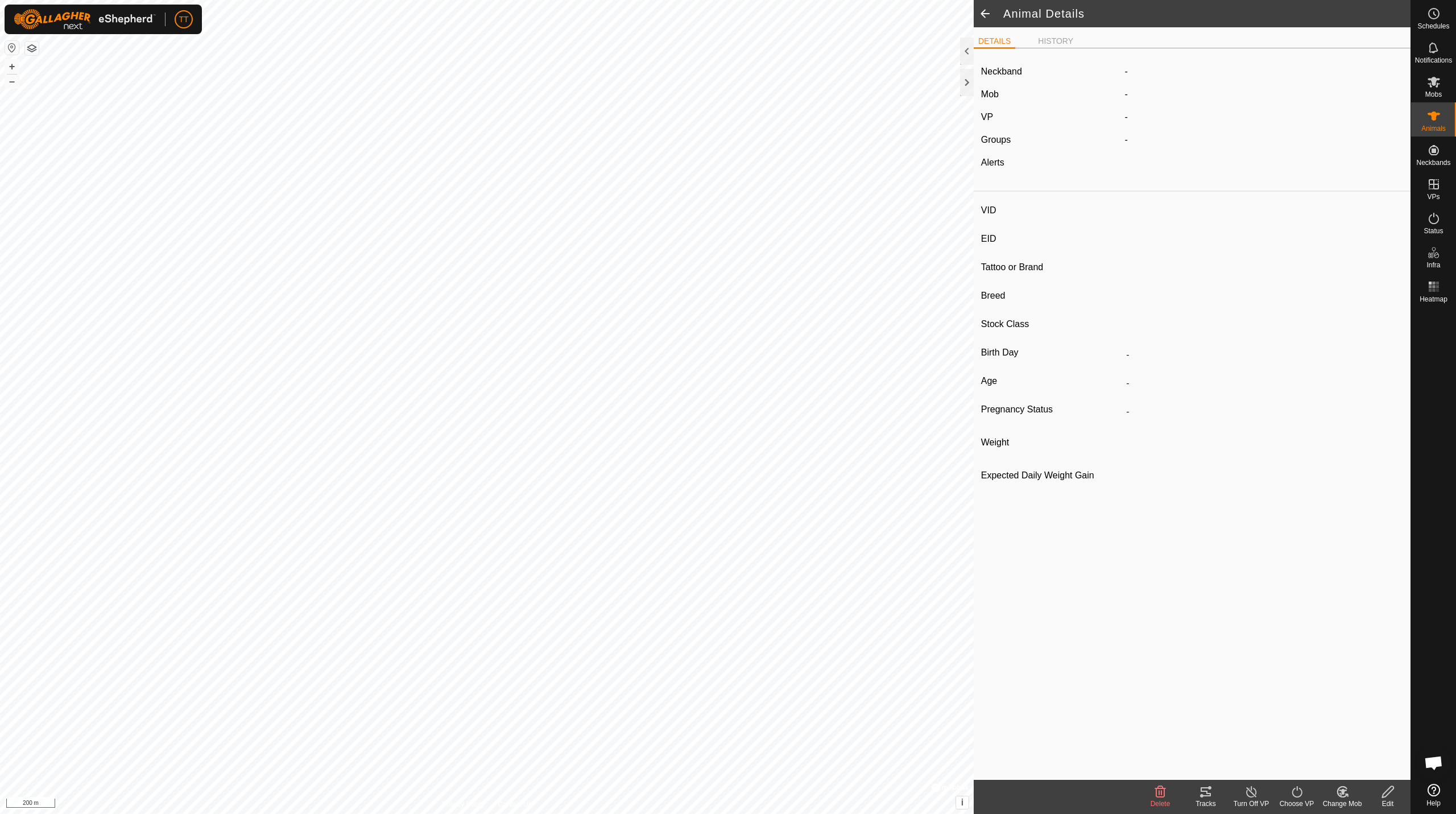
type input "808"
type input "124000204121899"
type input "Y"
type input "Mixed"
type input "Heifer"
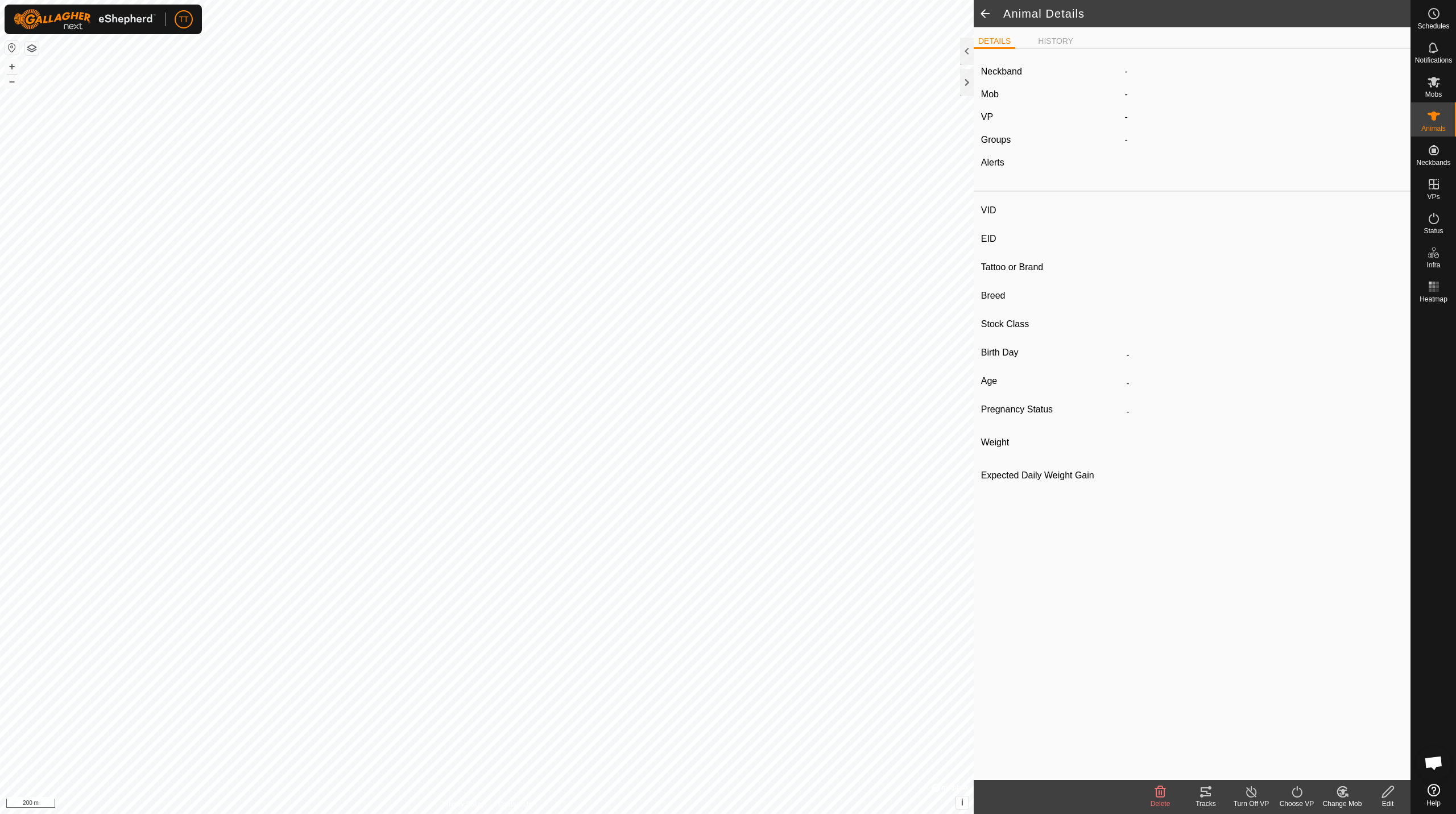
type input "0 kg"
type input "-"
click at [970, 510] on icon at bounding box center [1205, 792] width 10 height 9
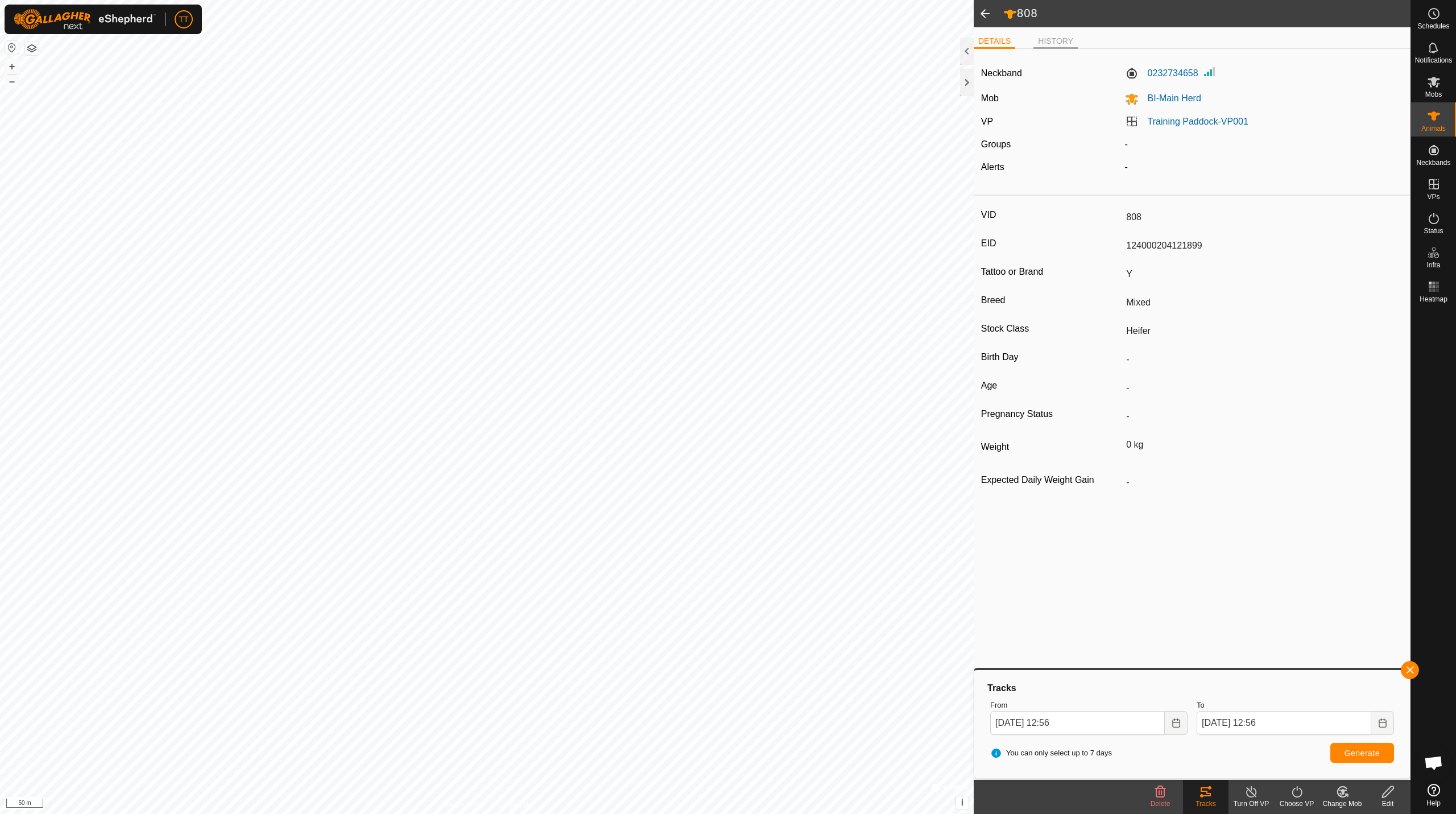
click at [970, 42] on li "HISTORY" at bounding box center [1056, 42] width 45 height 14
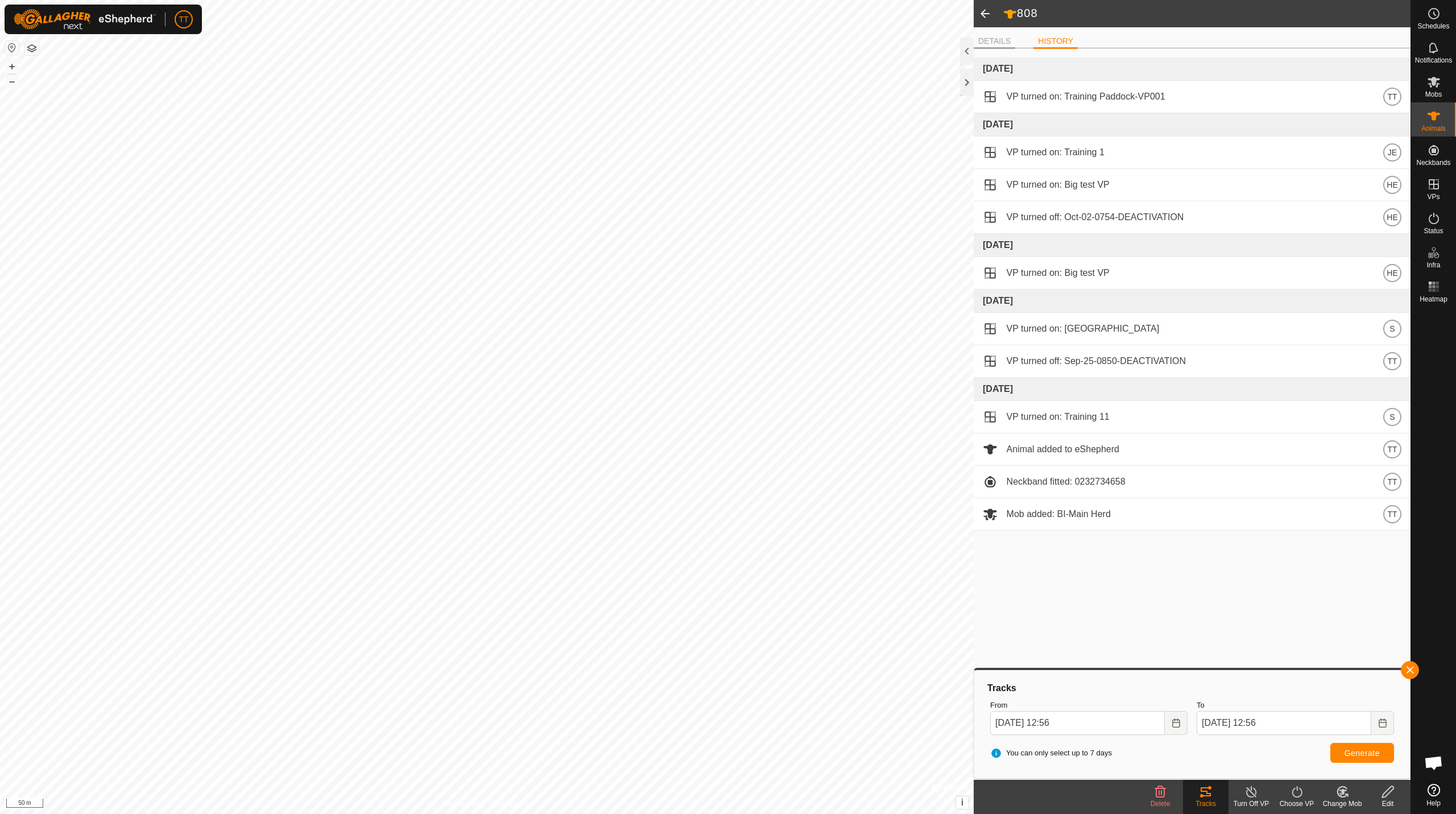
click at [970, 37] on li "DETAILS" at bounding box center [995, 42] width 42 height 14
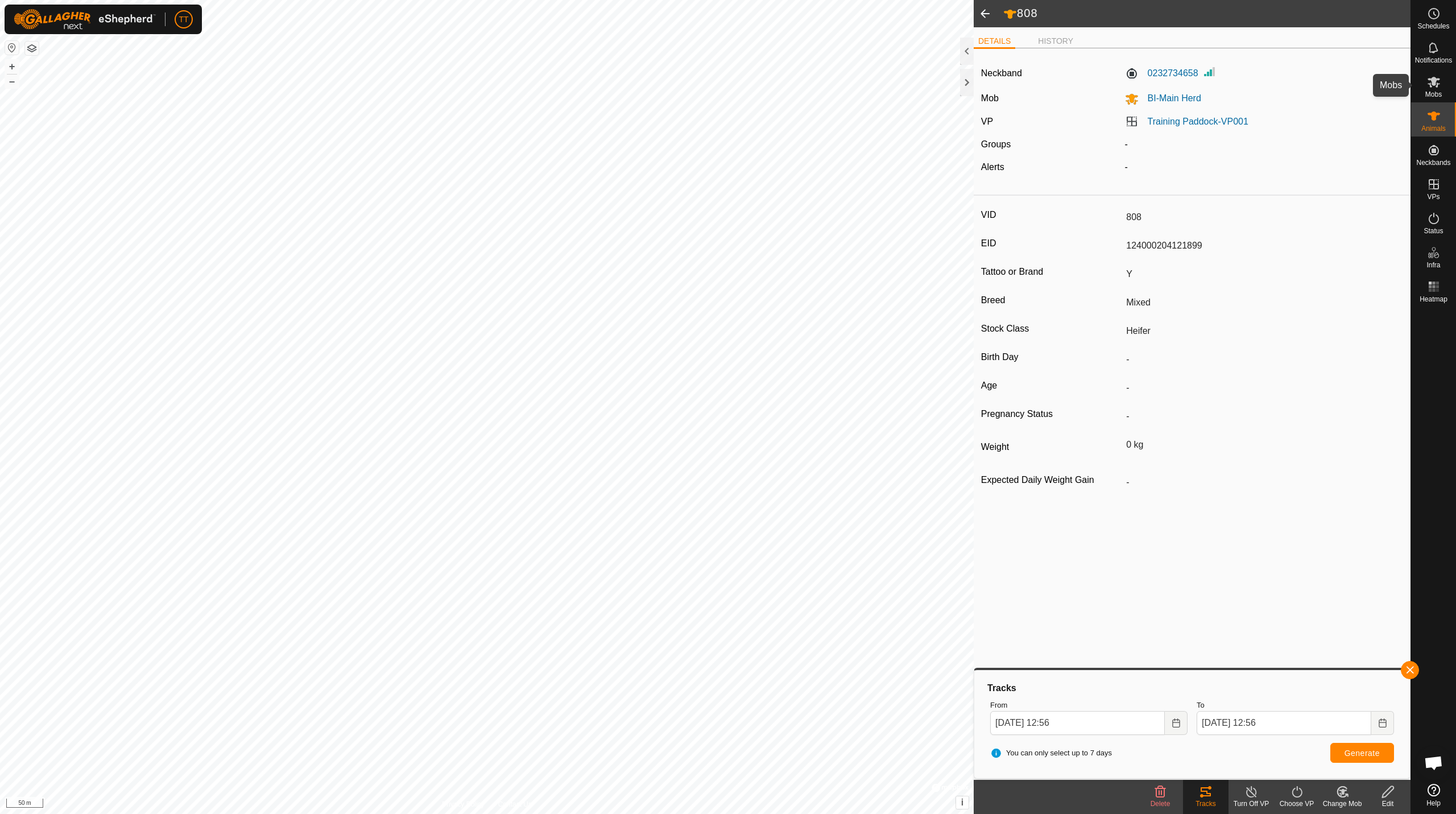
click at [970, 79] on icon at bounding box center [1434, 82] width 13 height 11
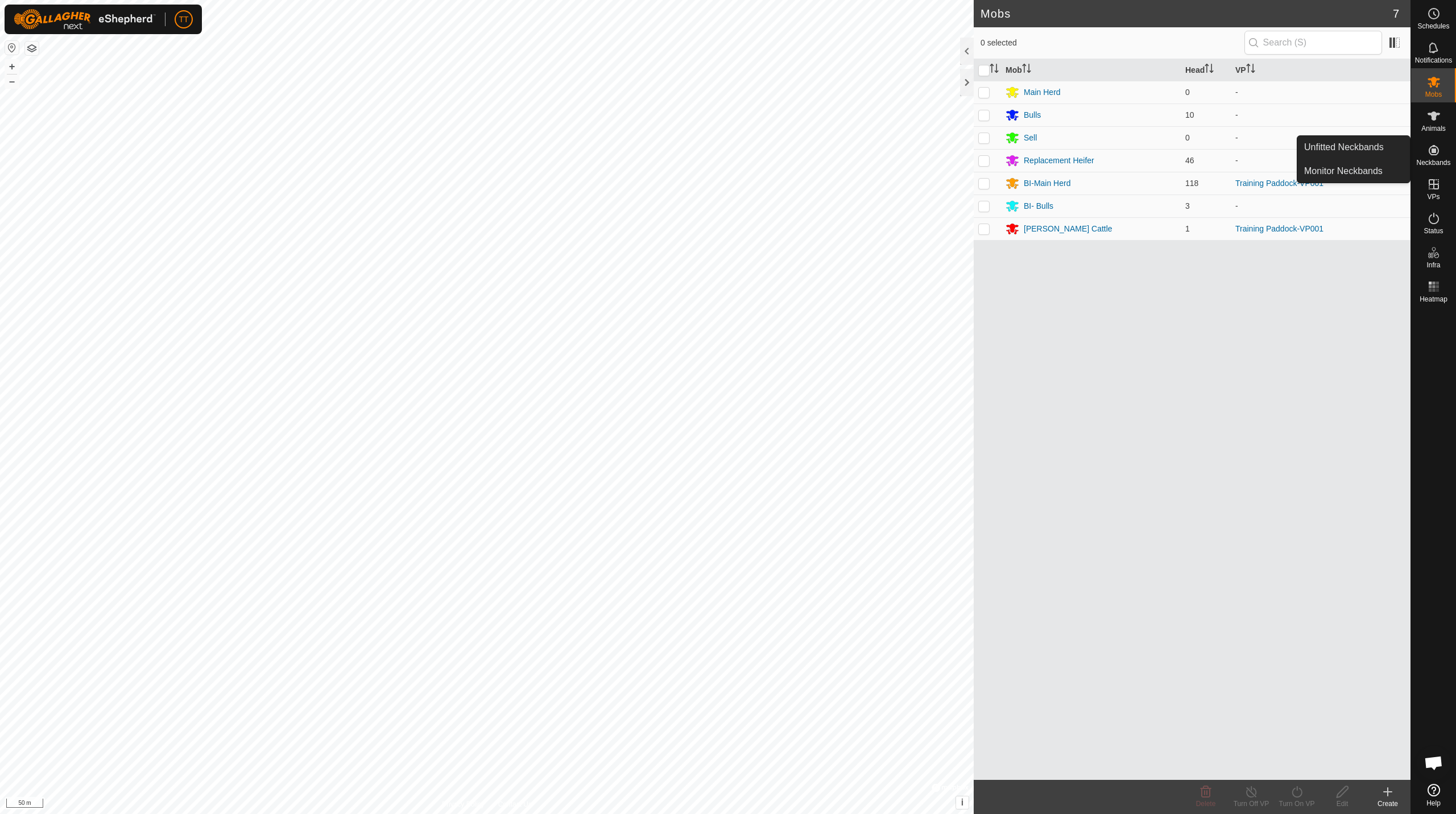
click at [970, 164] on span "Neckbands" at bounding box center [1433, 162] width 34 height 6
click at [970, 150] on link "Unfitted Neckbands" at bounding box center [1354, 147] width 113 height 23
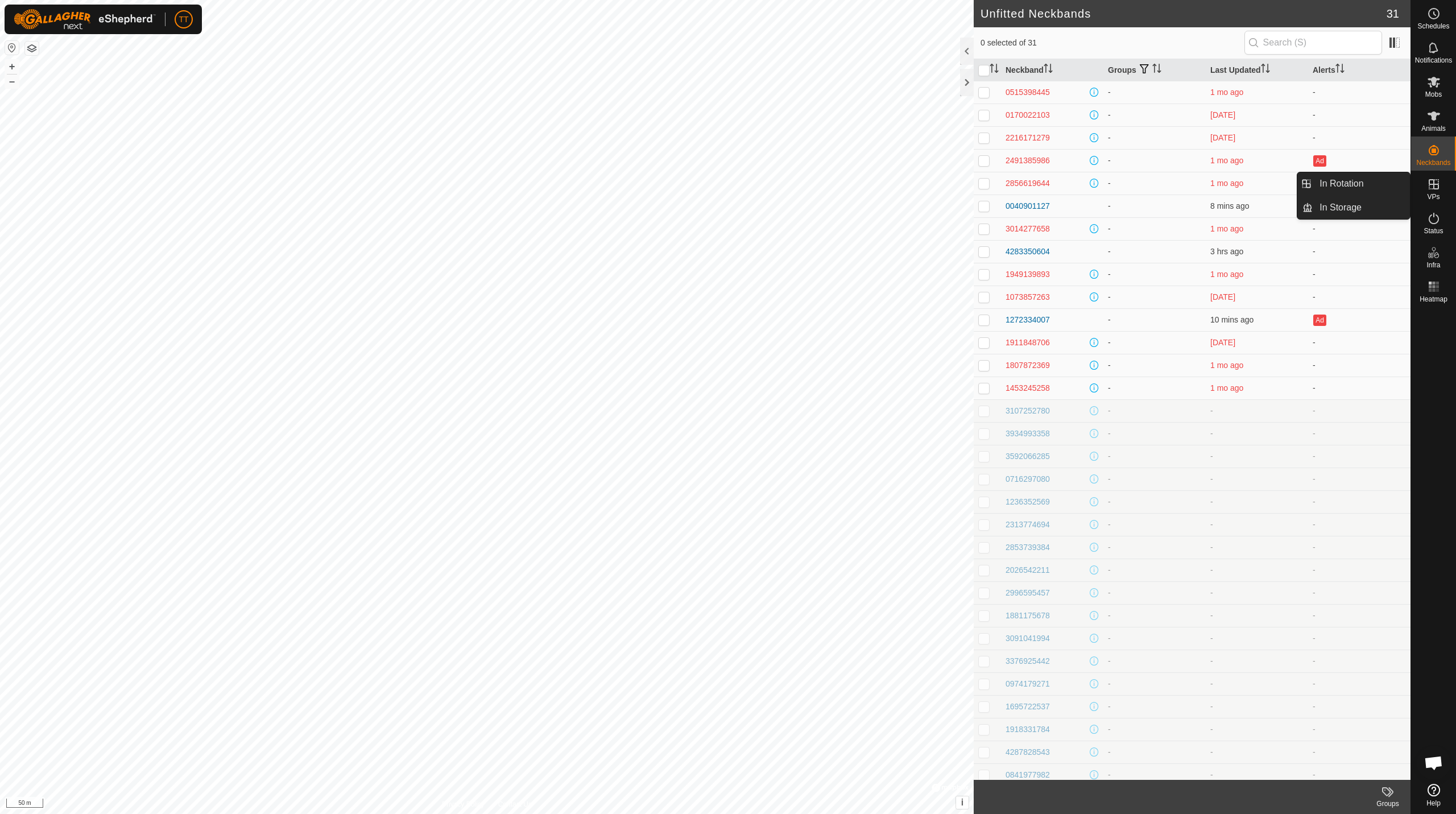
click at [970, 180] on link "In Rotation" at bounding box center [1361, 183] width 98 height 23
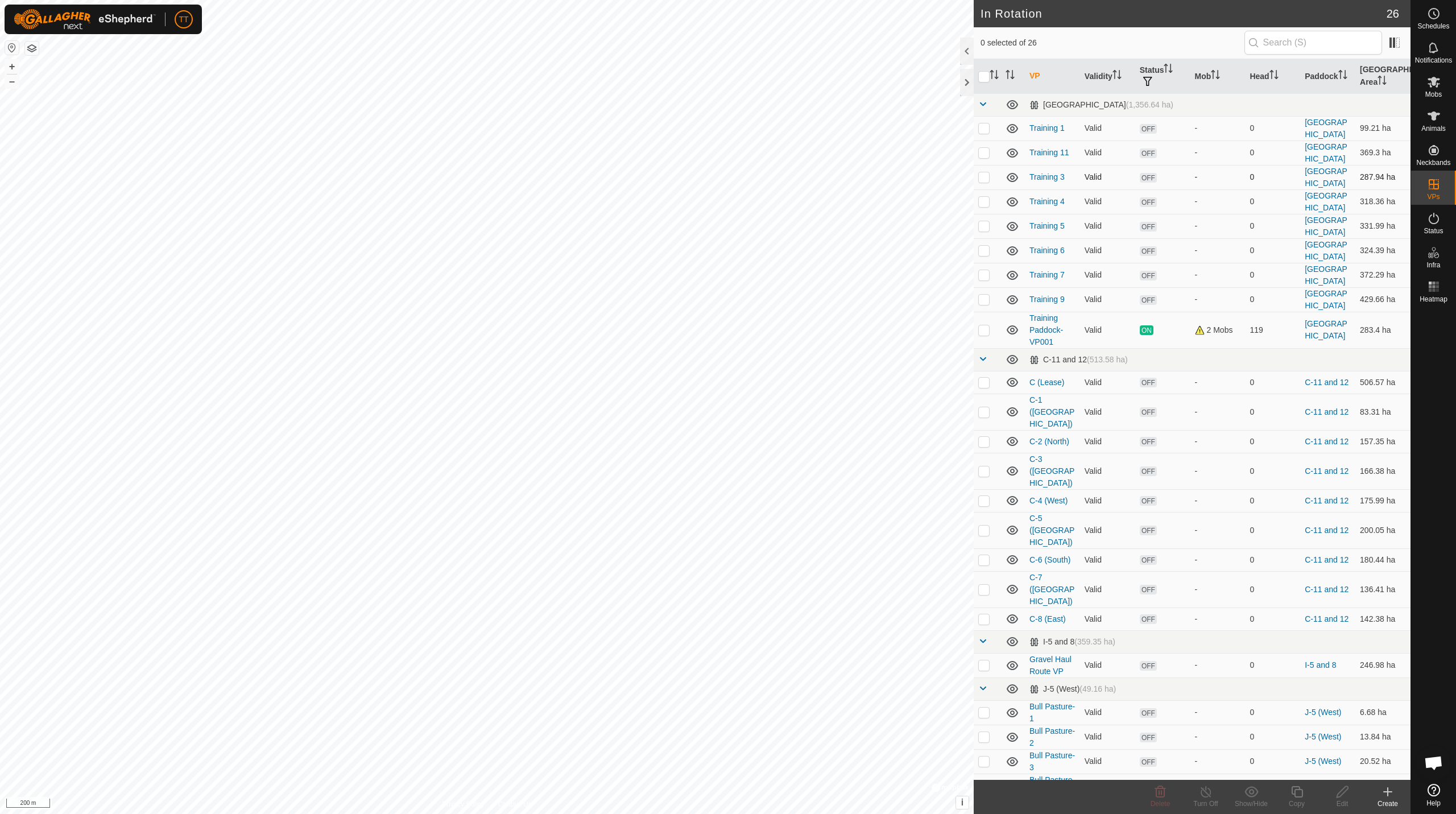
click at [970, 180] on p-checkbox at bounding box center [984, 177] width 11 height 9
click at [970, 172] on p-checkbox at bounding box center [984, 177] width 11 height 9
checkbox input "false"
click at [970, 203] on p-checkbox at bounding box center [984, 201] width 11 height 9
click at [970, 204] on p-checkbox at bounding box center [984, 201] width 11 height 9
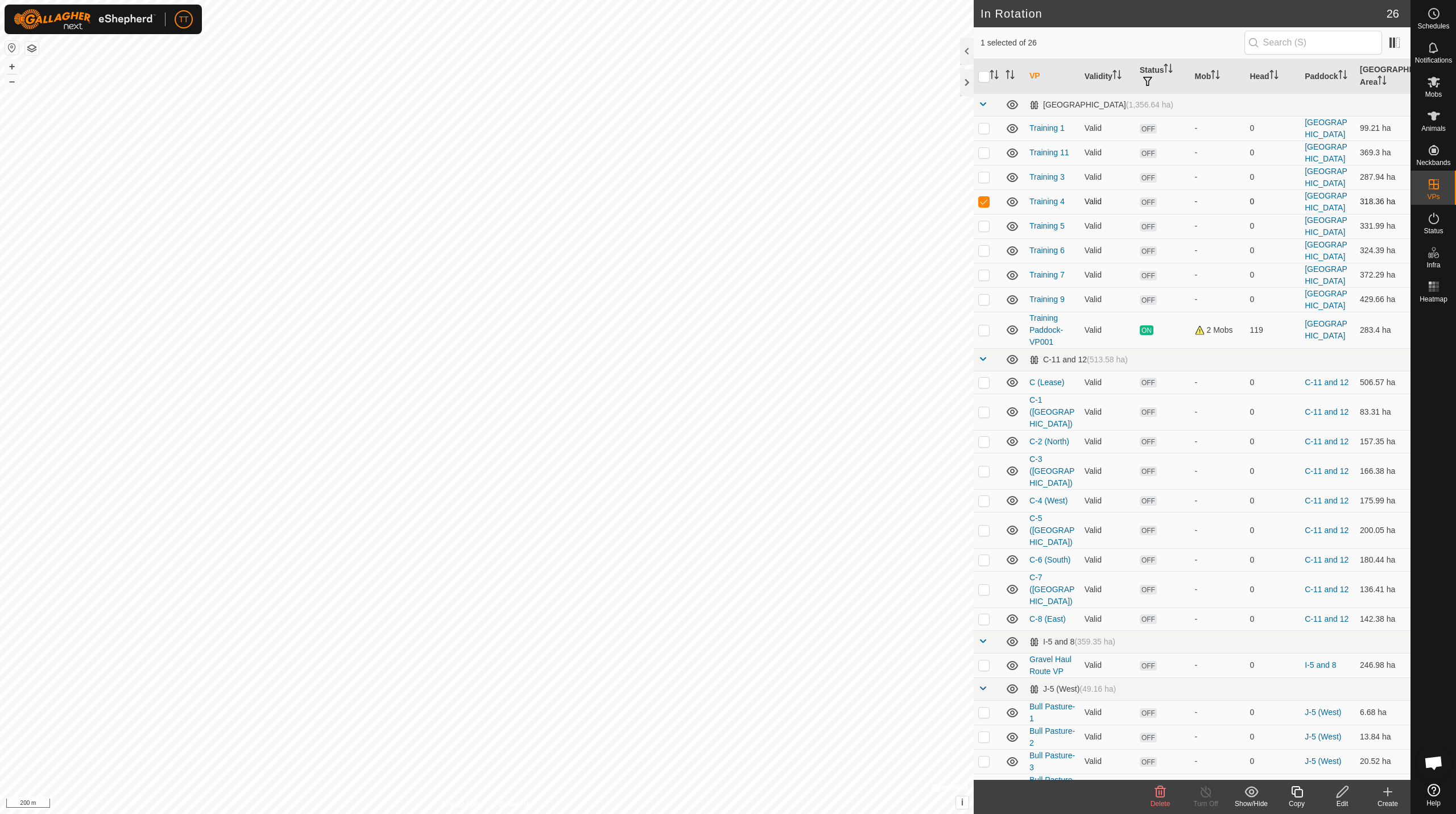
checkbox input "false"
click at [970, 222] on p-checkbox at bounding box center [984, 226] width 11 height 9
checkbox input "true"
click at [685, 510] on html "TT Schedules Notifications Mobs Animals Neckbands VPs Status Infra Heatmap Help…" at bounding box center [728, 407] width 1456 height 814
click at [970, 288] on rect at bounding box center [1433, 286] width 3 height 3
